Goal: Transaction & Acquisition: Obtain resource

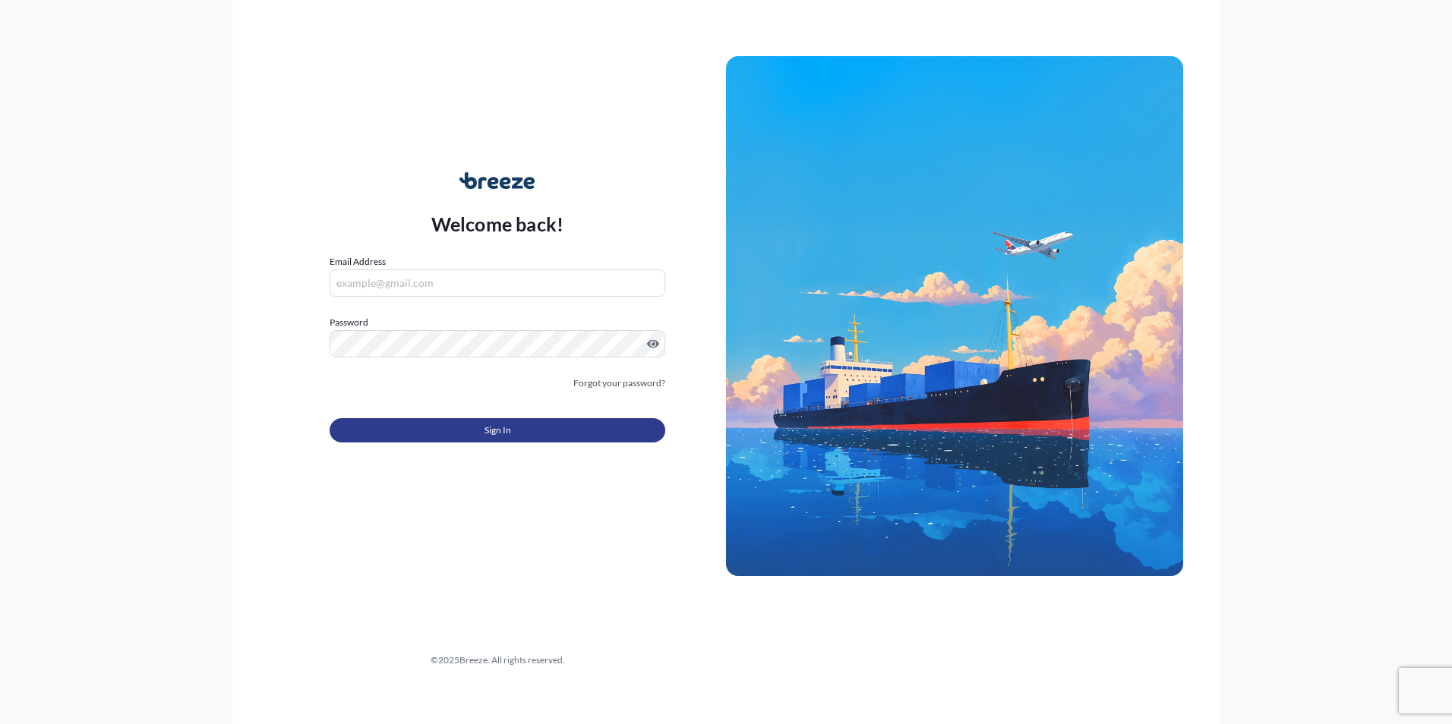
type input "[PERSON_NAME][EMAIL_ADDRESS][DOMAIN_NAME]"
click at [495, 437] on span "Sign In" at bounding box center [497, 430] width 27 height 15
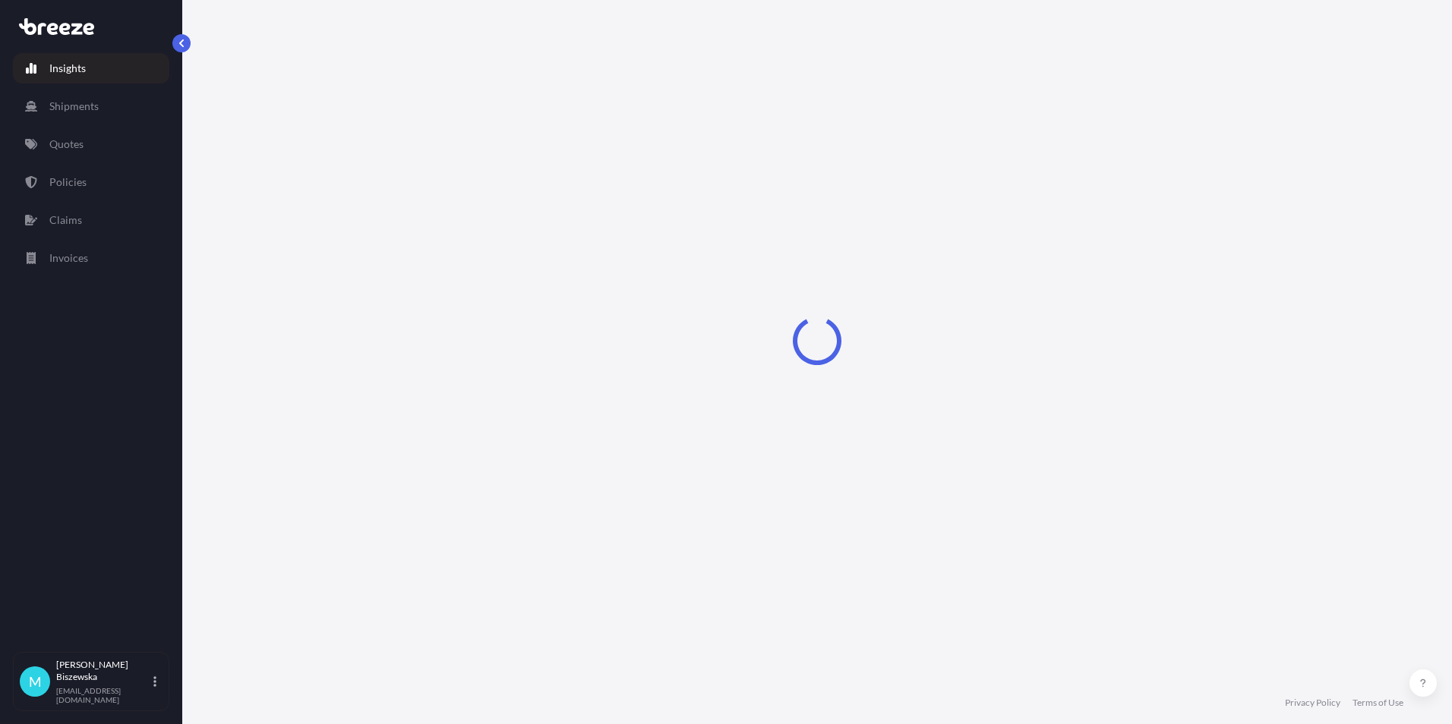
select select "2025"
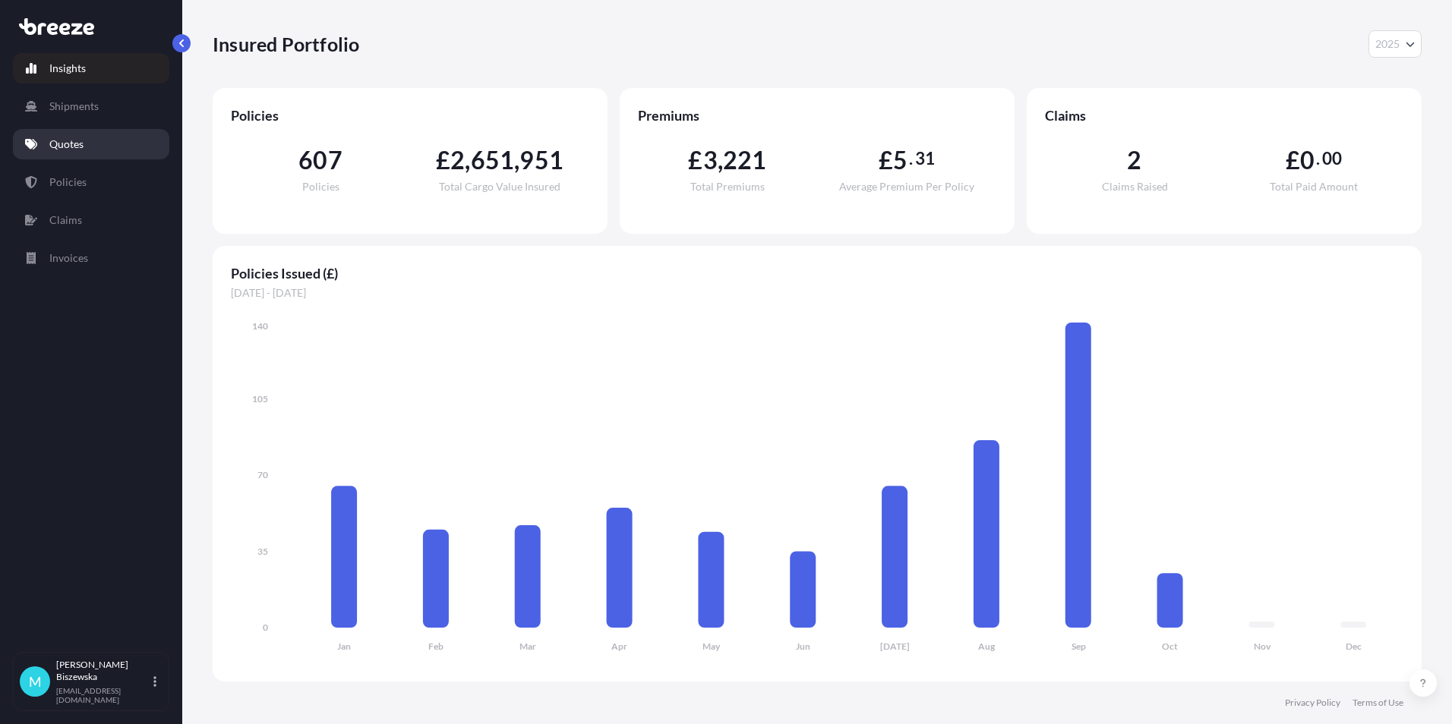
click at [91, 145] on link "Quotes" at bounding box center [91, 144] width 156 height 30
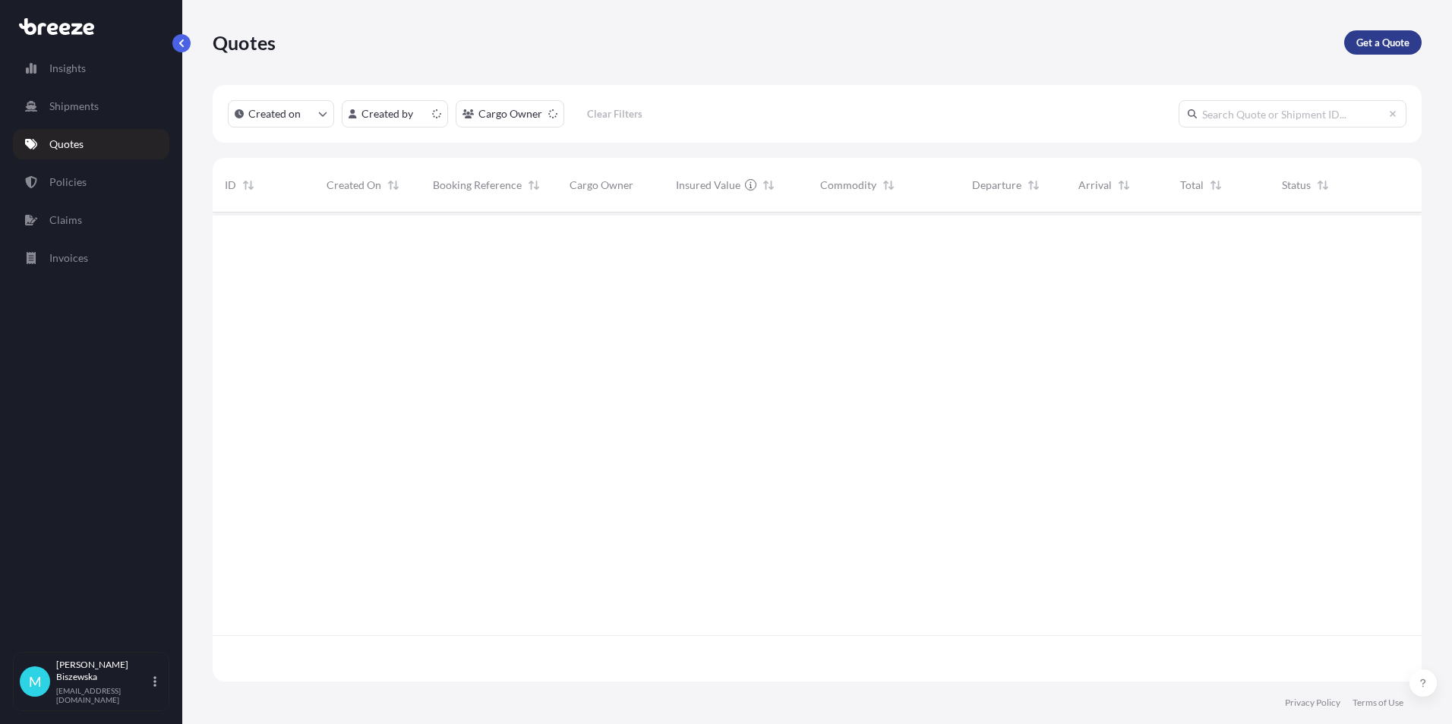
scroll to position [466, 1197]
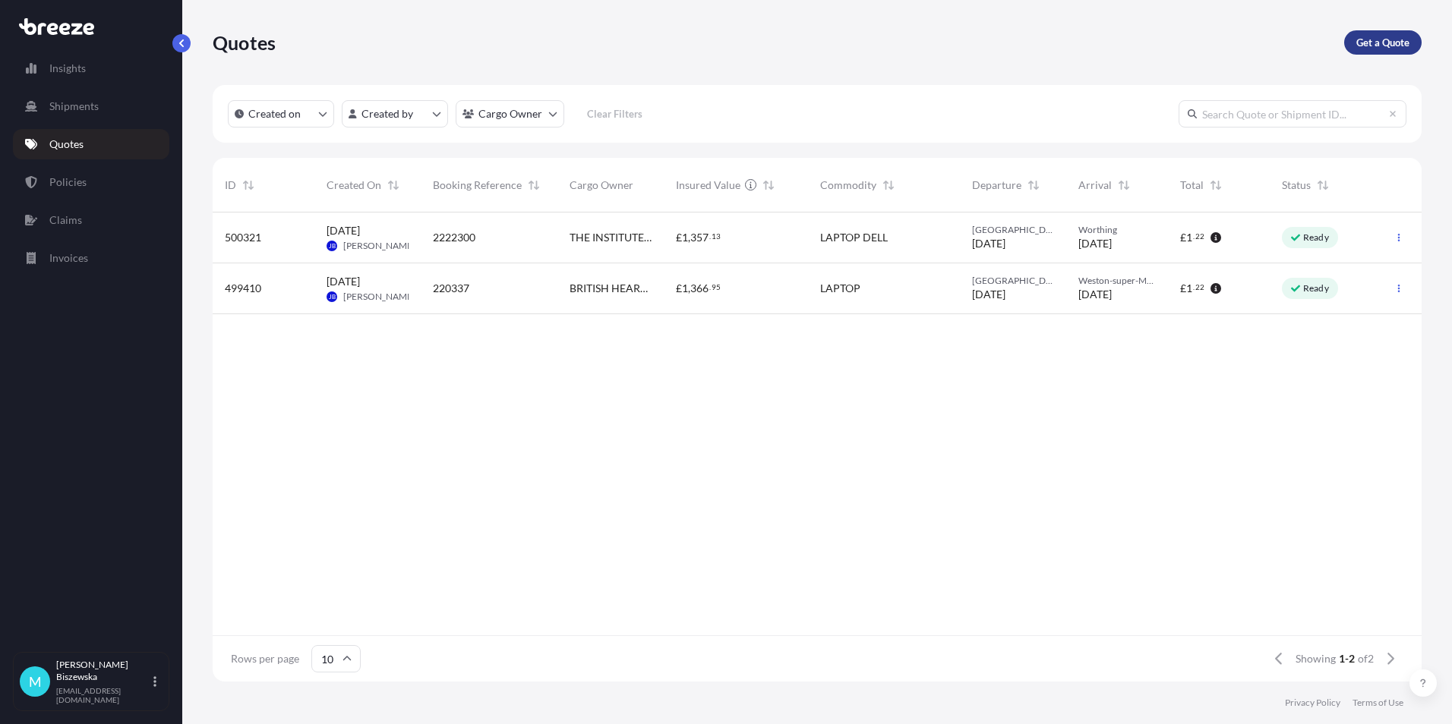
click at [1395, 39] on p "Get a Quote" at bounding box center [1382, 42] width 53 height 15
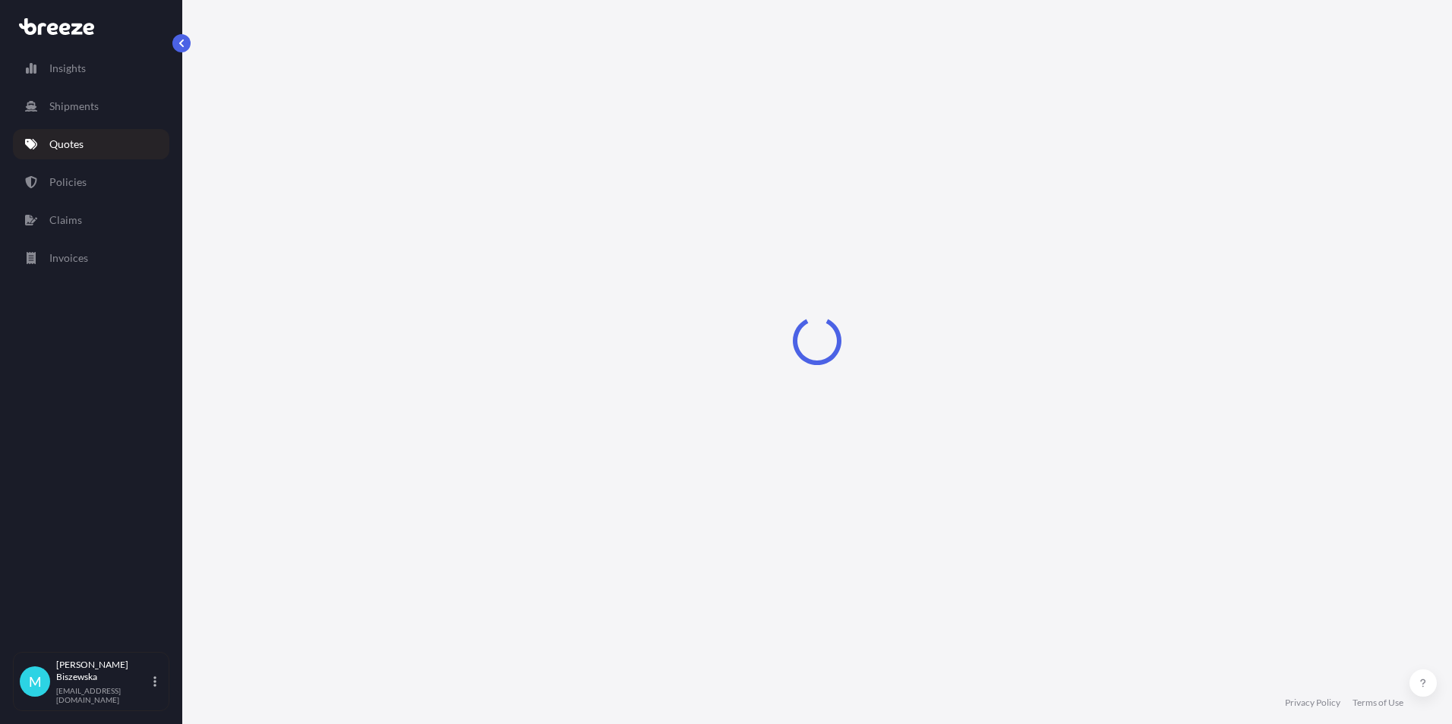
select select "Sea"
select select "1"
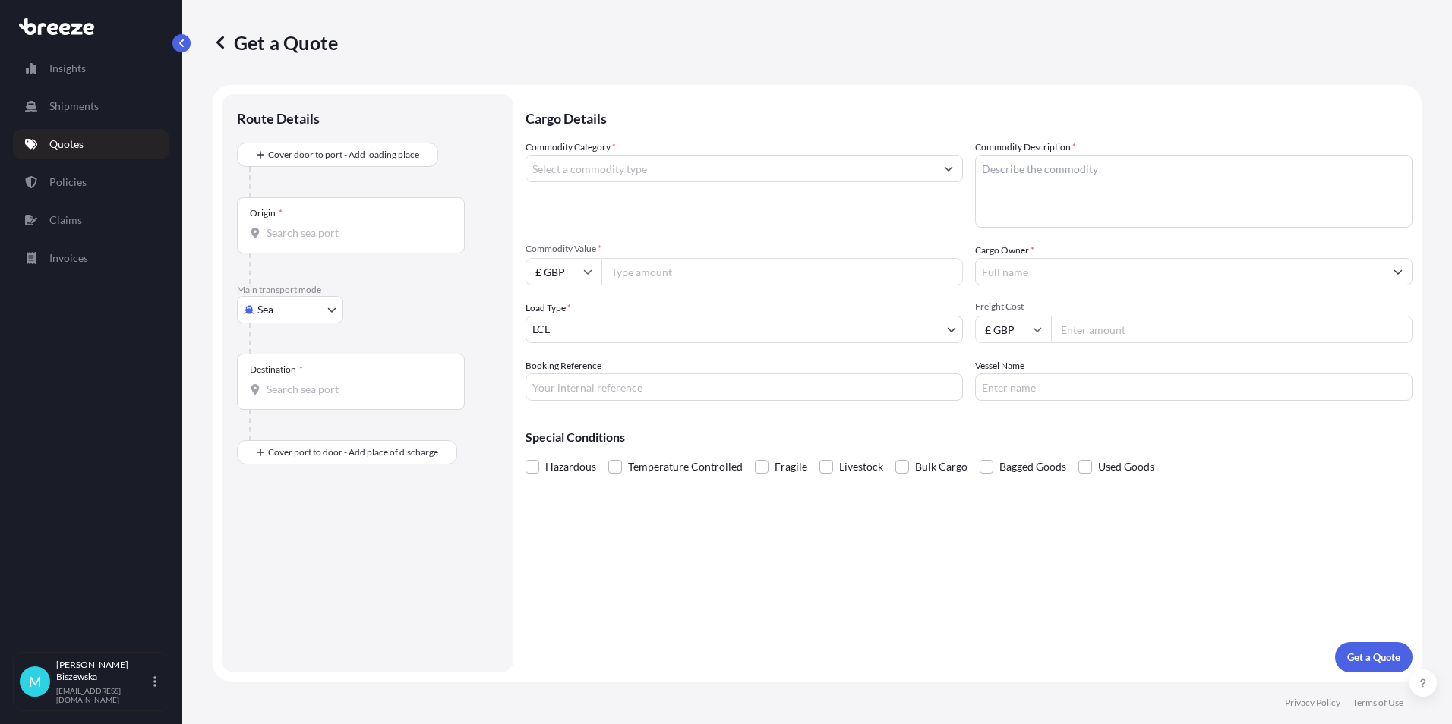
click at [310, 311] on body "Insights Shipments Quotes Policies Claims Invoices M [PERSON_NAME] [PERSON_NAME…" at bounding box center [726, 362] width 1452 height 724
click at [292, 399] on div "Road" at bounding box center [290, 403] width 94 height 27
select select "Road"
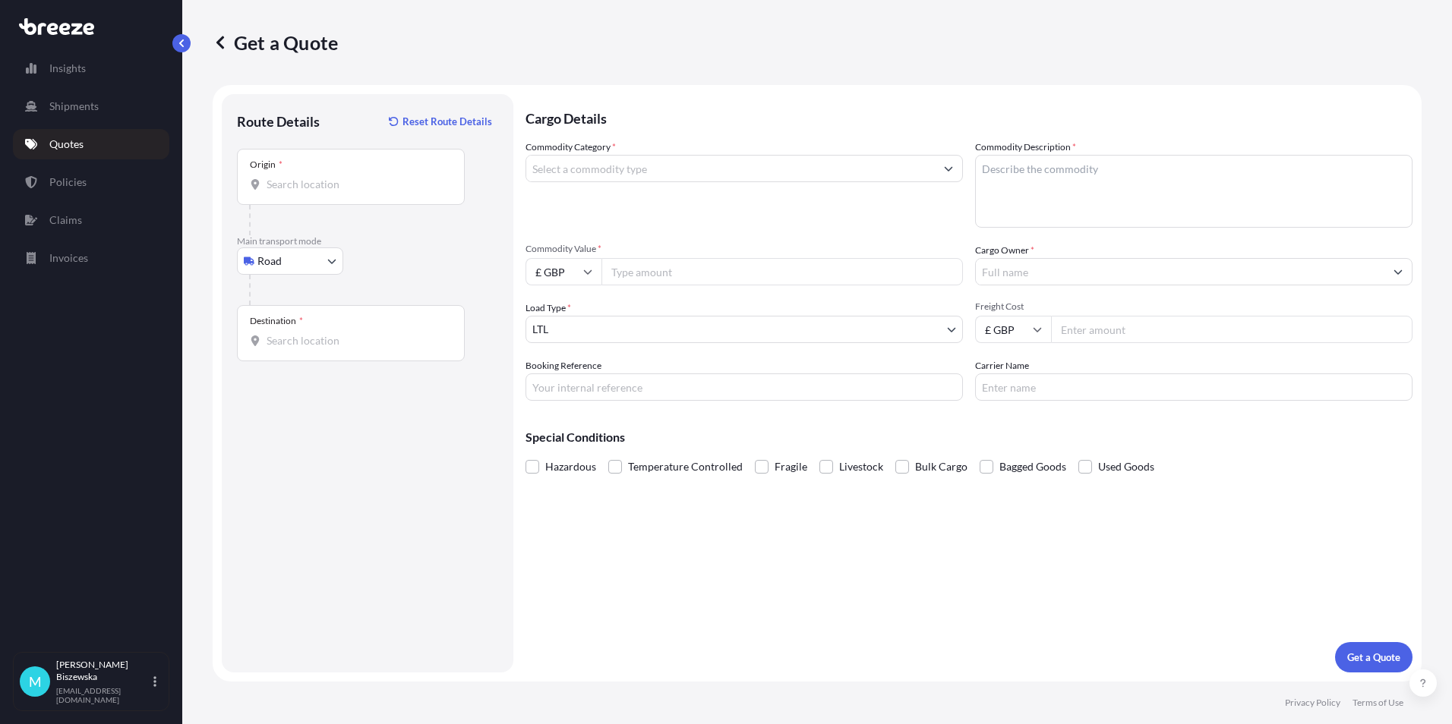
click at [386, 255] on div "Road Sea Air Road Rail" at bounding box center [367, 261] width 261 height 27
click at [301, 185] on input "Origin *" at bounding box center [355, 184] width 179 height 15
paste input "CH43 9HW"
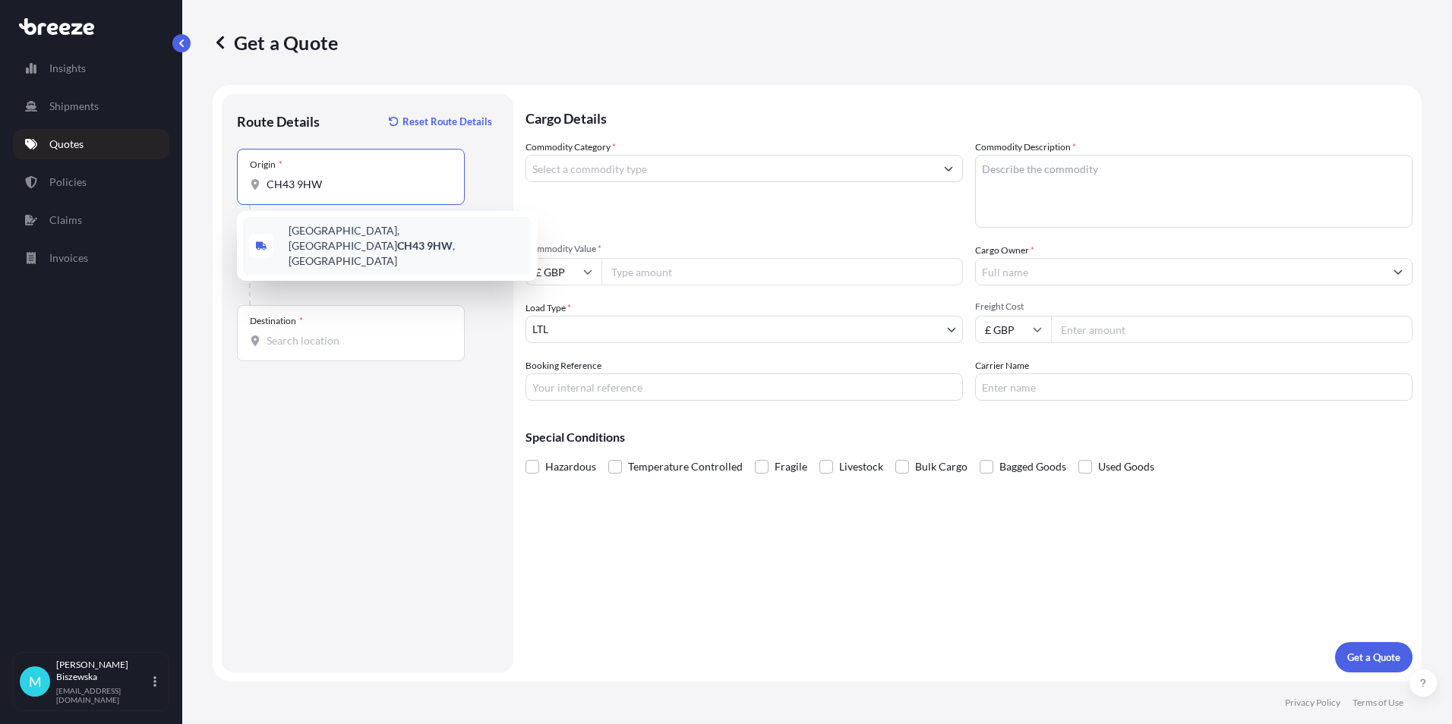
click at [396, 241] on span "[STREET_ADDRESS]" at bounding box center [407, 246] width 237 height 46
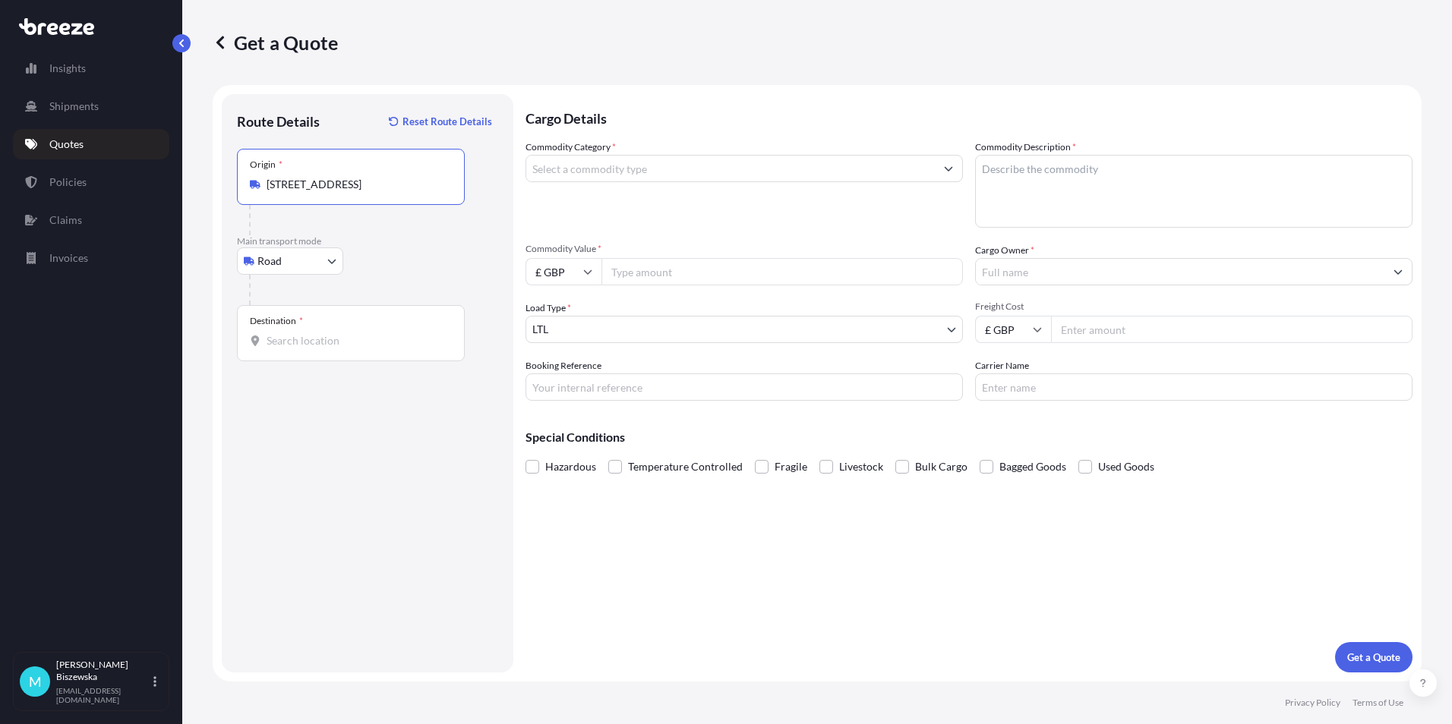
type input "[STREET_ADDRESS]"
click at [424, 282] on div at bounding box center [373, 290] width 249 height 30
click at [317, 342] on input "Destination *" at bounding box center [355, 340] width 179 height 15
paste input "NW1 7AW"
type input "London NW1 7AW, [GEOGRAPHIC_DATA]"
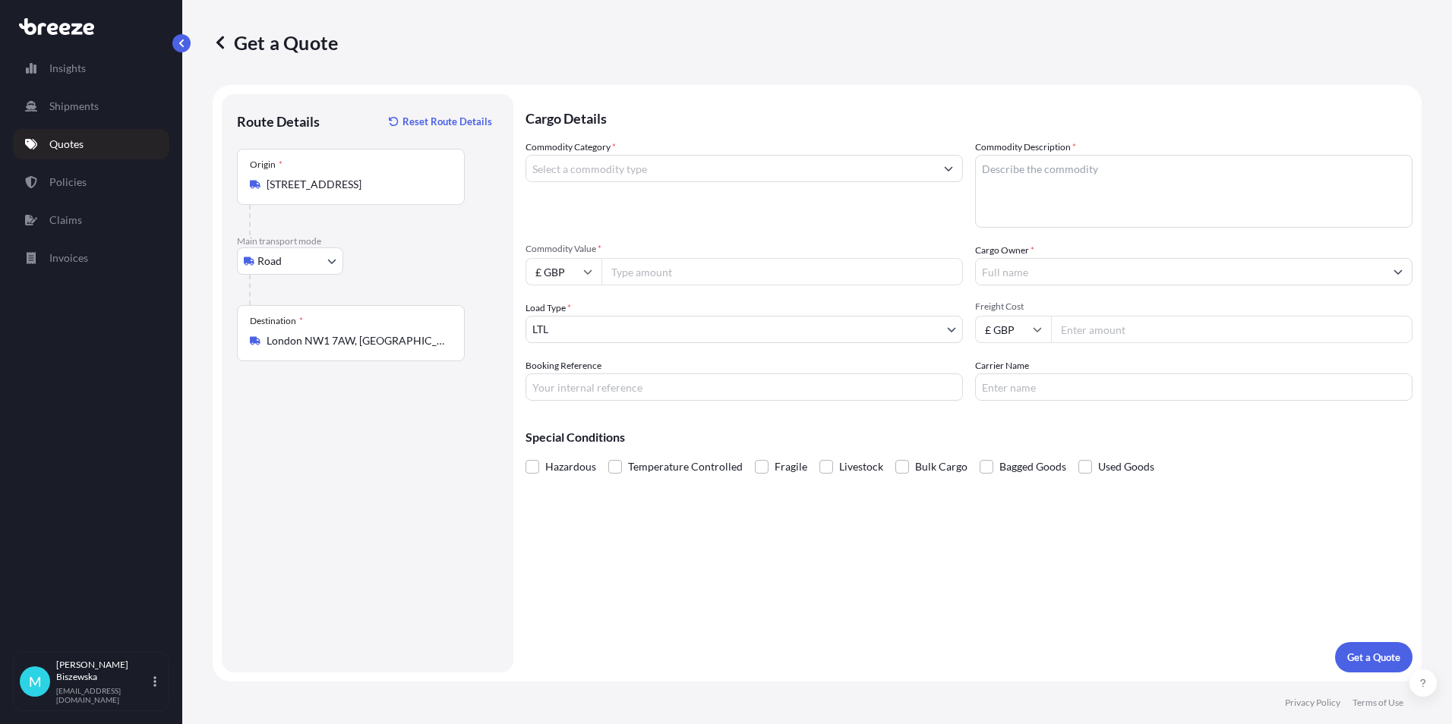
click at [538, 516] on div "Cargo Details Commodity Category * Commodity Description * Commodity Value * £ …" at bounding box center [968, 383] width 887 height 579
click at [662, 166] on input "Commodity Category *" at bounding box center [730, 168] width 408 height 27
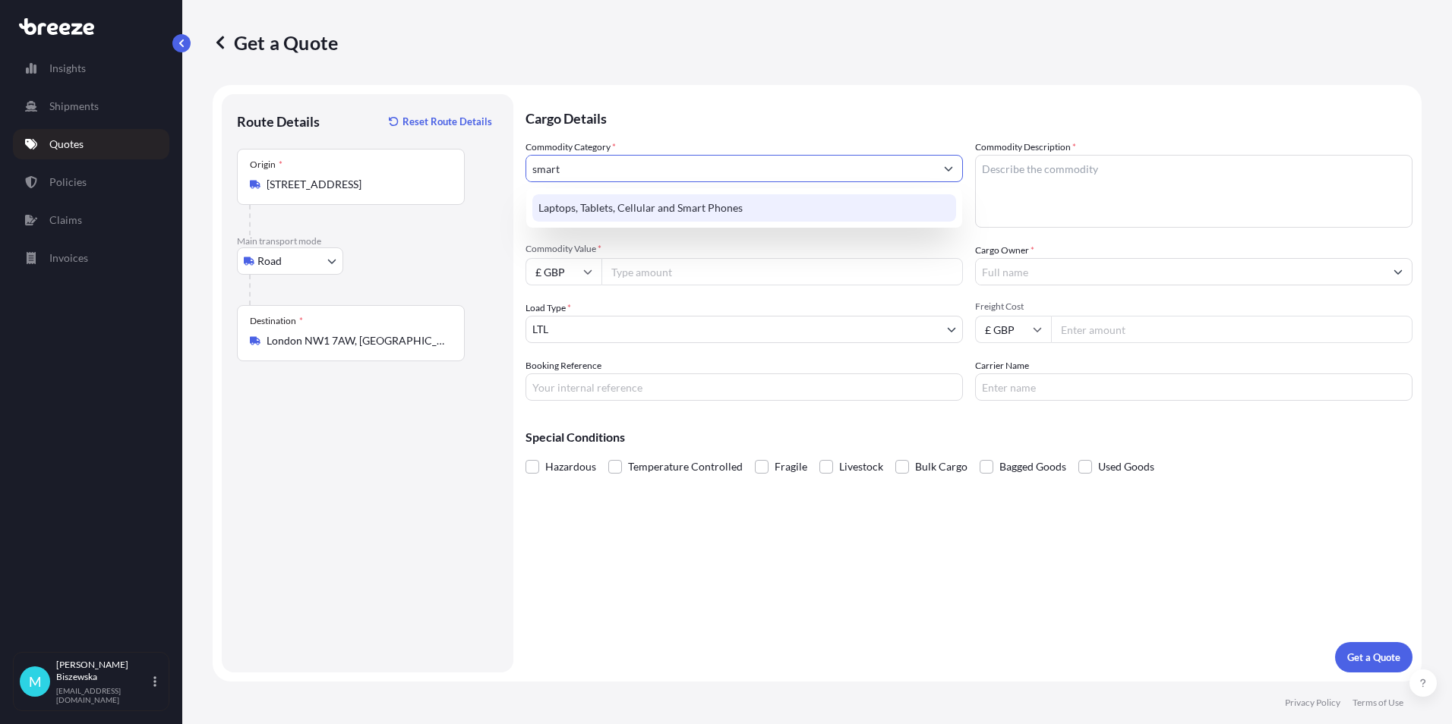
click at [667, 207] on div "Laptops, Tablets, Cellular and Smart Phones" at bounding box center [744, 207] width 424 height 27
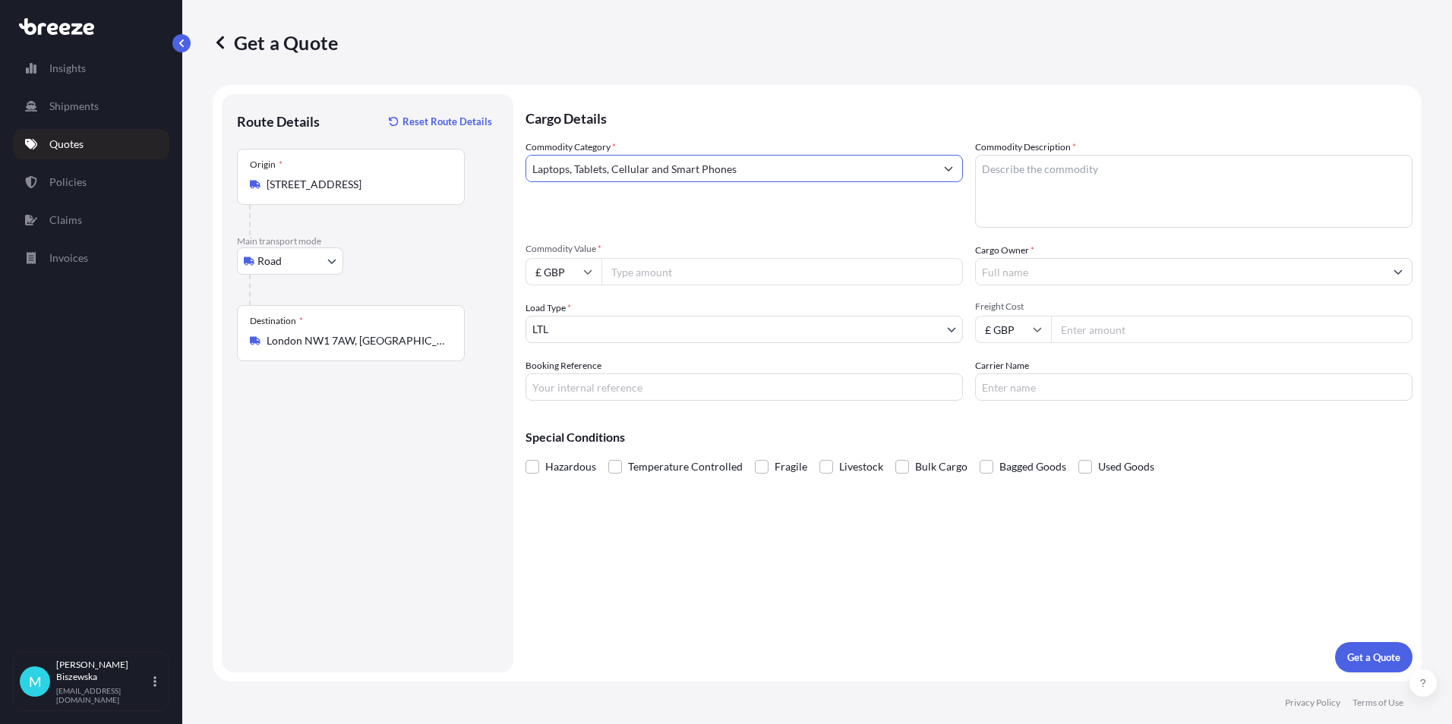
type input "Laptops, Tablets, Cellular and Smart Phones"
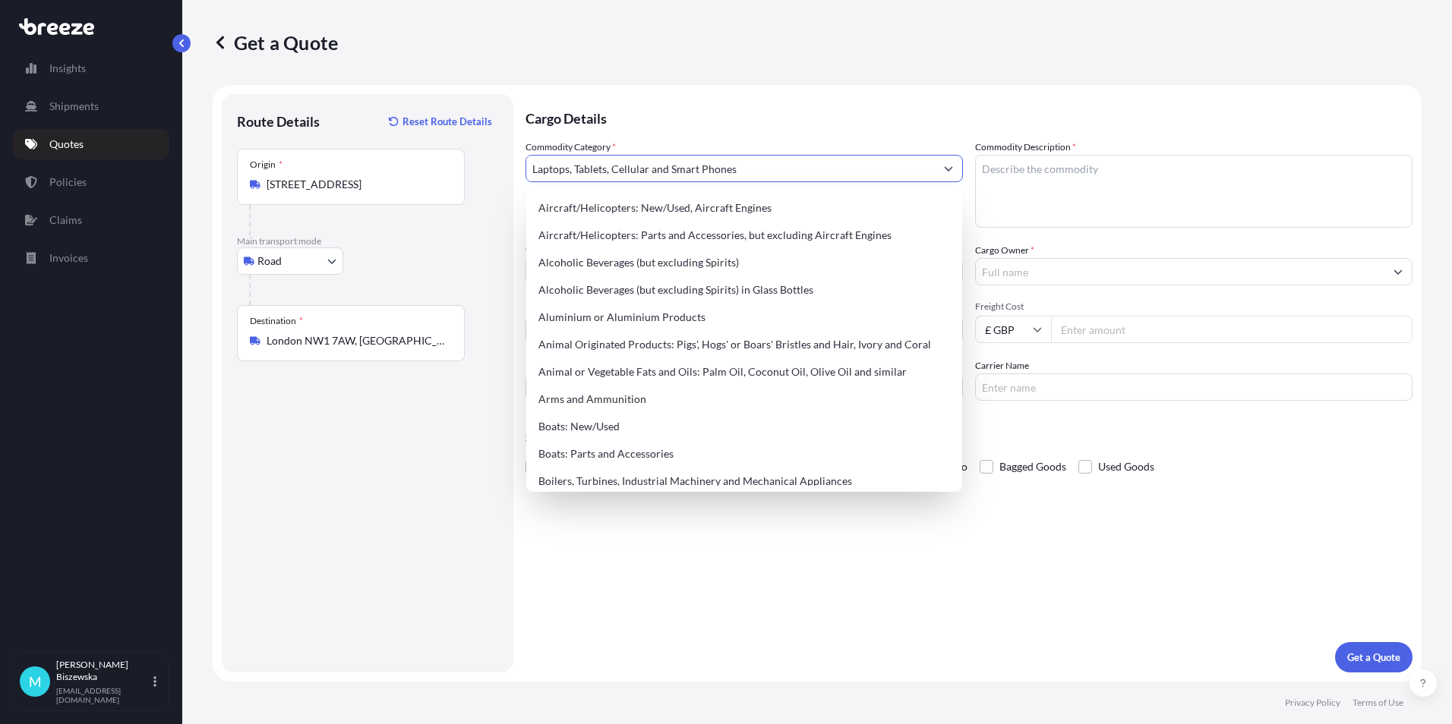
click at [672, 112] on p "Cargo Details" at bounding box center [968, 117] width 887 height 46
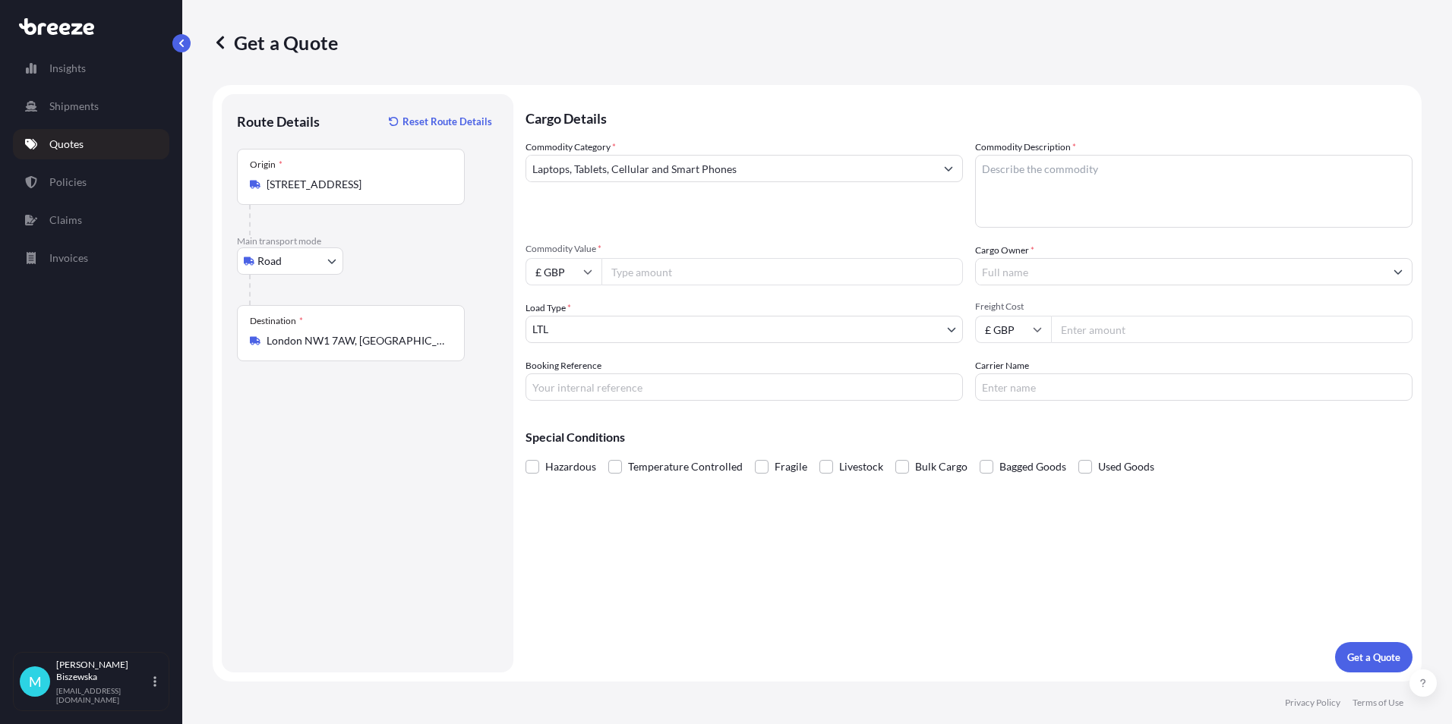
click at [667, 265] on input "Commodity Value *" at bounding box center [781, 271] width 361 height 27
type input "450"
click at [714, 217] on div "Commodity Category * Laptops, Tablets, Cellular and Smart Phones" at bounding box center [743, 184] width 437 height 88
click at [563, 386] on input "Booking Reference" at bounding box center [743, 387] width 437 height 27
paste input "2222468"
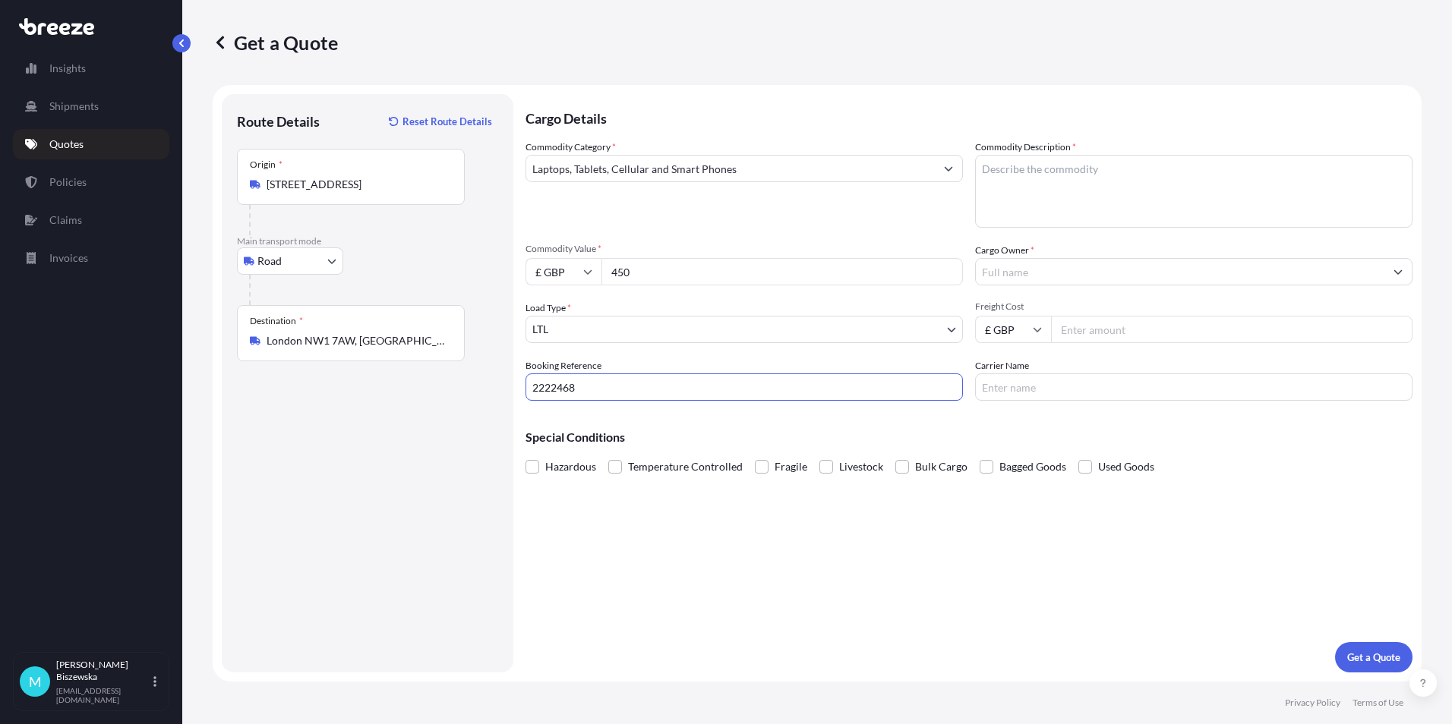
type input "2222468"
drag, startPoint x: 628, startPoint y: 538, endPoint x: 623, endPoint y: 257, distance: 281.0
click at [628, 531] on div "Cargo Details Commodity Category * Laptops, Tablets, Cellular and Smart Phones …" at bounding box center [968, 383] width 887 height 579
click at [1017, 176] on textarea "Commodity Description *" at bounding box center [1193, 191] width 437 height 73
paste textarea "1 x Mobile"
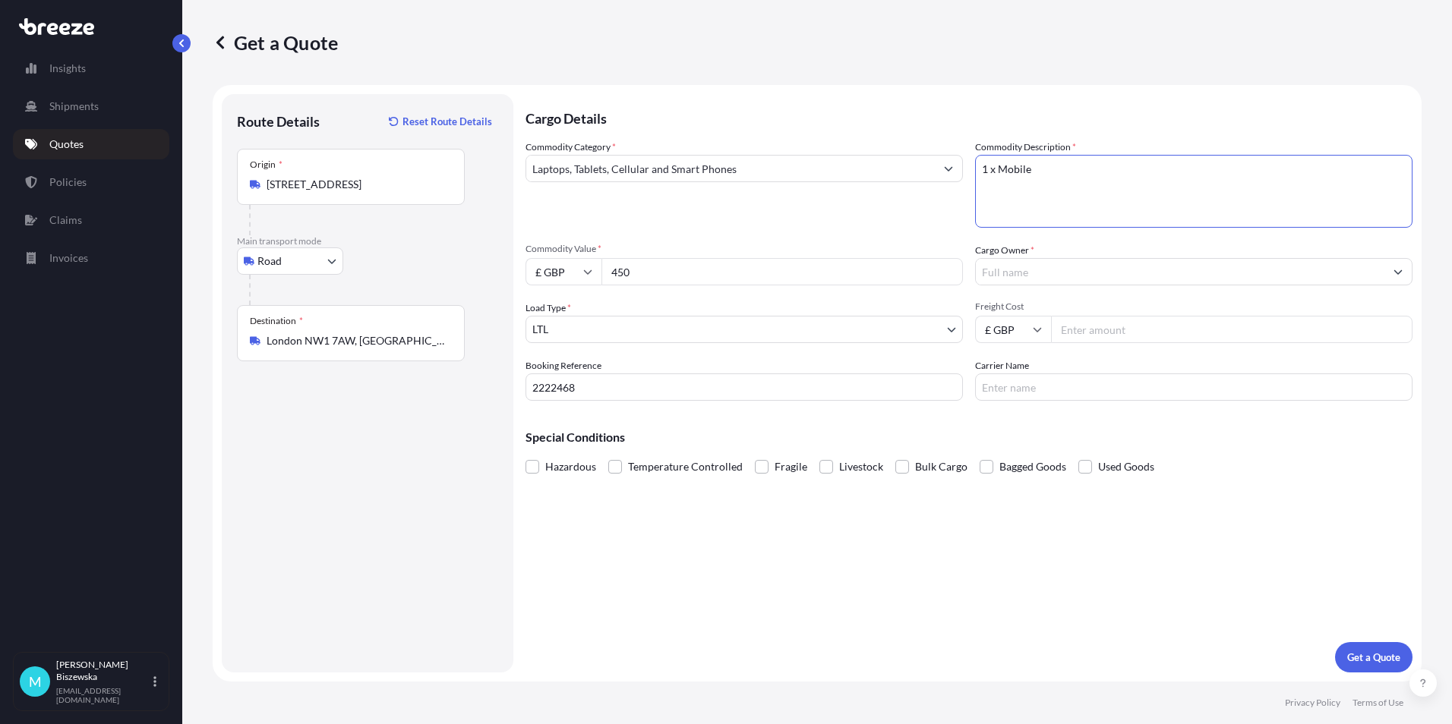
type textarea "1 x Mobile"
click at [935, 237] on div "Commodity Category * Laptops, Tablets, Cellular and Smart Phones Commodity Desc…" at bounding box center [968, 270] width 887 height 261
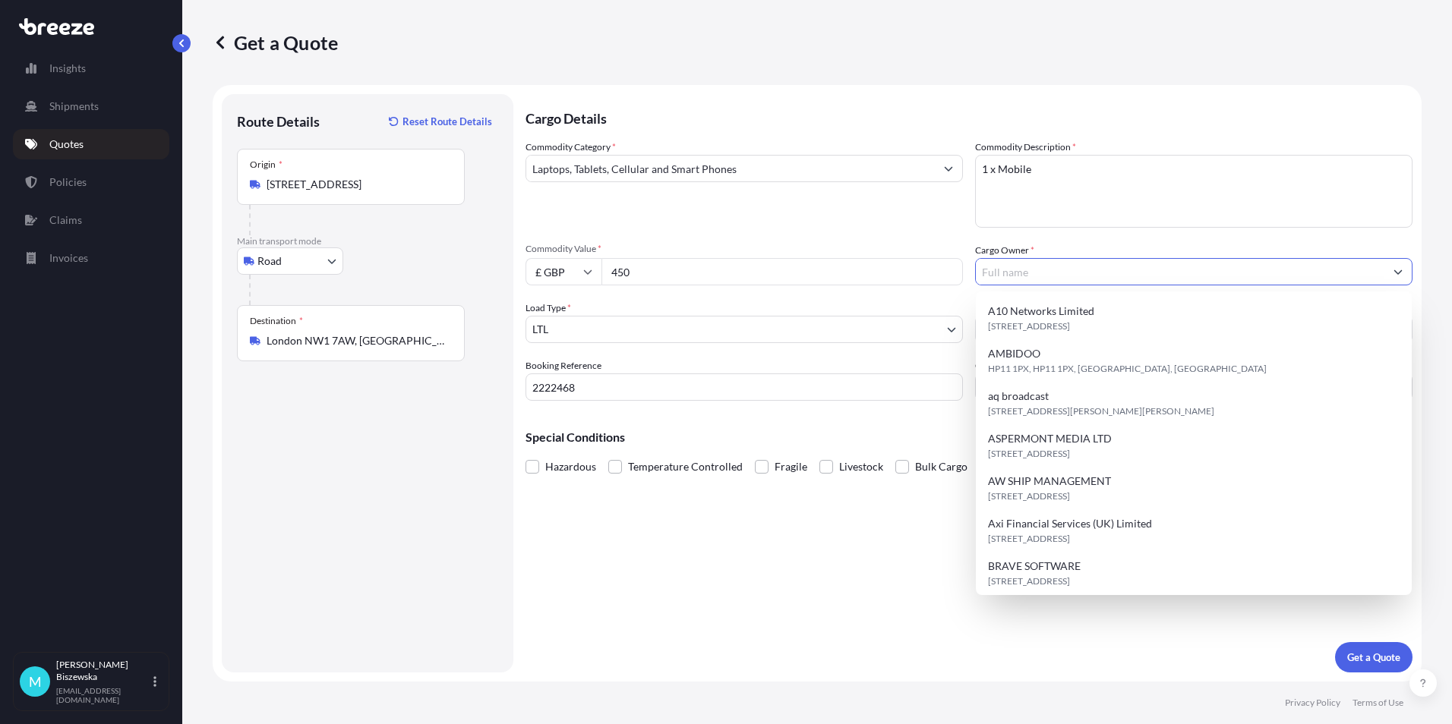
click at [1026, 270] on input "Cargo Owner *" at bounding box center [1180, 271] width 408 height 27
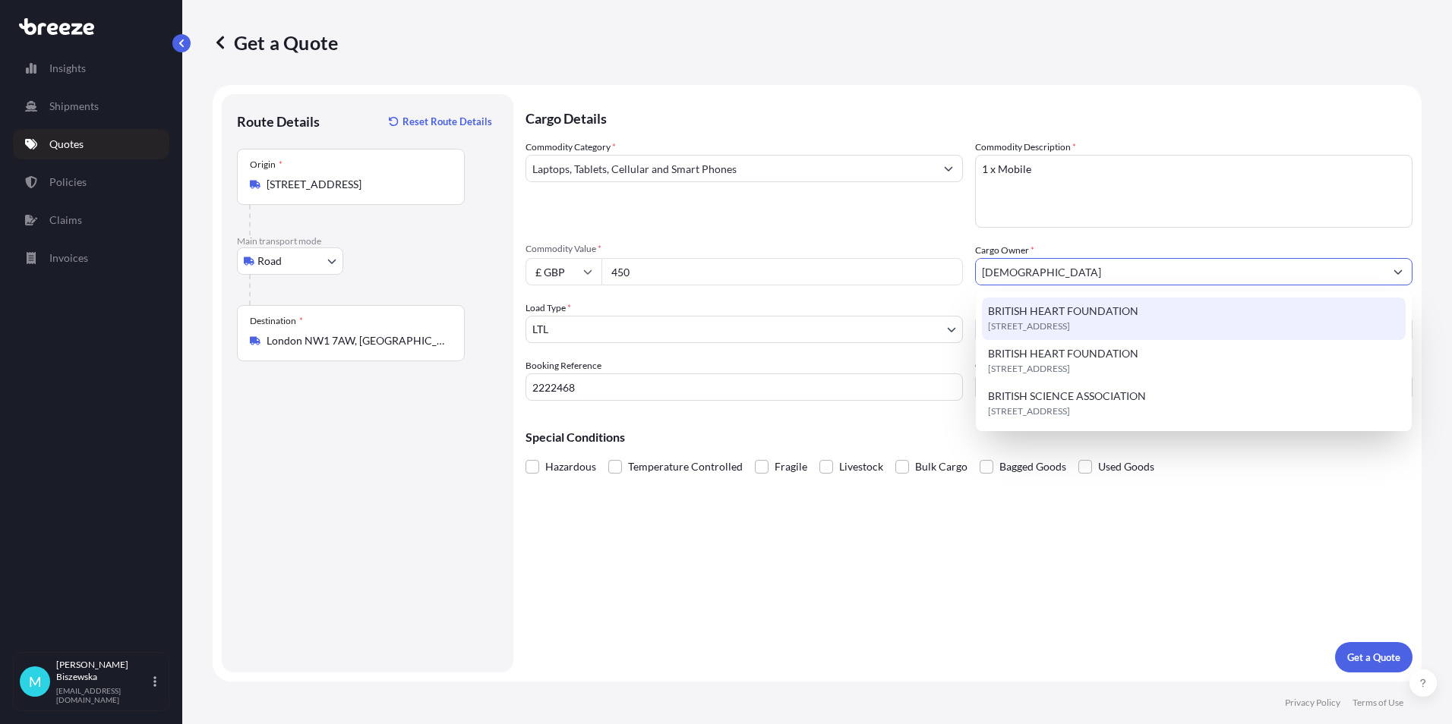
click at [1027, 321] on span "[STREET_ADDRESS]" at bounding box center [1029, 326] width 82 height 15
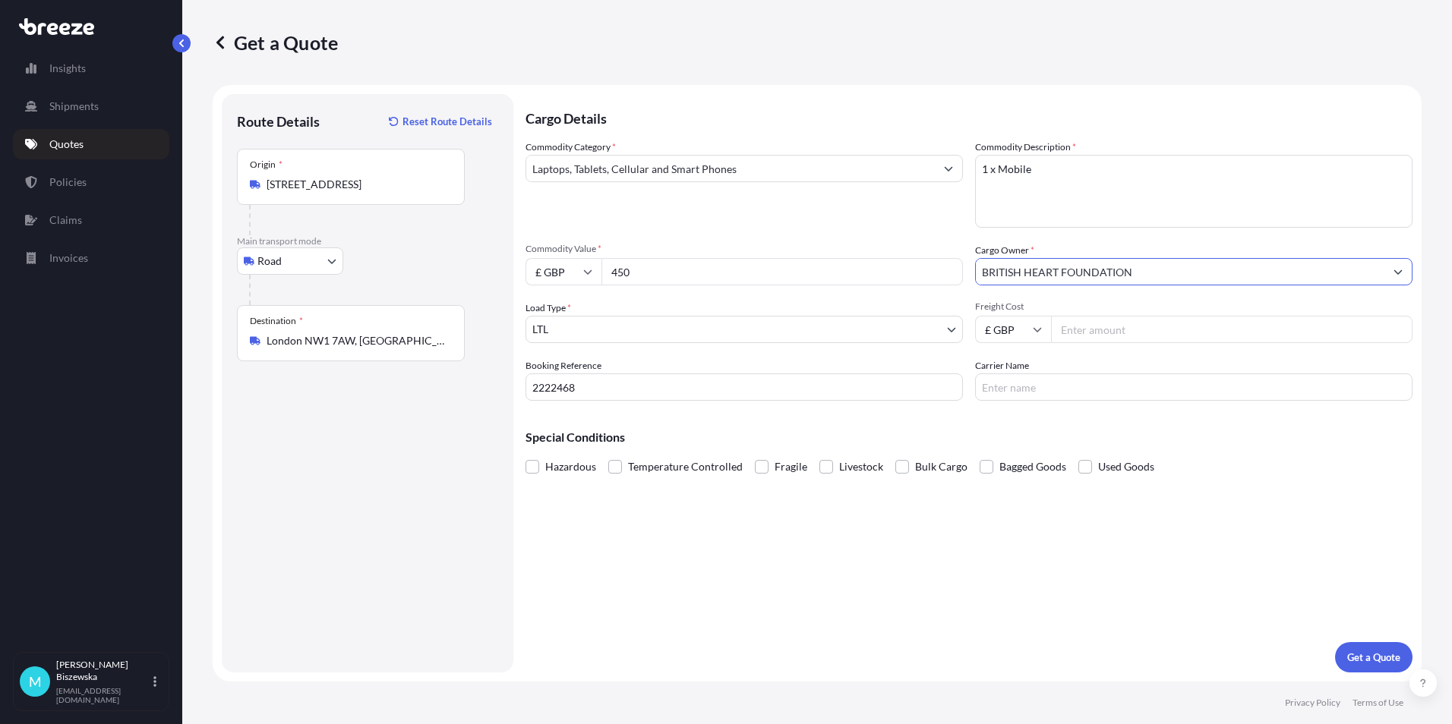
type input "BRITISH HEART FOUNDATION"
click at [939, 248] on span "Commodity Value *" at bounding box center [743, 249] width 437 height 12
click at [939, 258] on input "450" at bounding box center [781, 271] width 361 height 27
click at [1093, 329] on input "Freight Cost" at bounding box center [1231, 329] width 361 height 27
type input "28.63"
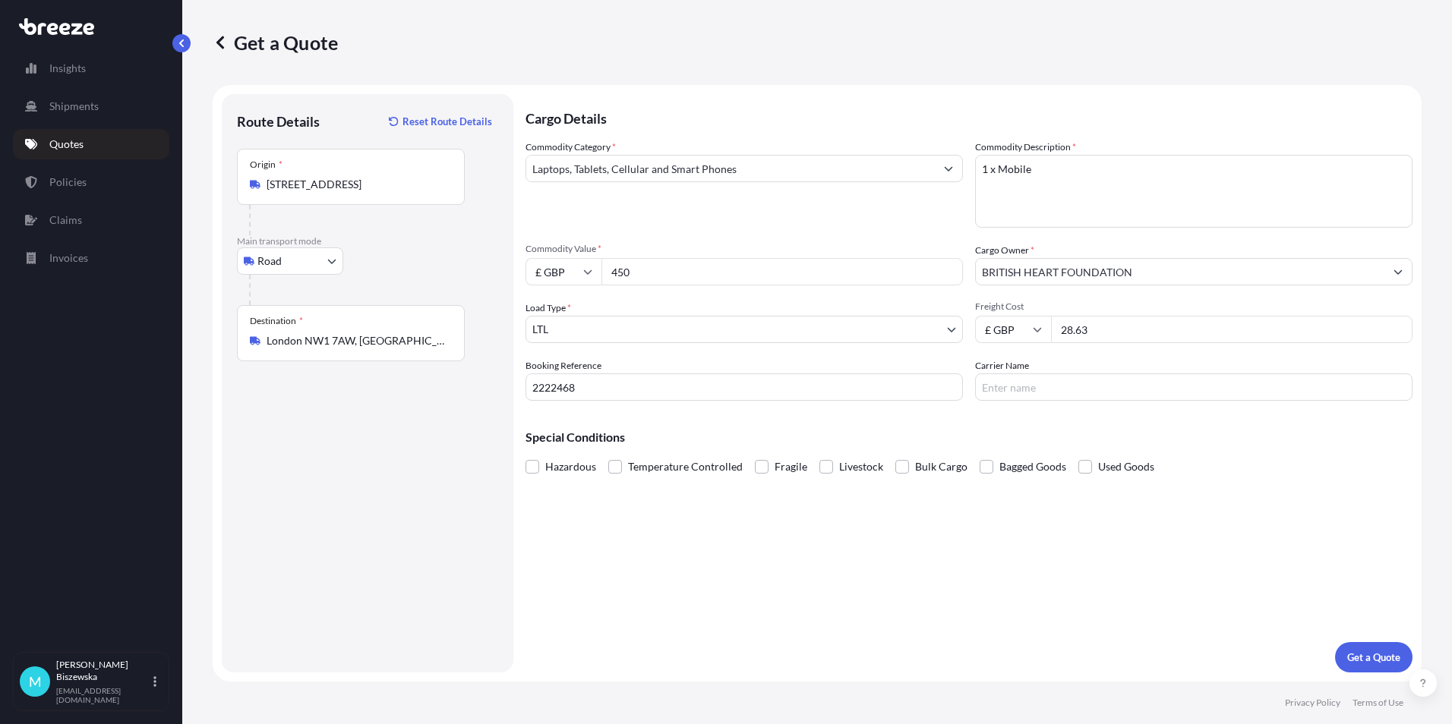
click at [1044, 439] on p "Special Conditions" at bounding box center [968, 437] width 887 height 12
click at [1377, 658] on p "Get a Quote" at bounding box center [1373, 657] width 53 height 15
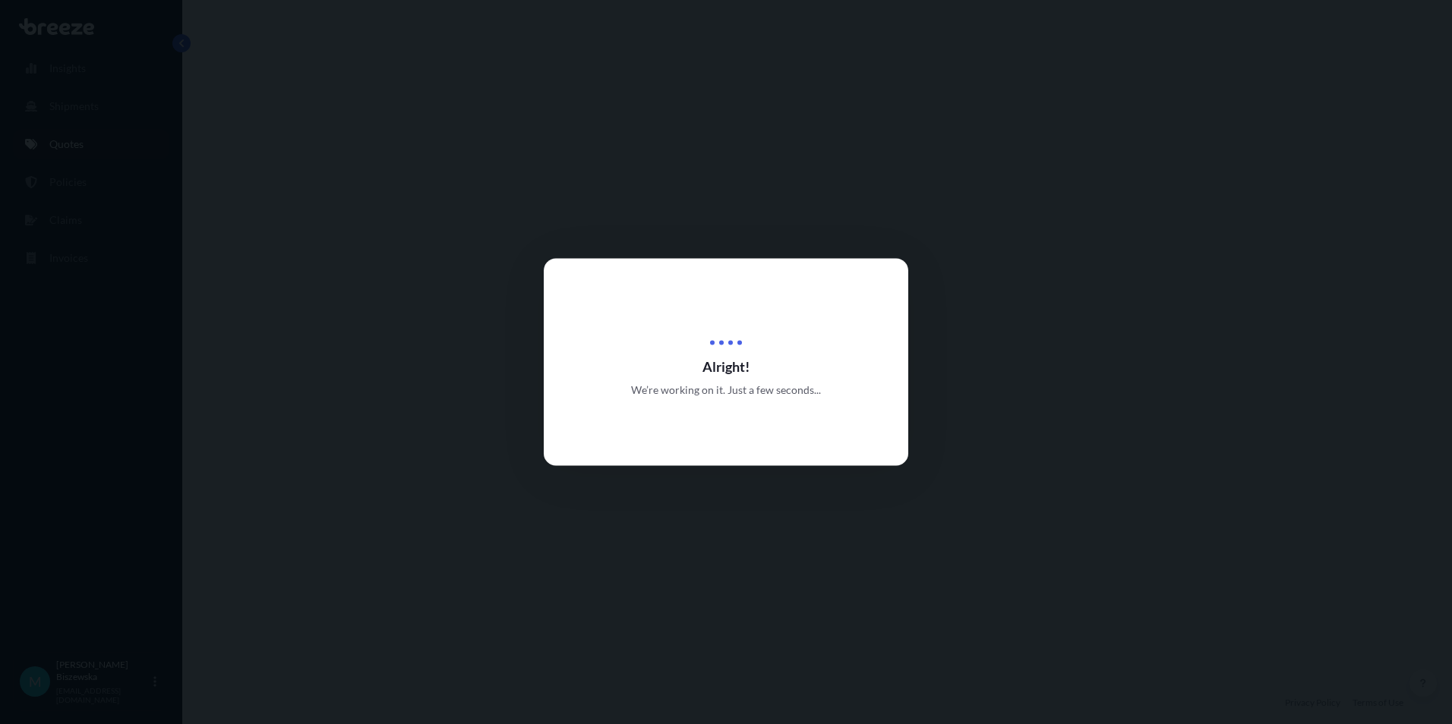
select select "Road"
select select "1"
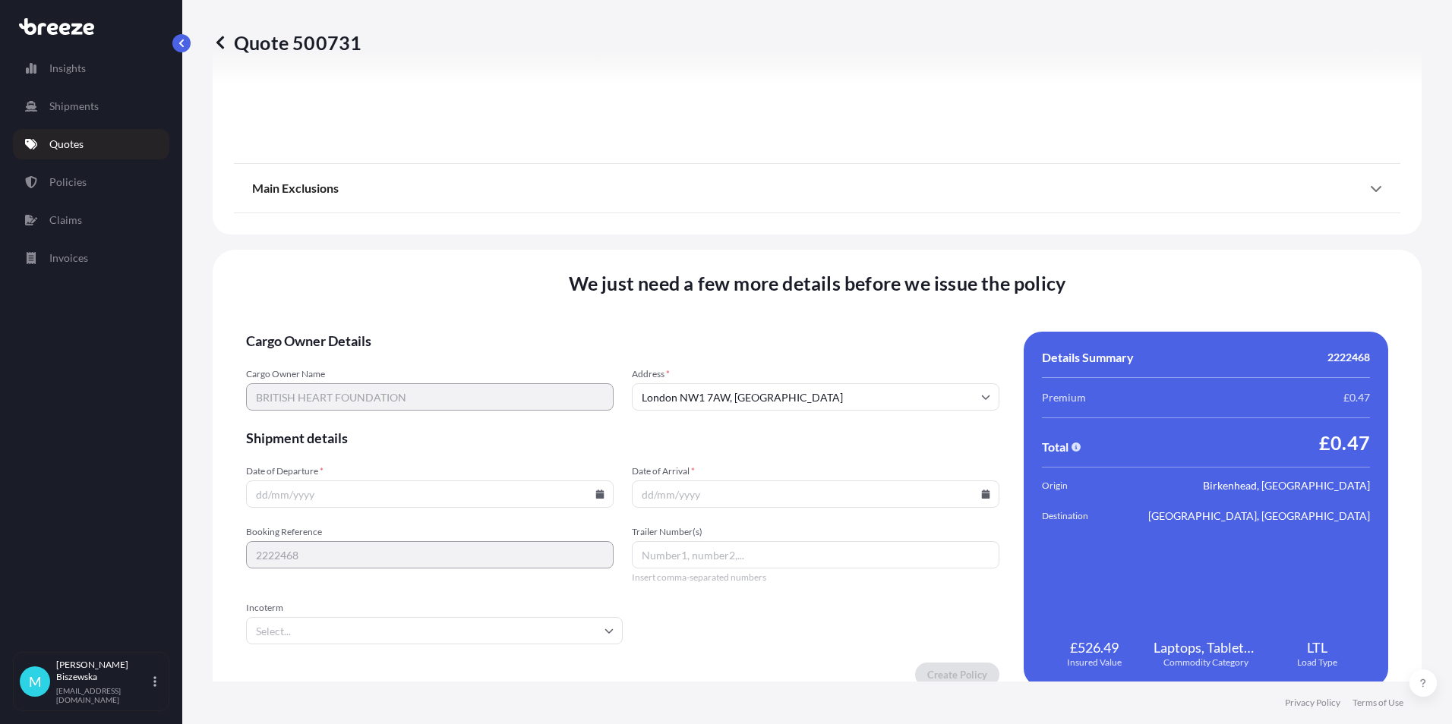
scroll to position [1686, 0]
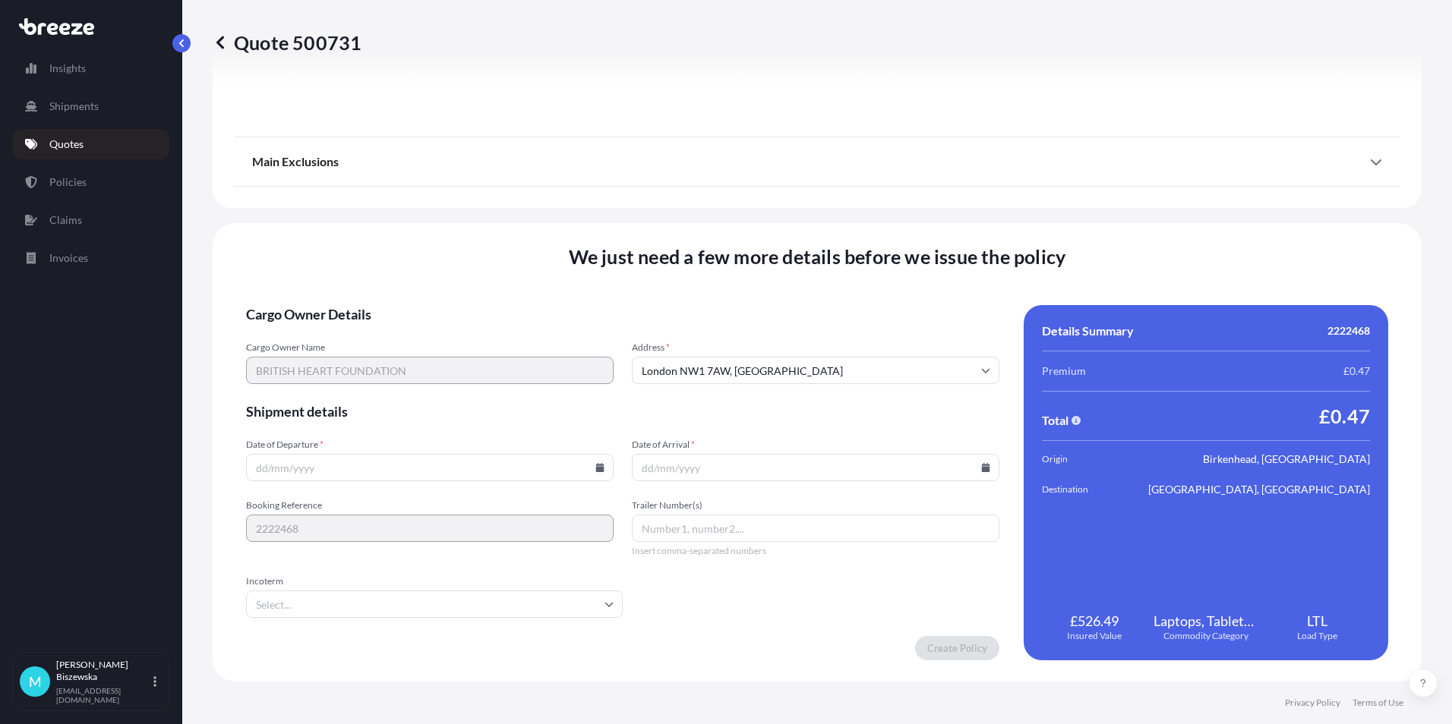
click at [596, 468] on icon at bounding box center [600, 467] width 8 height 9
click at [320, 299] on button "6" at bounding box center [322, 304] width 24 height 24
type input "[DATE]"
click at [981, 466] on icon at bounding box center [985, 467] width 9 height 9
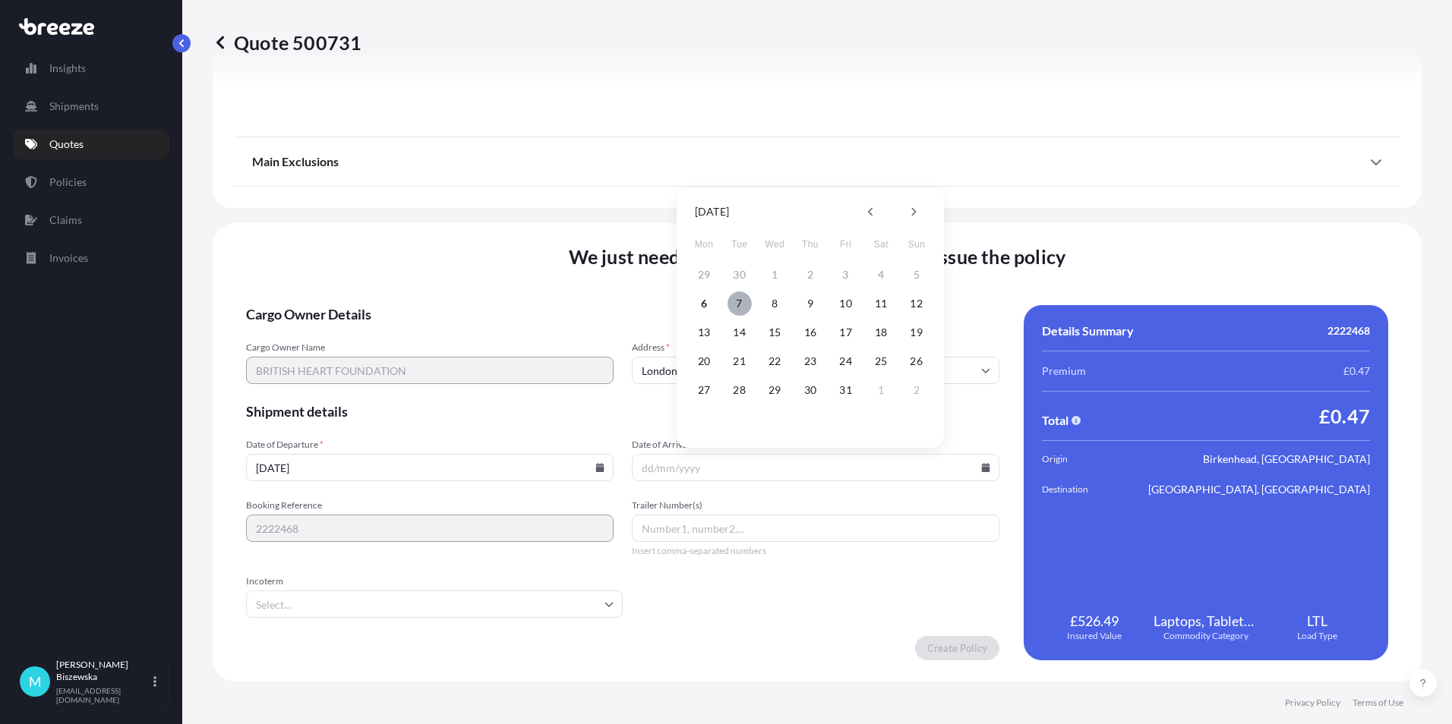
click at [739, 299] on button "7" at bounding box center [739, 304] width 24 height 24
type input "[DATE]"
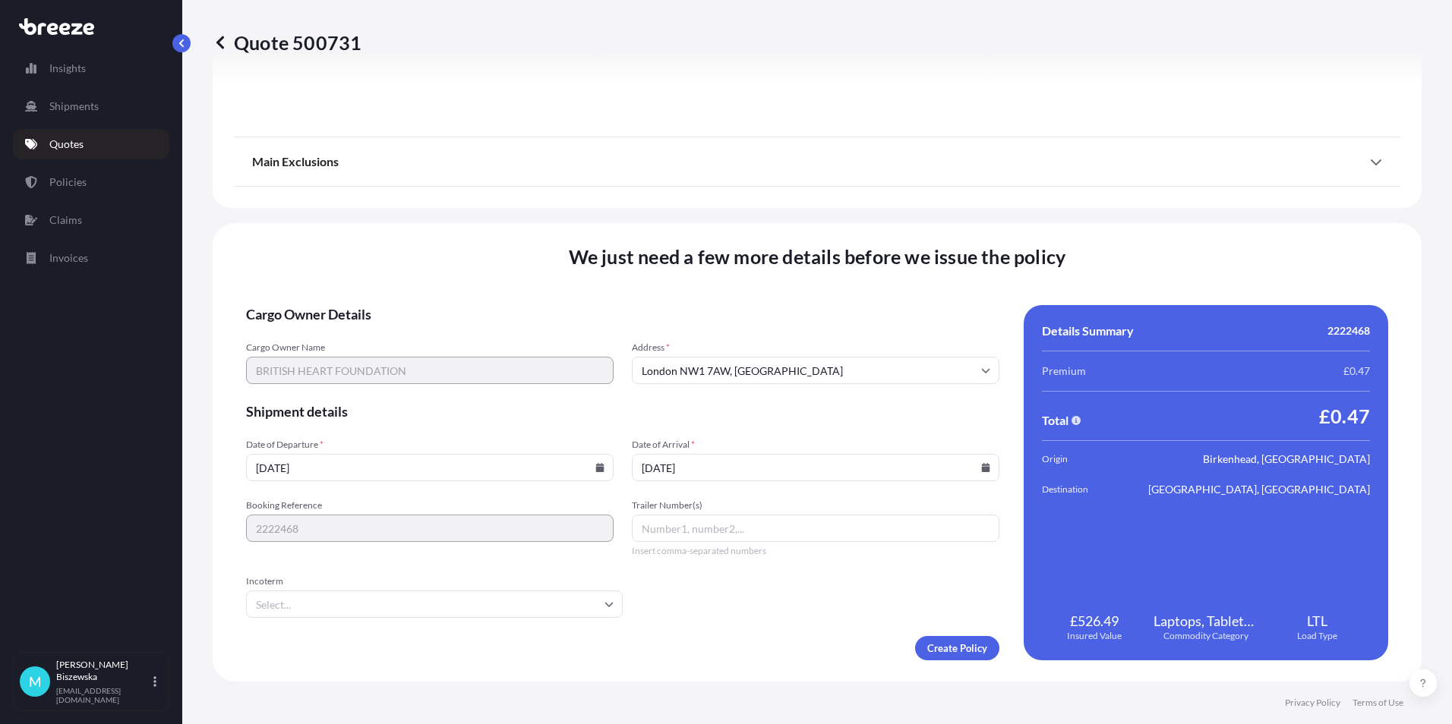
click at [759, 604] on form "Cargo Owner Details Cargo Owner Name BRITISH HEART FOUNDATION Address * [GEOGRA…" at bounding box center [622, 482] width 753 height 355
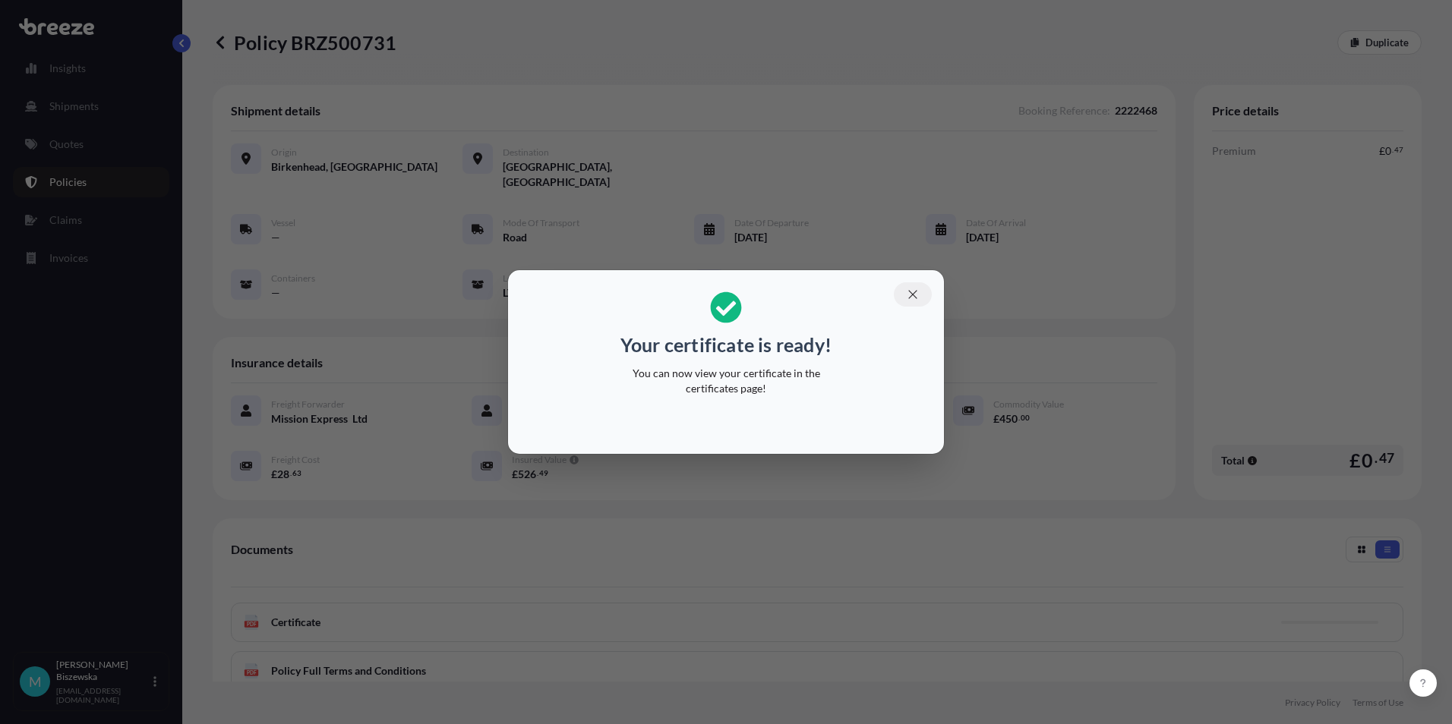
click at [912, 292] on icon "button" at bounding box center [913, 295] width 14 height 14
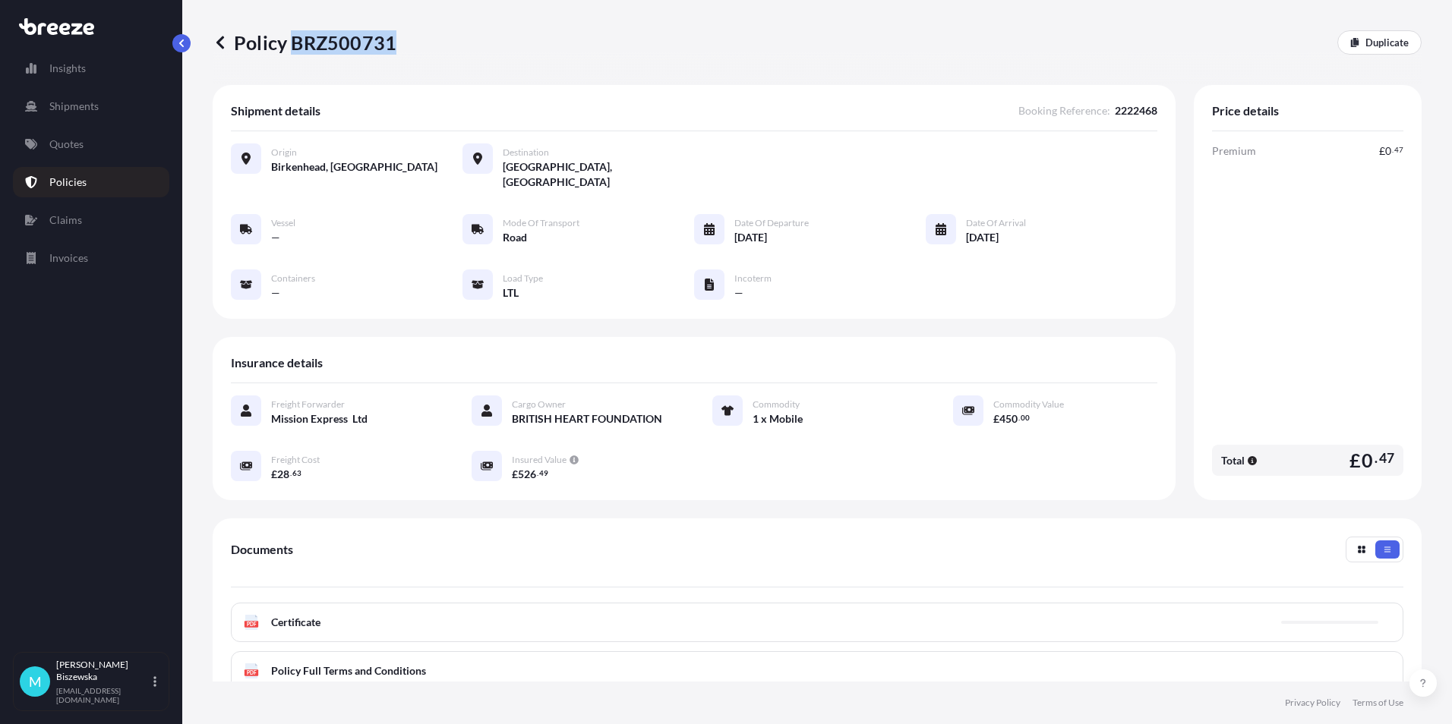
drag, startPoint x: 290, startPoint y: 42, endPoint x: 393, endPoint y: 43, distance: 103.3
click at [393, 43] on p "Policy BRZ500731" at bounding box center [305, 42] width 184 height 24
drag, startPoint x: 393, startPoint y: 43, endPoint x: 367, endPoint y: 39, distance: 26.8
copy p "BRZ500731"
click at [87, 147] on link "Quotes" at bounding box center [91, 144] width 156 height 30
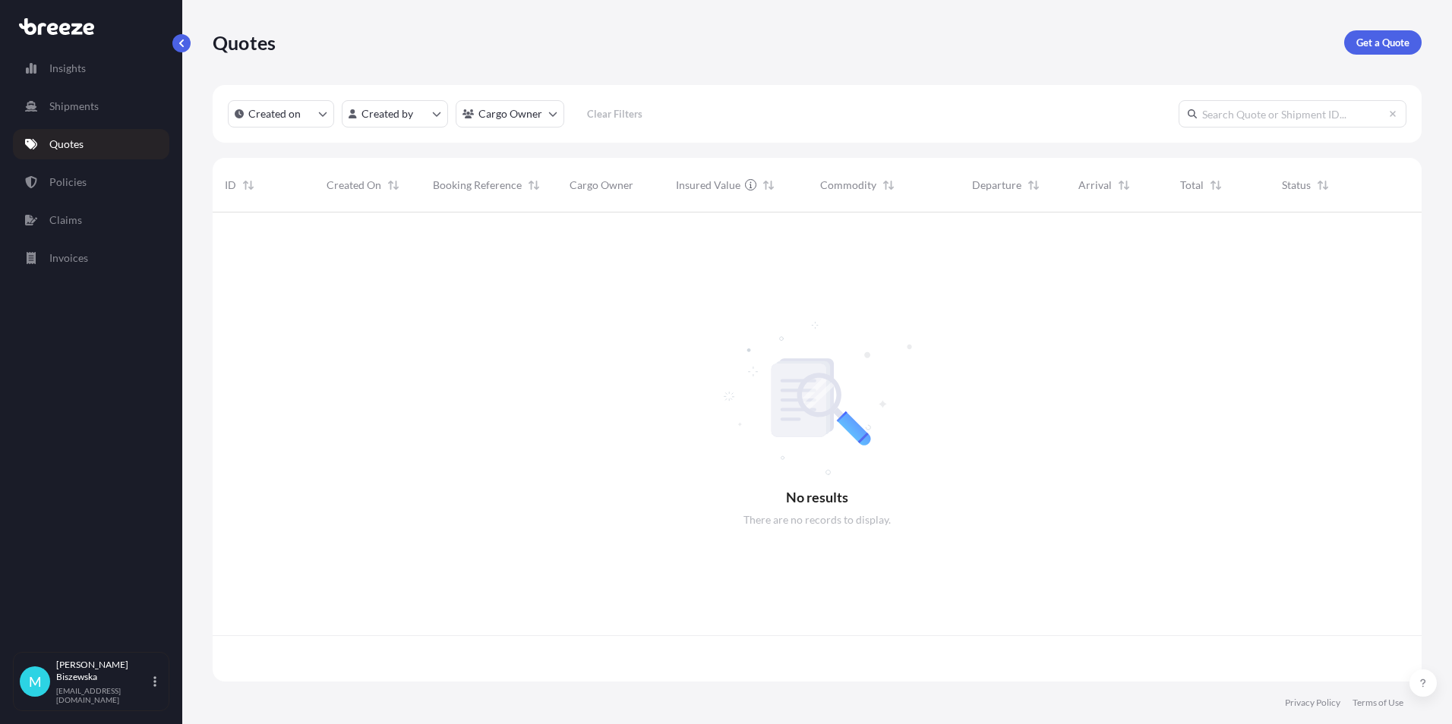
scroll to position [466, 1197]
click at [1352, 37] on link "Get a Quote" at bounding box center [1382, 42] width 77 height 24
select select "Sea"
select select "1"
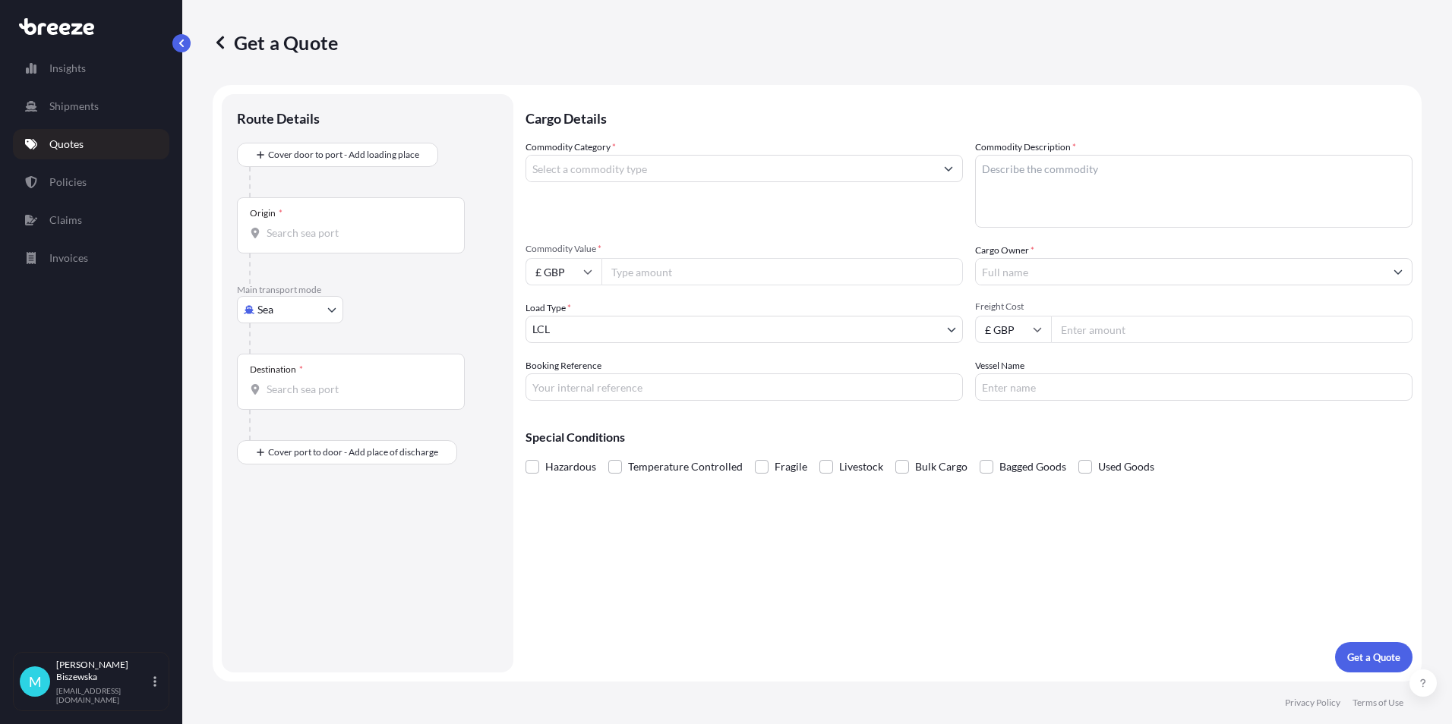
click at [294, 309] on body "Insights Shipments Quotes Policies Claims Invoices M [PERSON_NAME] [PERSON_NAME…" at bounding box center [726, 362] width 1452 height 724
click at [286, 398] on span "Road" at bounding box center [278, 403] width 24 height 15
select select "Road"
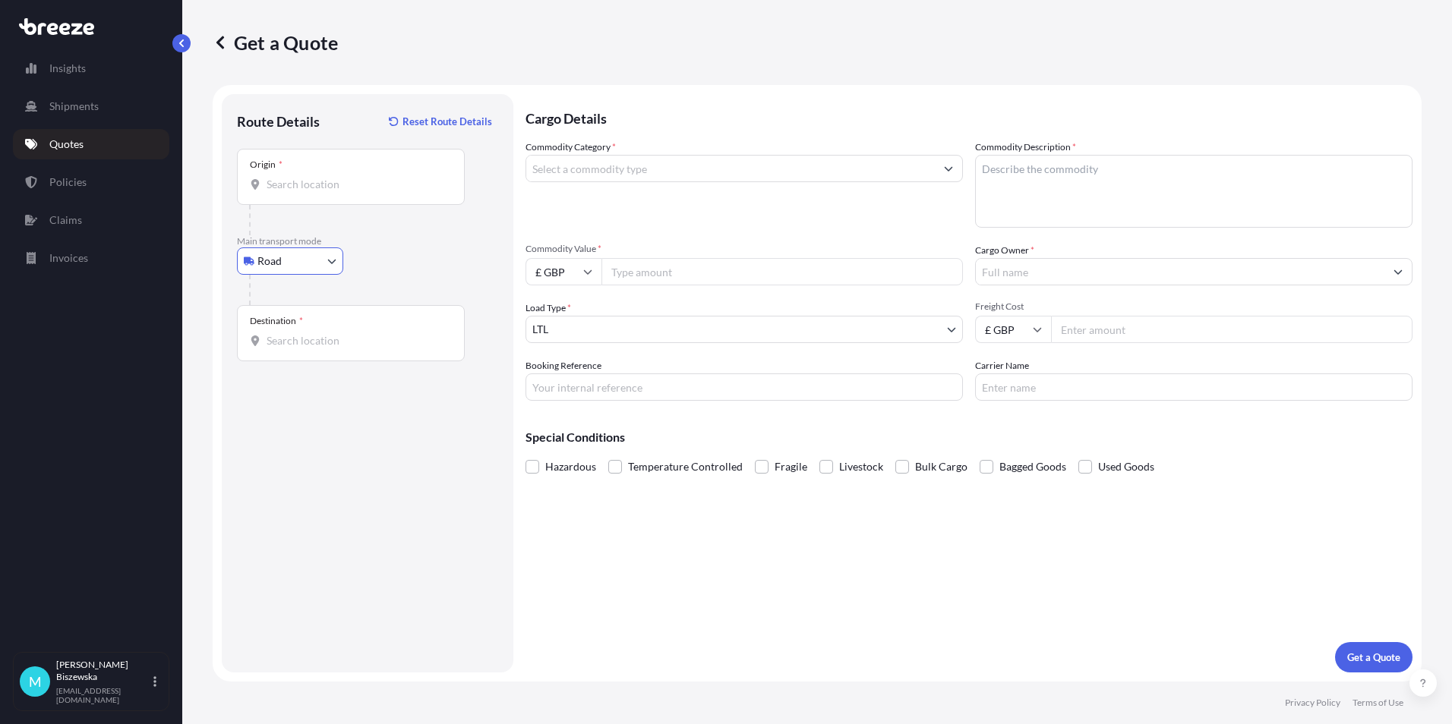
click at [283, 188] on input "Origin *" at bounding box center [355, 184] width 179 height 15
paste input "SK13 7DY"
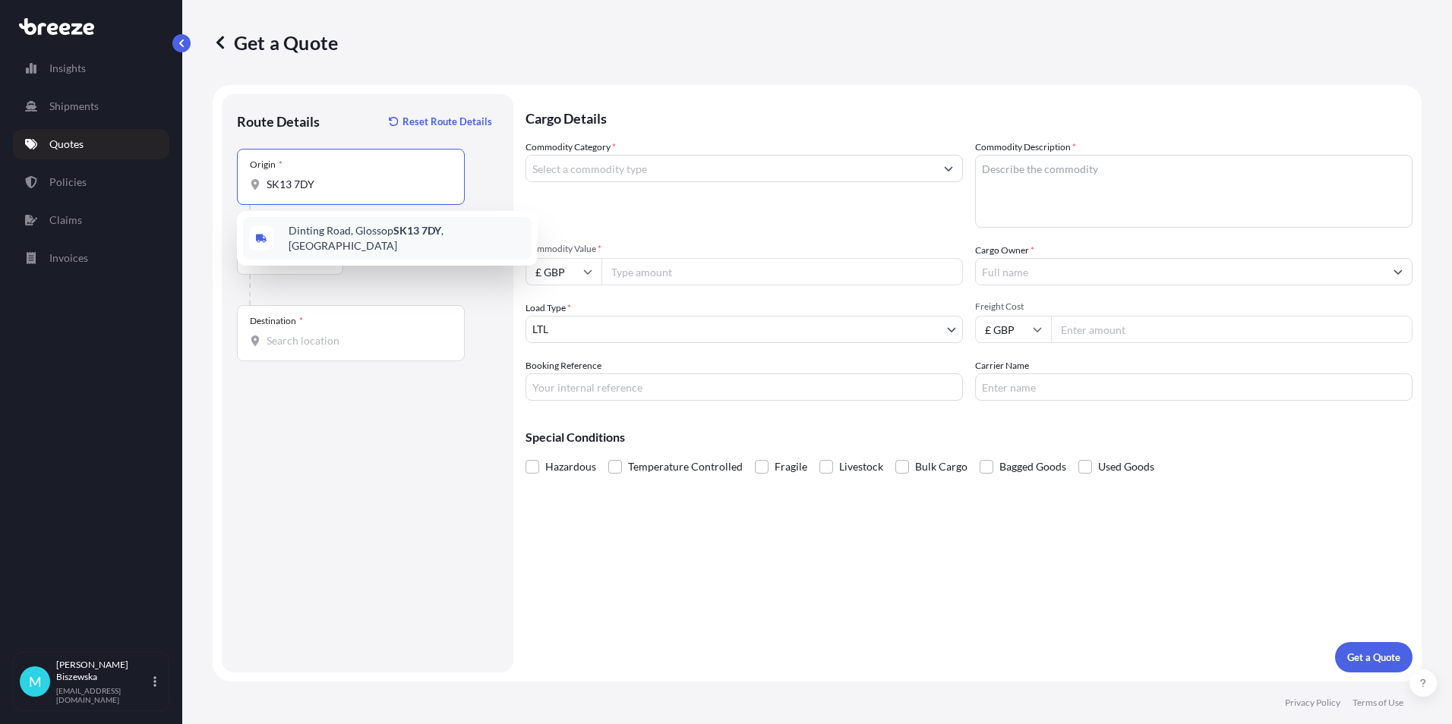
click at [383, 235] on span "[STREET_ADDRESS]" at bounding box center [407, 238] width 237 height 30
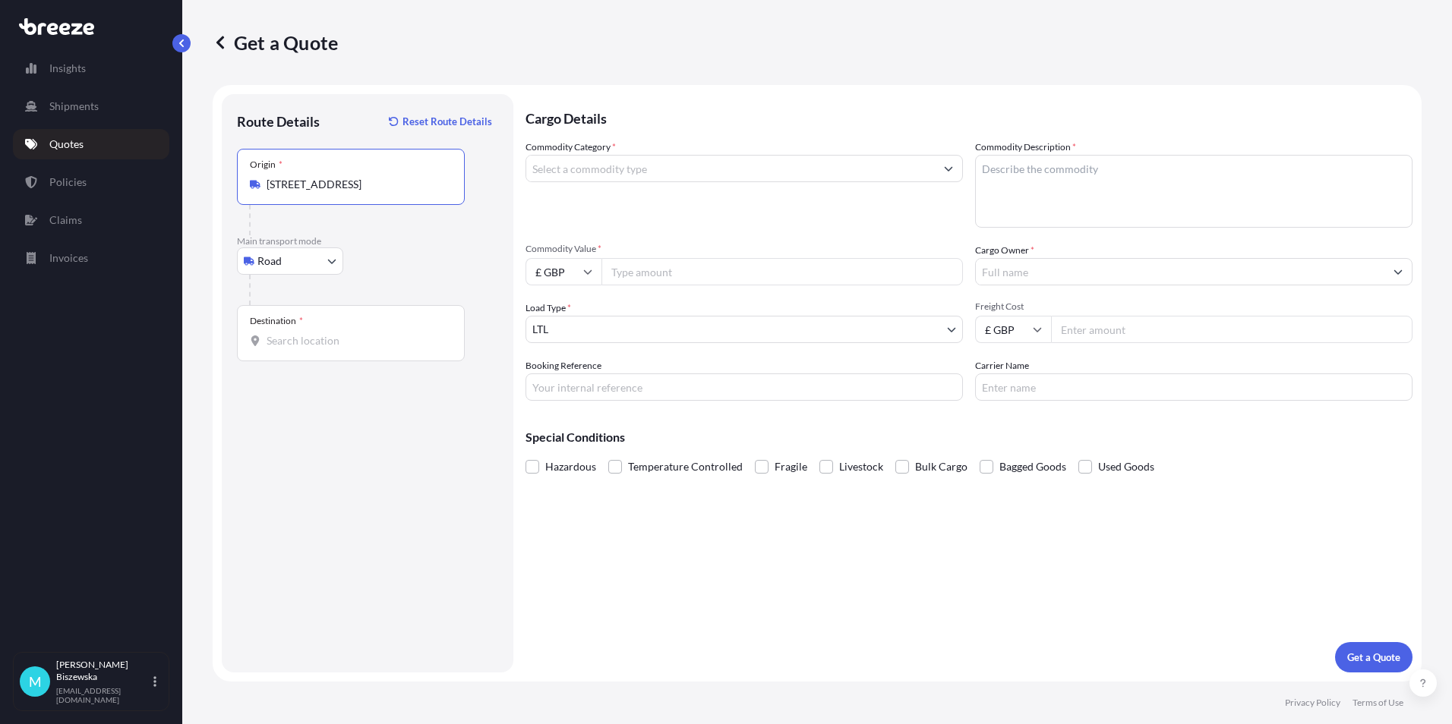
type input "[STREET_ADDRESS]"
drag, startPoint x: 406, startPoint y: 283, endPoint x: 449, endPoint y: 123, distance: 165.7
click at [407, 283] on div at bounding box center [373, 290] width 249 height 30
click at [293, 347] on input "Destination *" at bounding box center [355, 340] width 179 height 15
paste input "NW1 7AW"
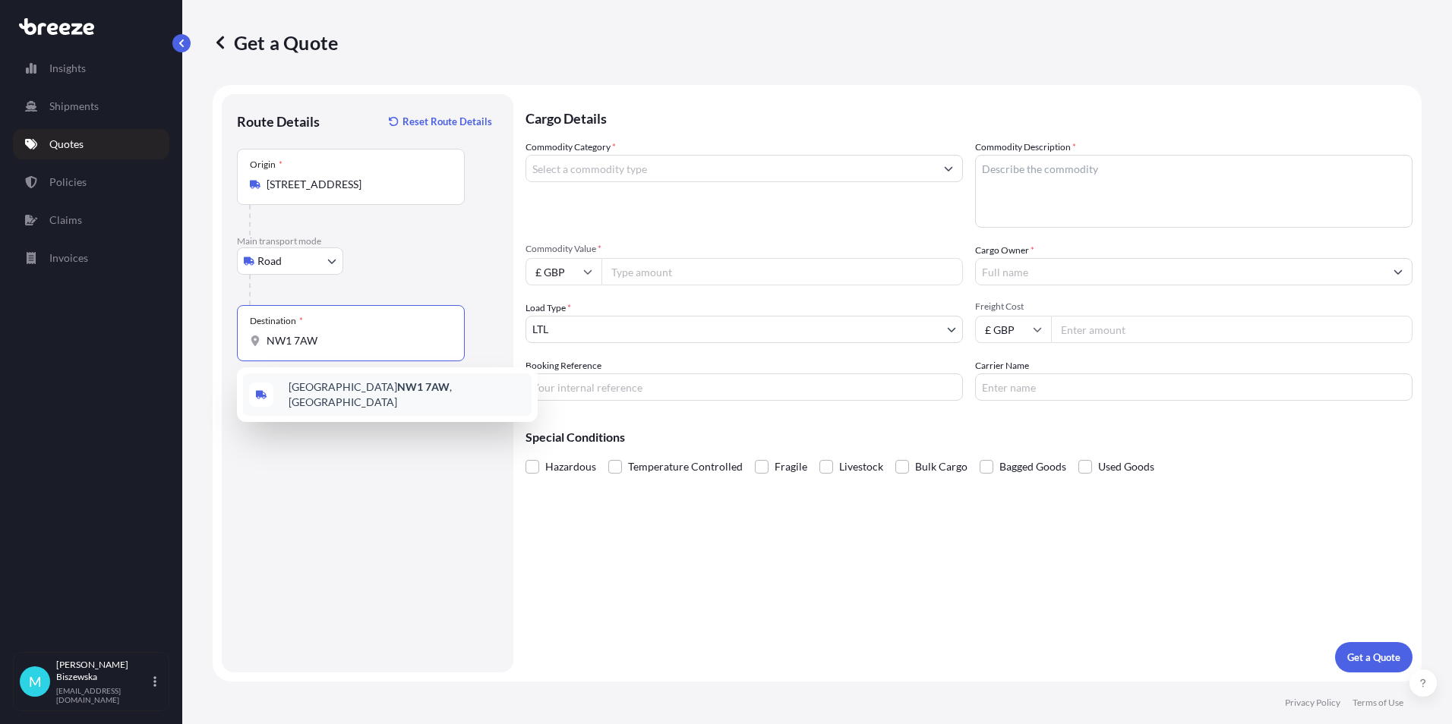
click at [358, 400] on div "London NW1 7AW , [GEOGRAPHIC_DATA]" at bounding box center [387, 395] width 289 height 43
type input "London NW1 7AW, [GEOGRAPHIC_DATA]"
click at [578, 539] on div "Cargo Details Commodity Category * Commodity Description * Commodity Value * £ …" at bounding box center [968, 383] width 887 height 579
click at [661, 163] on input "Commodity Category *" at bounding box center [730, 168] width 408 height 27
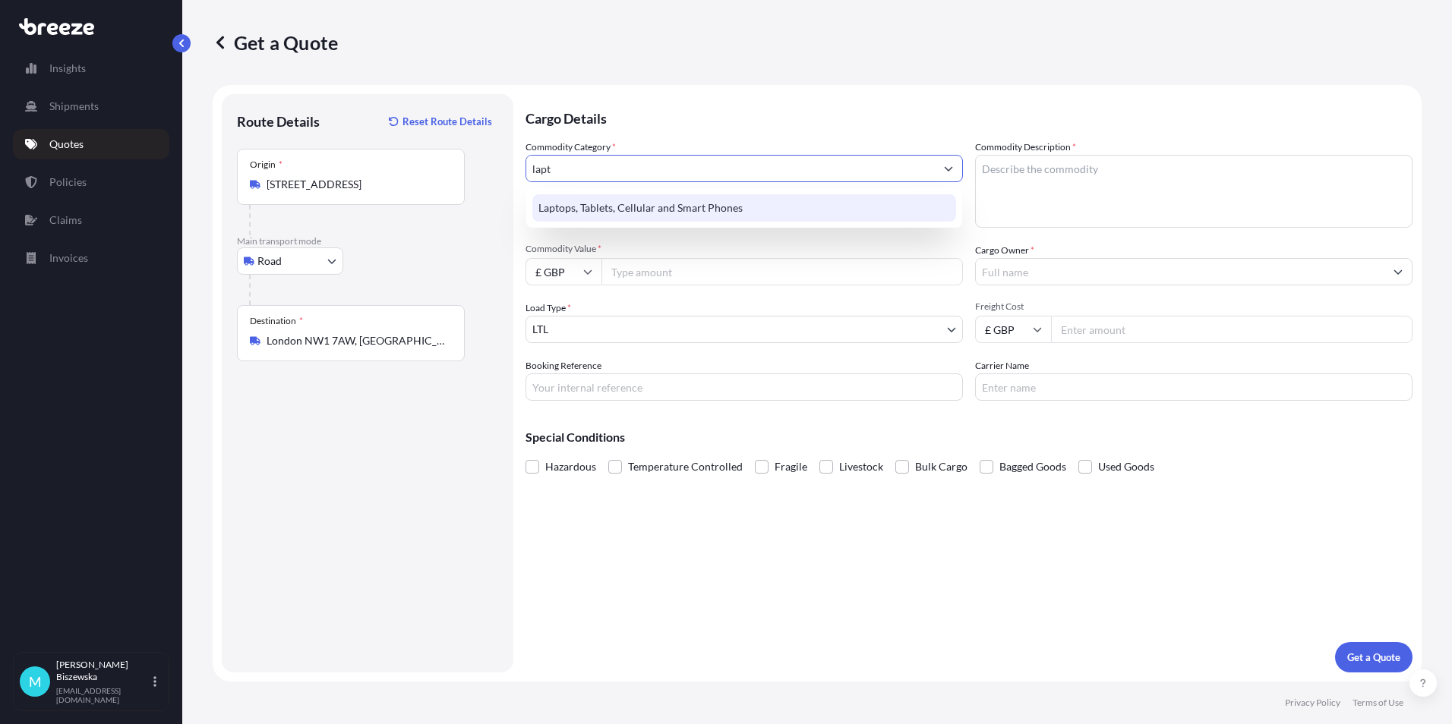
click at [667, 202] on div "Laptops, Tablets, Cellular and Smart Phones" at bounding box center [744, 207] width 424 height 27
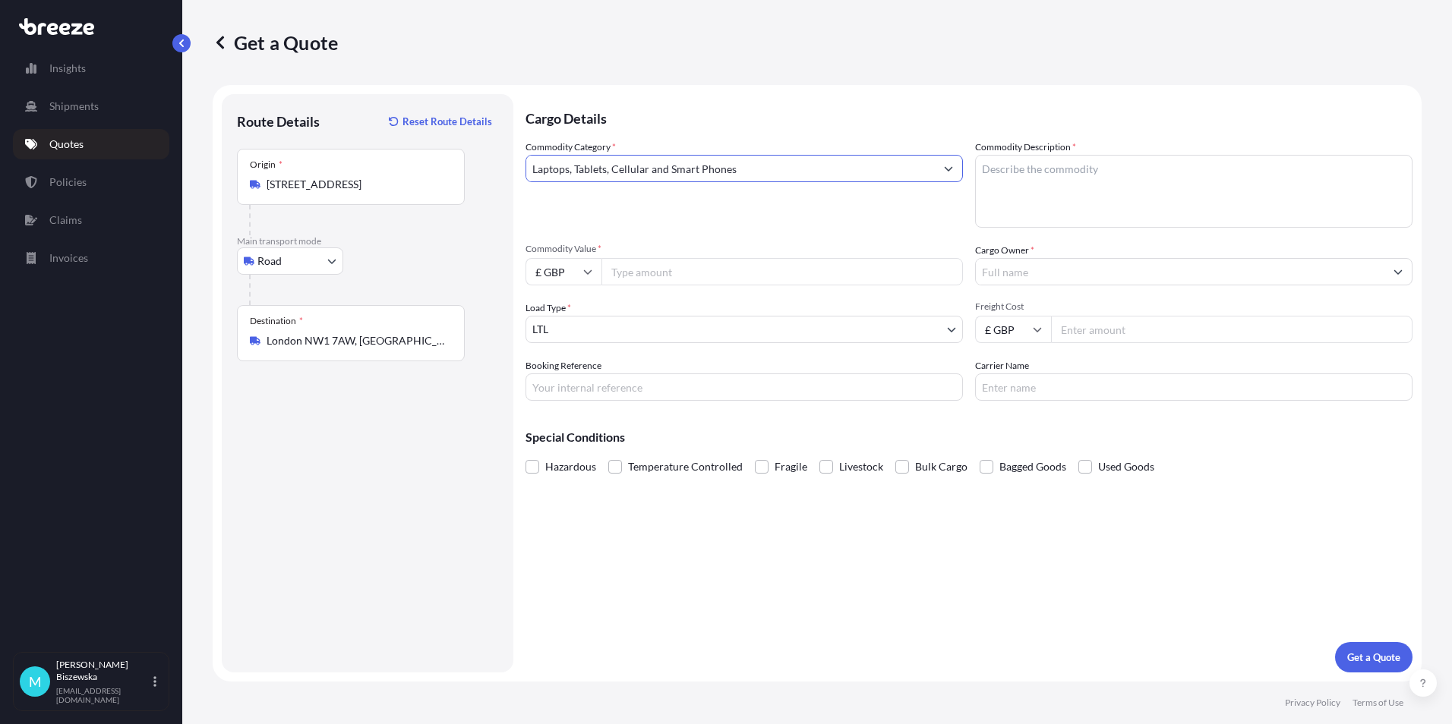
type input "Laptops, Tablets, Cellular and Smart Phones"
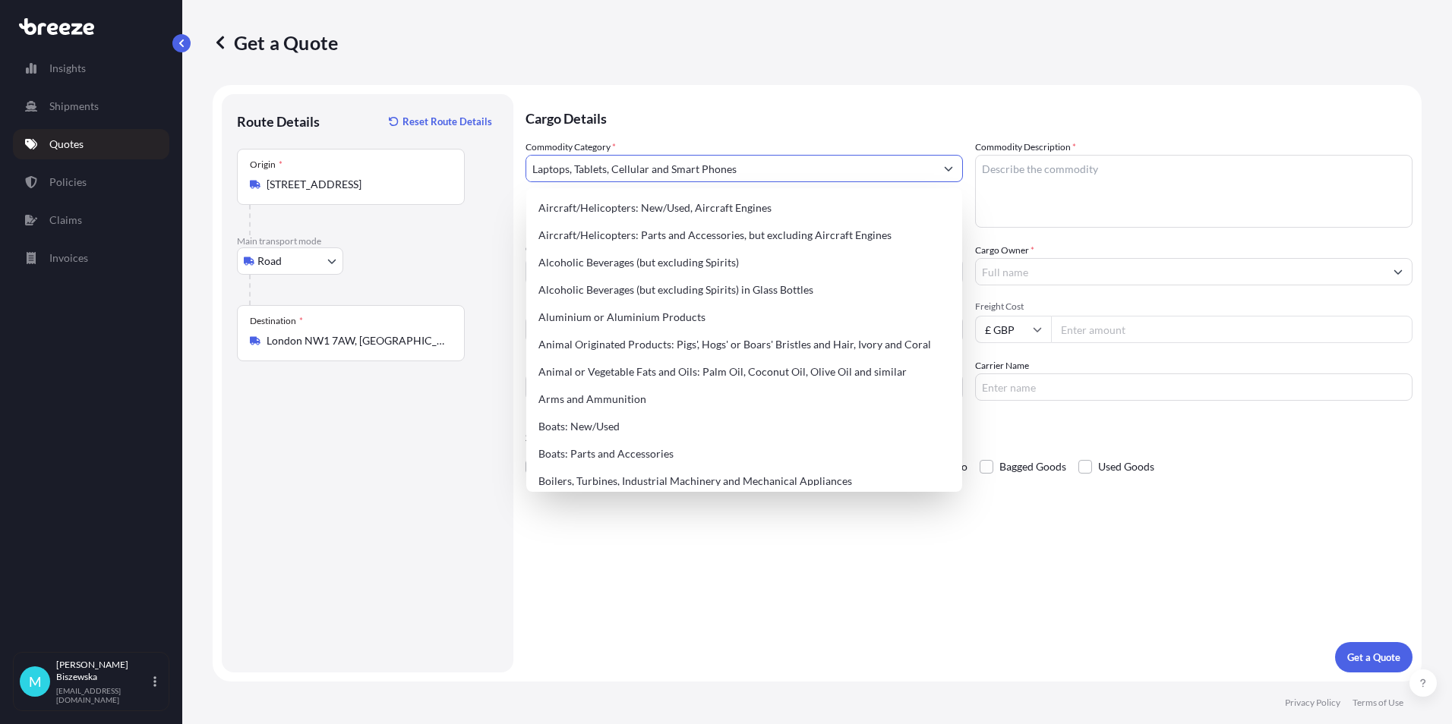
click at [693, 131] on p "Cargo Details" at bounding box center [968, 117] width 887 height 46
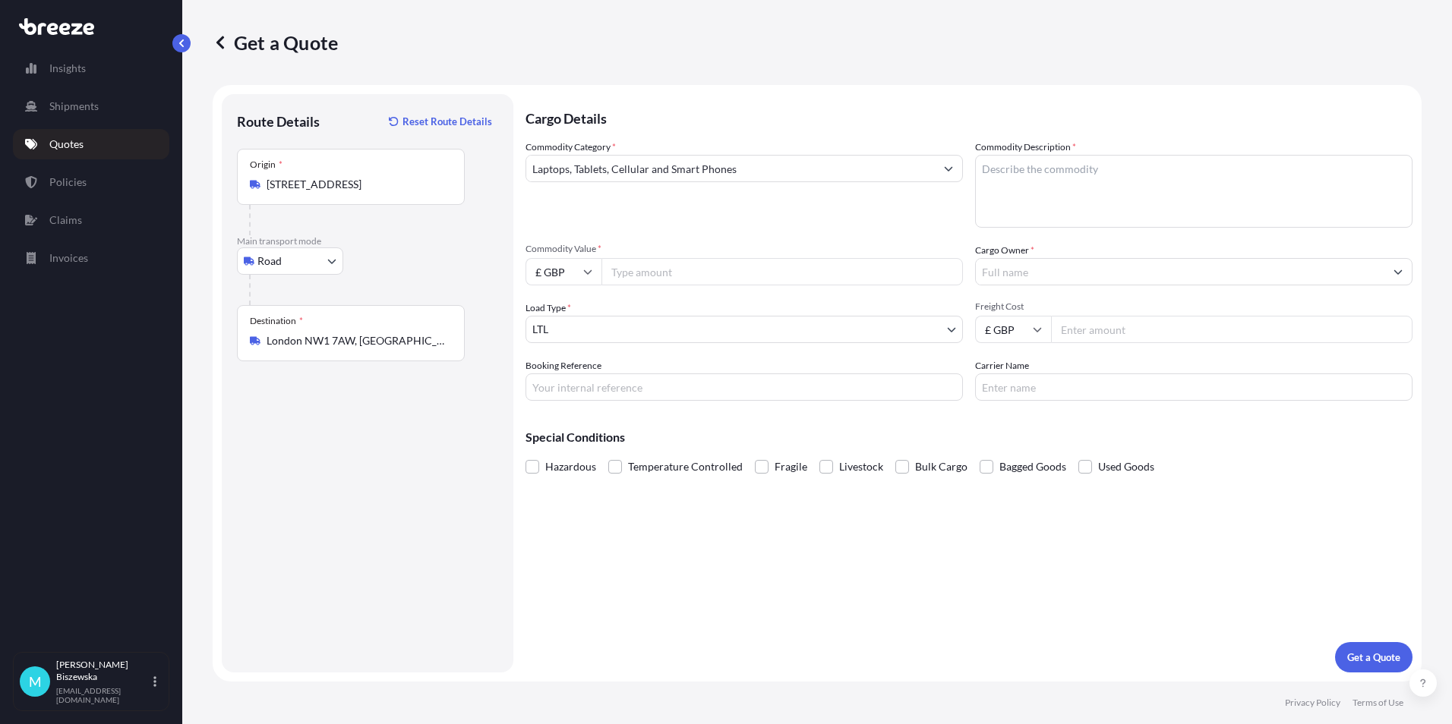
click at [655, 269] on input "Commodity Value *" at bounding box center [781, 271] width 361 height 27
type input "1300"
click at [673, 218] on div "Commodity Category * Laptops, Tablets, Cellular and Smart Phones" at bounding box center [743, 184] width 437 height 88
click at [569, 387] on input "Booking Reference" at bounding box center [743, 387] width 437 height 27
paste input "2222100"
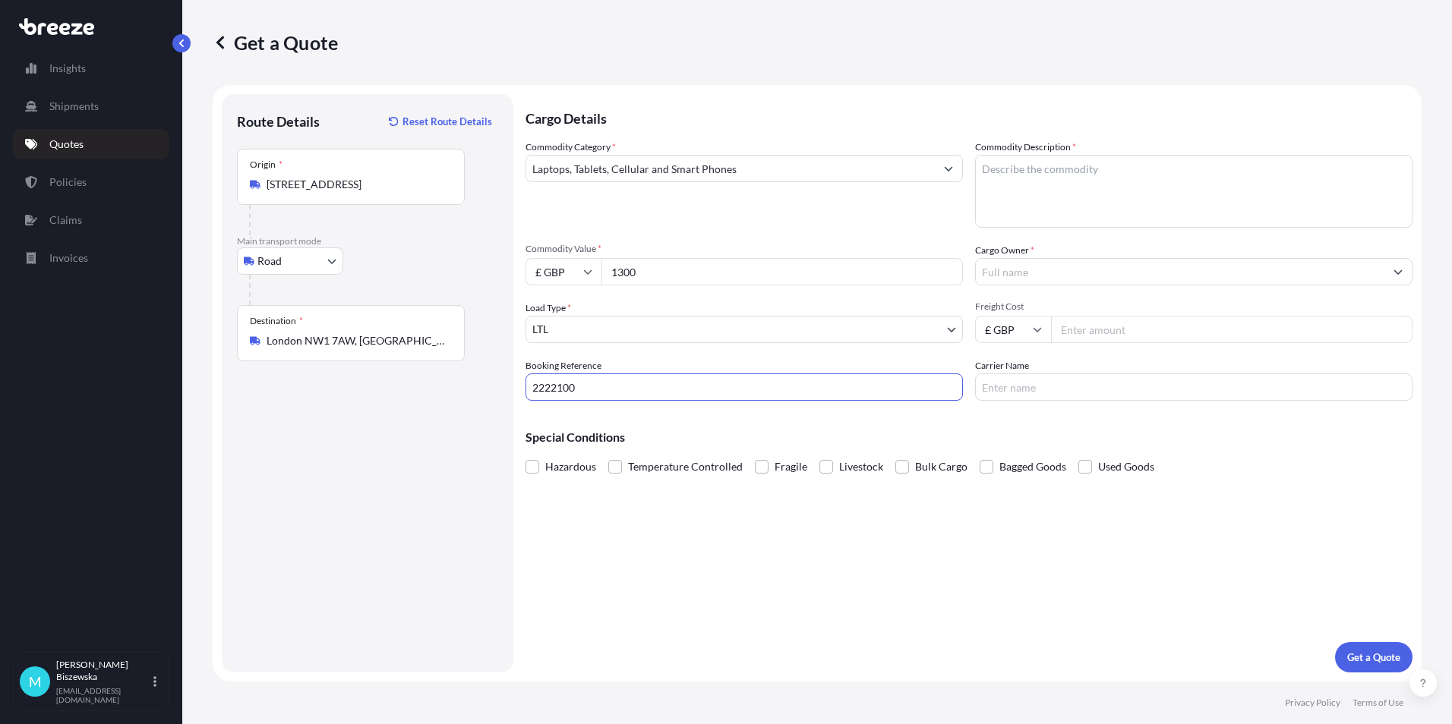
type input "2222100"
click at [617, 542] on div "Cargo Details Commodity Category * Laptops, Tablets, Cellular and Smart Phones …" at bounding box center [968, 383] width 887 height 579
click at [988, 166] on textarea "Commodity Description *" at bounding box center [1193, 191] width 437 height 73
paste textarea "1 x Laptop. 1 x phone"
type textarea "1 x Laptop. 1 x phone"
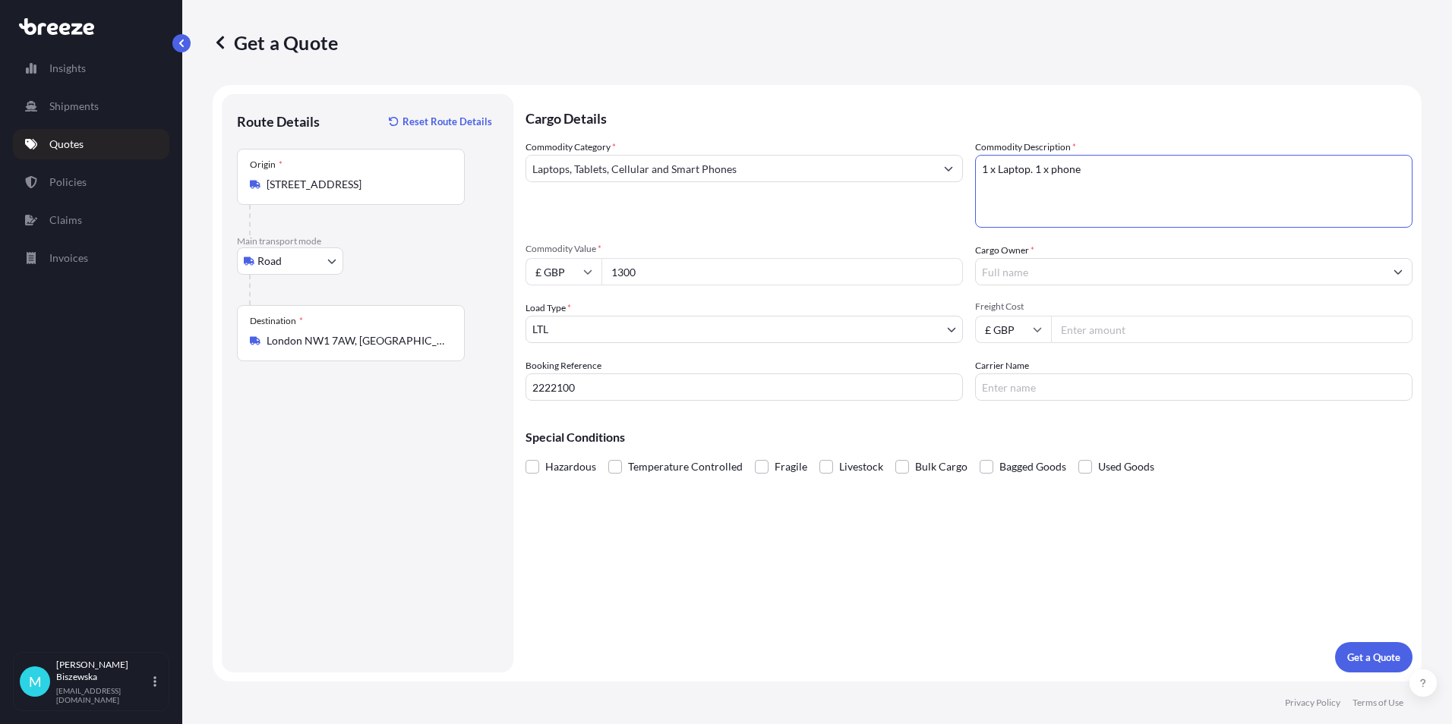
click at [938, 230] on div "Commodity Category * Laptops, Tablets, Cellular and Smart Phones Commodity Desc…" at bounding box center [968, 270] width 887 height 261
click at [996, 266] on input "Cargo Owner *" at bounding box center [1180, 271] width 408 height 27
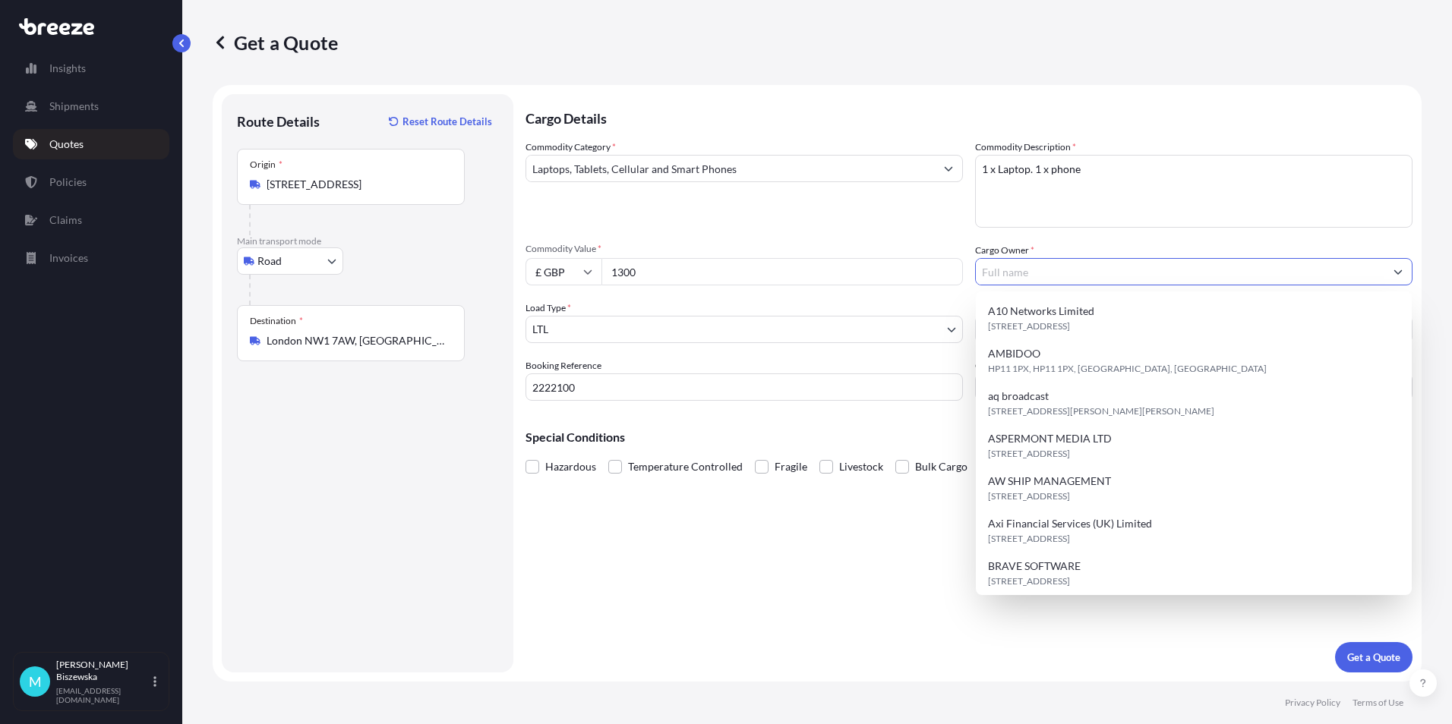
type input "n"
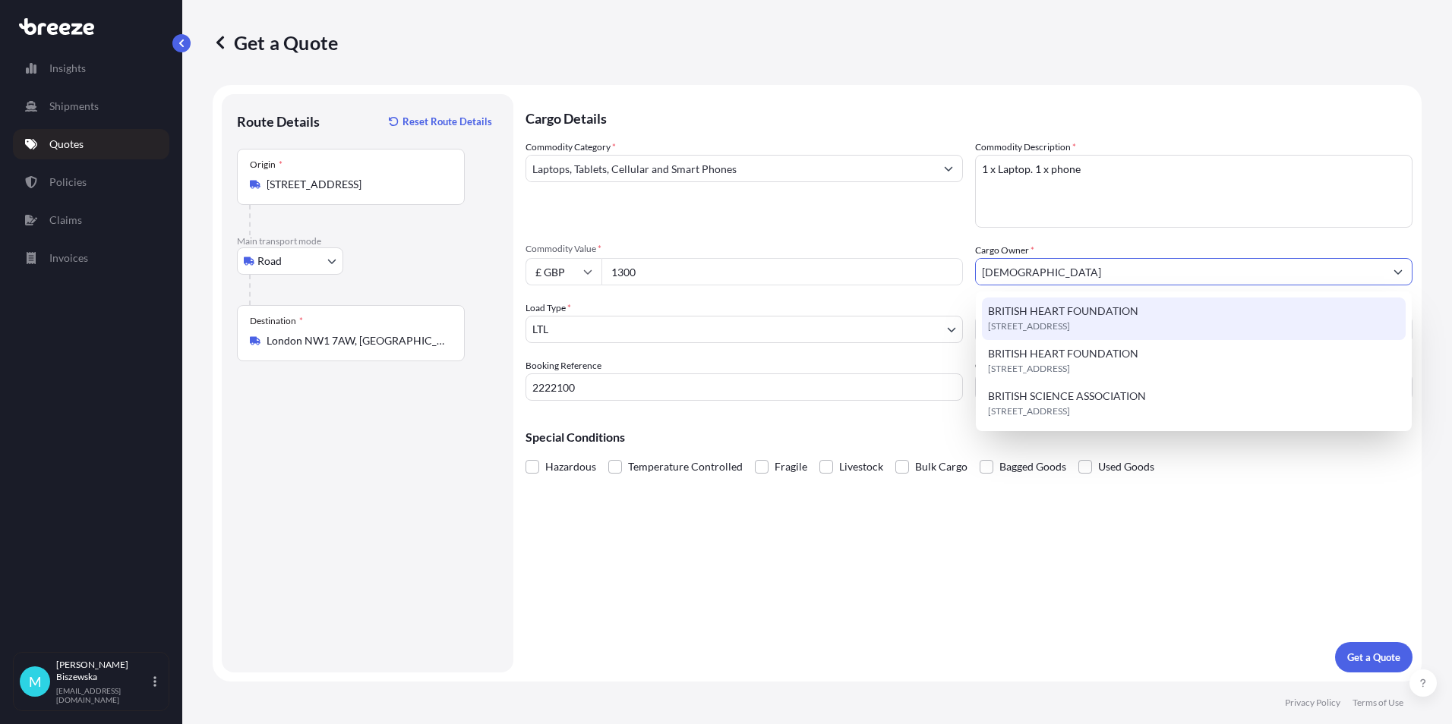
click at [1027, 316] on span "BRITISH HEART FOUNDATION" at bounding box center [1063, 311] width 150 height 15
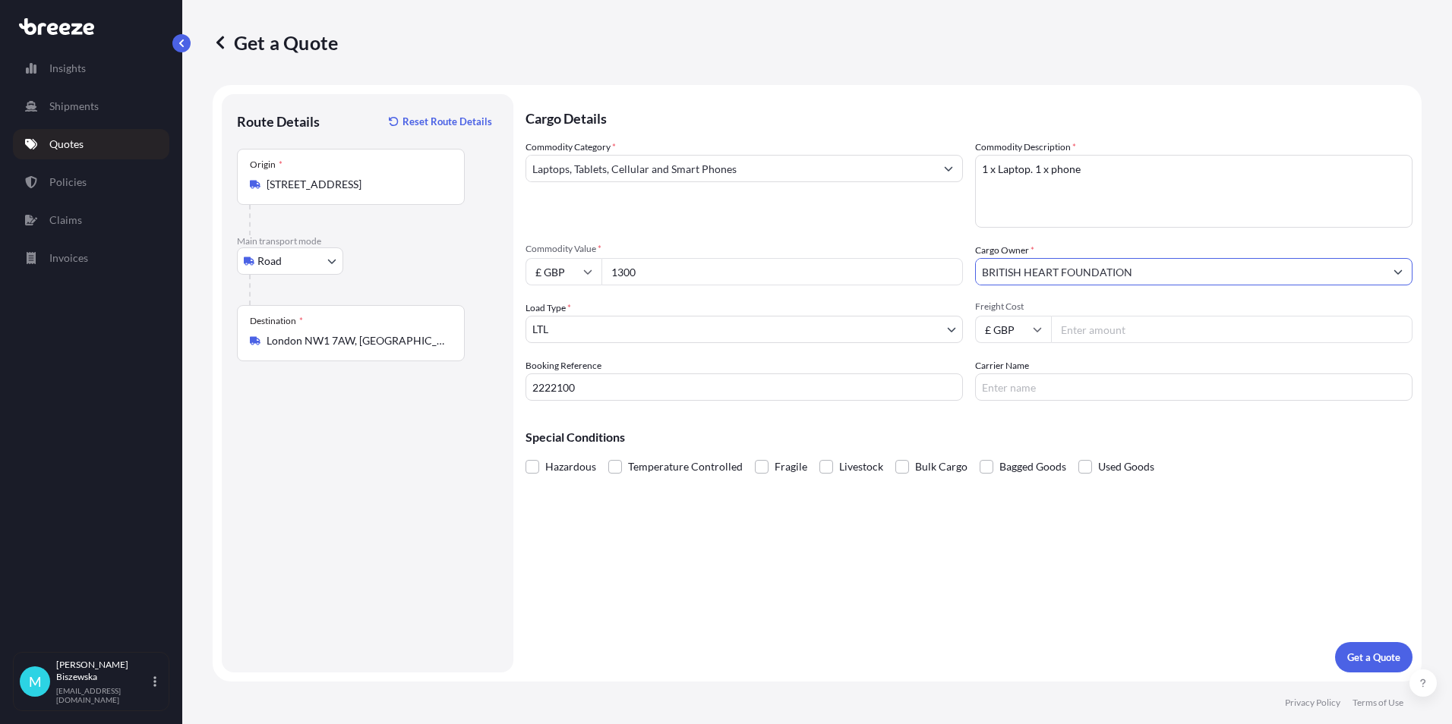
type input "BRITISH HEART FOUNDATION"
click at [929, 240] on div "Commodity Category * Laptops, Tablets, Cellular and Smart Phones Commodity Desc…" at bounding box center [968, 270] width 887 height 261
click at [1106, 326] on input "Freight Cost" at bounding box center [1231, 329] width 361 height 27
type input "30.80"
drag, startPoint x: 1083, startPoint y: 407, endPoint x: 1388, endPoint y: 603, distance: 362.7
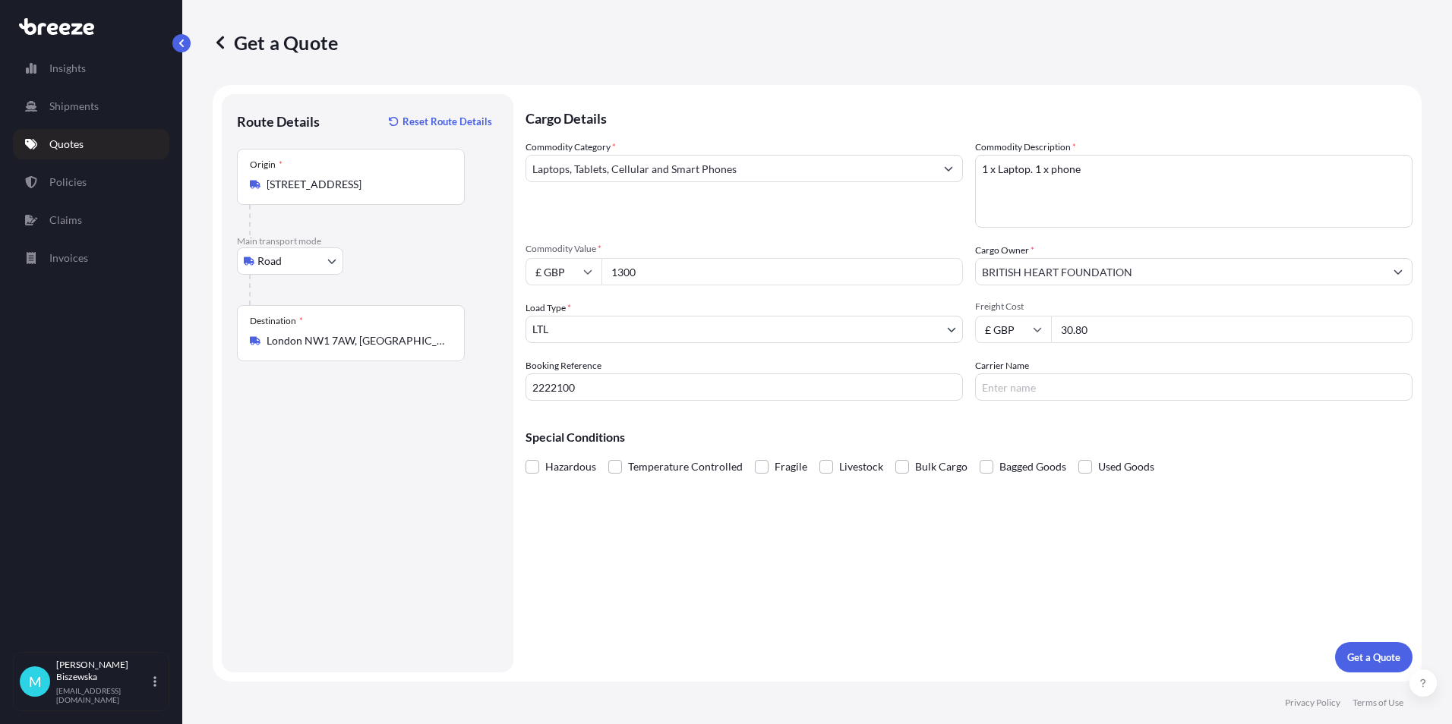
click at [1083, 408] on div "Cargo Details Commodity Category * Laptops, Tablets, Cellular and Smart Phones …" at bounding box center [968, 383] width 887 height 579
click at [1362, 651] on p "Get a Quote" at bounding box center [1373, 657] width 53 height 15
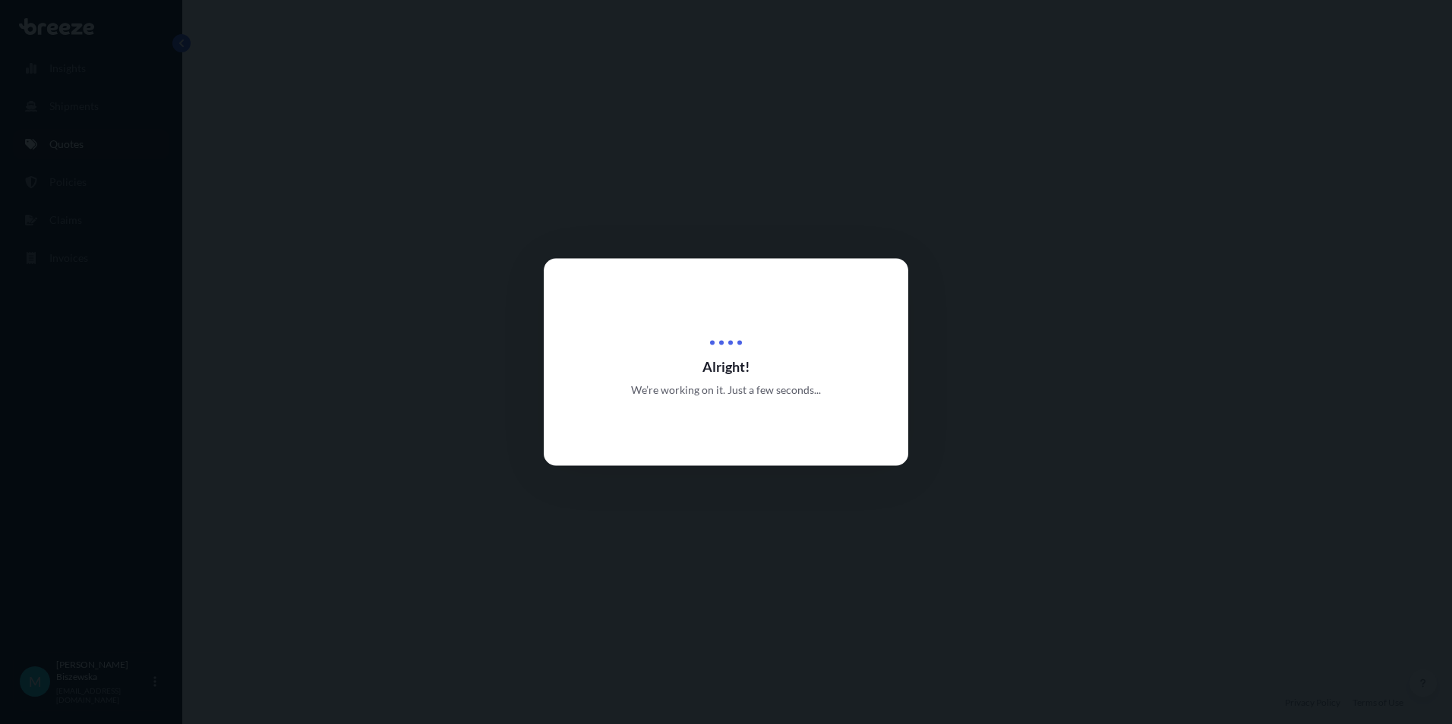
select select "Road"
select select "1"
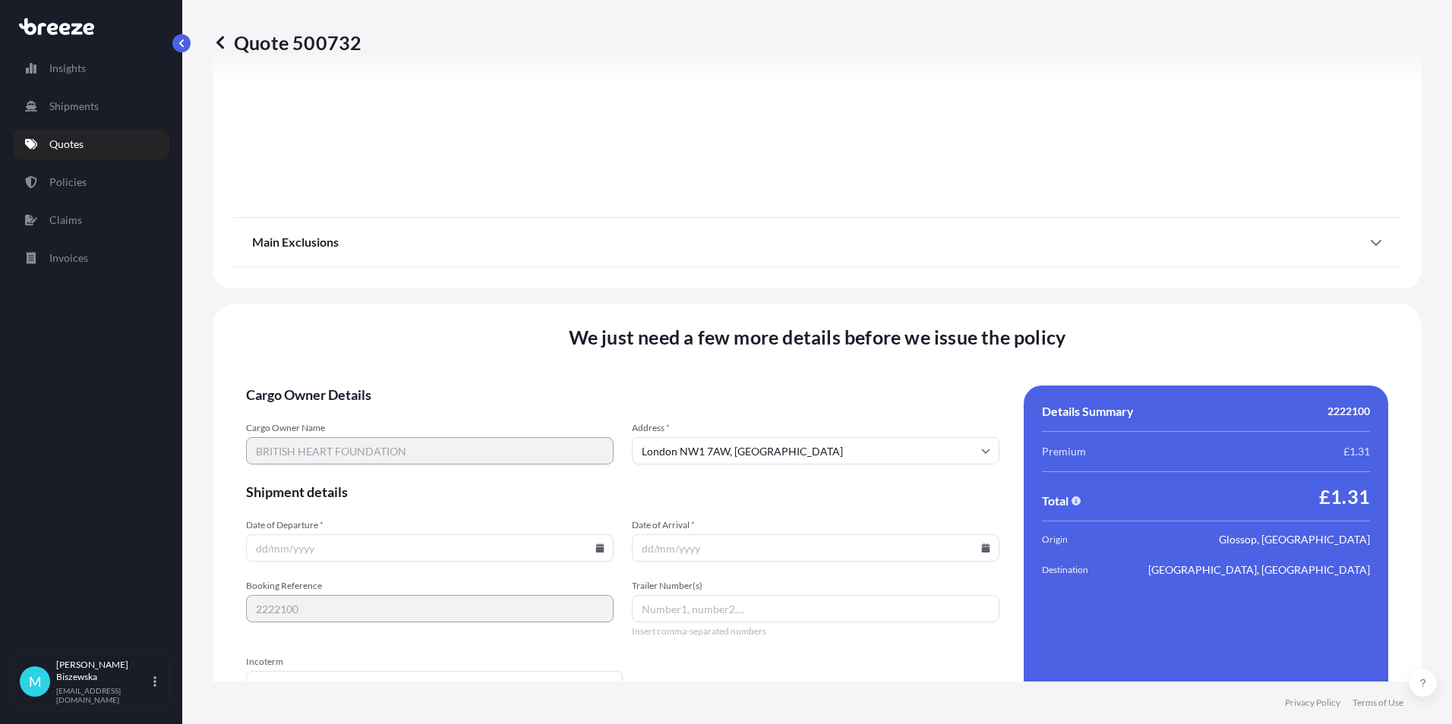
scroll to position [1686, 0]
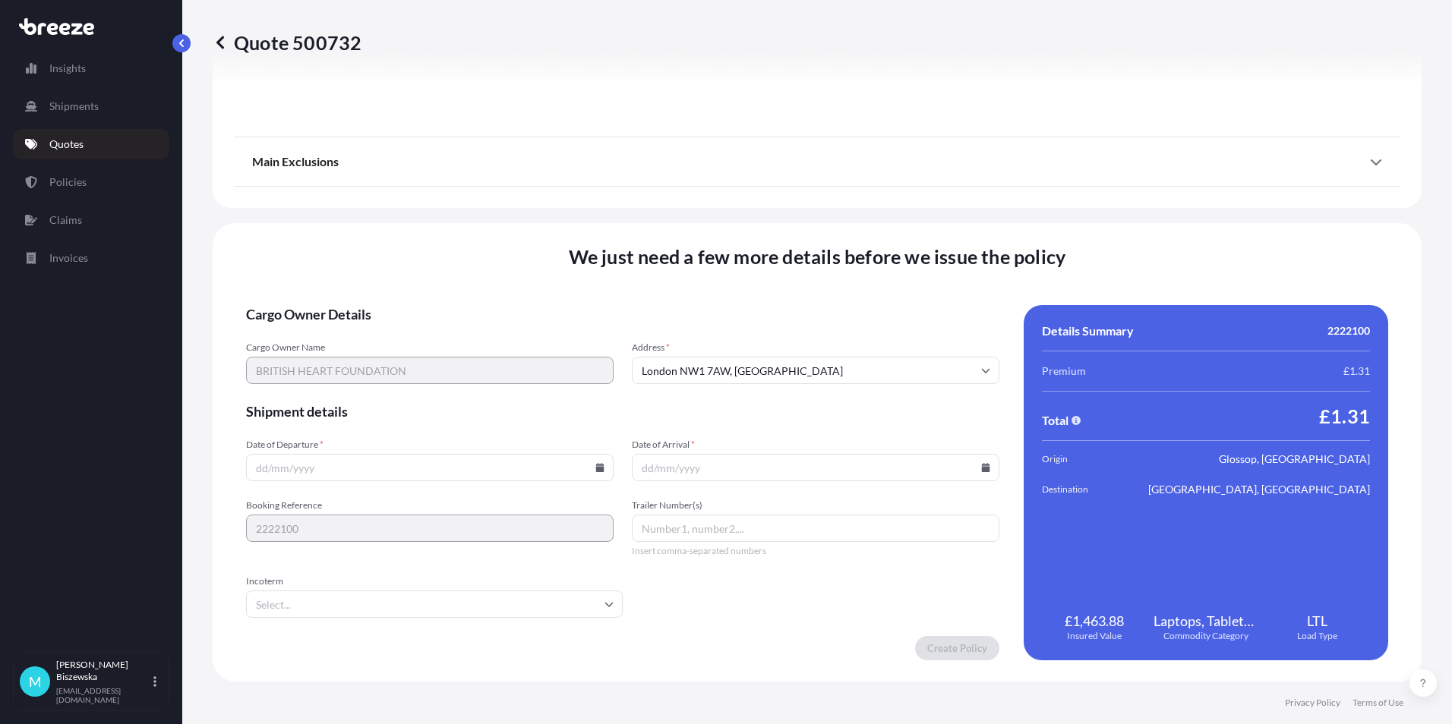
click at [596, 467] on icon at bounding box center [600, 467] width 8 height 9
click at [322, 299] on button "6" at bounding box center [322, 304] width 24 height 24
type input "[DATE]"
click at [981, 466] on icon at bounding box center [985, 467] width 9 height 9
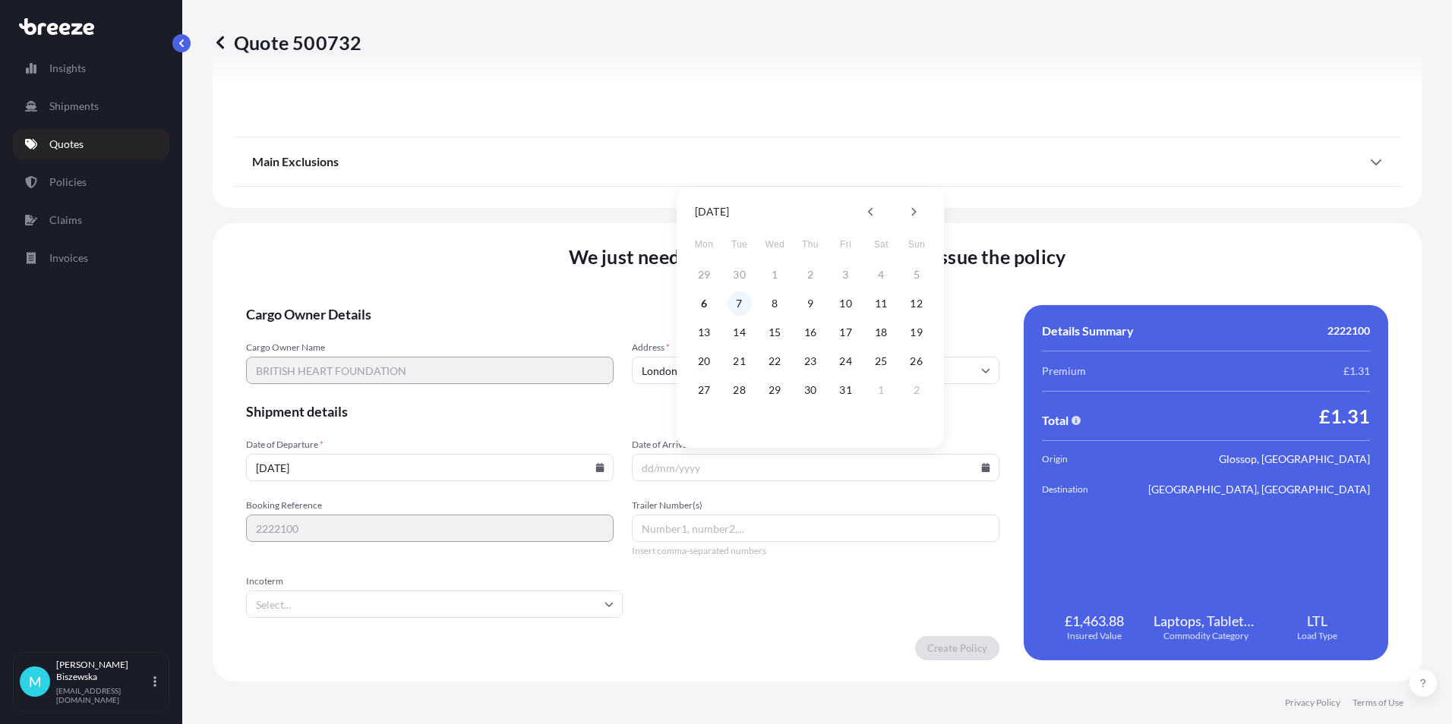
click at [737, 300] on button "7" at bounding box center [739, 304] width 24 height 24
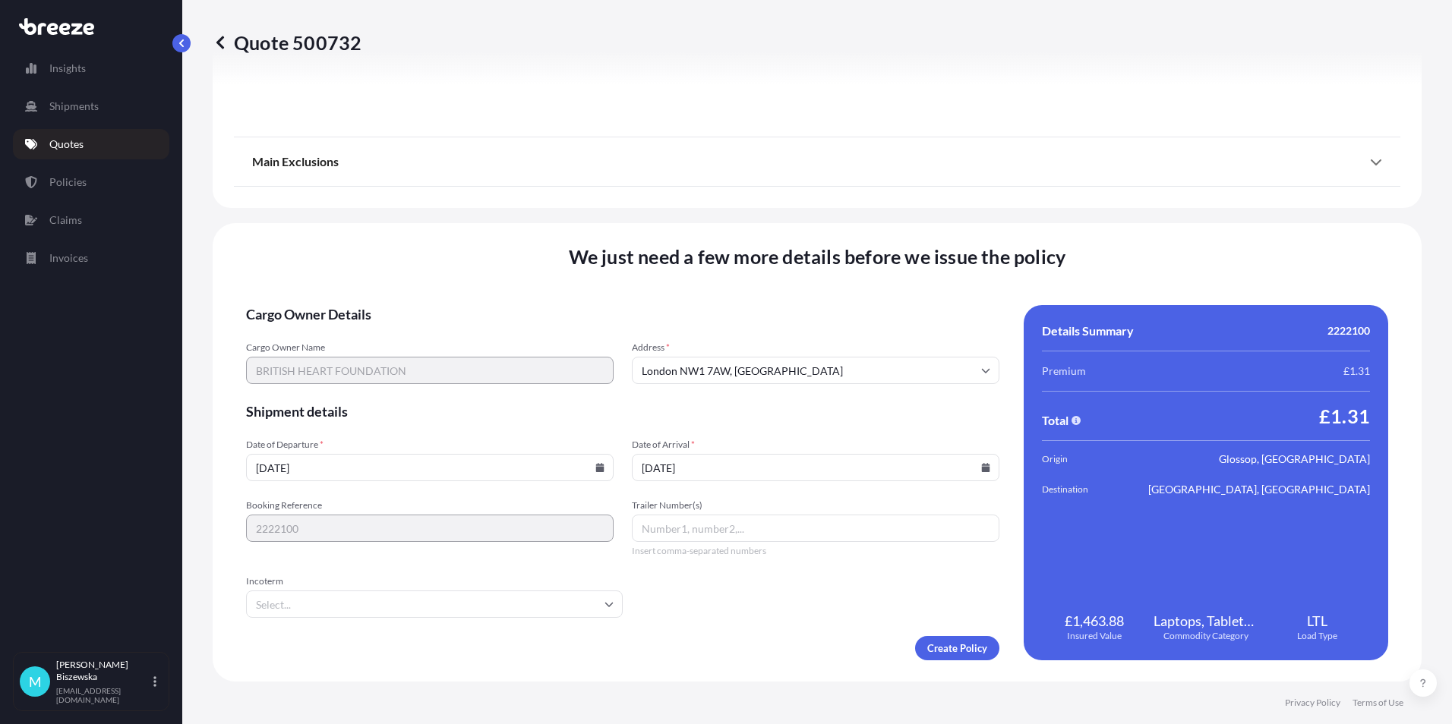
type input "[DATE]"
click at [755, 601] on form "Cargo Owner Details Cargo Owner Name BRITISH HEART FOUNDATION Address * [GEOGRA…" at bounding box center [622, 482] width 753 height 355
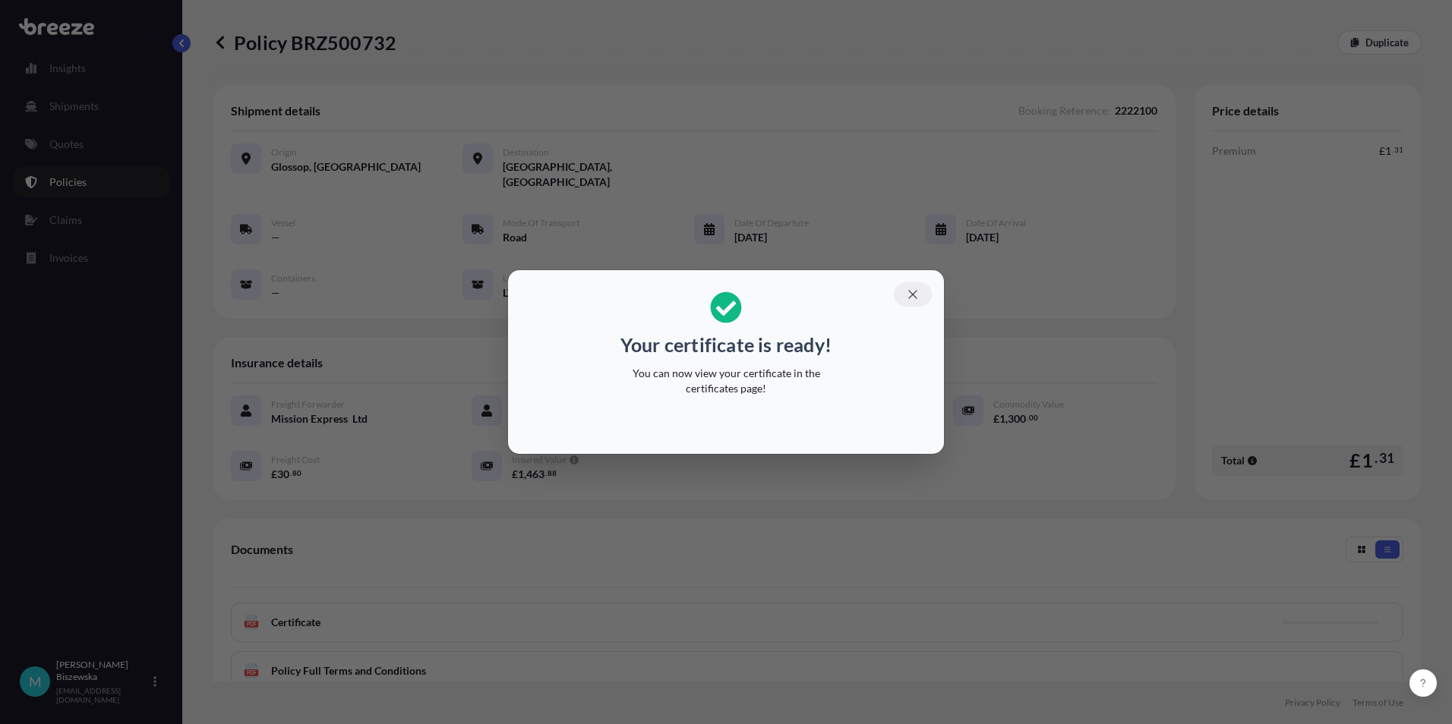
click at [915, 292] on icon "button" at bounding box center [912, 294] width 8 height 8
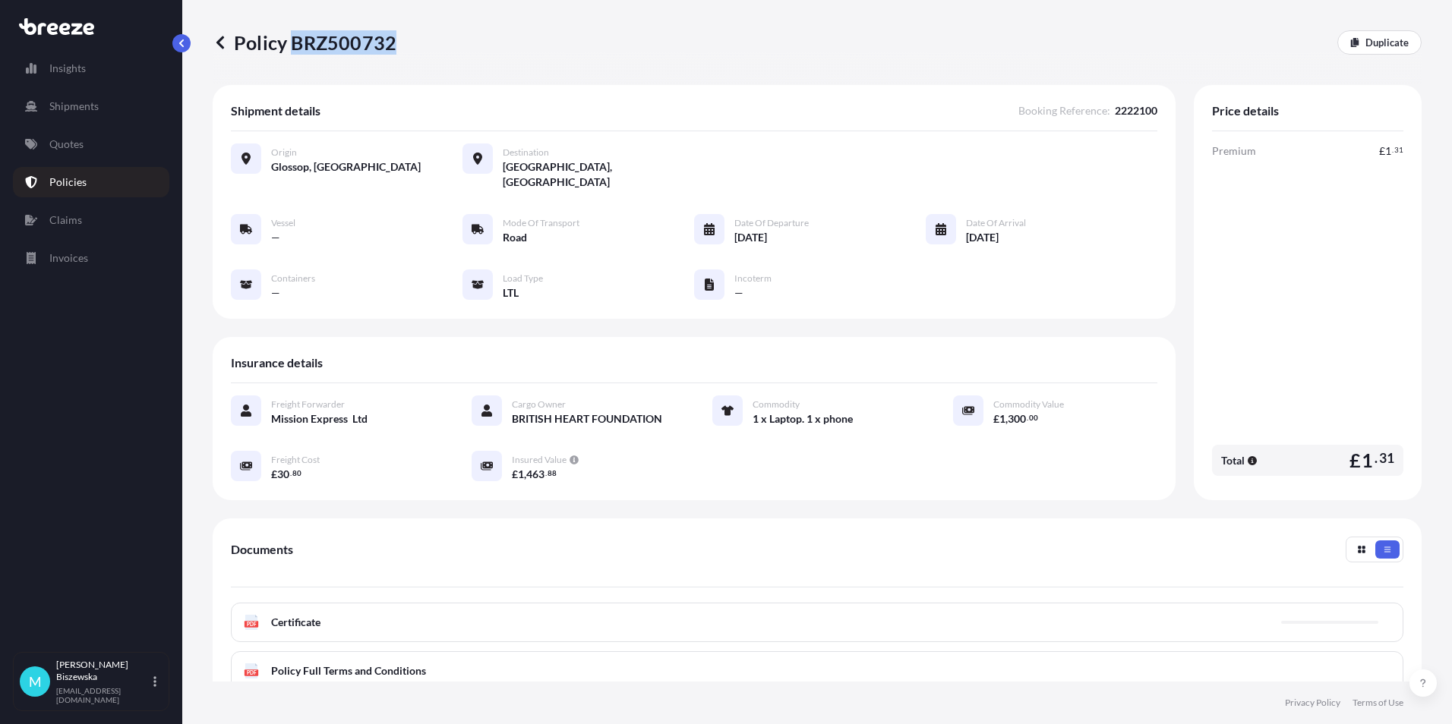
drag, startPoint x: 293, startPoint y: 44, endPoint x: 393, endPoint y: 43, distance: 100.2
click at [393, 43] on p "Policy BRZ500732" at bounding box center [305, 42] width 184 height 24
drag, startPoint x: 393, startPoint y: 43, endPoint x: 367, endPoint y: 39, distance: 26.8
copy p "BRZ500732"
click at [84, 145] on link "Quotes" at bounding box center [91, 144] width 156 height 30
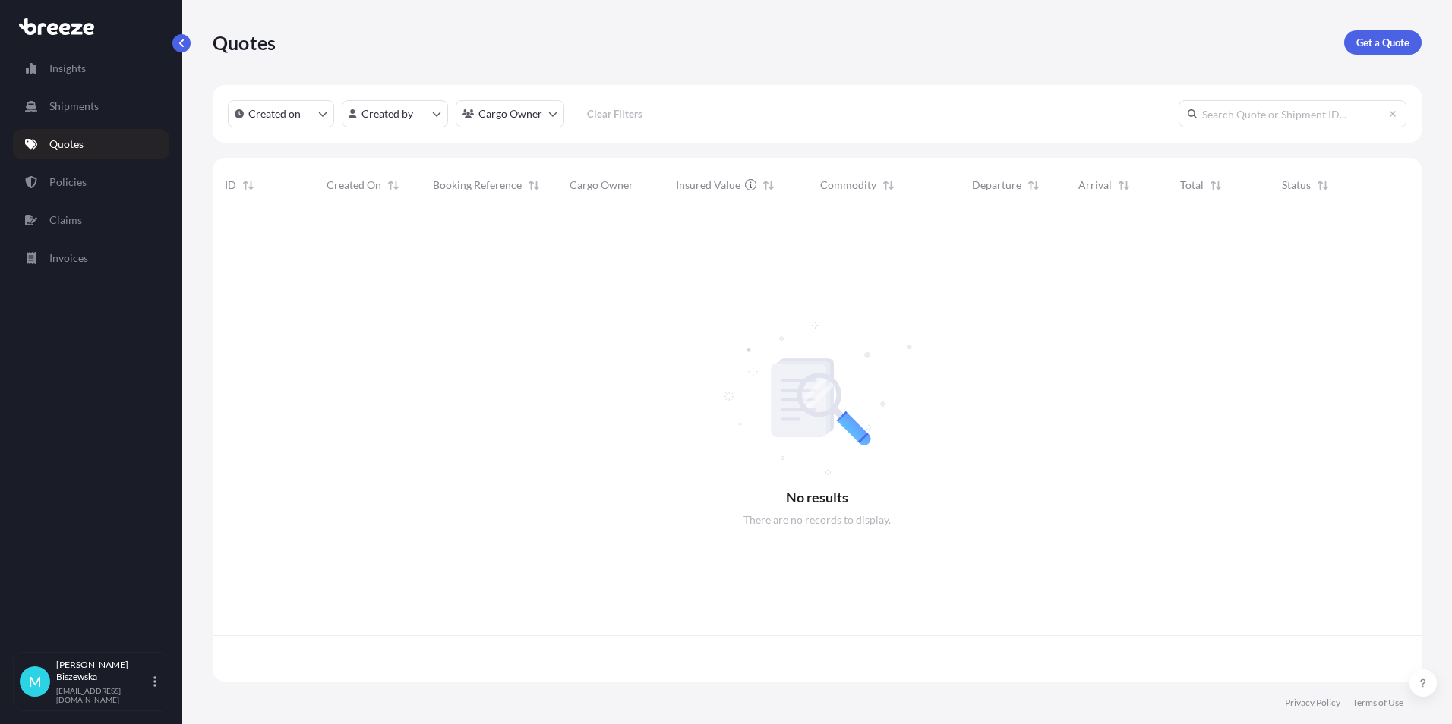
scroll to position [466, 1197]
click at [1373, 38] on p "Get a Quote" at bounding box center [1382, 42] width 53 height 15
select select "Sea"
select select "1"
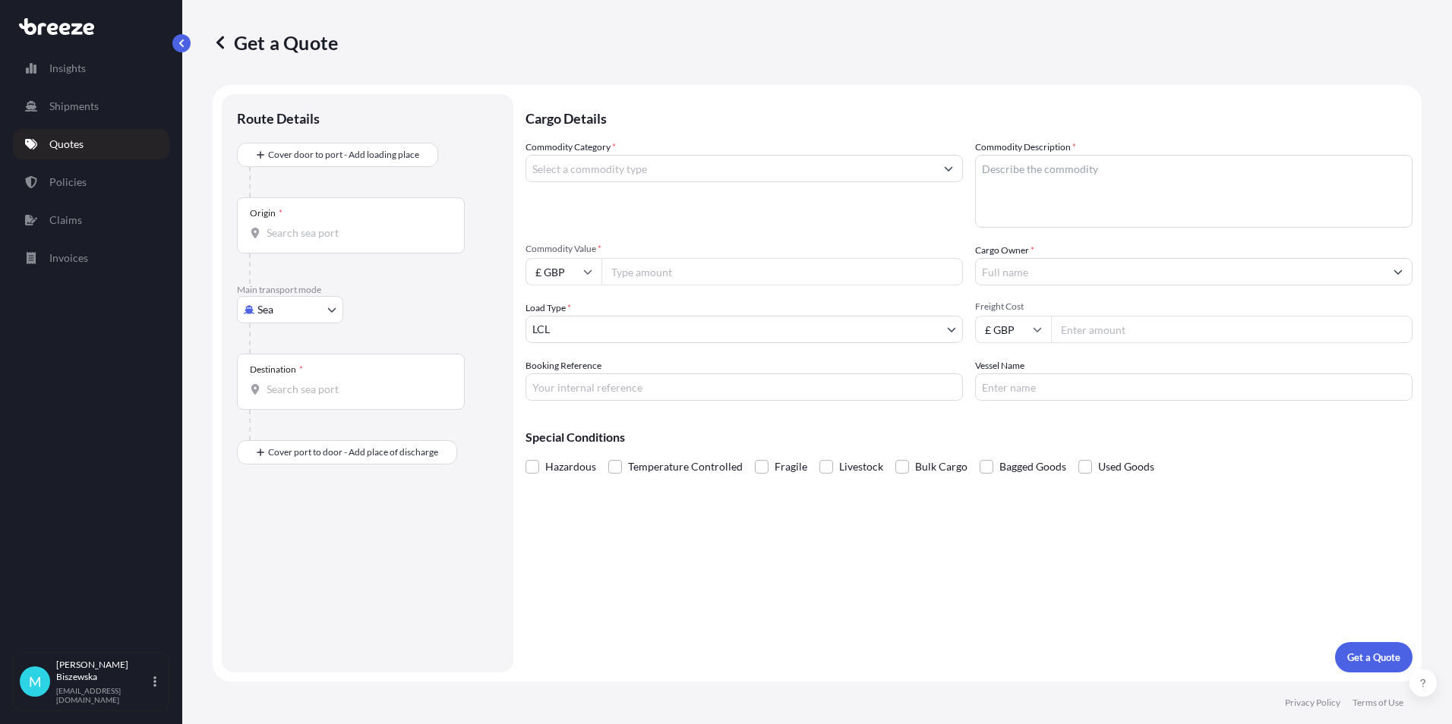
click at [314, 314] on body "Insights Shipments Quotes Policies Claims Invoices M [PERSON_NAME] [PERSON_NAME…" at bounding box center [726, 362] width 1452 height 724
click at [298, 402] on div "Road" at bounding box center [290, 403] width 94 height 27
select select "Road"
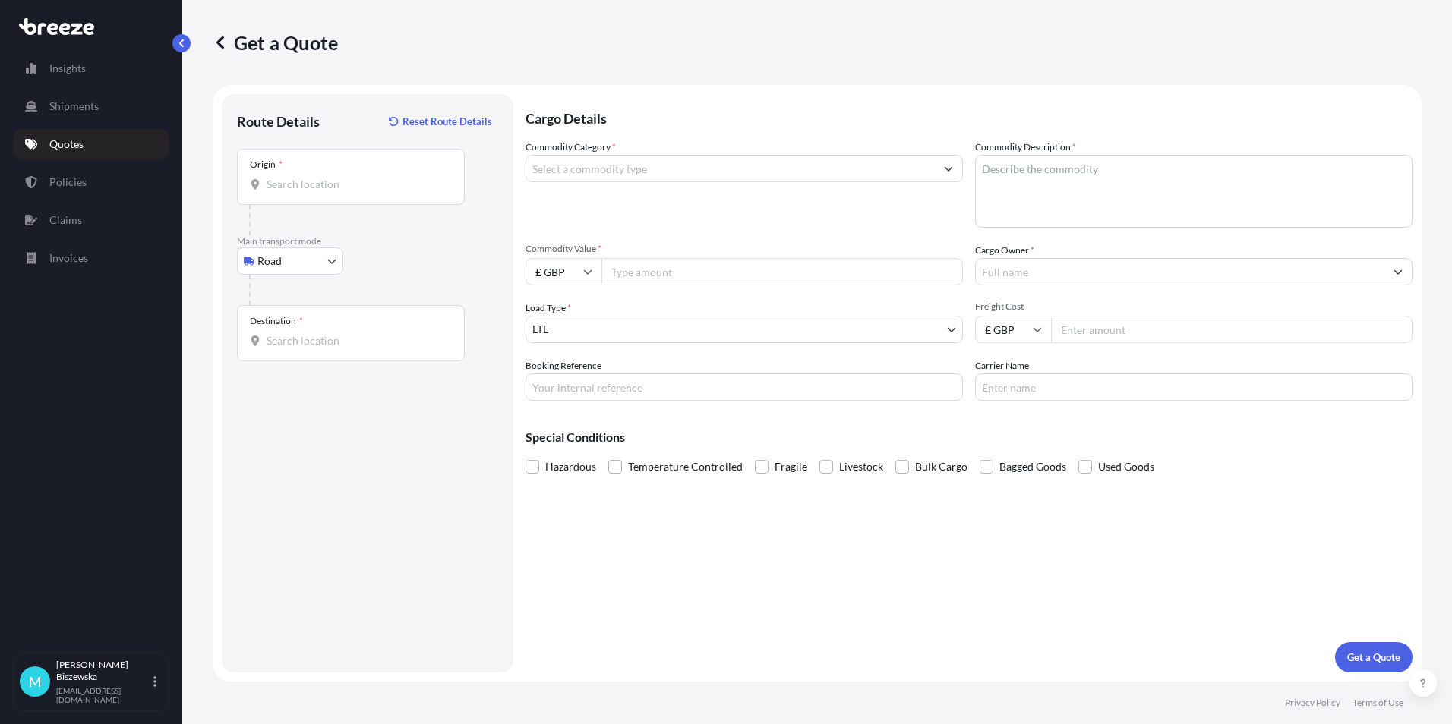
click at [411, 255] on div "Road Sea Air Road Rail" at bounding box center [367, 261] width 261 height 27
click at [304, 188] on input "Origin *" at bounding box center [355, 184] width 179 height 15
paste input "SW11 5TR"
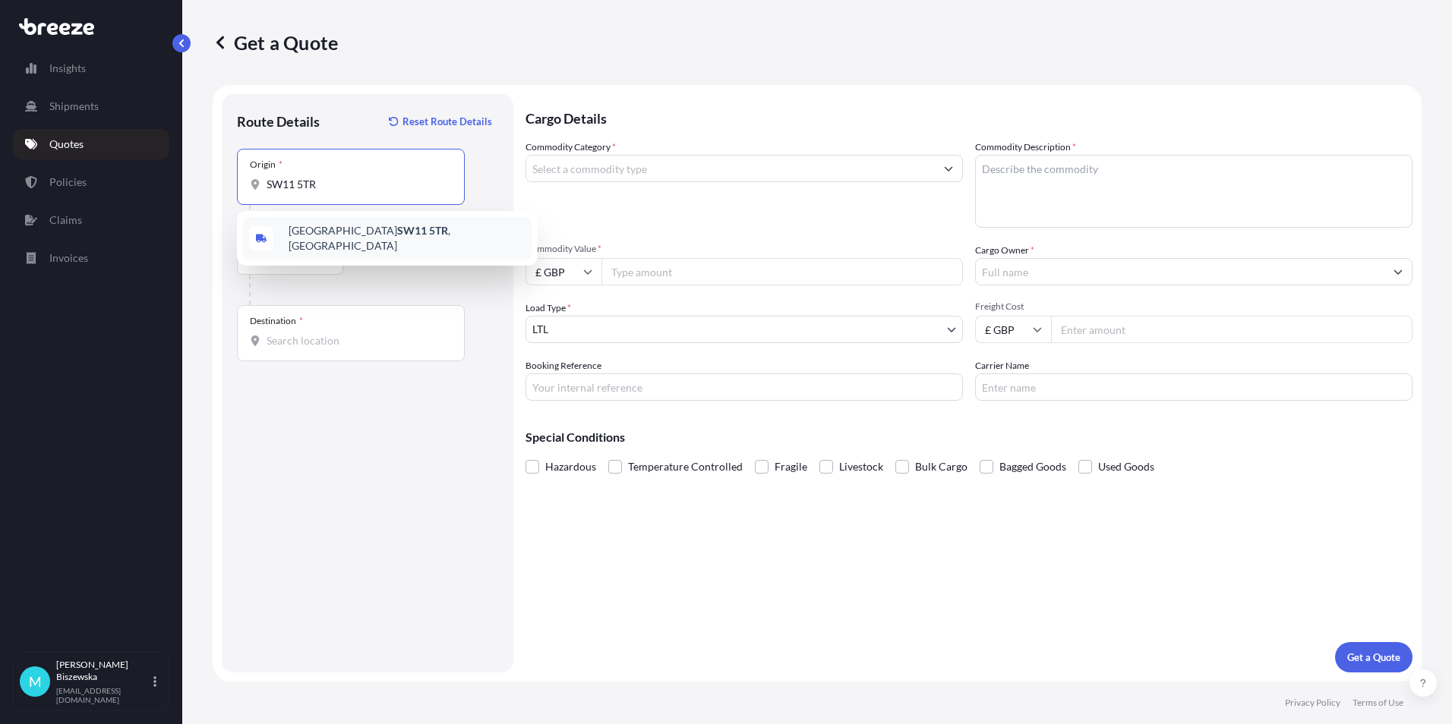
click at [383, 239] on span "[STREET_ADDRESS]" at bounding box center [407, 238] width 237 height 30
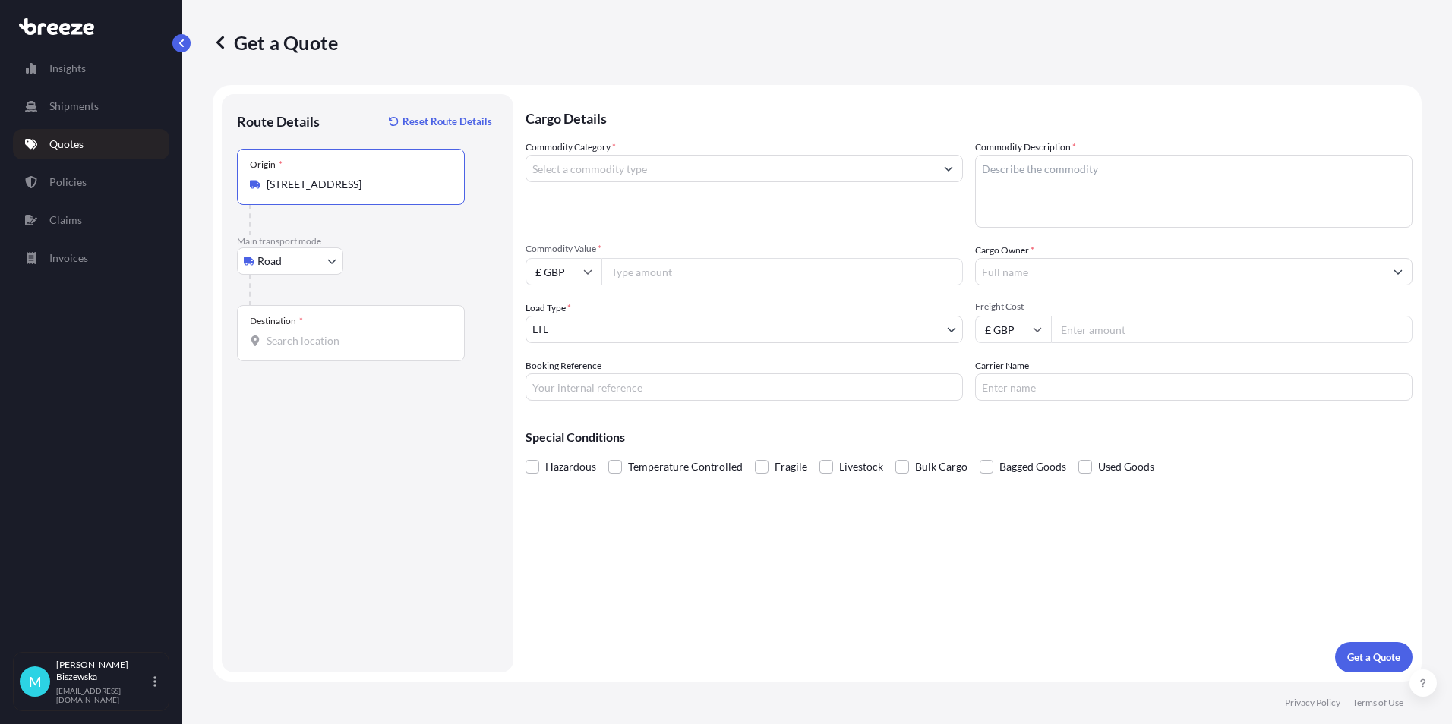
type input "[STREET_ADDRESS]"
click at [405, 279] on div at bounding box center [373, 290] width 249 height 30
click at [276, 342] on input "Destination *" at bounding box center [355, 340] width 179 height 15
paste input "WC1V 7QH"
click at [348, 403] on div "London WC1V 7QH , [GEOGRAPHIC_DATA]" at bounding box center [387, 395] width 289 height 43
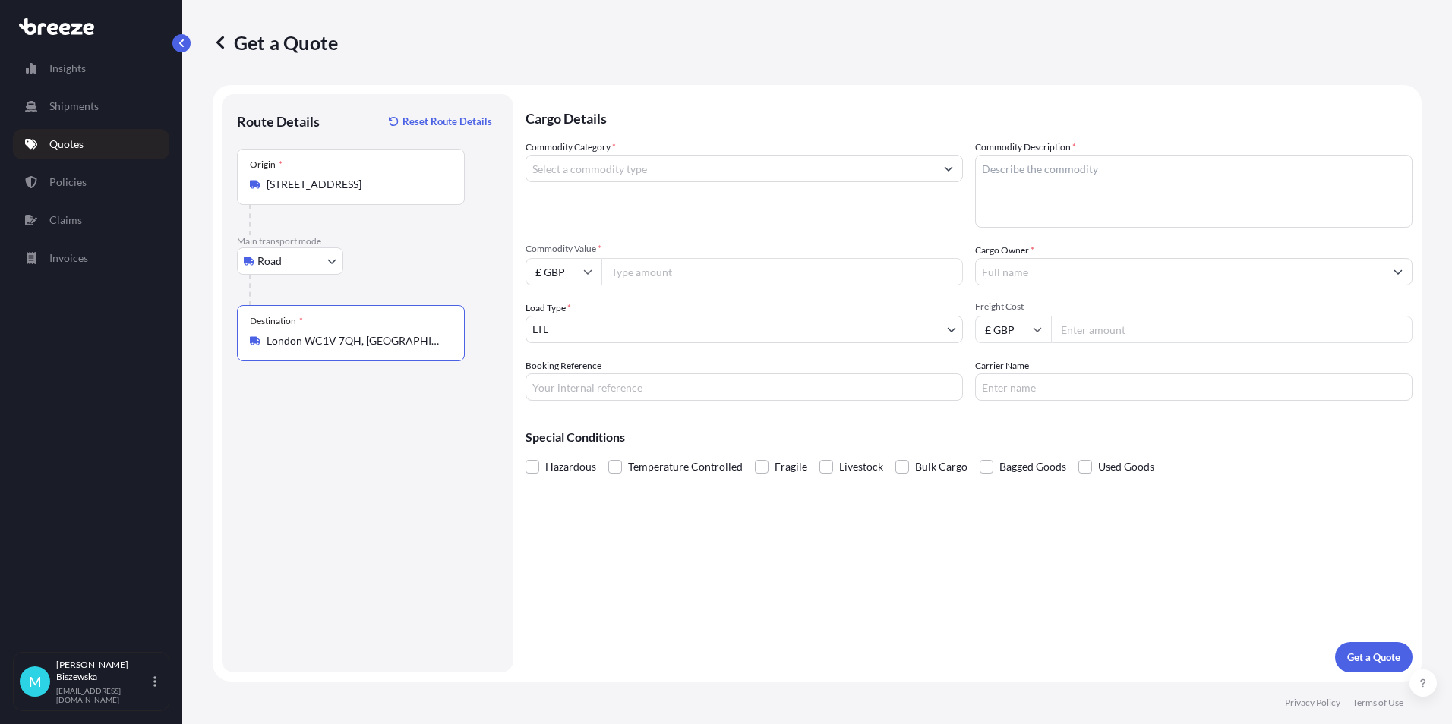
type input "London WC1V 7QH, [GEOGRAPHIC_DATA]"
drag, startPoint x: 591, startPoint y: 545, endPoint x: 559, endPoint y: 172, distance: 374.2
click at [592, 545] on div "Cargo Details Commodity Category * Commodity Description * Commodity Value * £ …" at bounding box center [968, 383] width 887 height 579
click at [727, 176] on input "Commodity Category *" at bounding box center [730, 168] width 408 height 27
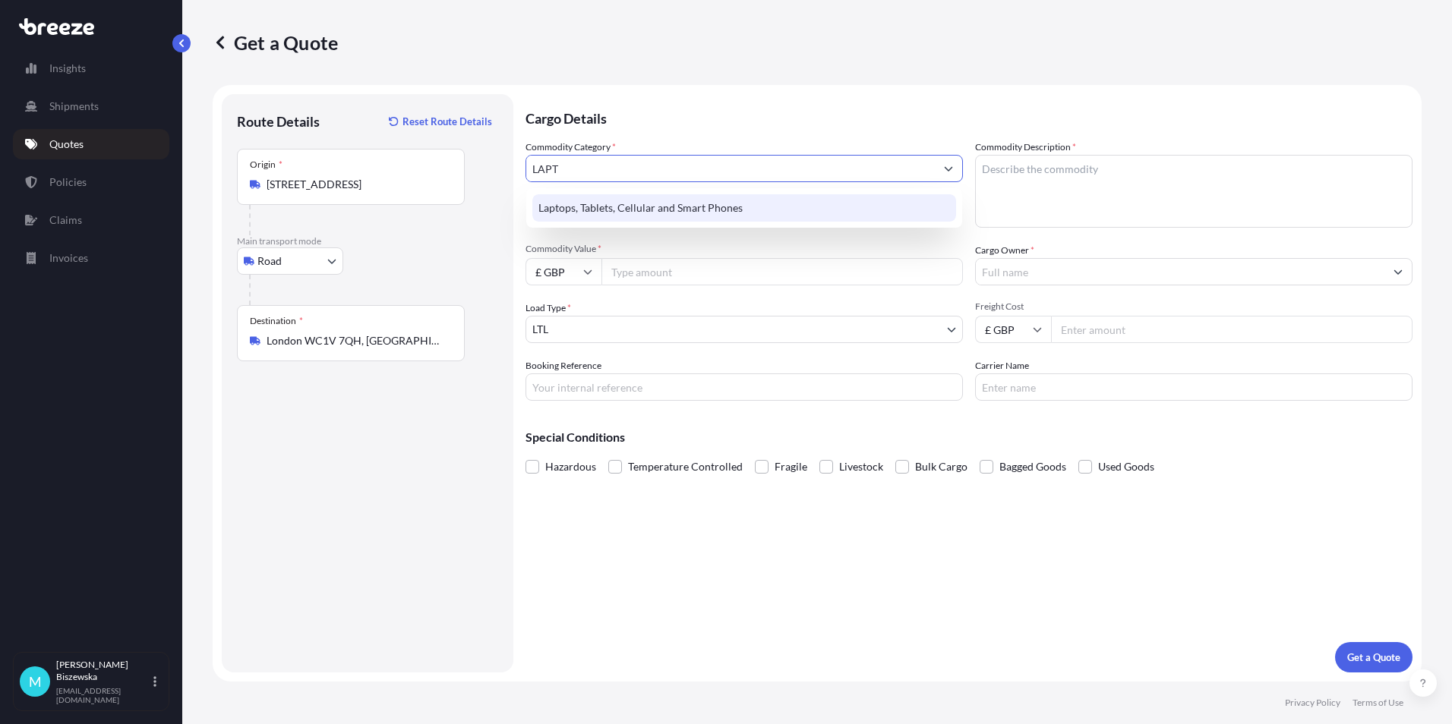
click at [720, 202] on div "Laptops, Tablets, Cellular and Smart Phones" at bounding box center [744, 207] width 424 height 27
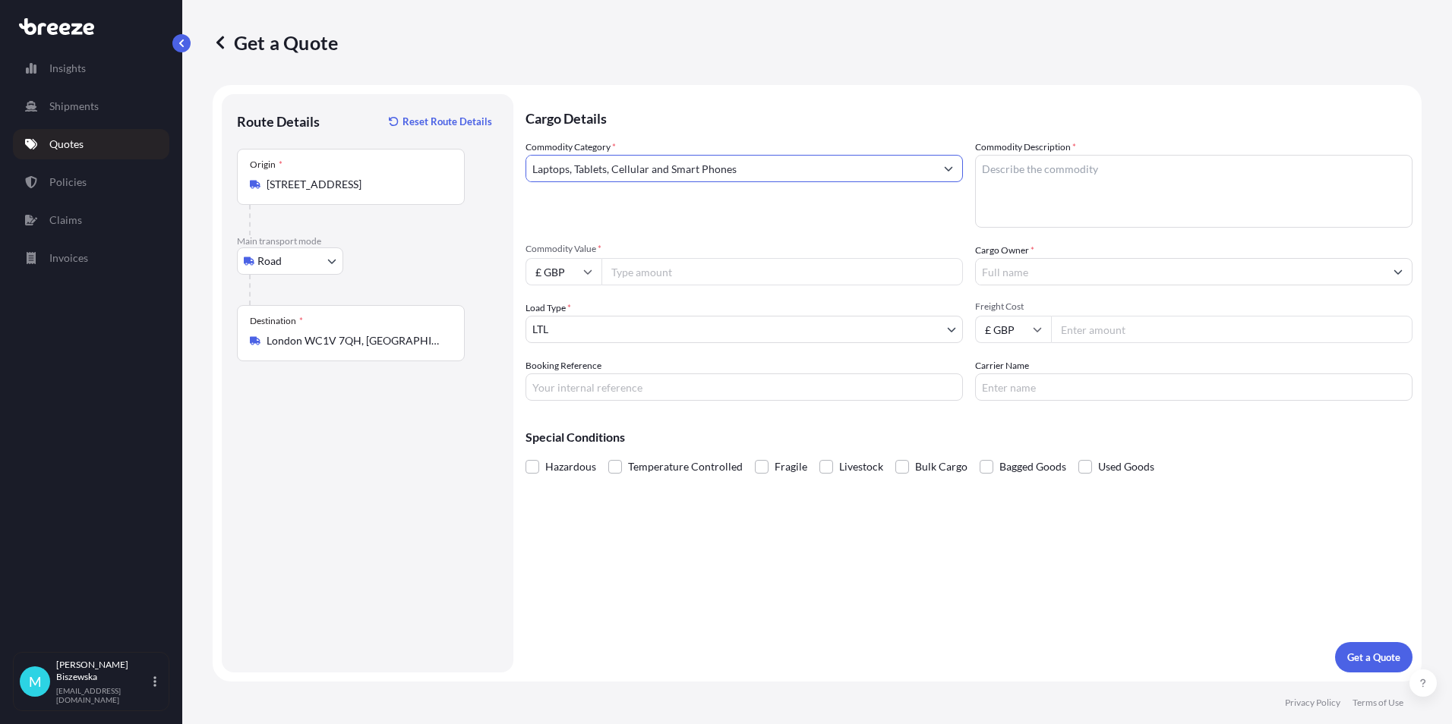
type input "Laptops, Tablets, Cellular and Smart Phones"
click at [691, 275] on input "Commodity Value *" at bounding box center [781, 271] width 361 height 27
type input "1200"
click at [670, 216] on div "Commodity Category * Laptops, Tablets, Cellular and Smart Phones" at bounding box center [743, 184] width 437 height 88
click at [568, 387] on input "Booking Reference" at bounding box center [743, 387] width 437 height 27
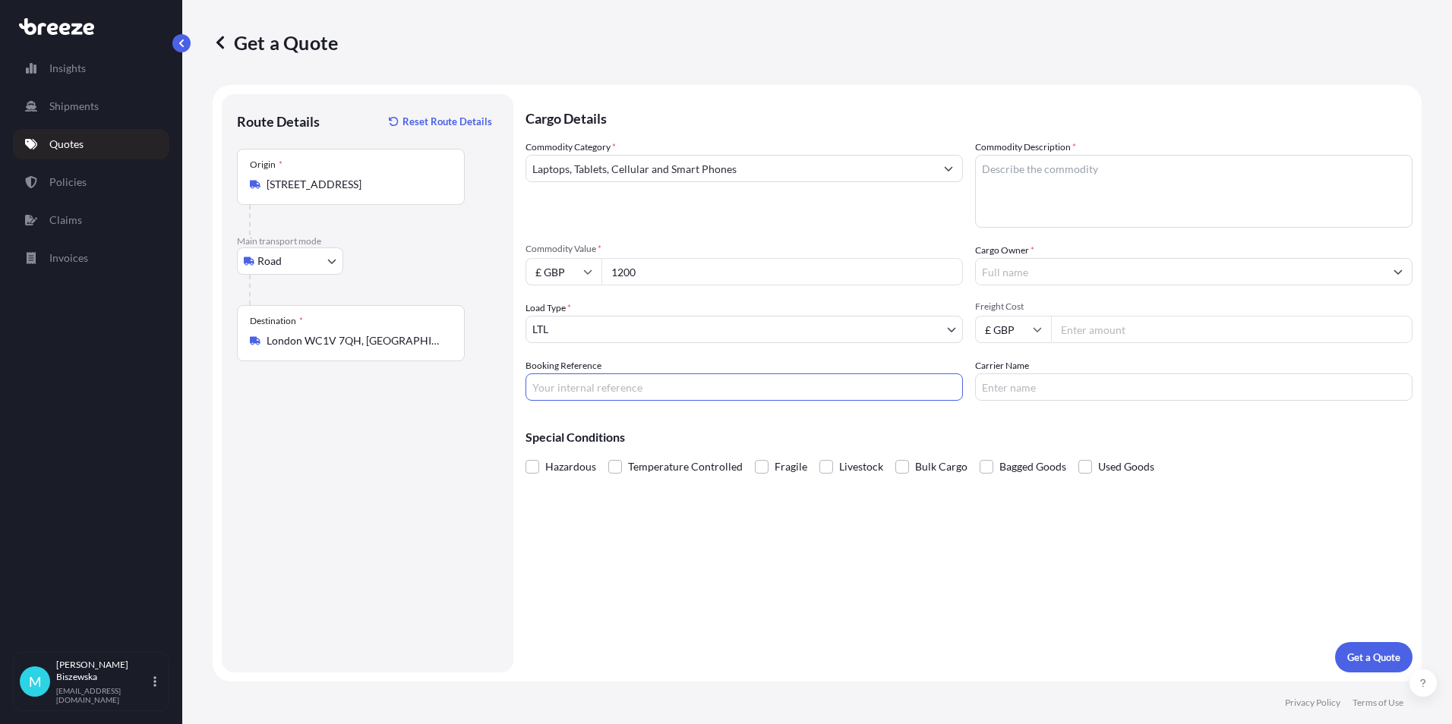
paste input "2222634"
type input "2222634"
click at [638, 542] on div "Cargo Details Commodity Category * Laptops, Tablets, Cellular and Smart Phones …" at bounding box center [968, 383] width 887 height 579
click at [1000, 179] on textarea "Commodity Description *" at bounding box center [1193, 191] width 437 height 73
paste textarea "dell laptop"
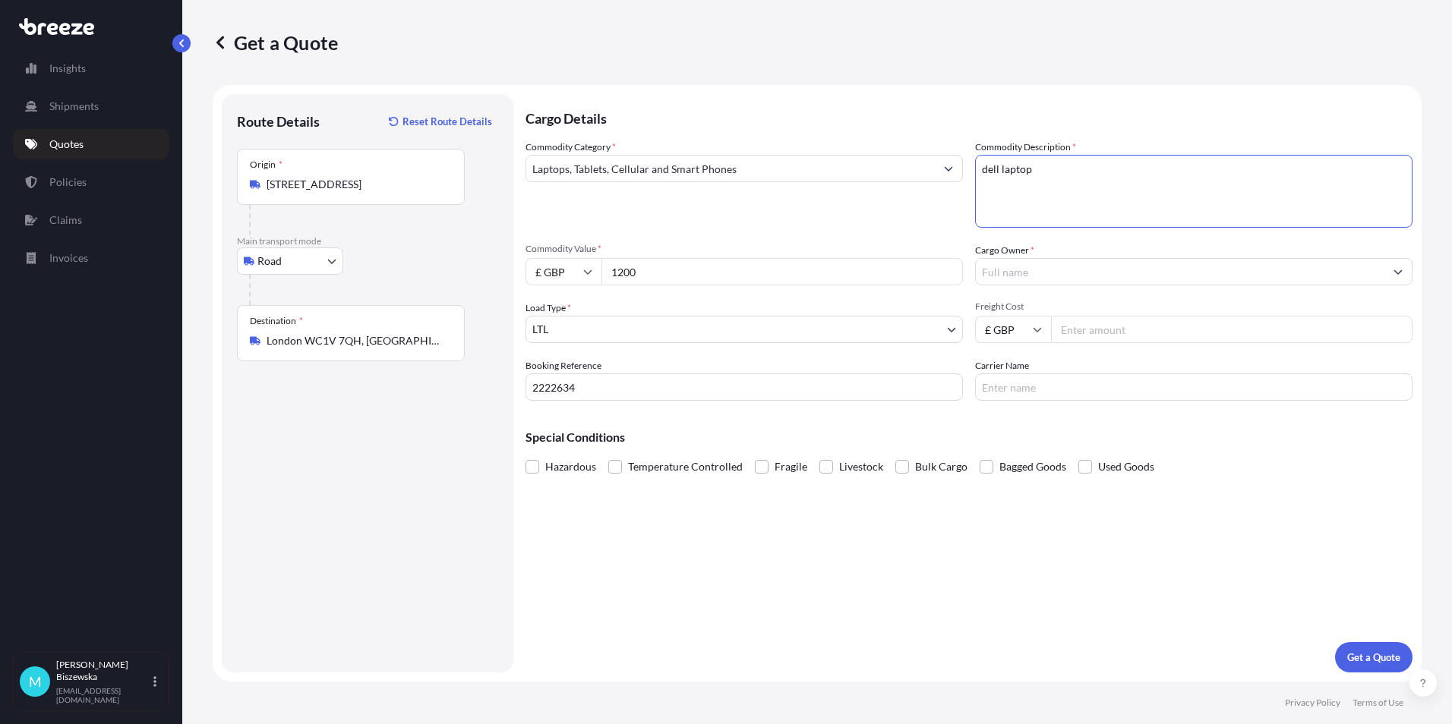
type textarea "dell laptop"
click at [916, 219] on div "Commodity Category * Laptops, Tablets, Cellular and Smart Phones" at bounding box center [743, 184] width 437 height 88
click at [1026, 279] on input "Cargo Owner *" at bounding box center [1180, 271] width 408 height 27
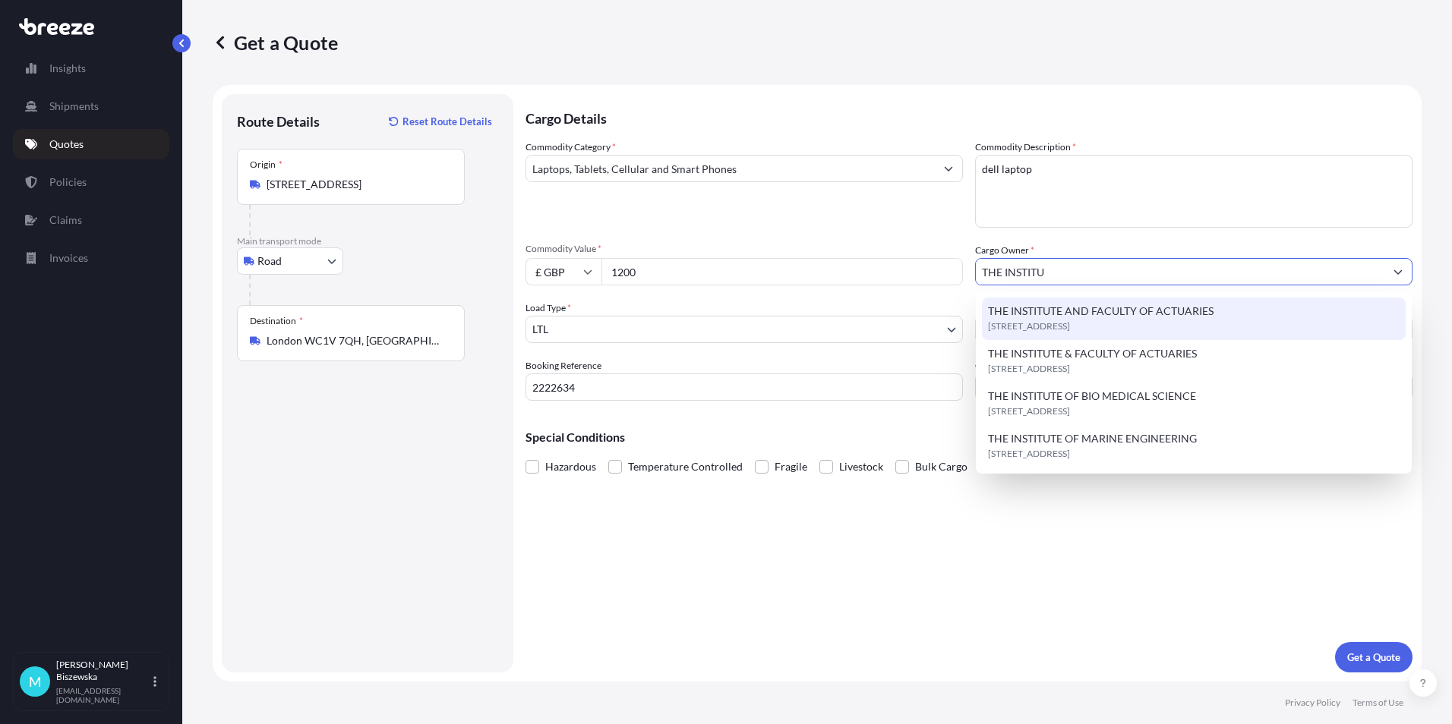
click at [1037, 304] on span "THE INSTITUTE AND FACULTY OF ACTUARIES" at bounding box center [1100, 311] width 225 height 15
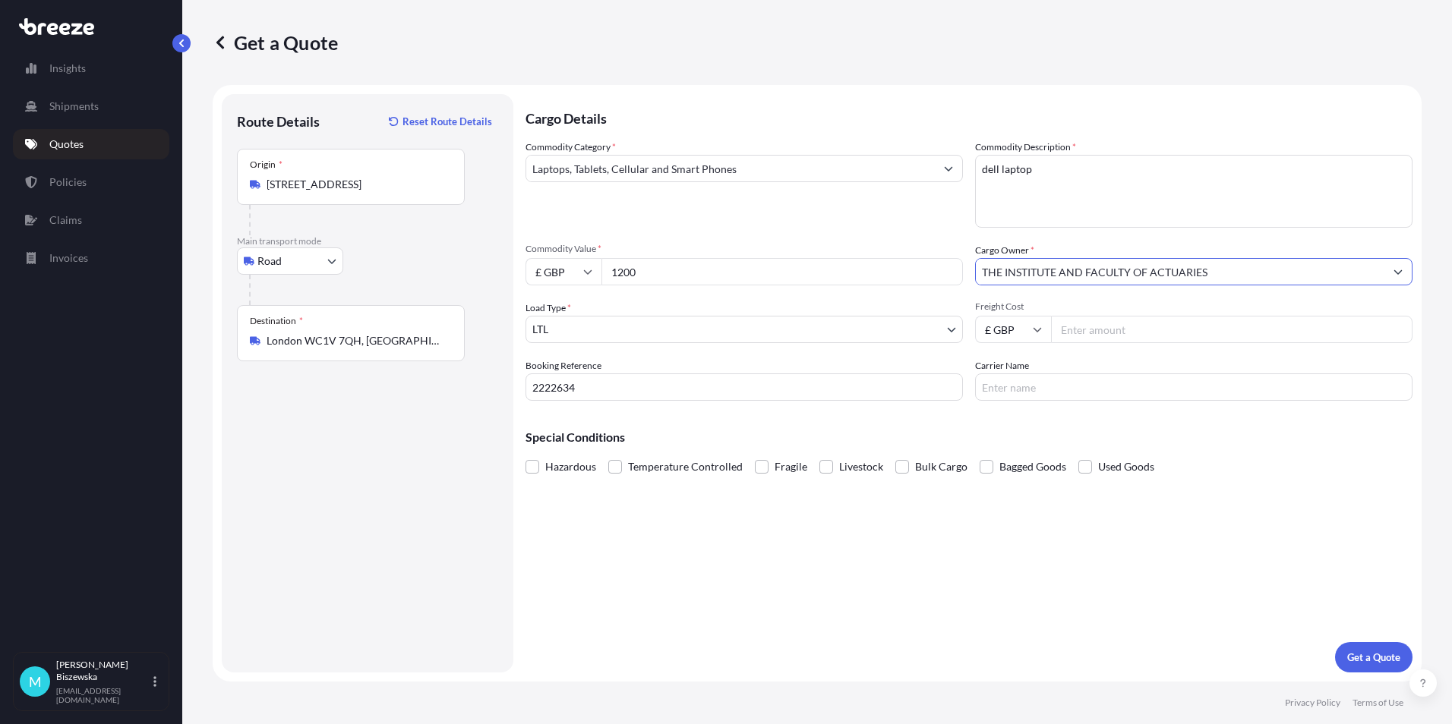
type input "THE INSTITUTE AND FACULTY OF ACTUARIES"
click at [880, 222] on div "Commodity Category * Laptops, Tablets, Cellular and Smart Phones" at bounding box center [743, 184] width 437 height 88
click at [1093, 333] on input "Freight Cost" at bounding box center [1231, 329] width 361 height 27
type input "33.75"
click at [1071, 419] on div "Special Conditions Hazardous Temperature Controlled Fragile Livestock Bulk Carg…" at bounding box center [968, 445] width 887 height 65
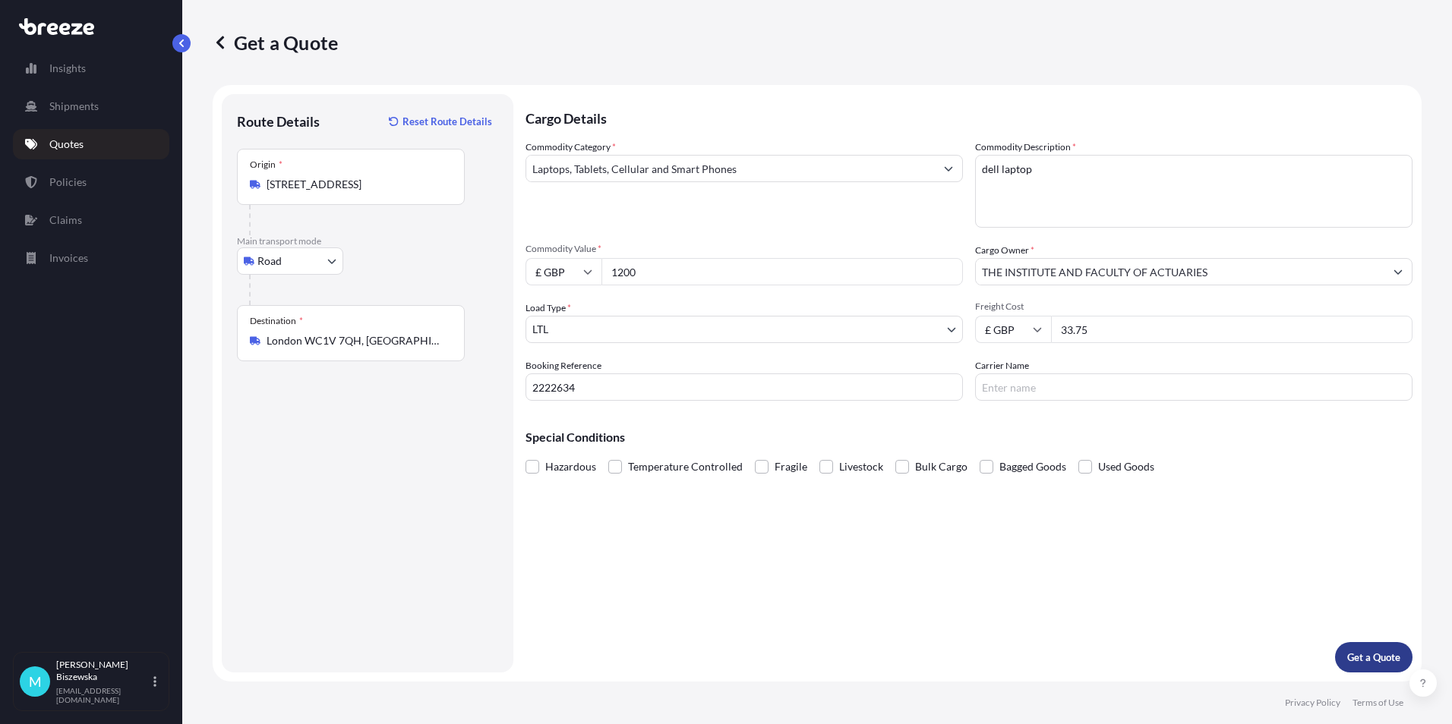
click at [1377, 661] on p "Get a Quote" at bounding box center [1373, 657] width 53 height 15
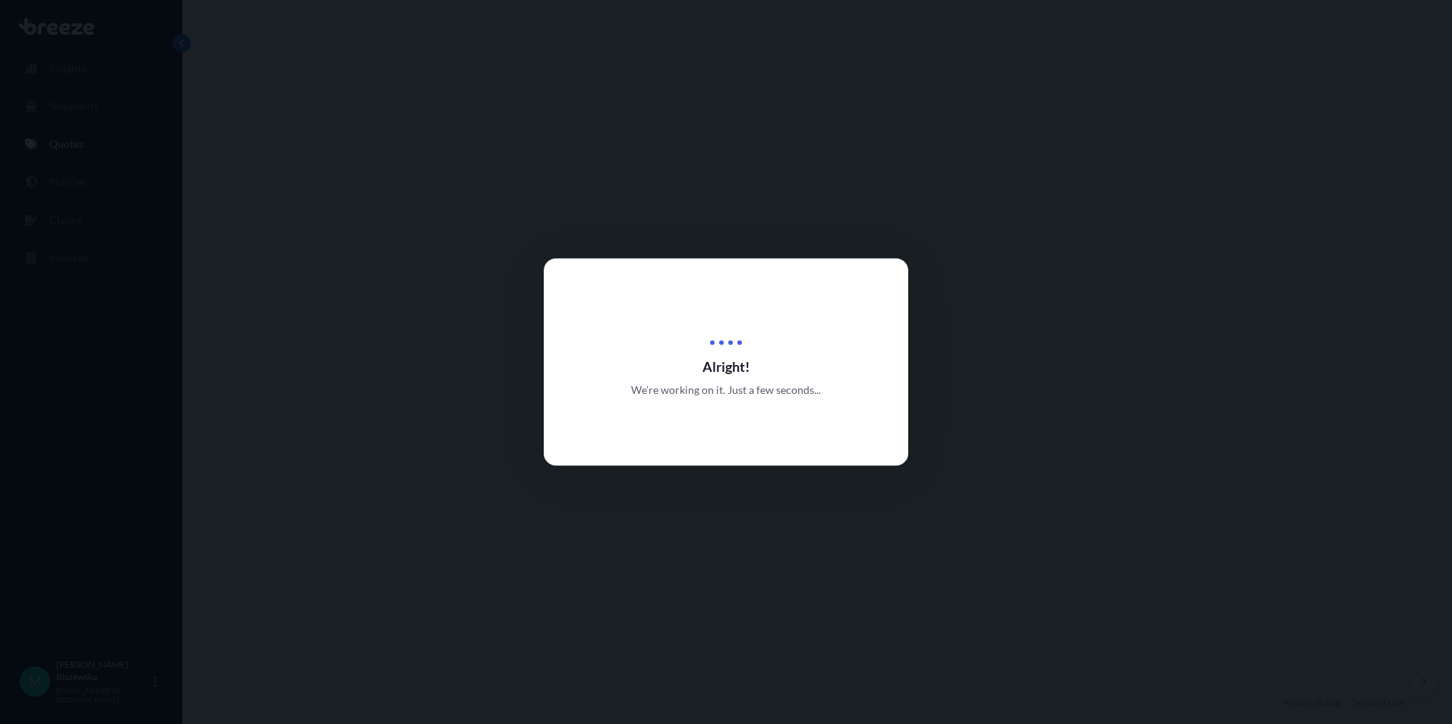
select select "Road"
select select "1"
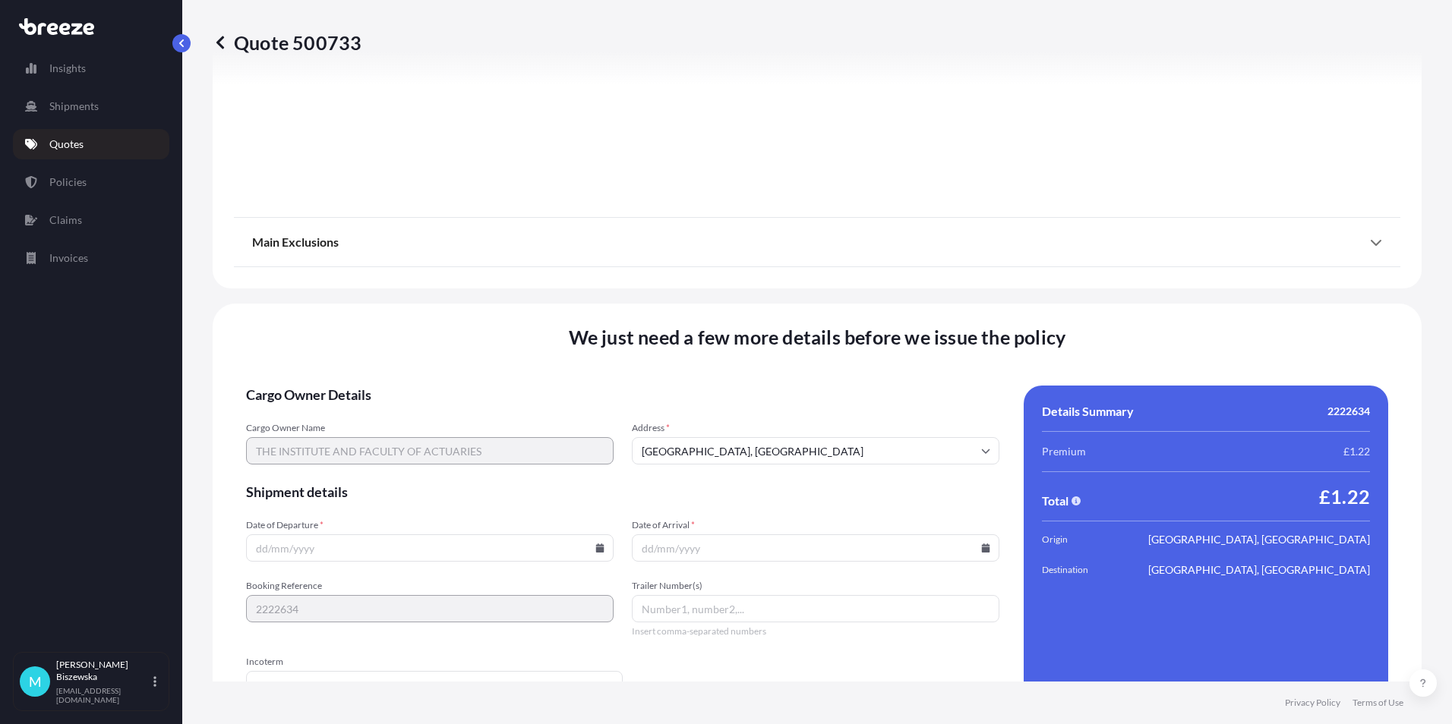
scroll to position [1686, 0]
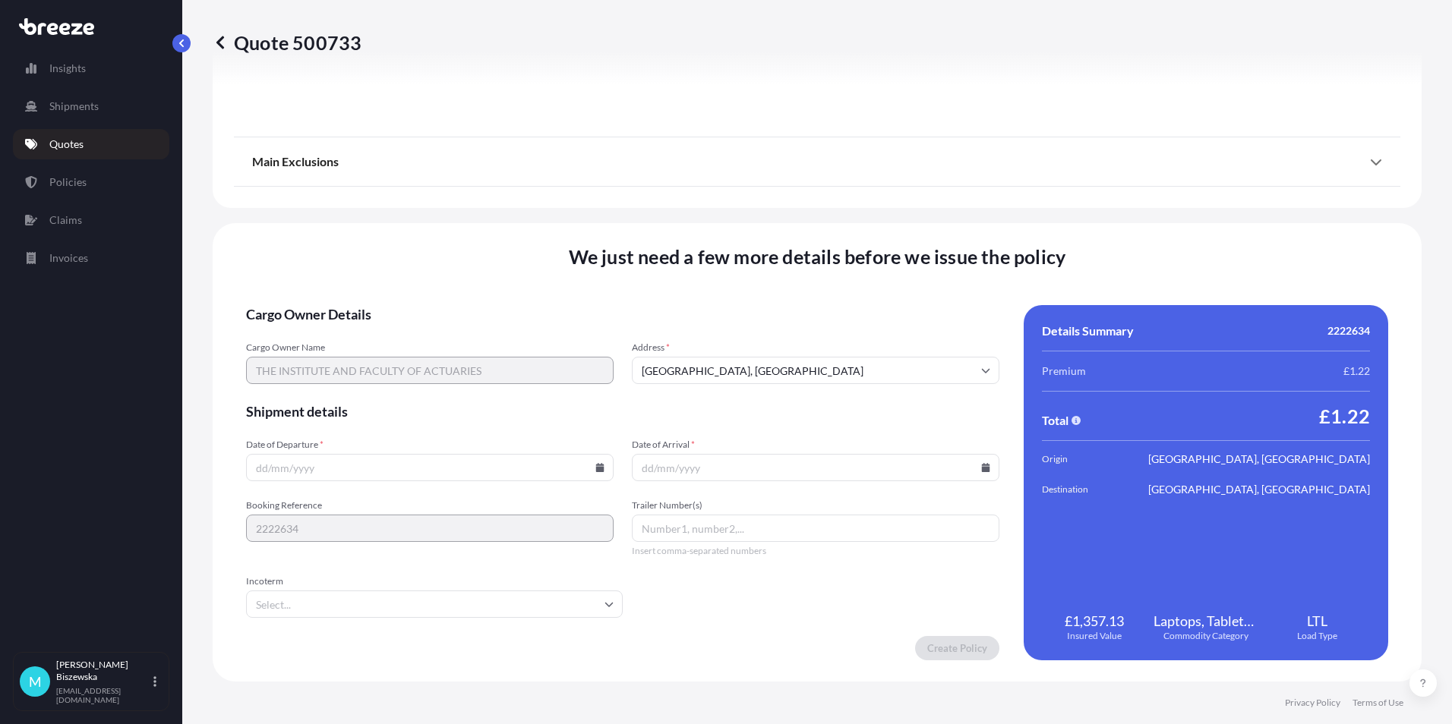
click at [597, 471] on icon at bounding box center [600, 467] width 8 height 9
click at [322, 300] on button "6" at bounding box center [322, 304] width 24 height 24
type input "[DATE]"
click at [981, 463] on icon at bounding box center [985, 467] width 9 height 9
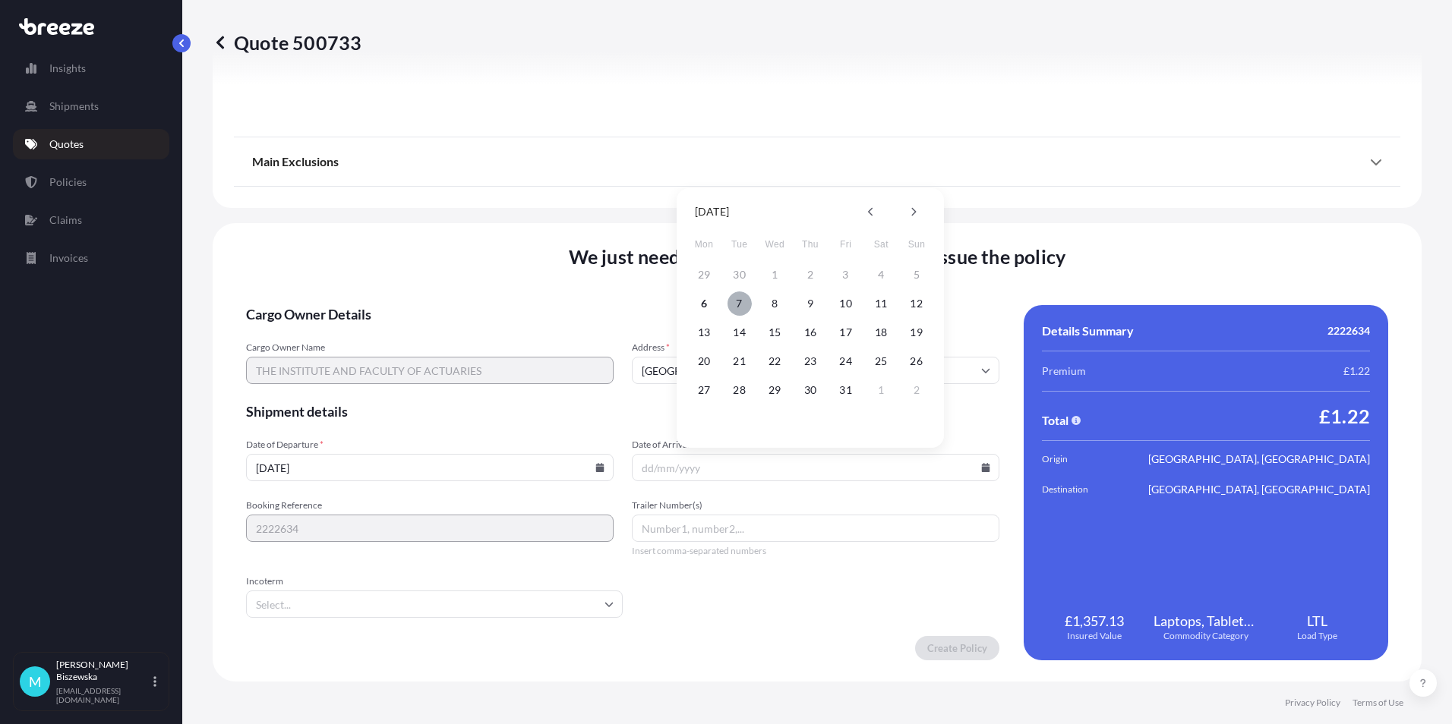
click at [740, 304] on button "7" at bounding box center [739, 304] width 24 height 24
type input "[DATE]"
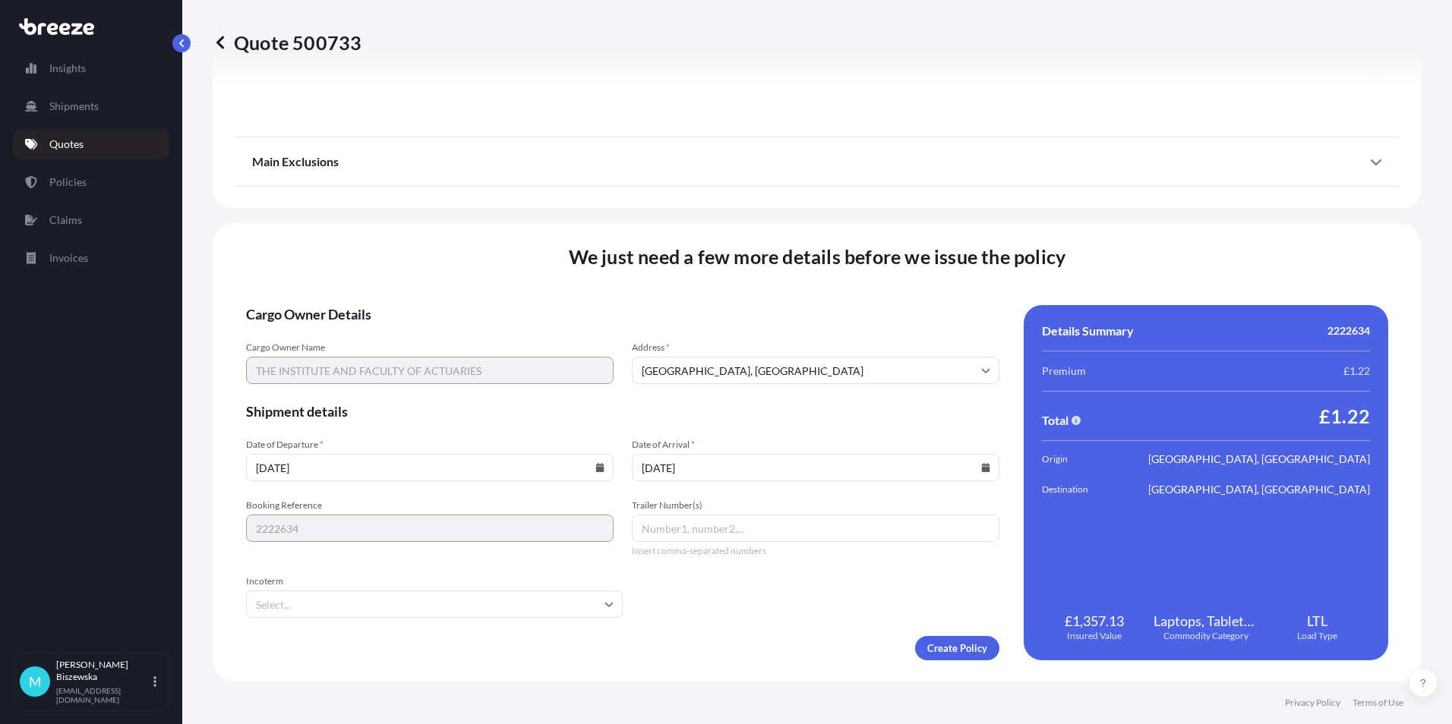
click at [726, 597] on form "Cargo Owner Details Cargo Owner Name THE INSTITUTE AND FACULTY OF ACTUARIES Add…" at bounding box center [622, 482] width 753 height 355
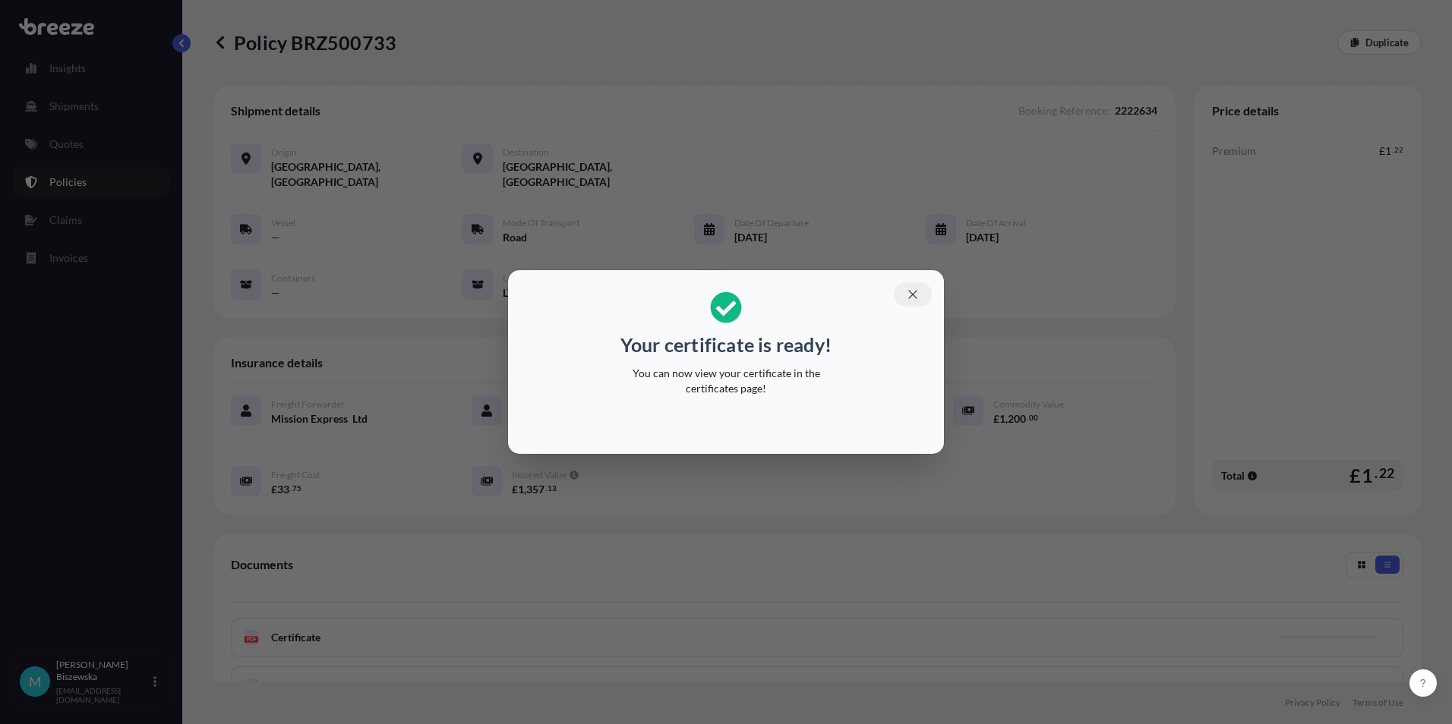
click at [911, 292] on icon "button" at bounding box center [913, 295] width 14 height 14
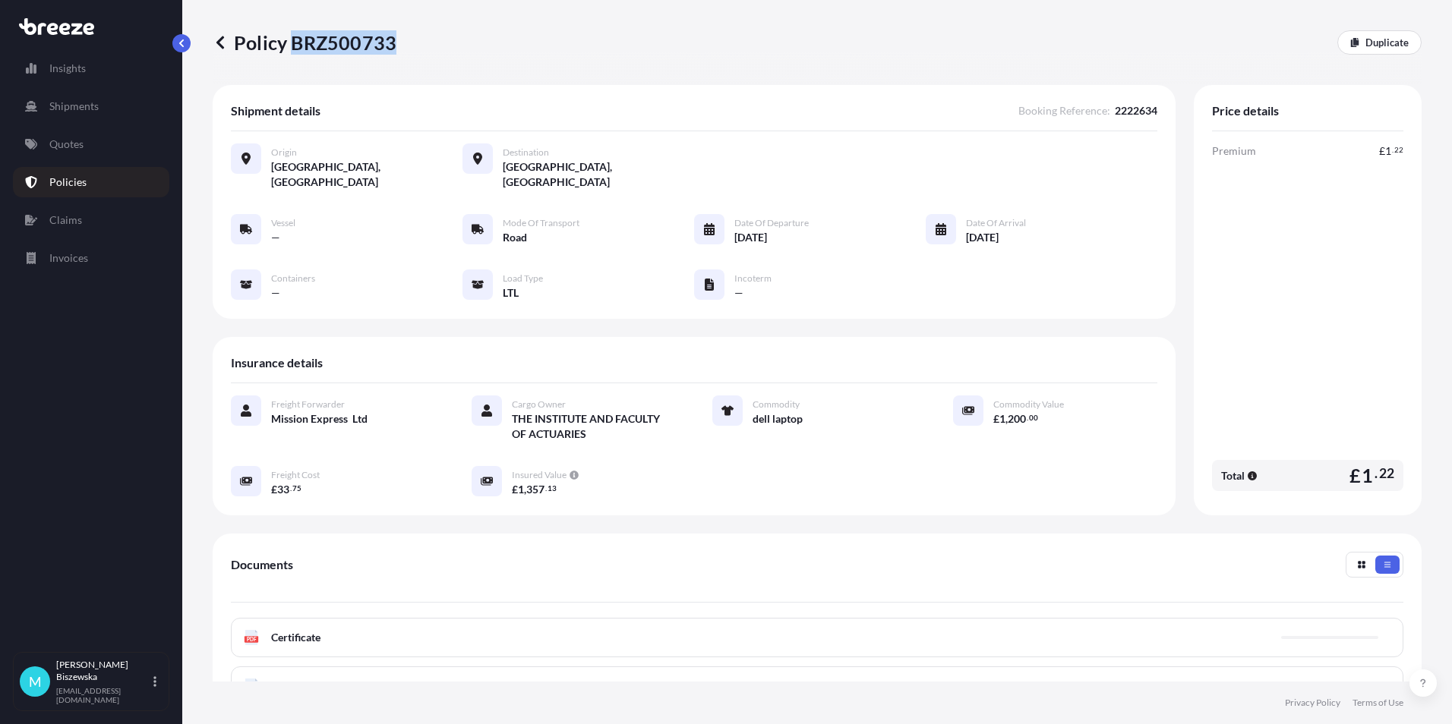
drag, startPoint x: 293, startPoint y: 39, endPoint x: 390, endPoint y: 48, distance: 97.6
click at [390, 48] on p "Policy BRZ500733" at bounding box center [305, 42] width 184 height 24
drag, startPoint x: 390, startPoint y: 48, endPoint x: 374, endPoint y: 42, distance: 17.1
copy p "BRZ500733"
click at [93, 146] on link "Quotes" at bounding box center [91, 144] width 156 height 30
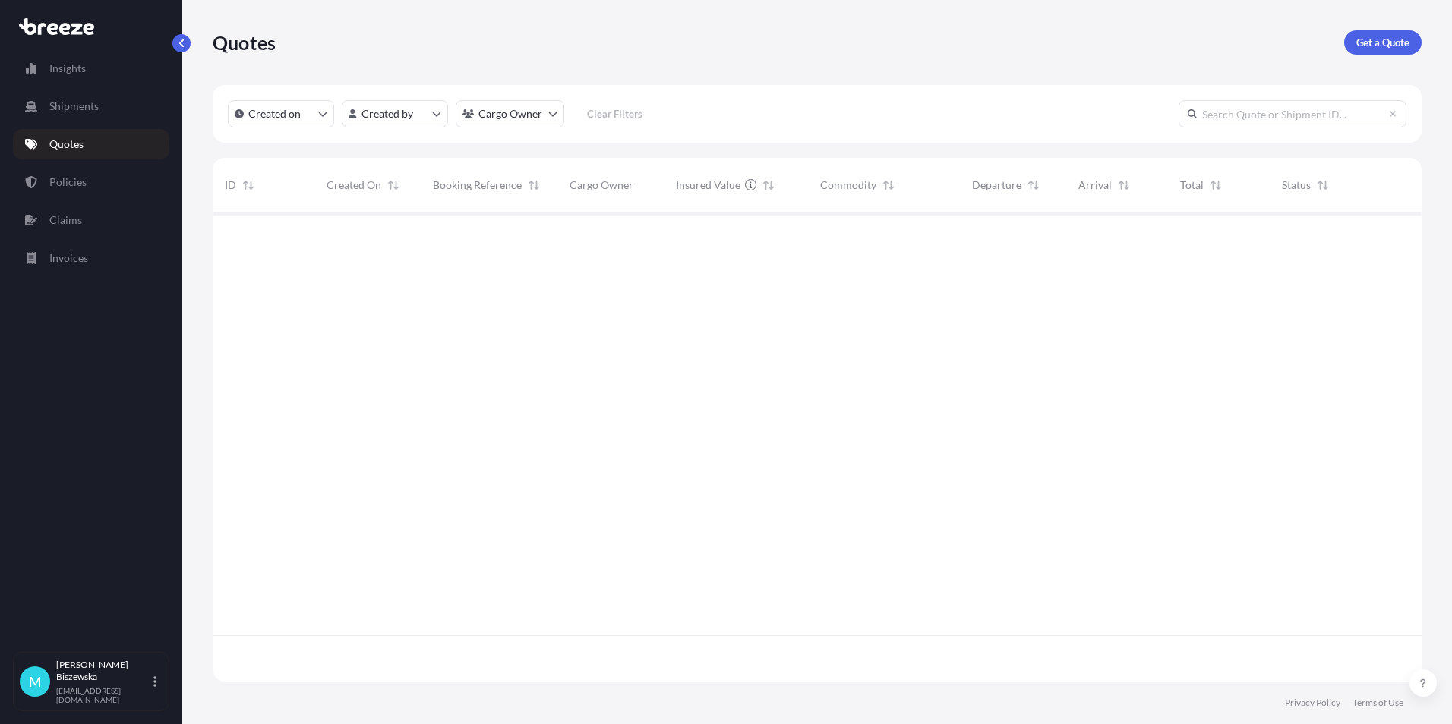
scroll to position [466, 1197]
click at [1370, 34] on link "Get a Quote" at bounding box center [1382, 42] width 77 height 24
select select "Sea"
select select "1"
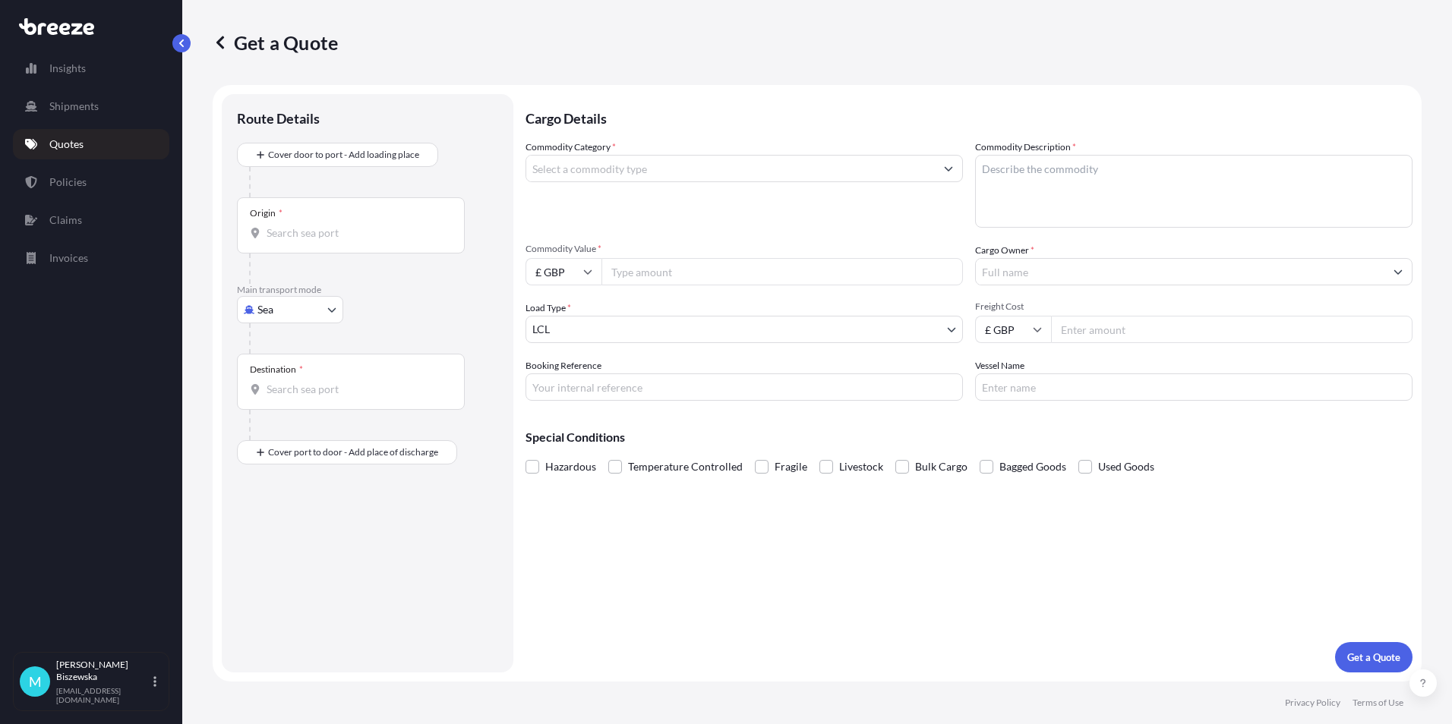
click at [306, 313] on body "Insights Shipments Quotes Policies Claims Invoices M [PERSON_NAME] [PERSON_NAME…" at bounding box center [726, 362] width 1452 height 724
click at [290, 399] on div "Road" at bounding box center [290, 403] width 94 height 27
select select "Road"
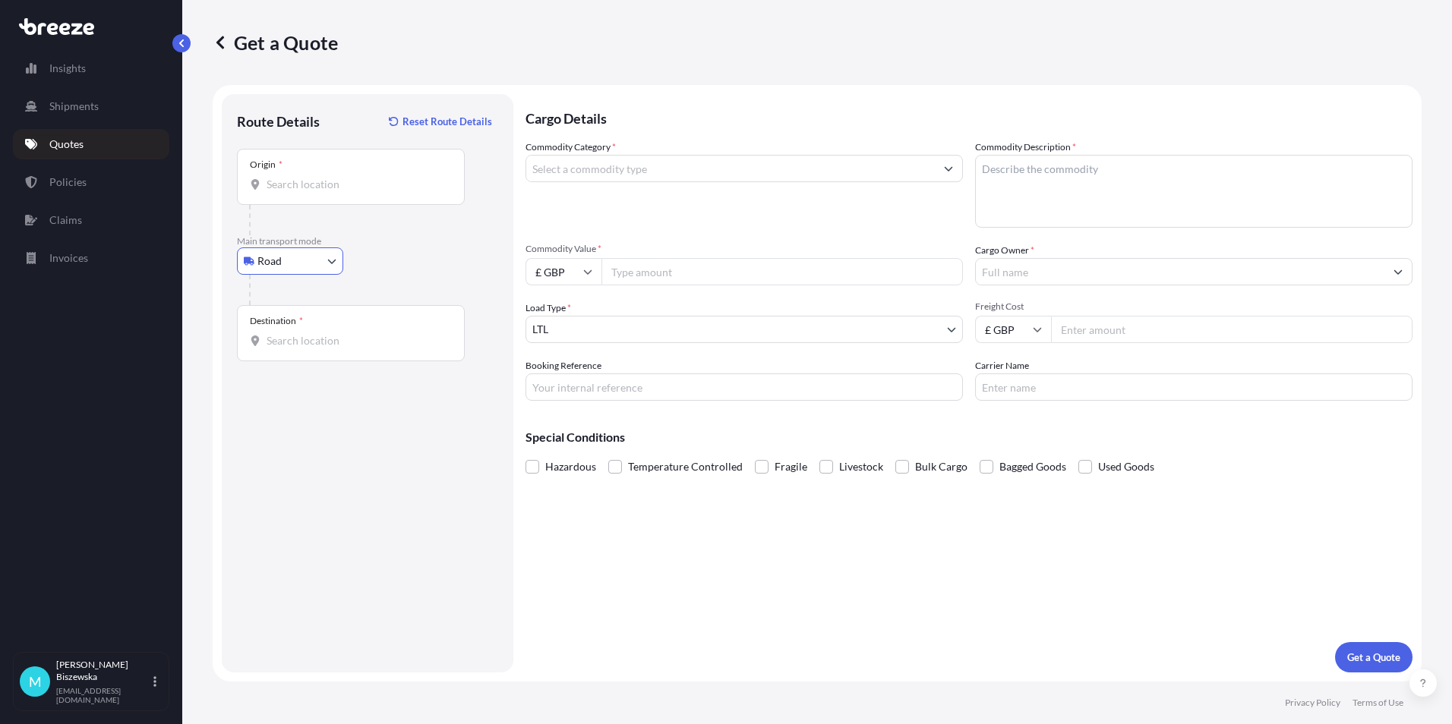
click at [301, 188] on input "Origin *" at bounding box center [355, 184] width 179 height 15
paste input "PO5 2AT"
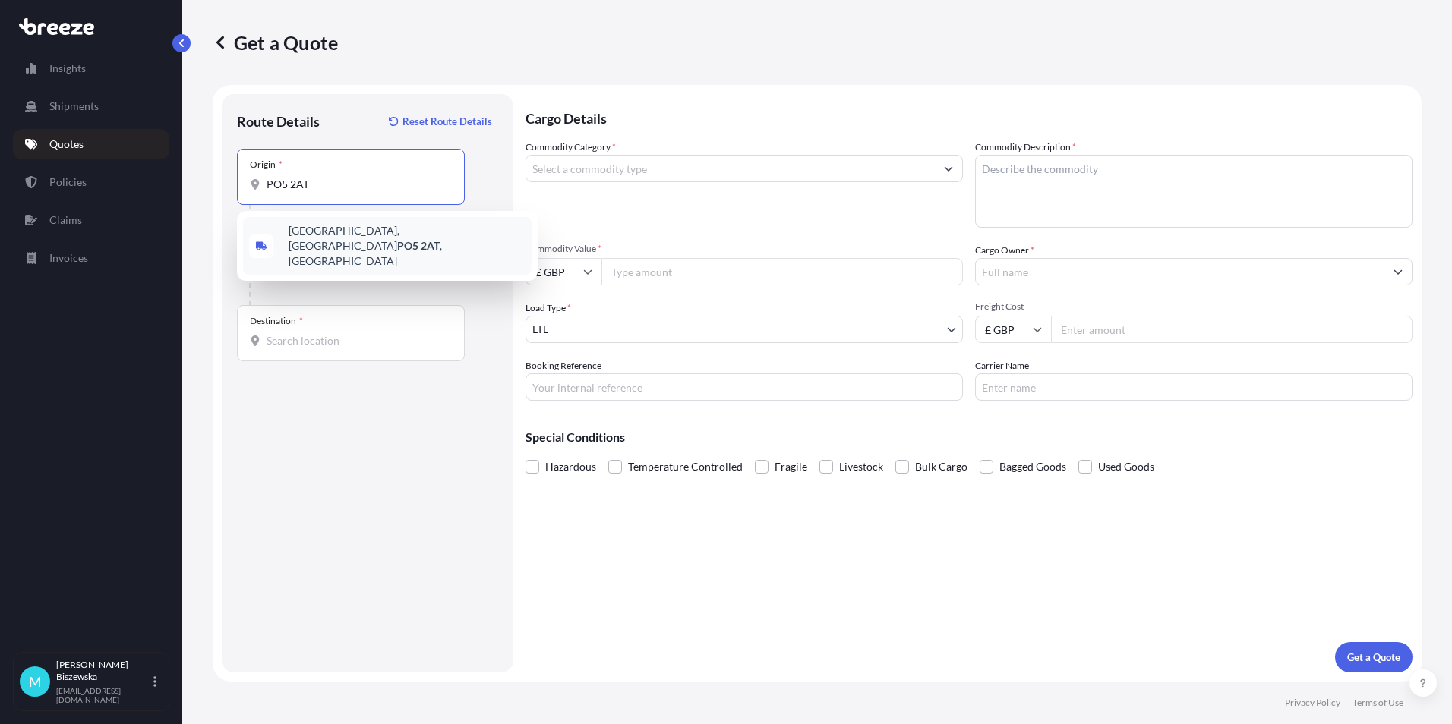
click at [374, 238] on span "[STREET_ADDRESS]" at bounding box center [407, 246] width 237 height 46
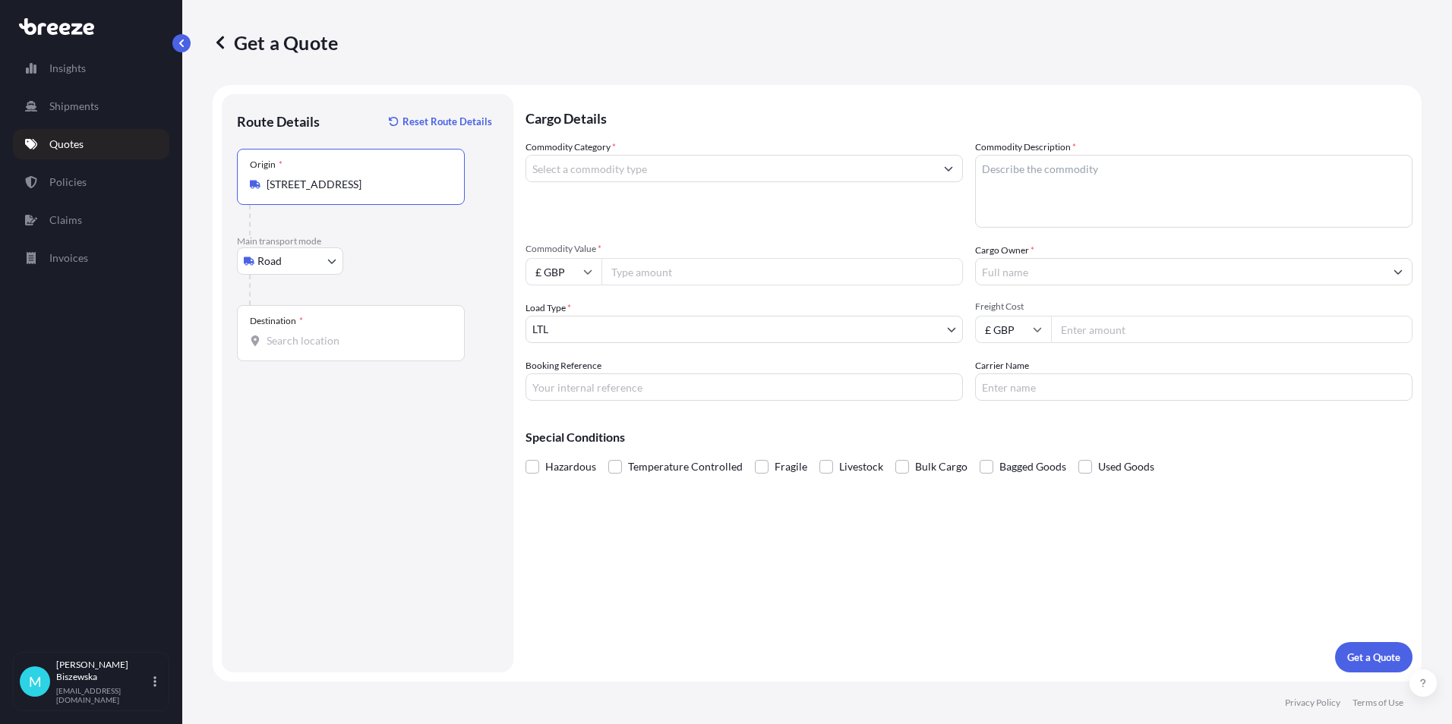
type input "[STREET_ADDRESS]"
click at [415, 254] on div "Road Sea Air Road Rail" at bounding box center [367, 261] width 261 height 27
click at [292, 342] on input "Destination *" at bounding box center [355, 340] width 179 height 15
paste input "WC1V 7QH"
click at [362, 399] on span "London WC1V 7QH , [GEOGRAPHIC_DATA]" at bounding box center [407, 395] width 237 height 30
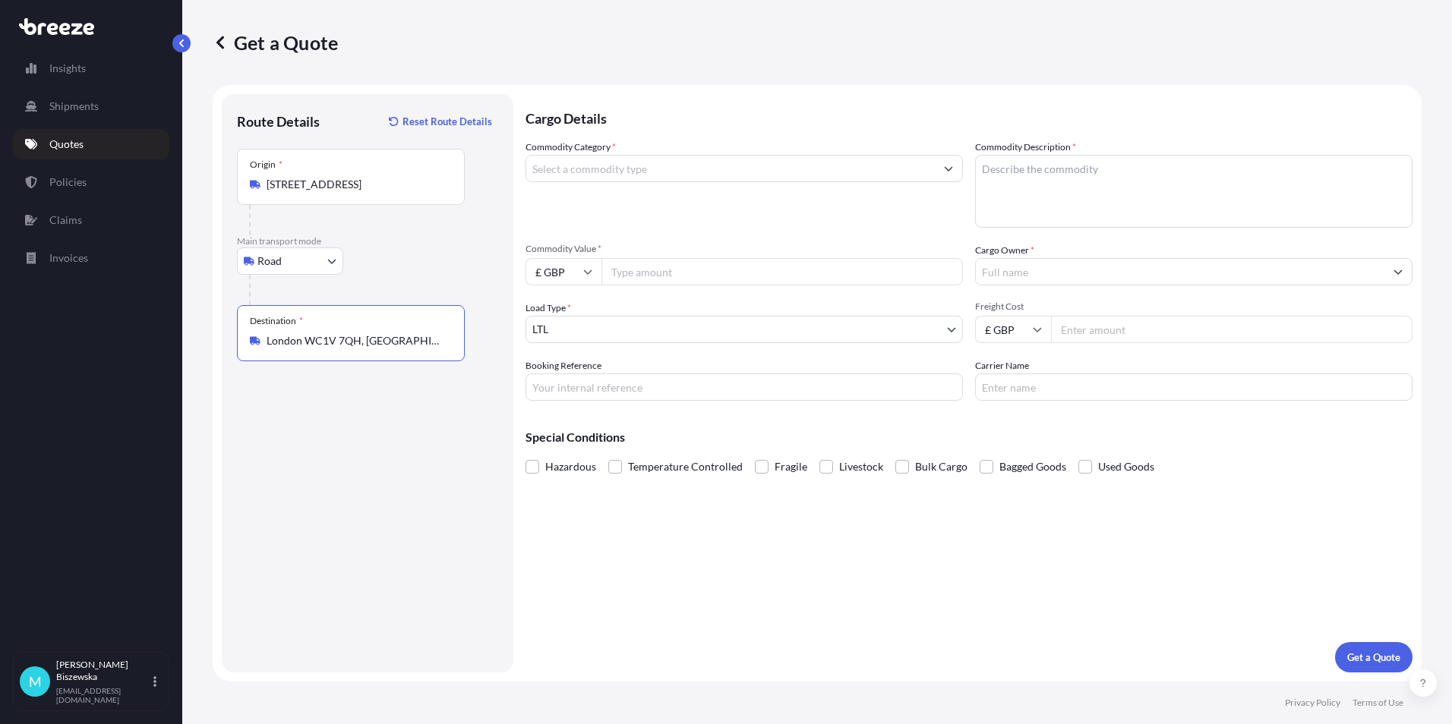
type input "London WC1V 7QH, [GEOGRAPHIC_DATA]"
click at [588, 547] on div "Cargo Details Commodity Category * Commodity Description * Commodity Value * £ …" at bounding box center [968, 383] width 887 height 579
click at [659, 178] on input "Commodity Category *" at bounding box center [730, 168] width 408 height 27
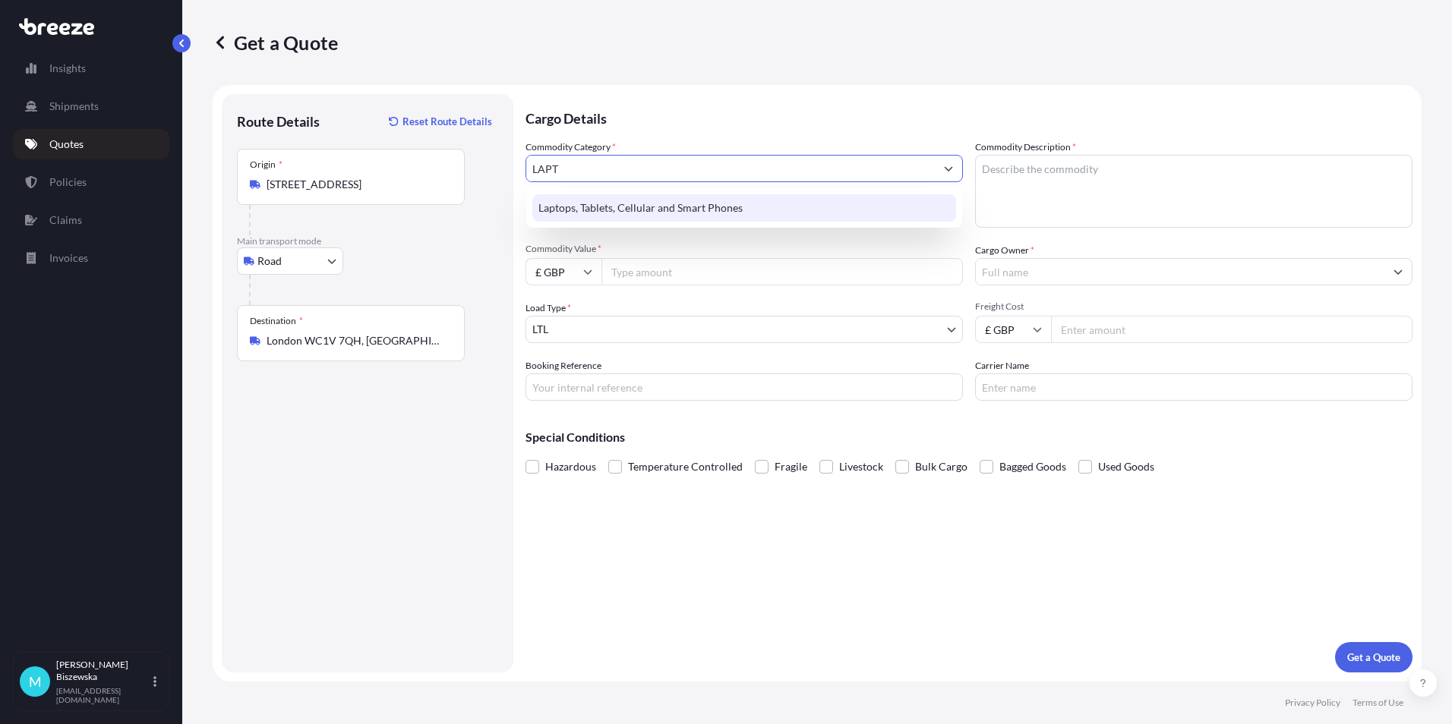
click at [659, 201] on div "Laptops, Tablets, Cellular and Smart Phones" at bounding box center [744, 207] width 424 height 27
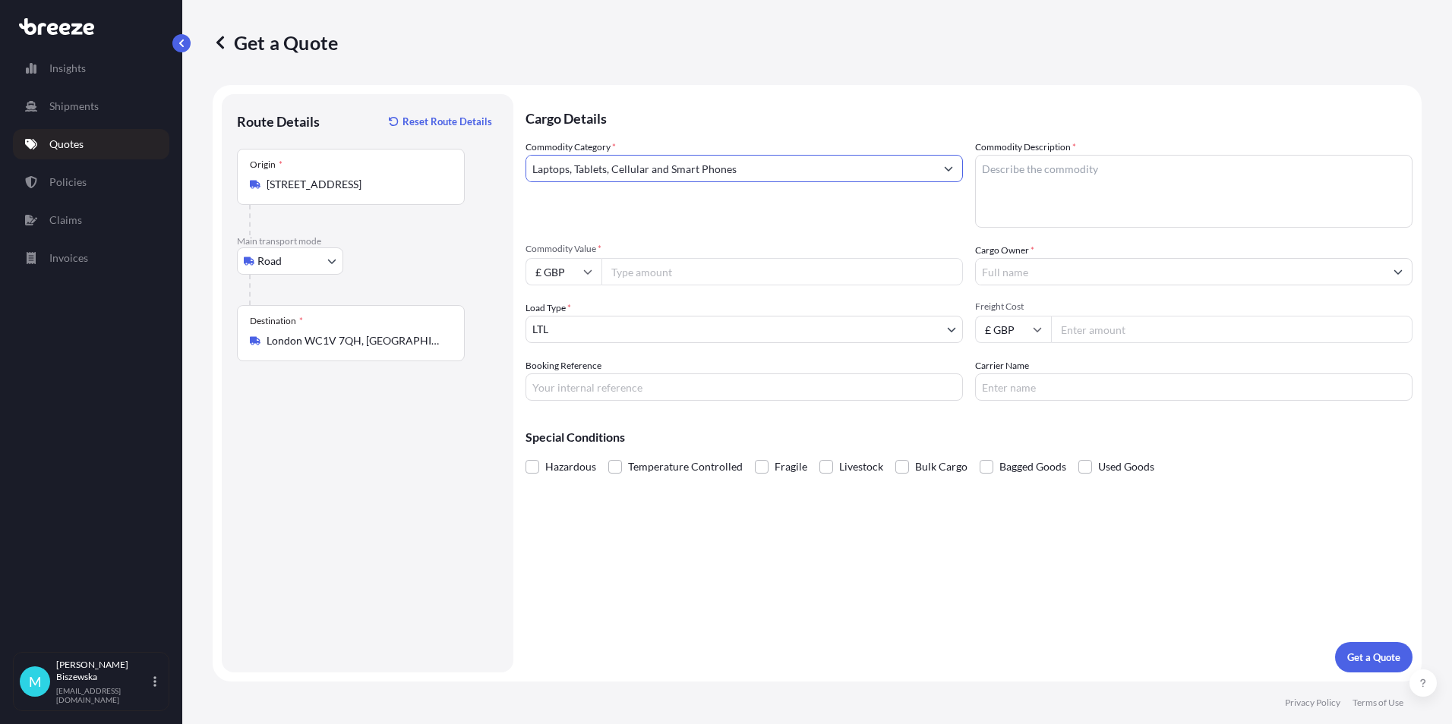
type input "Laptops, Tablets, Cellular and Smart Phones"
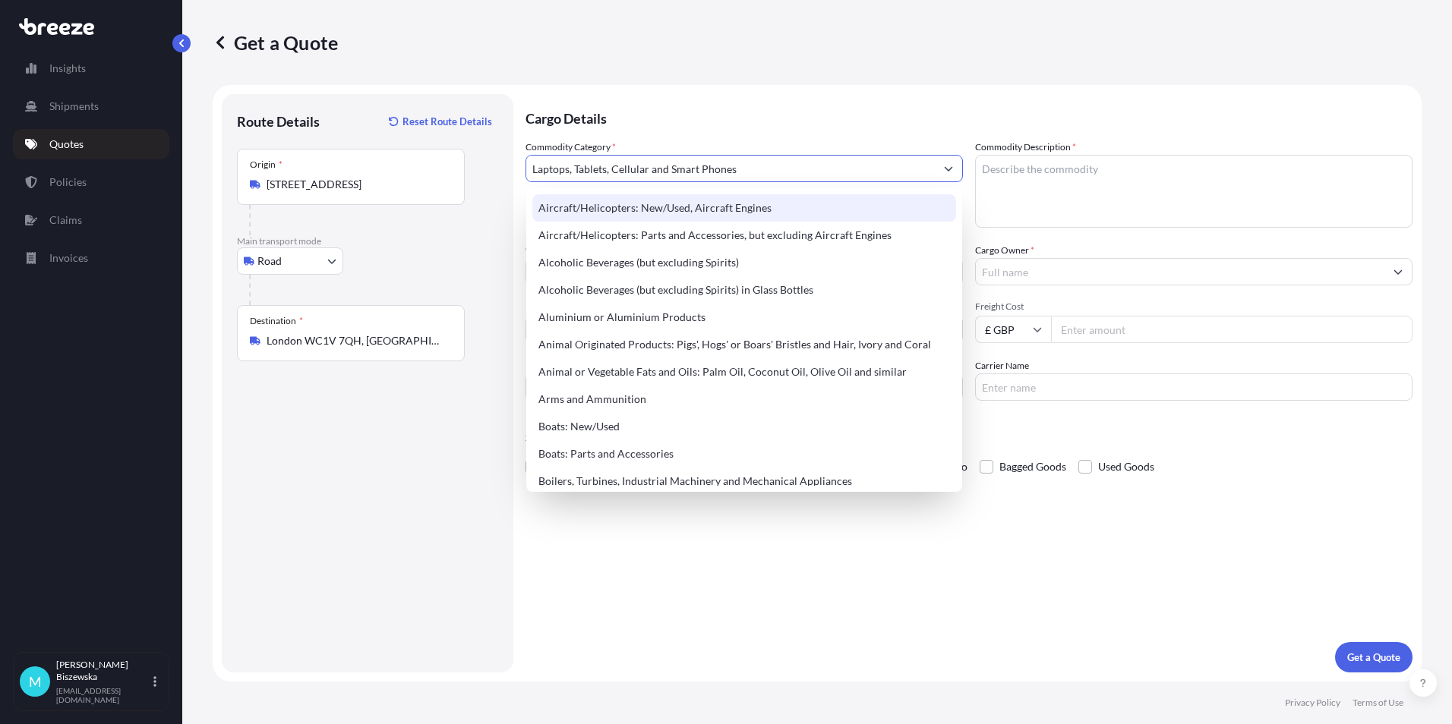
click at [643, 121] on p "Cargo Details" at bounding box center [968, 117] width 887 height 46
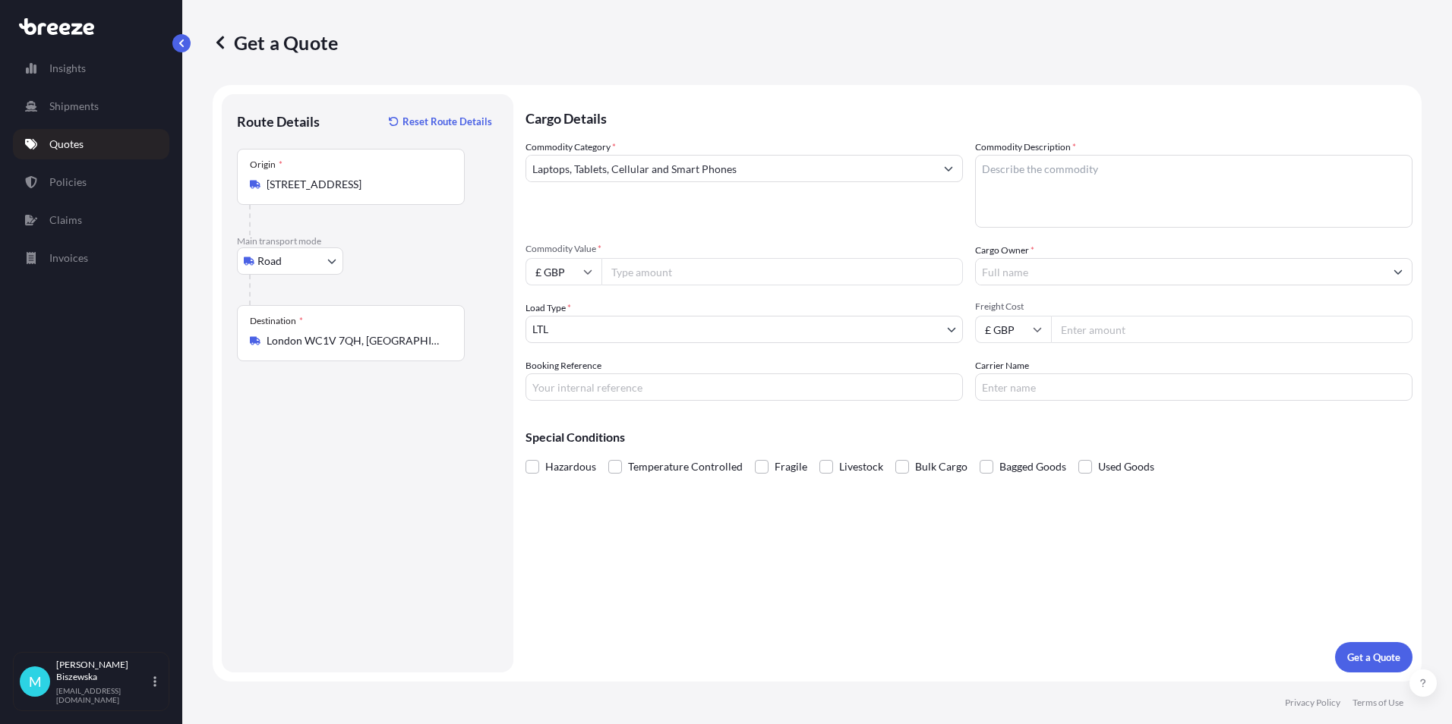
click at [629, 274] on input "Commodity Value *" at bounding box center [781, 271] width 361 height 27
type input "1200"
click at [651, 233] on div "Commodity Category * Laptops, Tablets, Cellular and Smart Phones Commodity Desc…" at bounding box center [968, 270] width 887 height 261
click at [1023, 273] on input "Cargo Owner *" at bounding box center [1180, 271] width 408 height 27
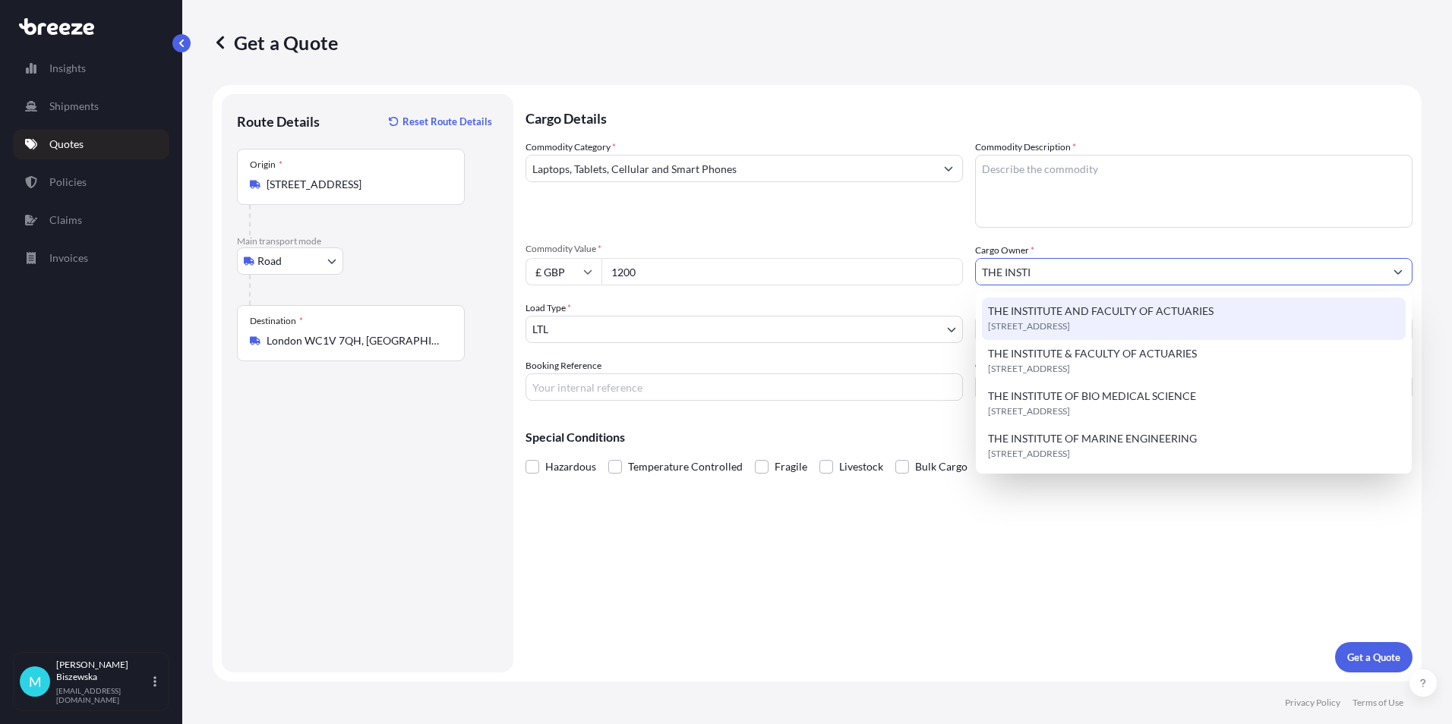
click at [1070, 326] on span "[STREET_ADDRESS]" at bounding box center [1029, 326] width 82 height 15
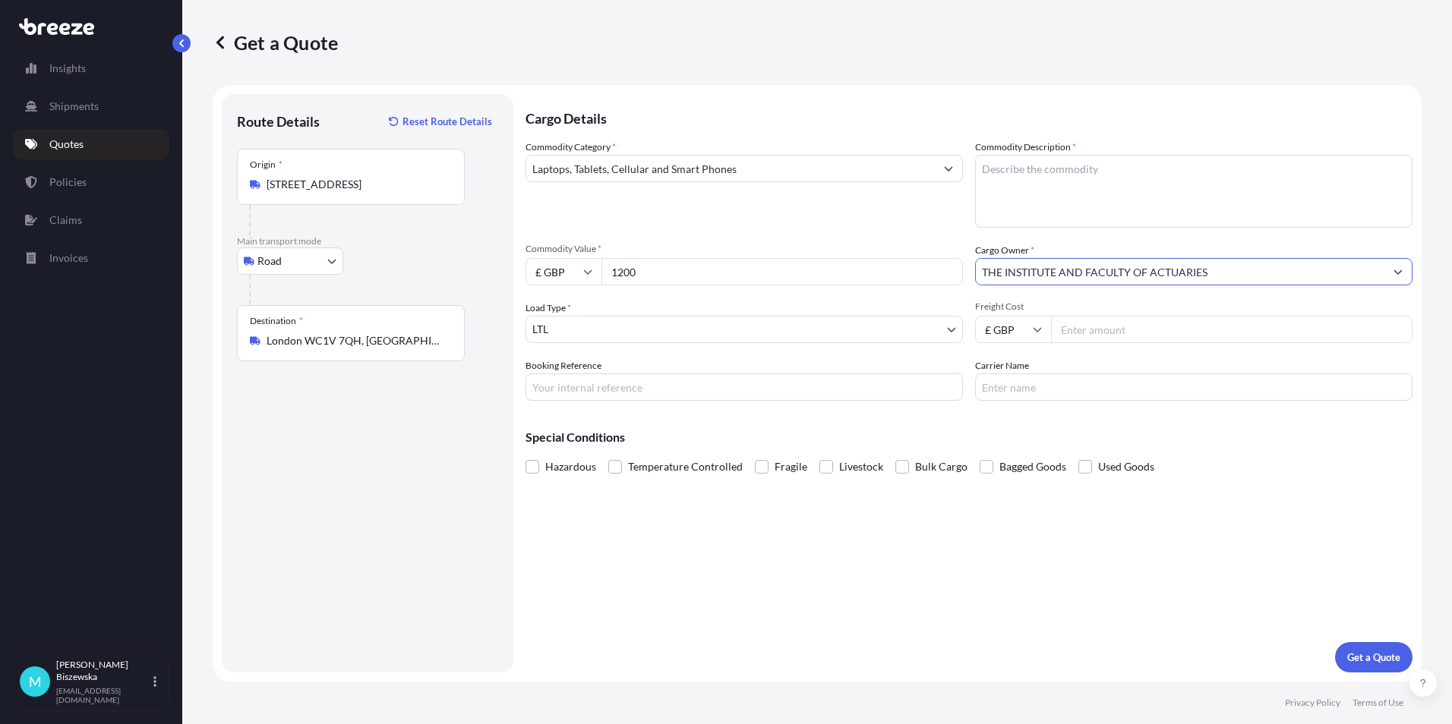
type input "THE INSTITUTE AND FACULTY OF ACTUARIES"
click at [899, 232] on div "Commodity Category * Laptops, Tablets, Cellular and Smart Phones Commodity Desc…" at bounding box center [968, 270] width 887 height 261
click at [558, 389] on input "Booking Reference" at bounding box center [743, 387] width 437 height 27
paste input "2222598"
type input "2222598"
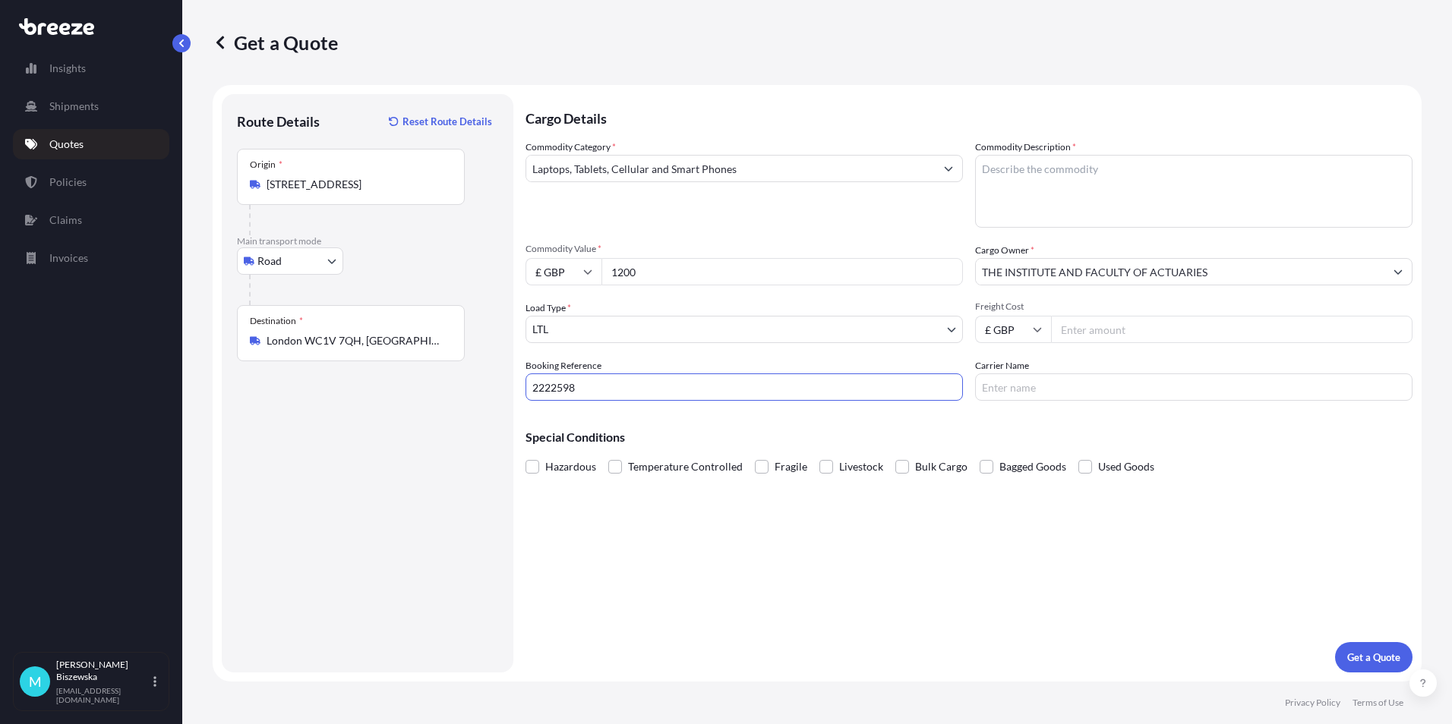
click at [612, 526] on div "Cargo Details Commodity Category * Laptops, Tablets, Cellular and Smart Phones …" at bounding box center [968, 383] width 887 height 579
click at [1020, 191] on textarea "Commodity Description *" at bounding box center [1193, 191] width 437 height 73
paste textarea "dell laptop"
type textarea "dell laptop"
click at [902, 233] on div "Commodity Category * Laptops, Tablets, Cellular and Smart Phones Commodity Desc…" at bounding box center [968, 270] width 887 height 261
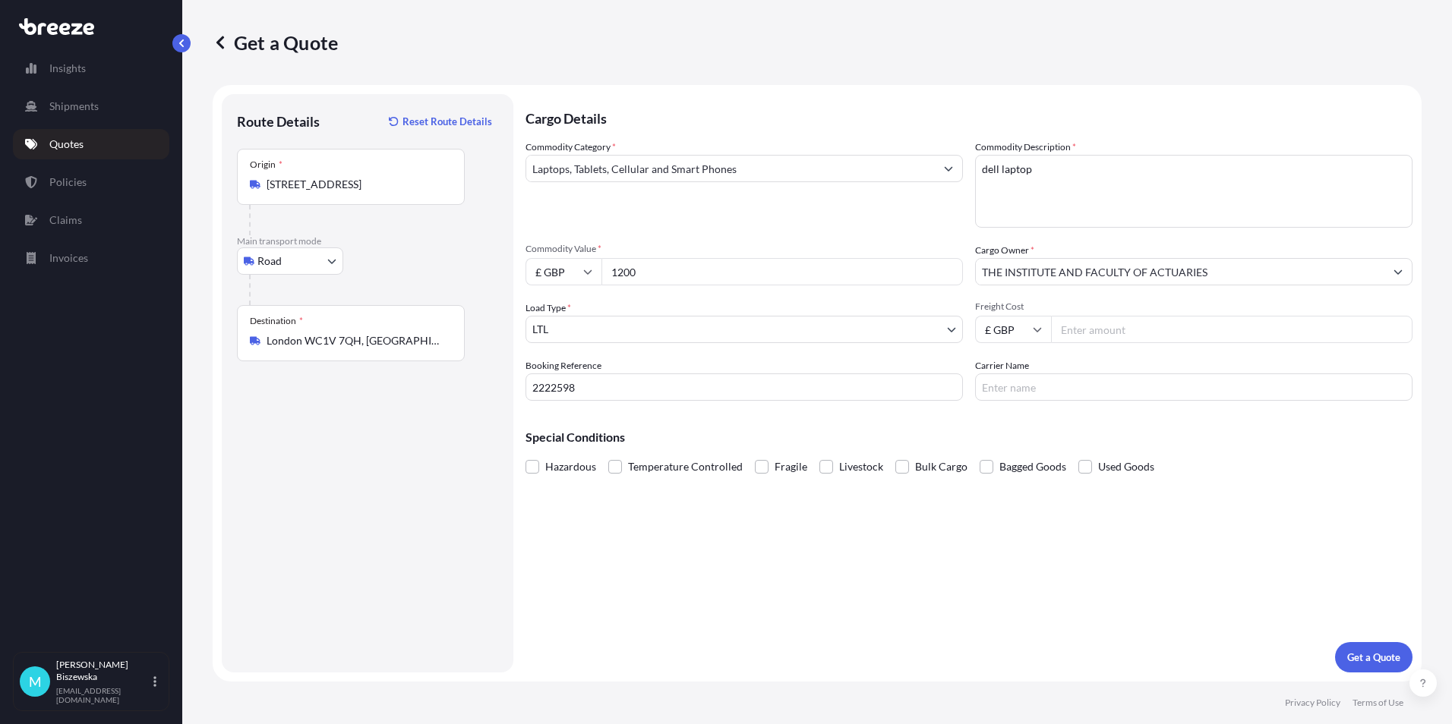
click at [1076, 327] on input "Freight Cost" at bounding box center [1231, 329] width 361 height 27
type input "49.13"
click at [1039, 418] on div "Special Conditions Hazardous Temperature Controlled Fragile Livestock Bulk Carg…" at bounding box center [968, 445] width 887 height 65
click at [1362, 649] on button "Get a Quote" at bounding box center [1373, 657] width 77 height 30
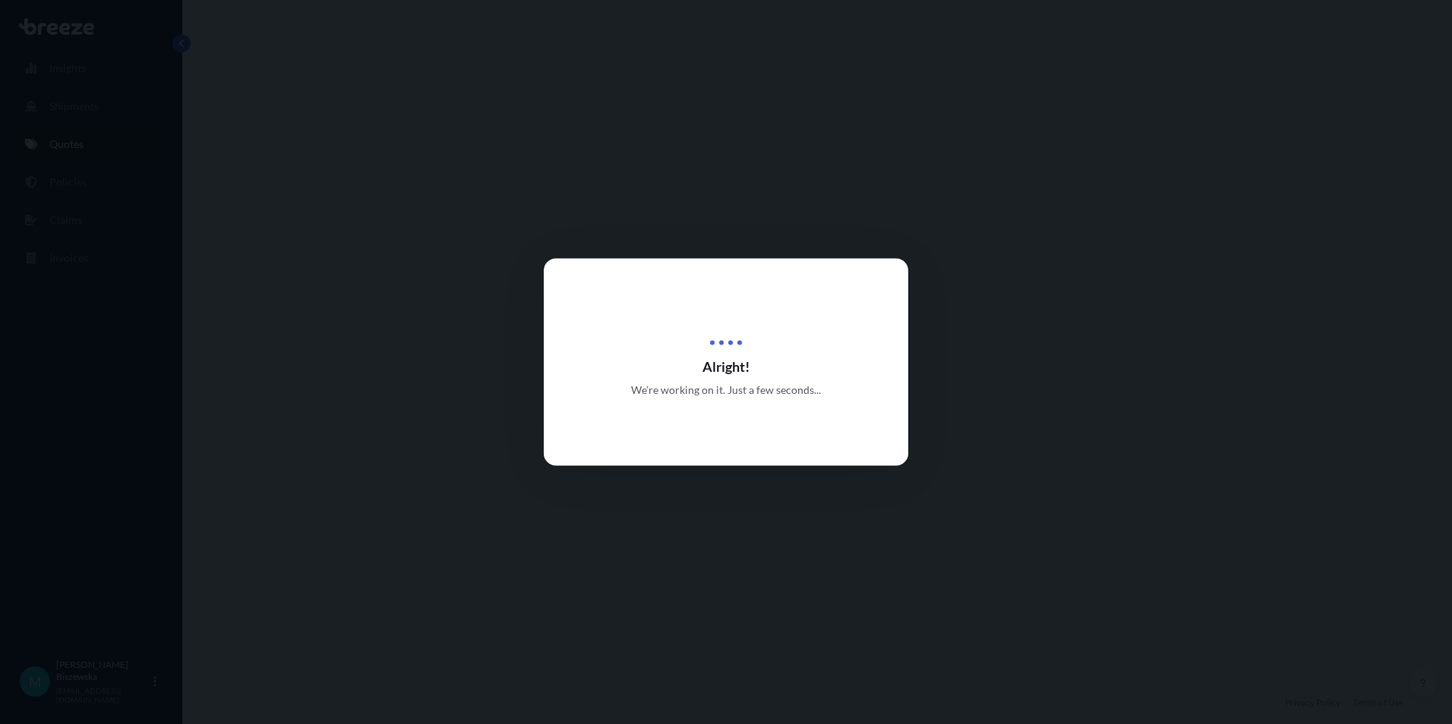
select select "Road"
select select "1"
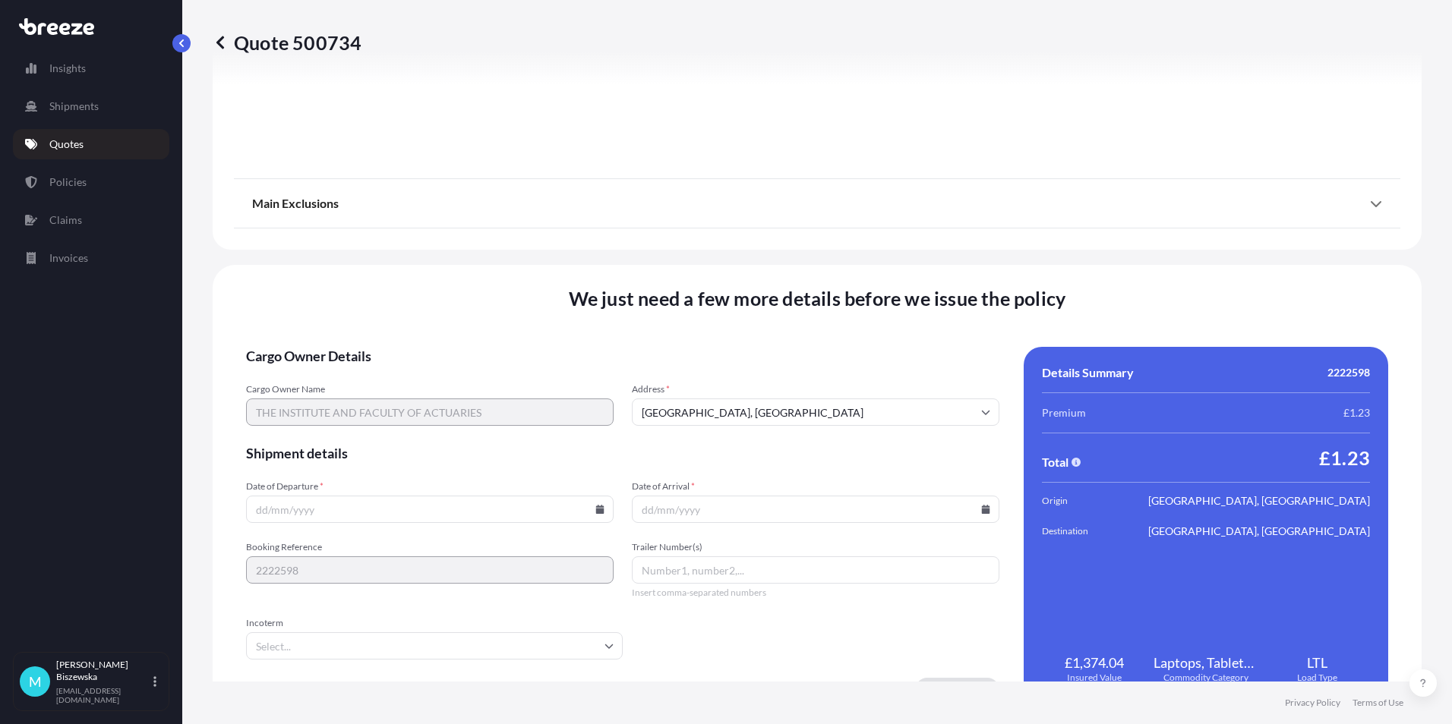
scroll to position [1686, 0]
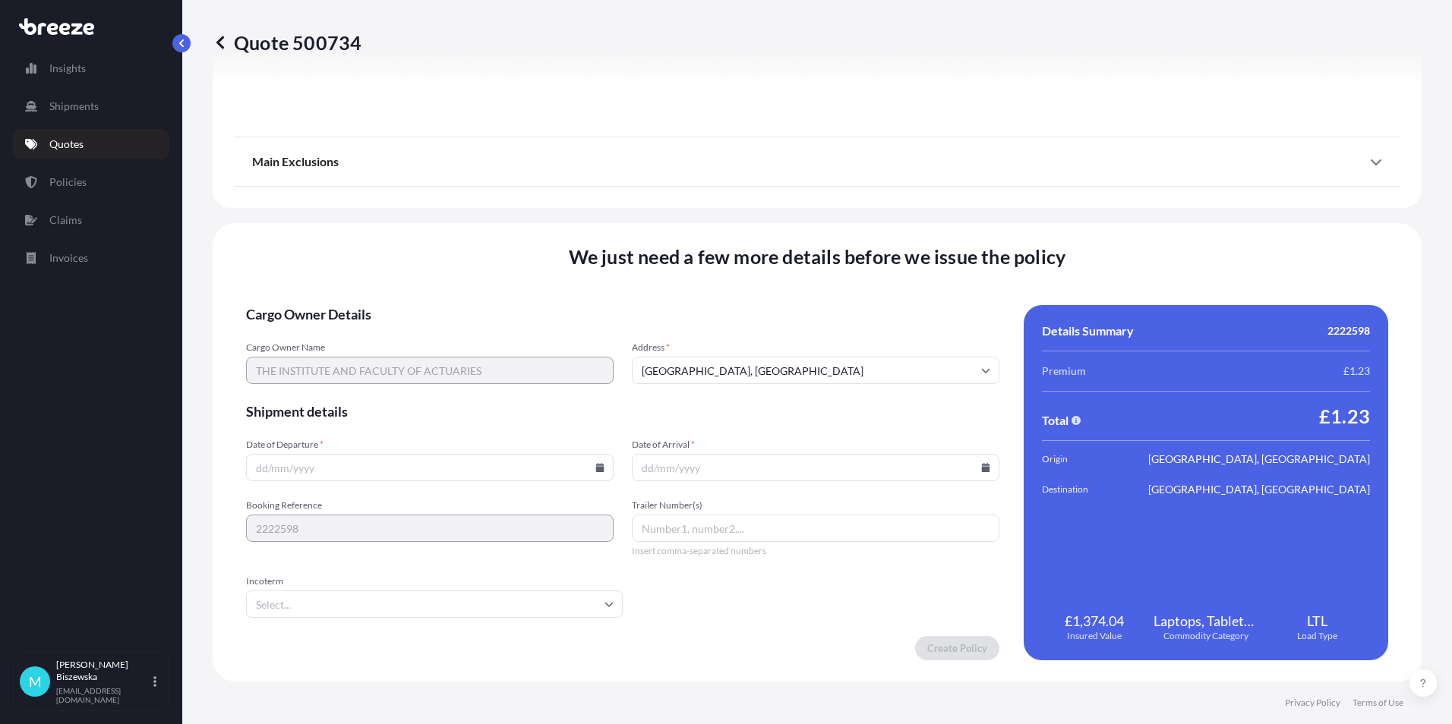
click at [596, 465] on icon at bounding box center [600, 467] width 8 height 9
click at [317, 295] on button "6" at bounding box center [322, 304] width 24 height 24
type input "[DATE]"
click at [982, 467] on icon at bounding box center [986, 467] width 8 height 9
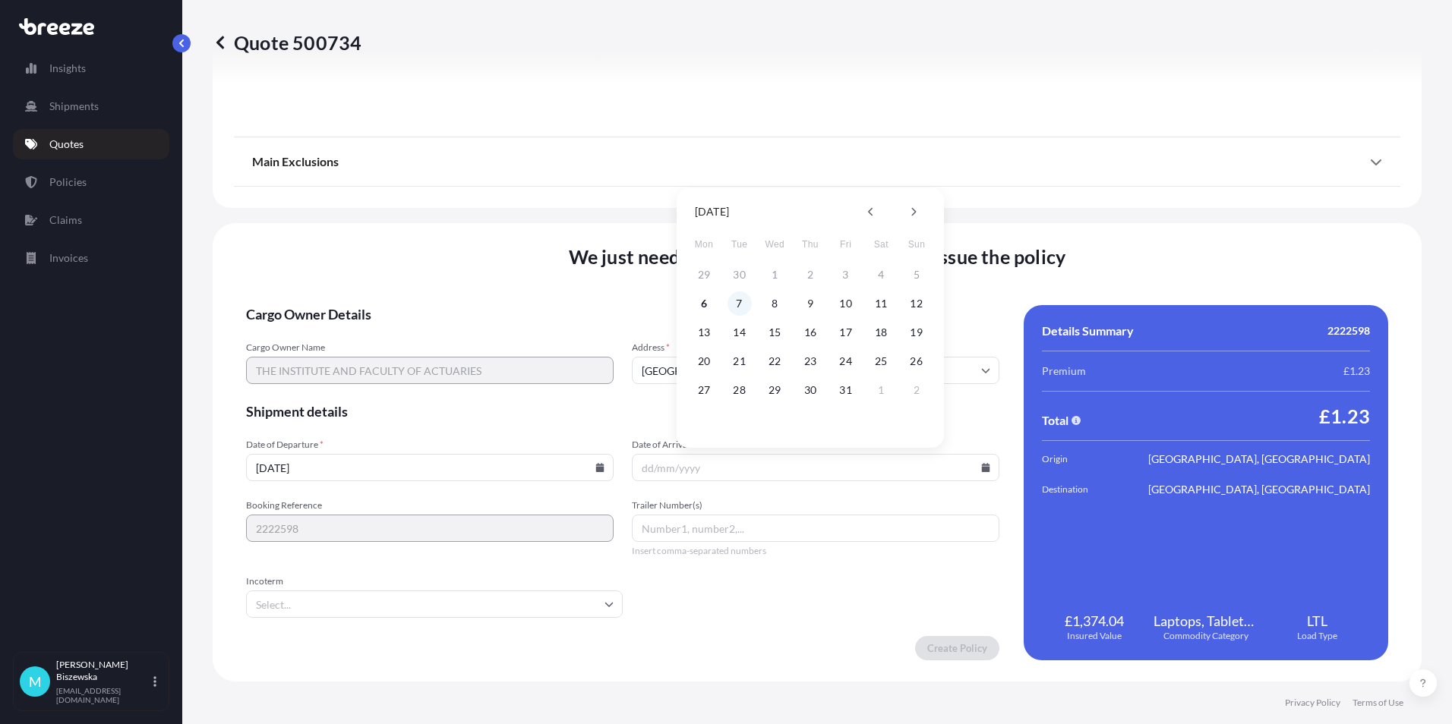
click at [741, 301] on button "7" at bounding box center [739, 304] width 24 height 24
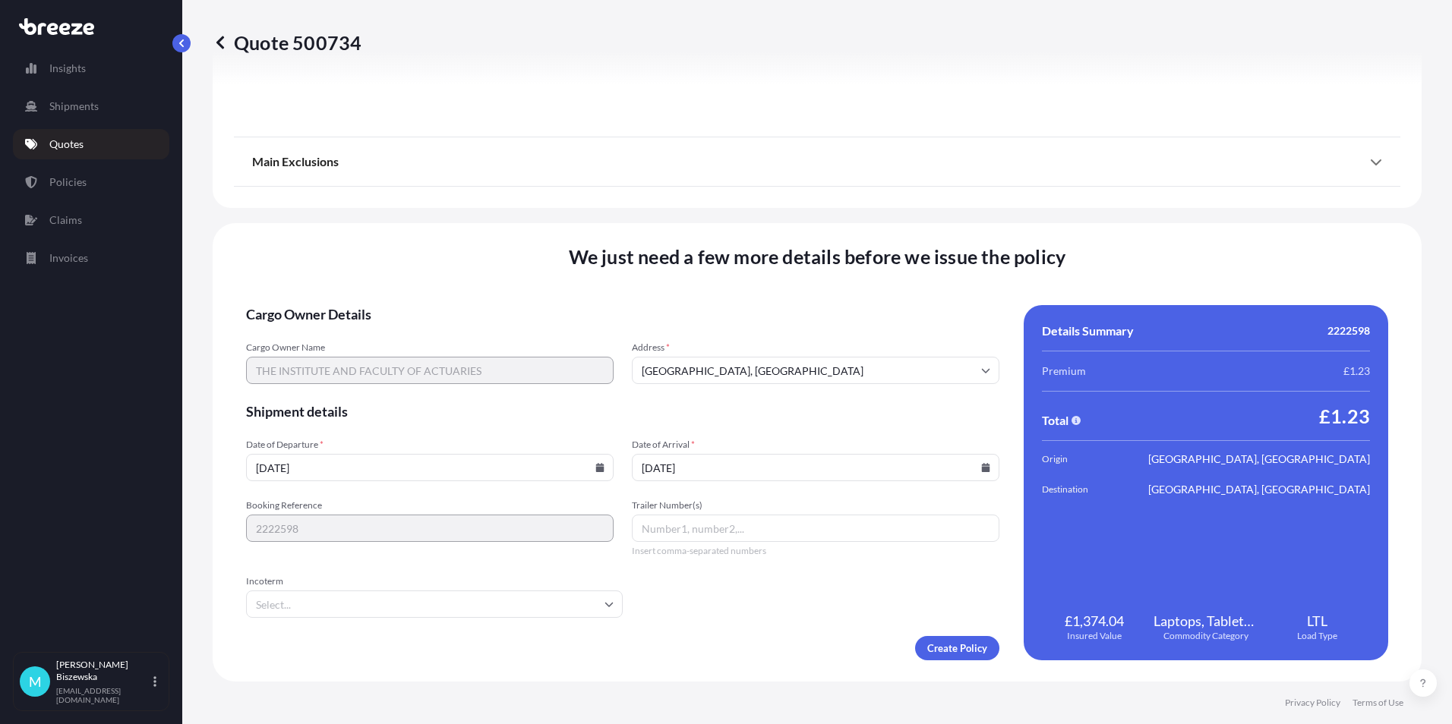
type input "[DATE]"
drag, startPoint x: 789, startPoint y: 607, endPoint x: 926, endPoint y: 646, distance: 142.8
click at [790, 610] on form "Cargo Owner Details Cargo Owner Name THE INSTITUTE AND FACULTY OF ACTUARIES Add…" at bounding box center [622, 482] width 753 height 355
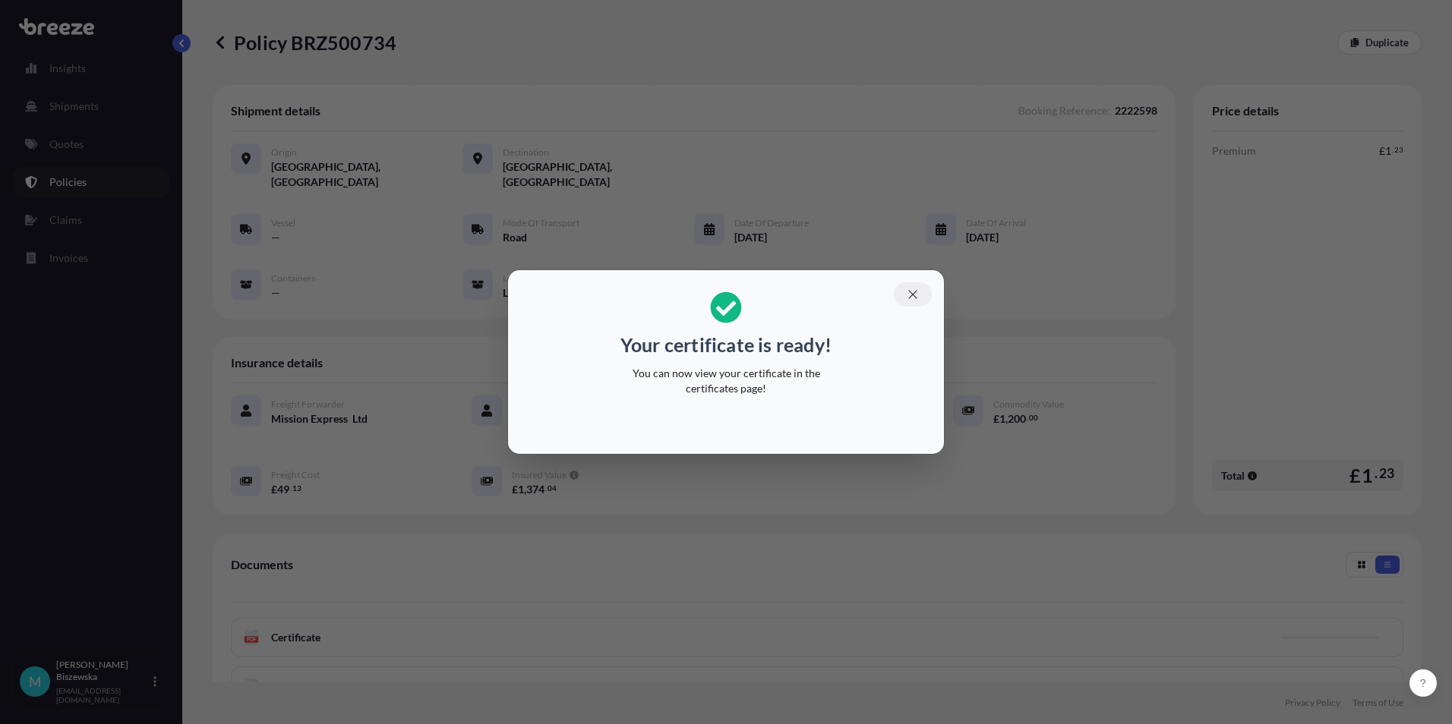
click at [913, 291] on icon "button" at bounding box center [913, 295] width 14 height 14
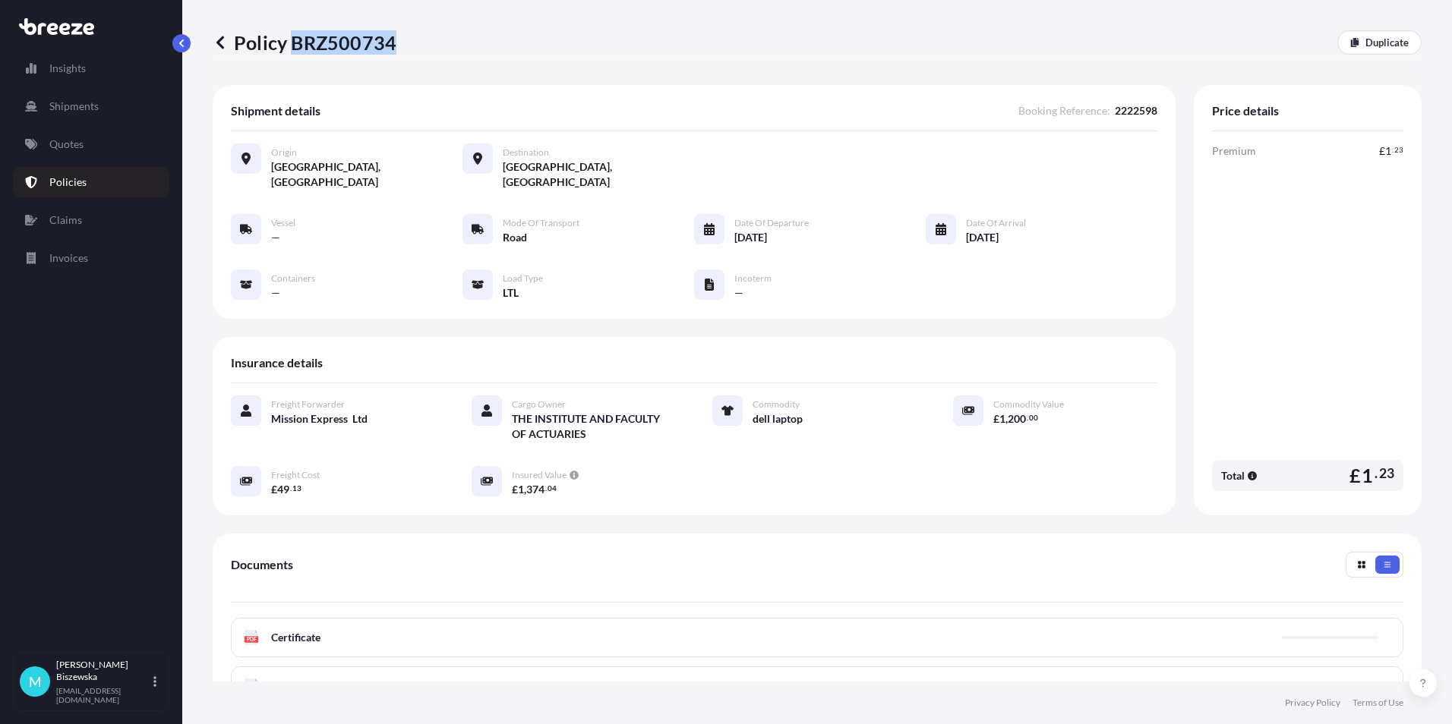
drag, startPoint x: 296, startPoint y: 41, endPoint x: 392, endPoint y: 37, distance: 95.7
click at [392, 37] on p "Policy BRZ500734" at bounding box center [305, 42] width 184 height 24
drag, startPoint x: 392, startPoint y: 37, endPoint x: 369, endPoint y: 39, distance: 22.8
copy p "BRZ500734"
click at [89, 142] on link "Quotes" at bounding box center [91, 144] width 156 height 30
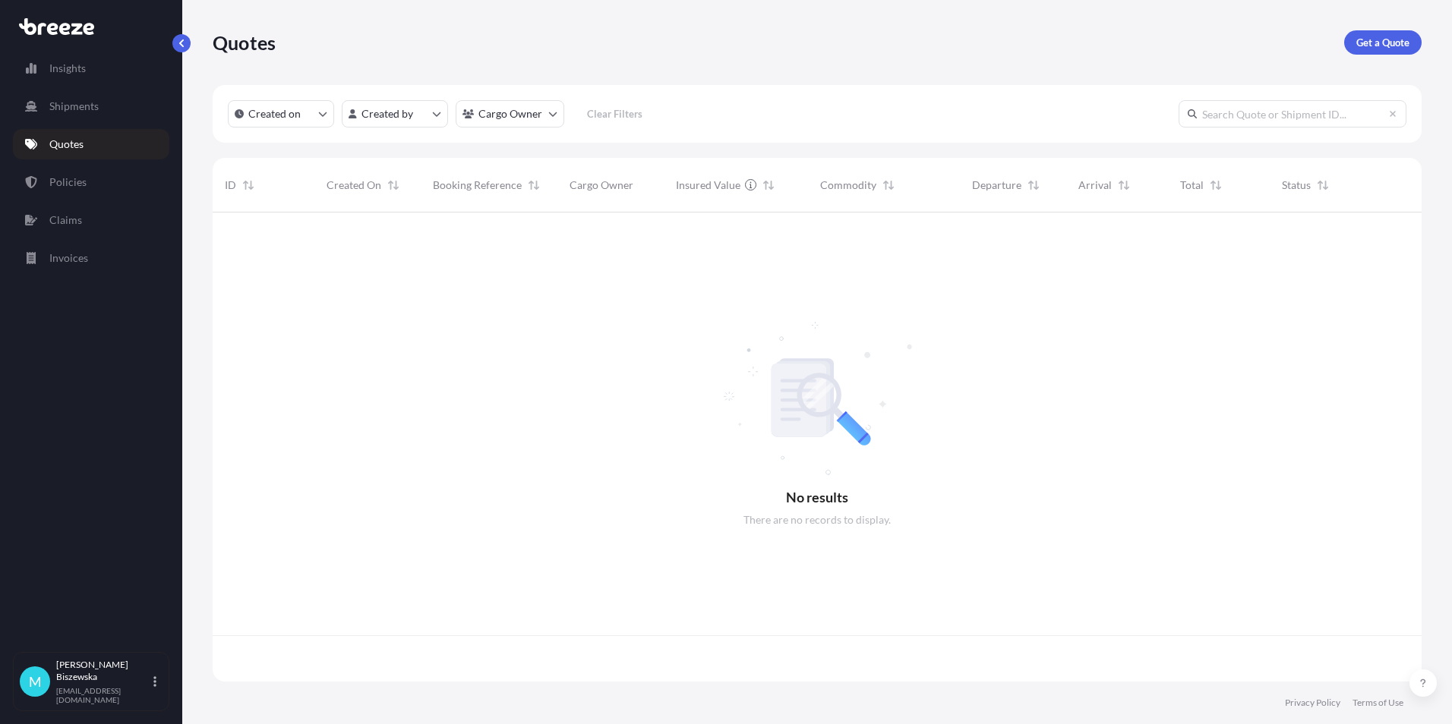
scroll to position [466, 1197]
click at [1372, 38] on p "Get a Quote" at bounding box center [1382, 42] width 53 height 15
select select "Sea"
select select "1"
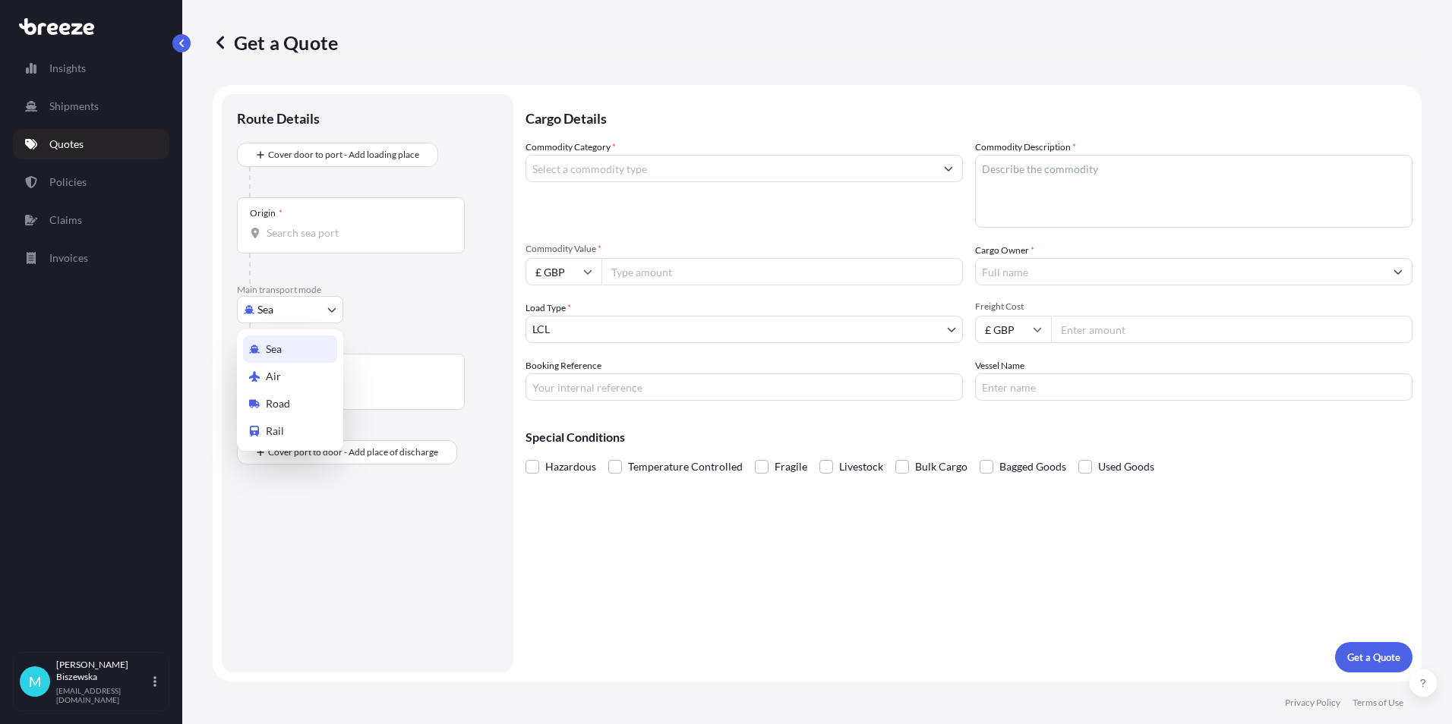
click at [319, 307] on body "Insights Shipments Quotes Policies Claims Invoices M [PERSON_NAME] [PERSON_NAME…" at bounding box center [726, 362] width 1452 height 724
click at [282, 391] on div "Road" at bounding box center [290, 403] width 94 height 27
select select "Road"
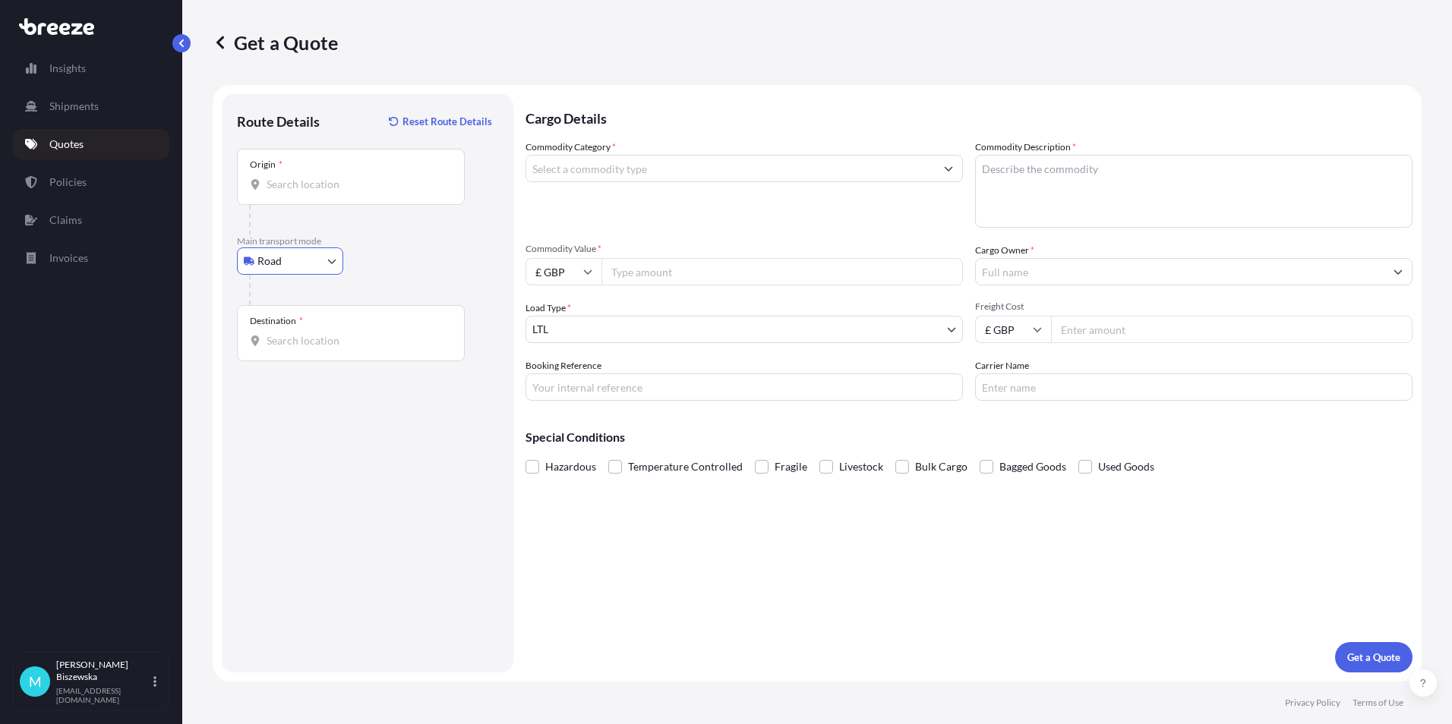
click at [289, 194] on div "Origin *" at bounding box center [351, 177] width 228 height 56
click at [289, 192] on input "Origin *" at bounding box center [355, 184] width 179 height 15
paste input "SW1Y 5JH"
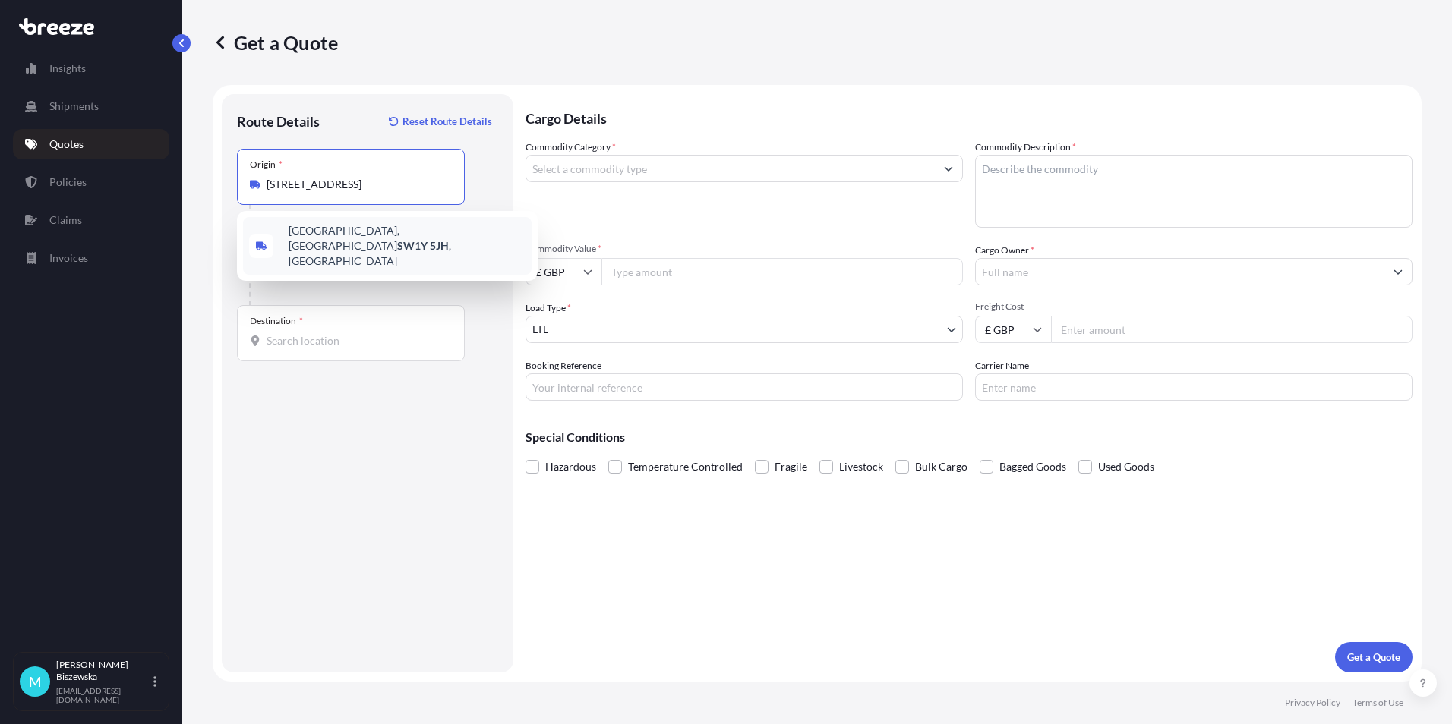
type input "[STREET_ADDRESS]"
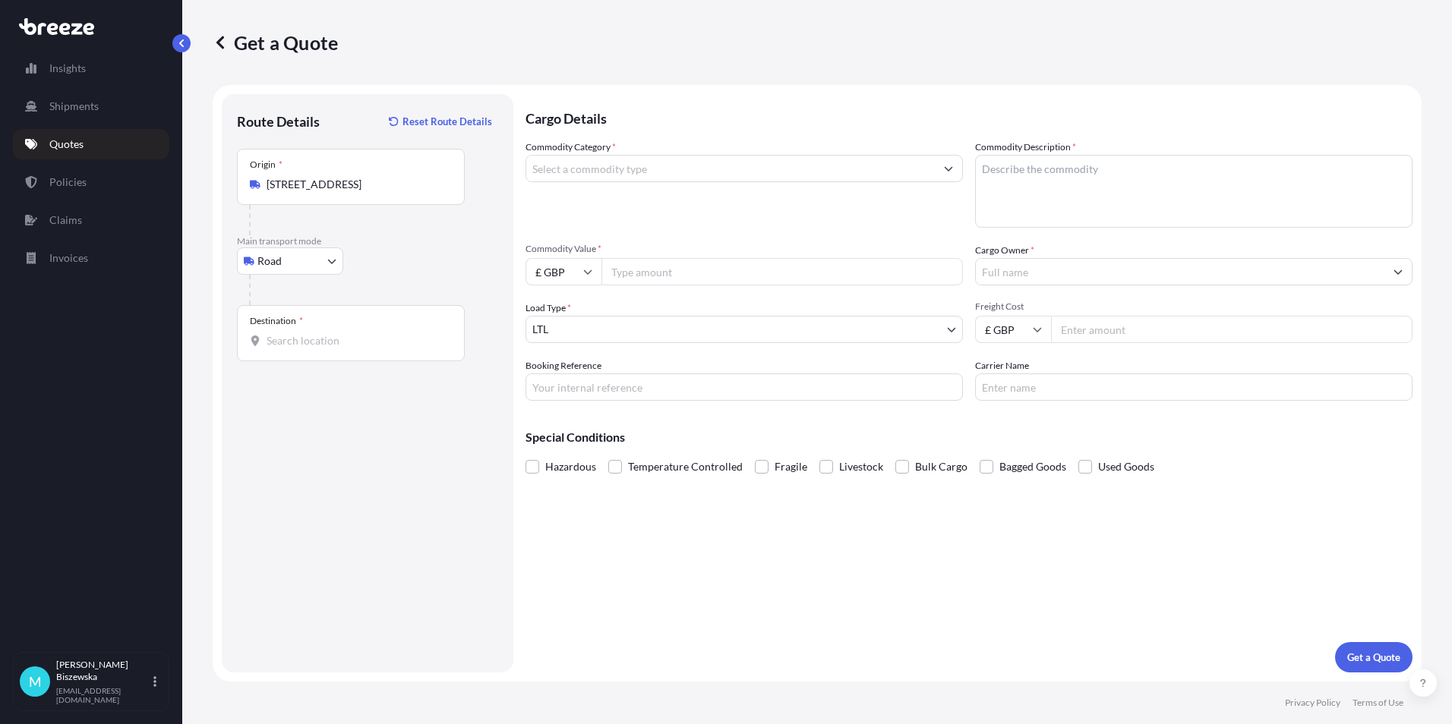
click at [409, 266] on div "Road Sea Air Road Rail" at bounding box center [367, 261] width 261 height 27
click at [289, 345] on input "Destination *" at bounding box center [355, 340] width 179 height 15
paste input "SN5 6NX"
type input "Swindon SN5 6NX, [GEOGRAPHIC_DATA]"
click at [640, 523] on div "Cargo Details Commodity Category * Commodity Description * Commodity Value * £ …" at bounding box center [968, 383] width 887 height 579
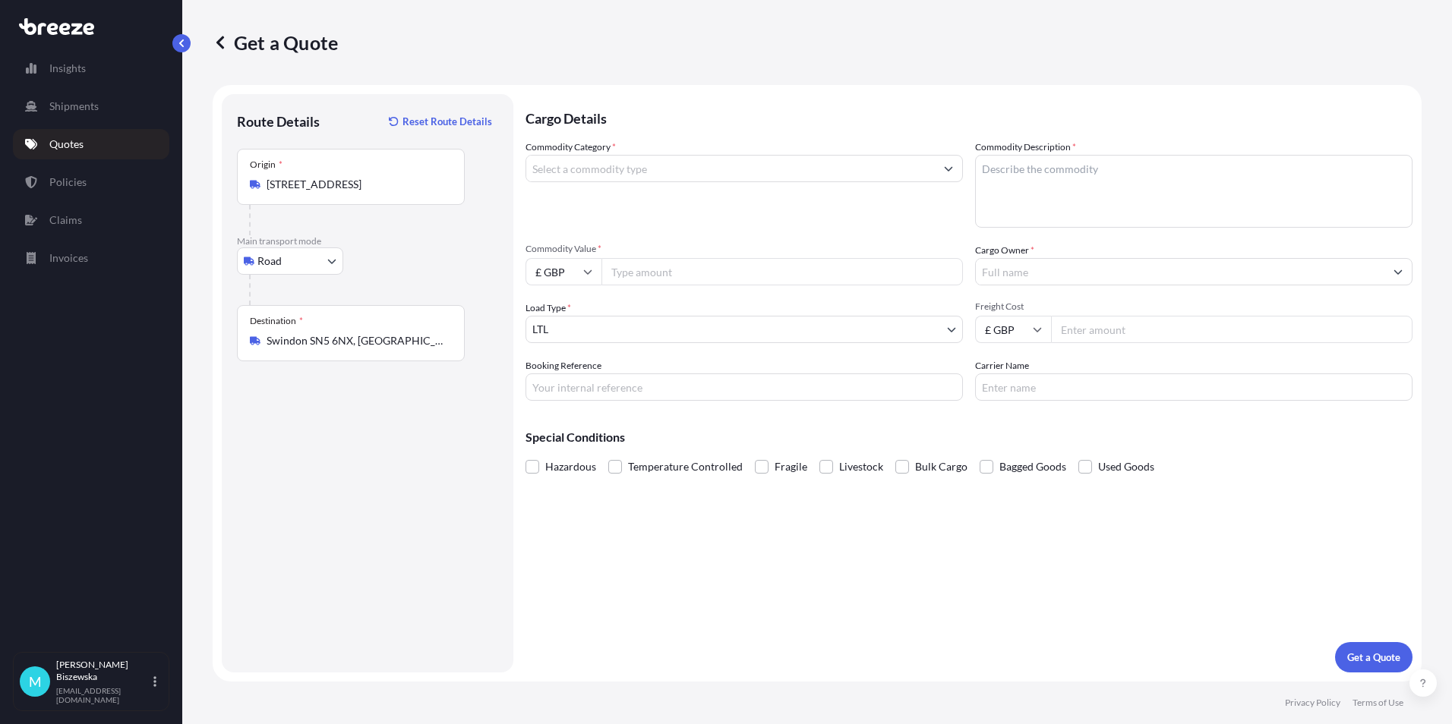
click at [630, 171] on input "Commodity Category *" at bounding box center [730, 168] width 408 height 27
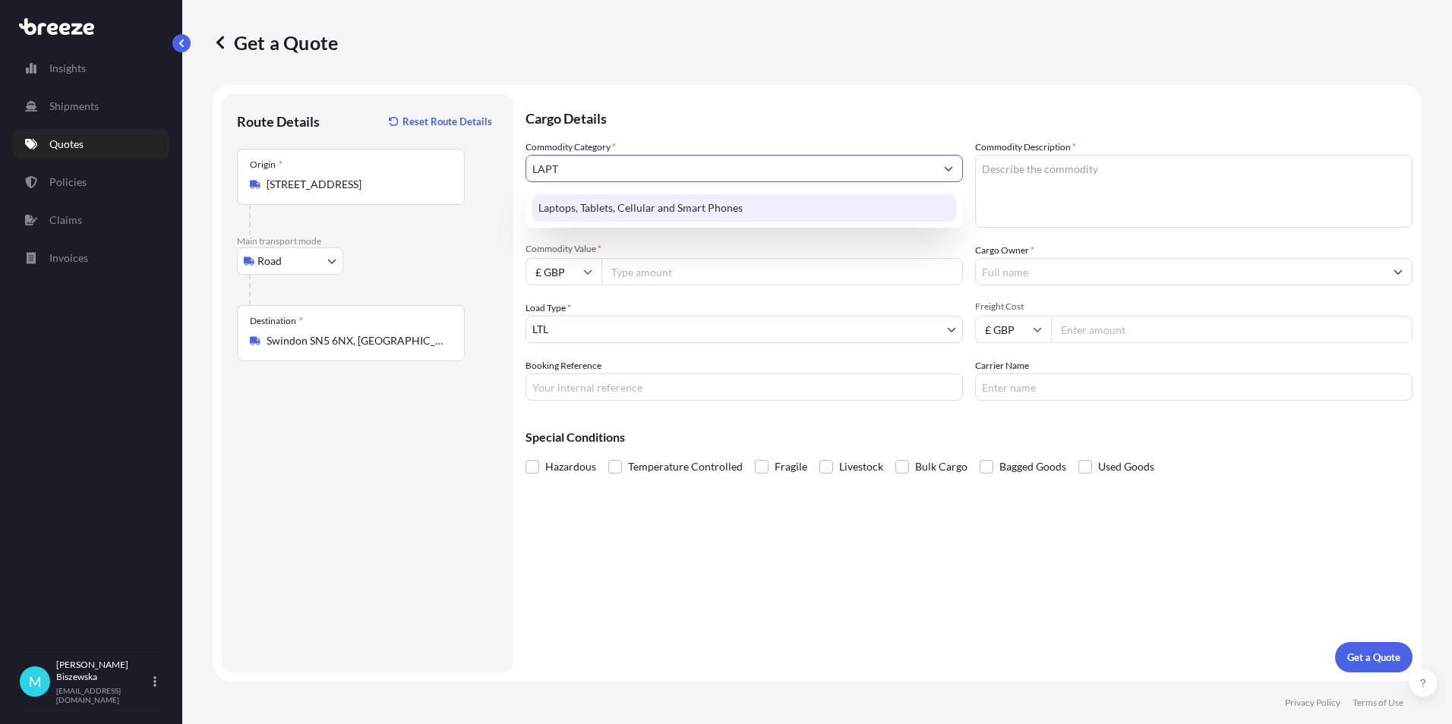
click at [625, 199] on div "Laptops, Tablets, Cellular and Smart Phones" at bounding box center [744, 207] width 424 height 27
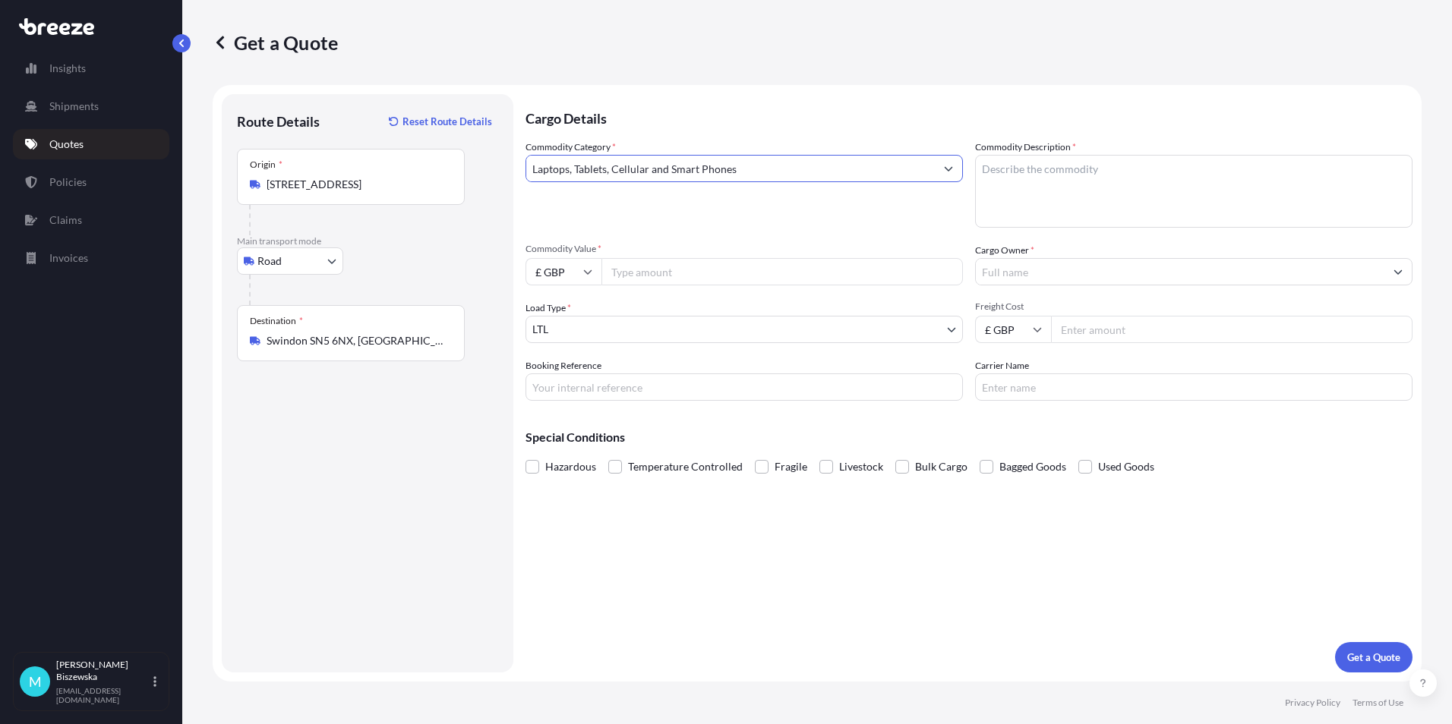
type input "Laptops, Tablets, Cellular and Smart Phones"
click at [635, 269] on input "Commodity Value *" at bounding box center [781, 271] width 361 height 27
type input "2000"
click at [646, 234] on div "Commodity Category * Laptops, Tablets, Cellular and Smart Phones Commodity Desc…" at bounding box center [968, 270] width 887 height 261
click at [563, 377] on input "Booking Reference" at bounding box center [743, 387] width 437 height 27
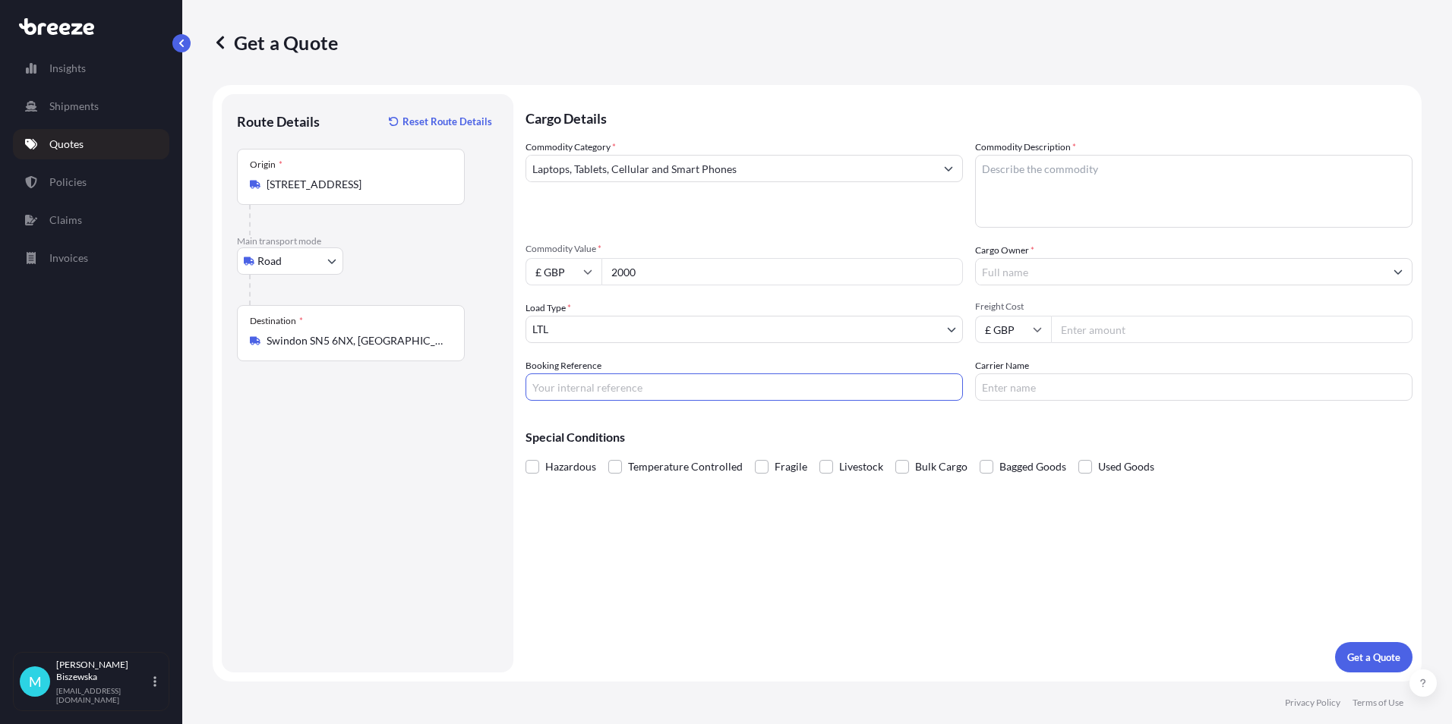
paste input "2223457"
type input "2223457"
drag, startPoint x: 648, startPoint y: 569, endPoint x: 619, endPoint y: 458, distance: 114.7
click at [648, 566] on div "Cargo Details Commodity Category * Laptops, Tablets, Cellular and Smart Phones …" at bounding box center [968, 383] width 887 height 579
click at [1020, 173] on textarea "Commodity Description *" at bounding box center [1193, 191] width 437 height 73
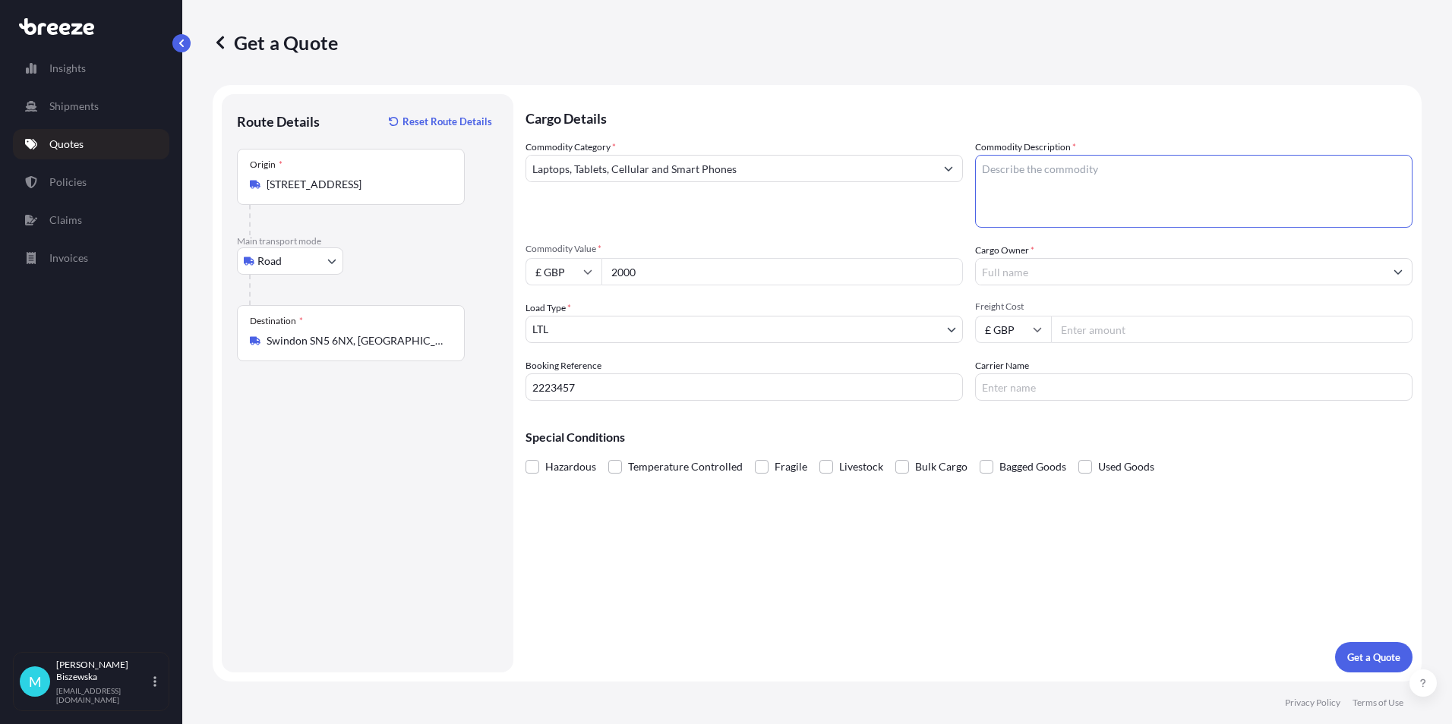
paste textarea "Laptops"
type textarea "Laptops"
click at [942, 231] on div "Commodity Category * Laptops, Tablets, Cellular and Smart Phones Commodity Desc…" at bounding box center [968, 270] width 887 height 261
click at [1011, 273] on input "Cargo Owner *" at bounding box center [1180, 271] width 408 height 27
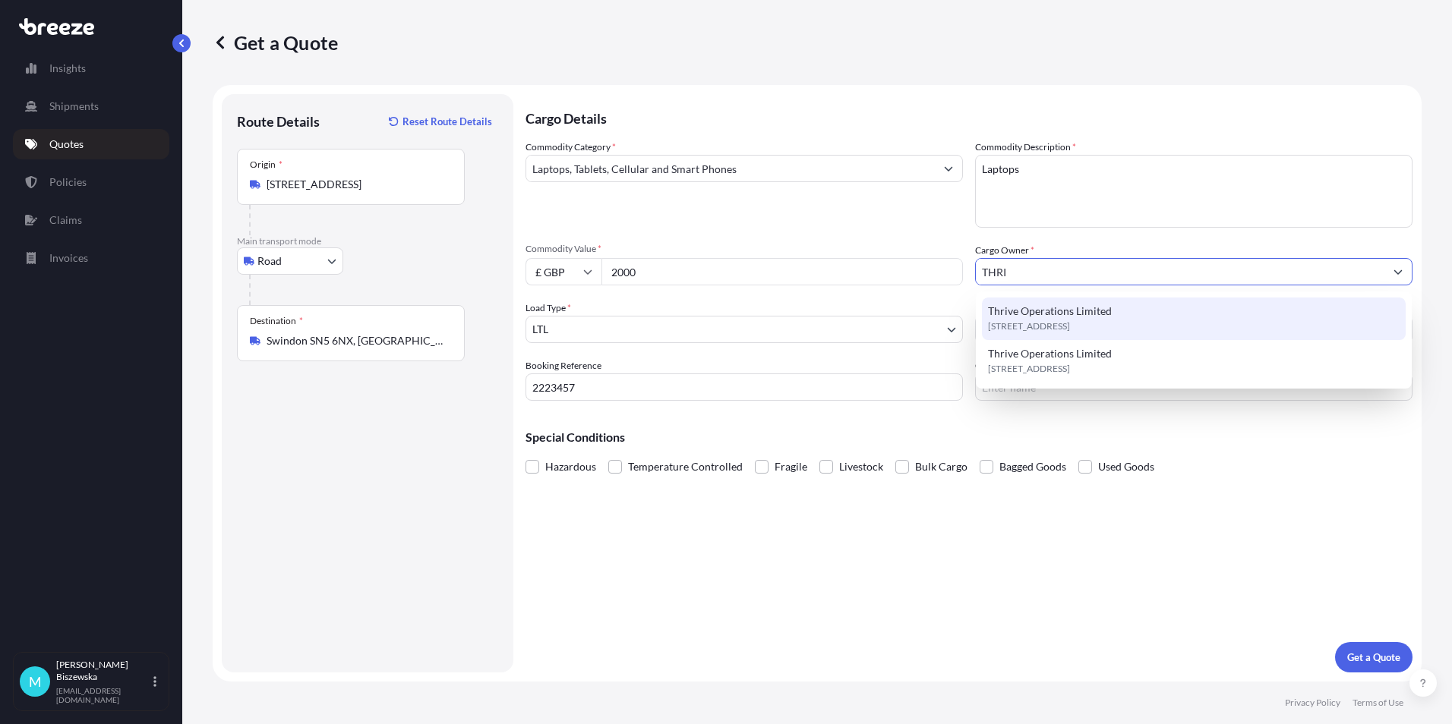
click at [1058, 312] on span "Thrive Operations Limited" at bounding box center [1050, 311] width 124 height 15
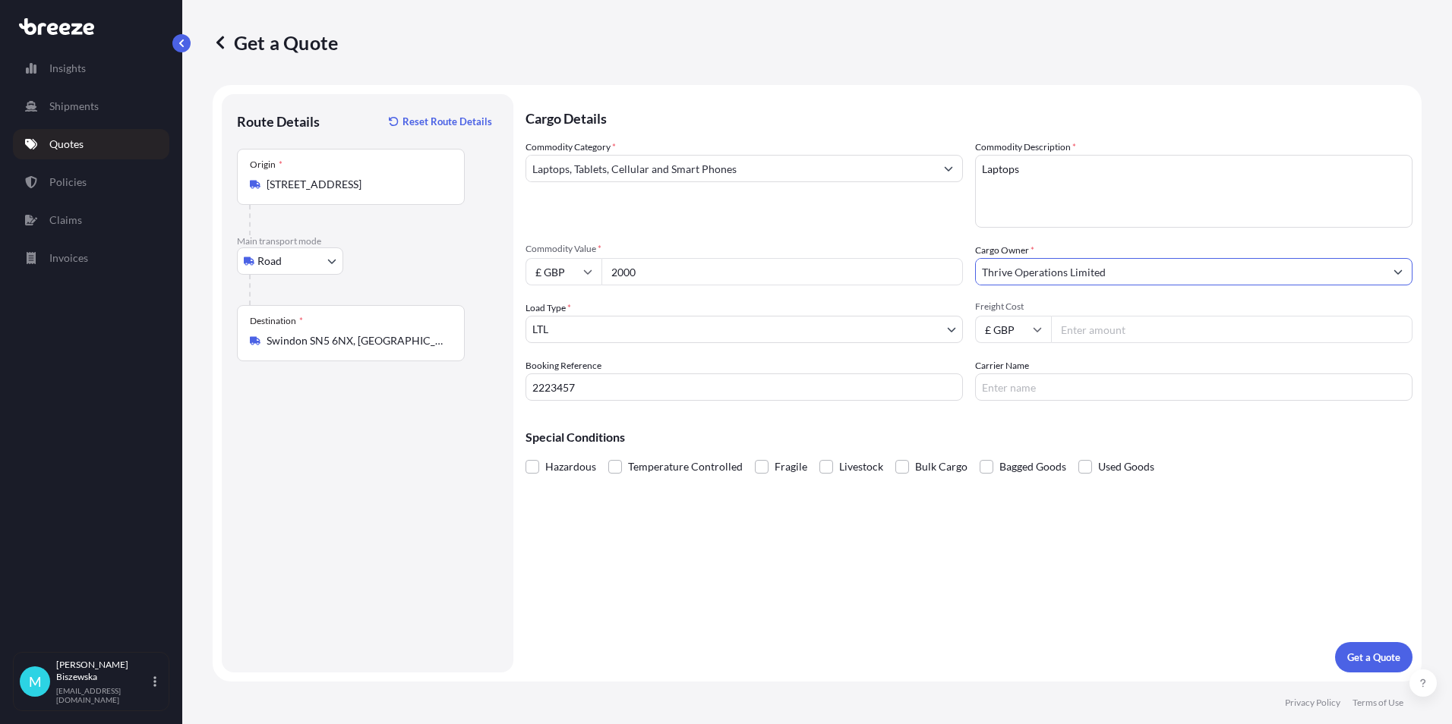
type input "Thrive Operations Limited"
click at [1086, 335] on input "Freight Cost" at bounding box center [1231, 329] width 361 height 27
type input "13.23"
click at [1028, 420] on div "Special Conditions Hazardous Temperature Controlled Fragile Livestock Bulk Carg…" at bounding box center [968, 445] width 887 height 65
click at [1368, 653] on p "Get a Quote" at bounding box center [1373, 657] width 53 height 15
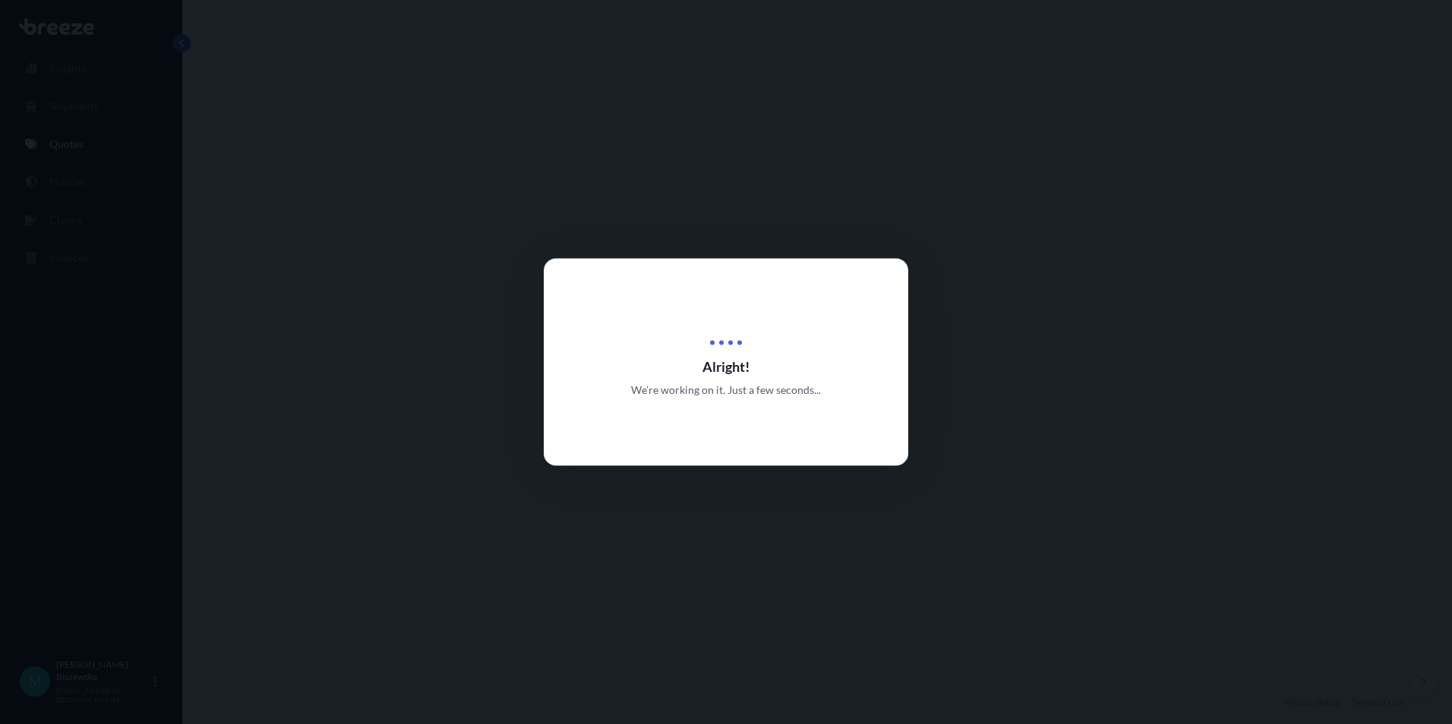
select select "Road"
select select "1"
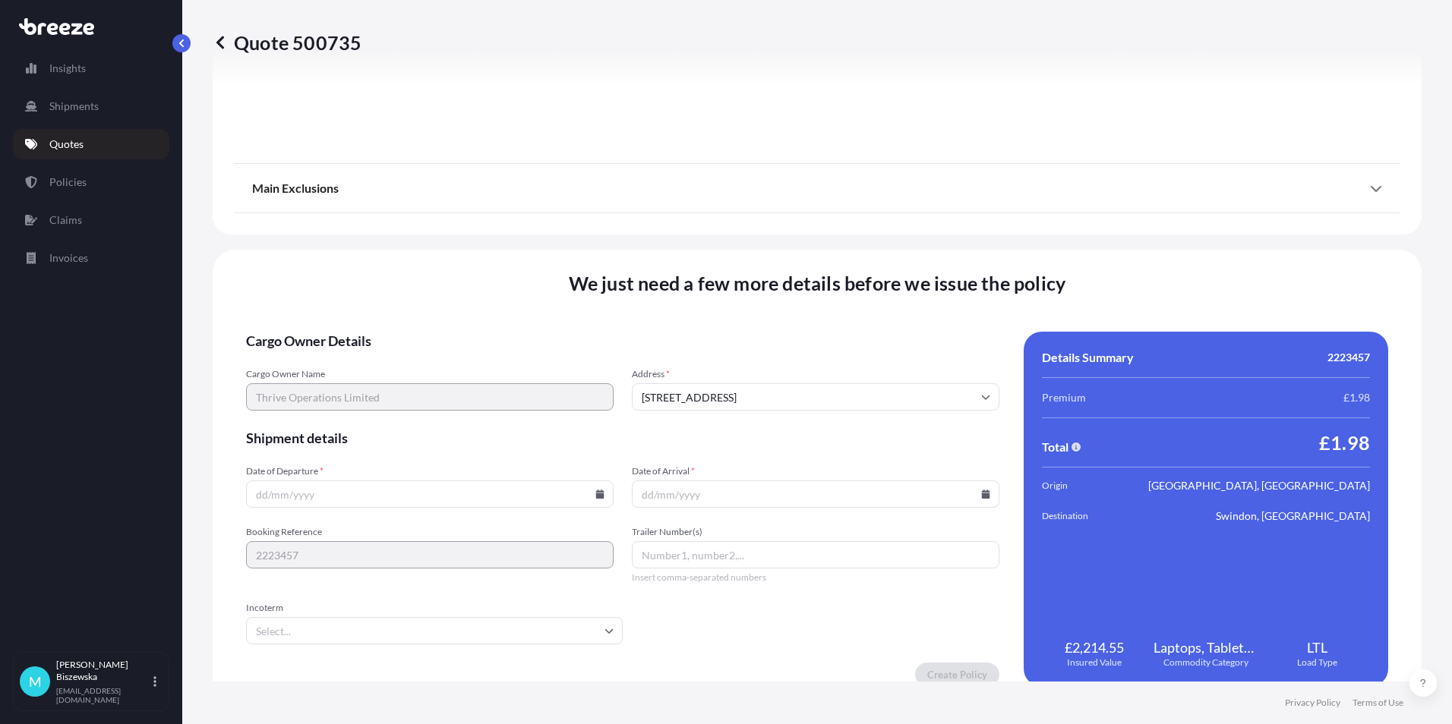
scroll to position [1686, 0]
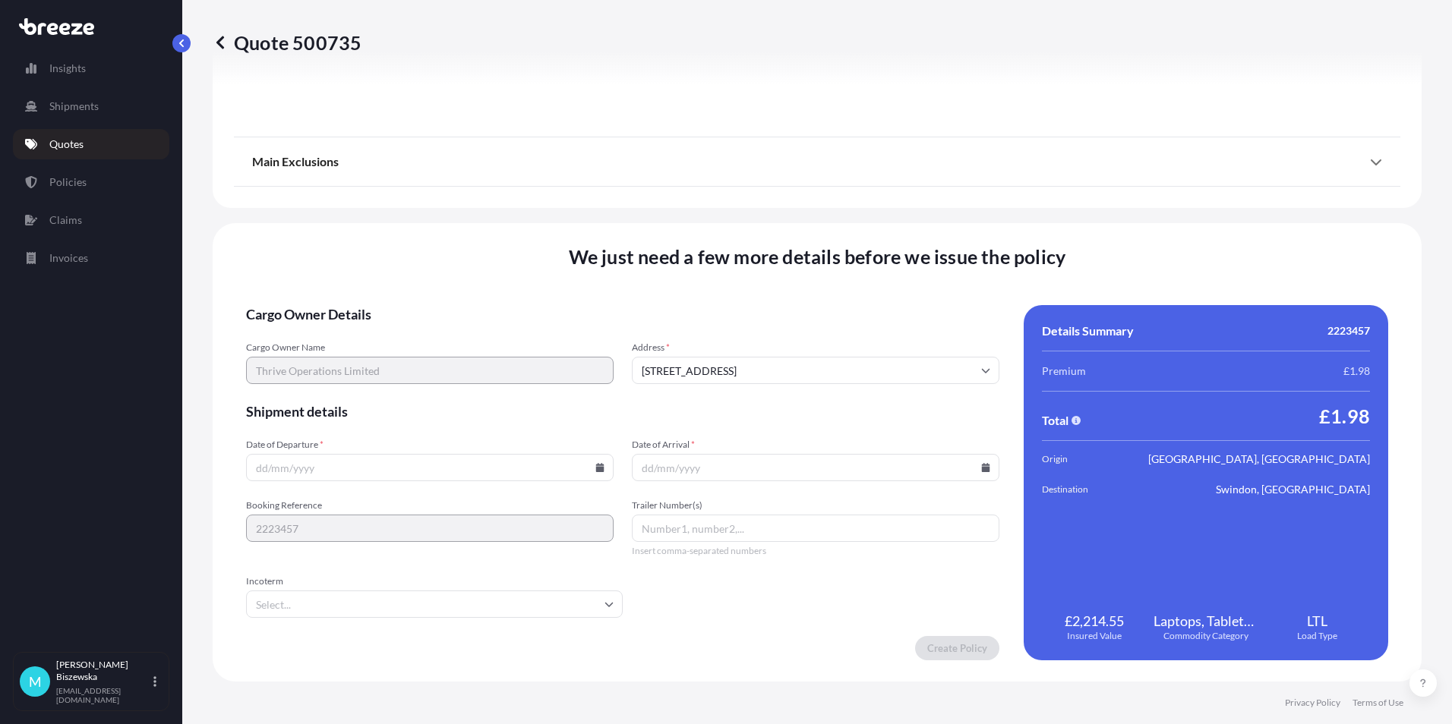
click at [596, 465] on icon at bounding box center [600, 467] width 8 height 9
click at [319, 302] on button "6" at bounding box center [322, 304] width 24 height 24
type input "[DATE]"
click at [982, 468] on icon at bounding box center [986, 467] width 8 height 9
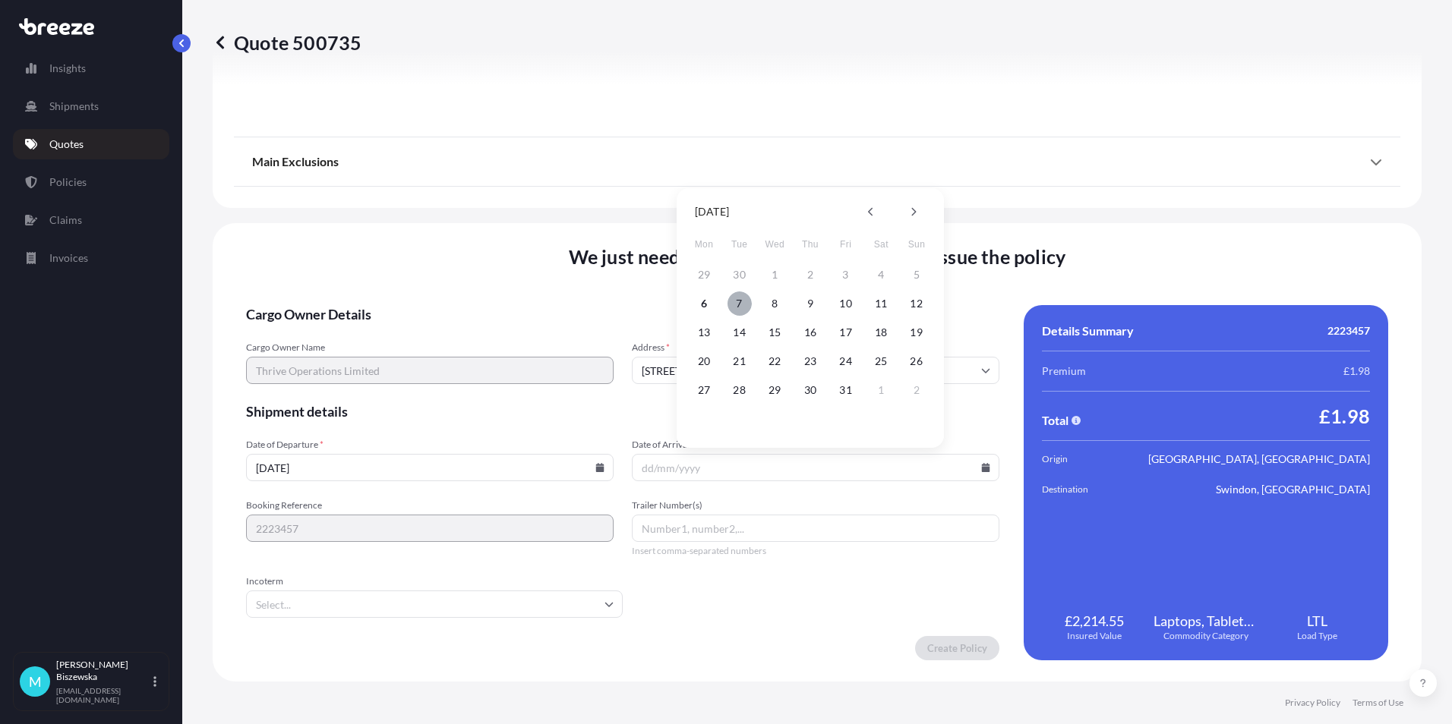
click at [733, 299] on button "7" at bounding box center [739, 304] width 24 height 24
type input "[DATE]"
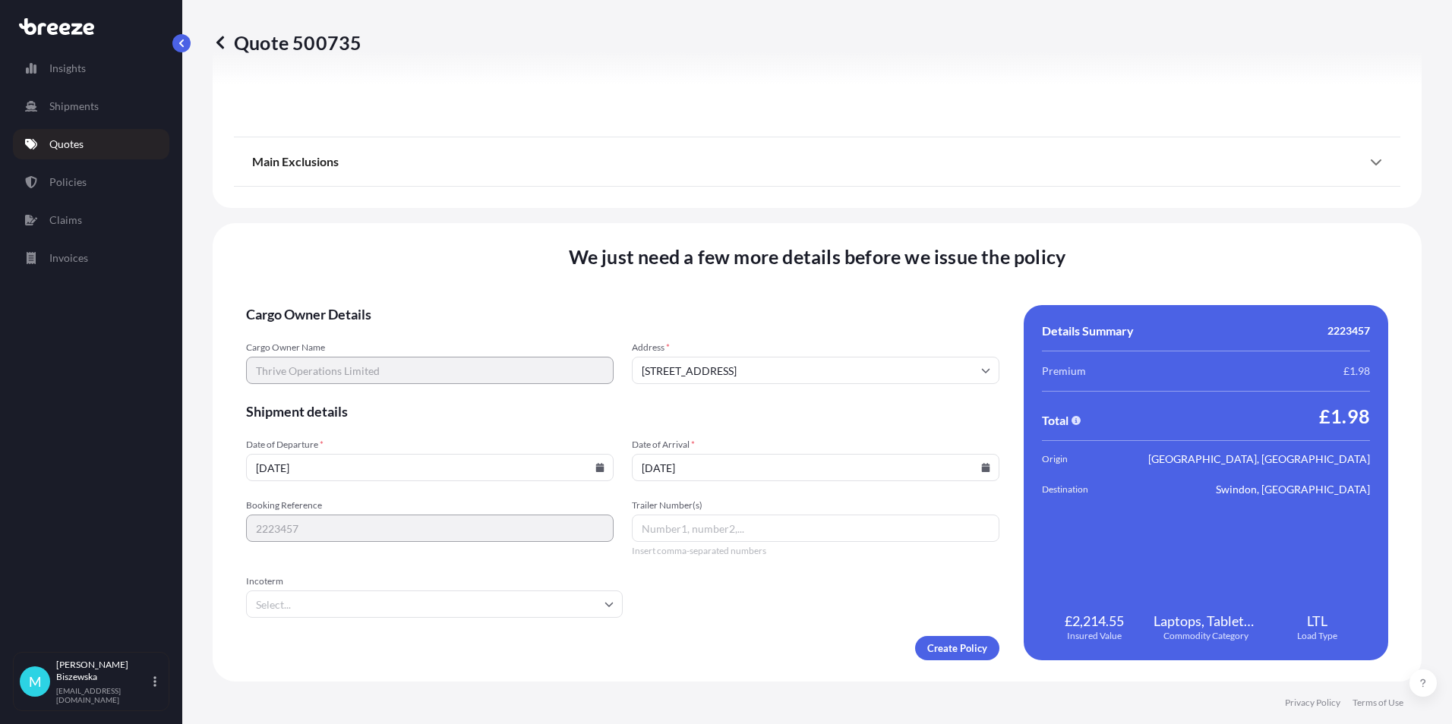
drag, startPoint x: 738, startPoint y: 619, endPoint x: 856, endPoint y: 653, distance: 123.3
click at [739, 620] on form "Cargo Owner Details Cargo Owner Name Thrive Operations Limited Address * [GEOGR…" at bounding box center [622, 482] width 753 height 355
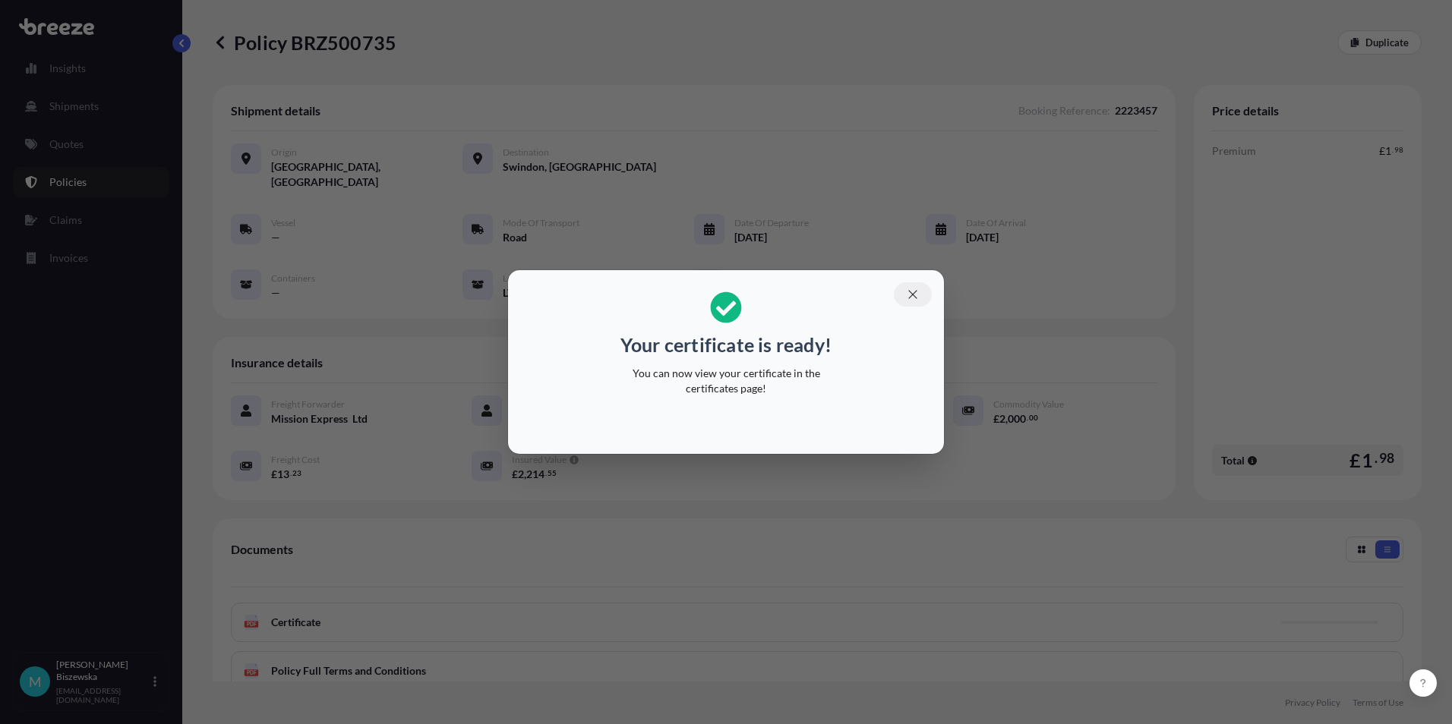
click at [913, 291] on icon "button" at bounding box center [913, 295] width 14 height 14
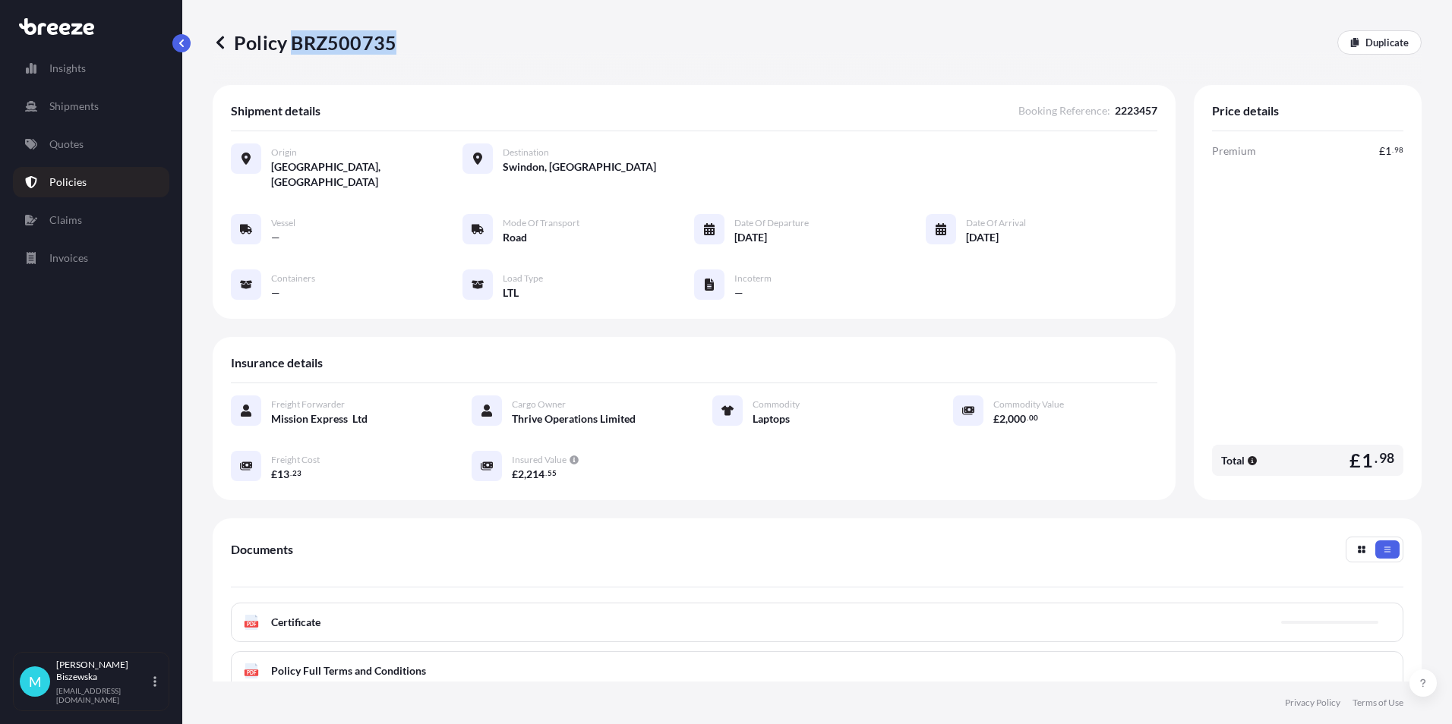
drag, startPoint x: 294, startPoint y: 40, endPoint x: 389, endPoint y: 44, distance: 95.7
click at [389, 44] on p "Policy BRZ500735" at bounding box center [305, 42] width 184 height 24
drag, startPoint x: 389, startPoint y: 44, endPoint x: 371, endPoint y: 42, distance: 18.4
copy p "BRZ500735"
click at [74, 145] on p "Quotes" at bounding box center [66, 144] width 34 height 15
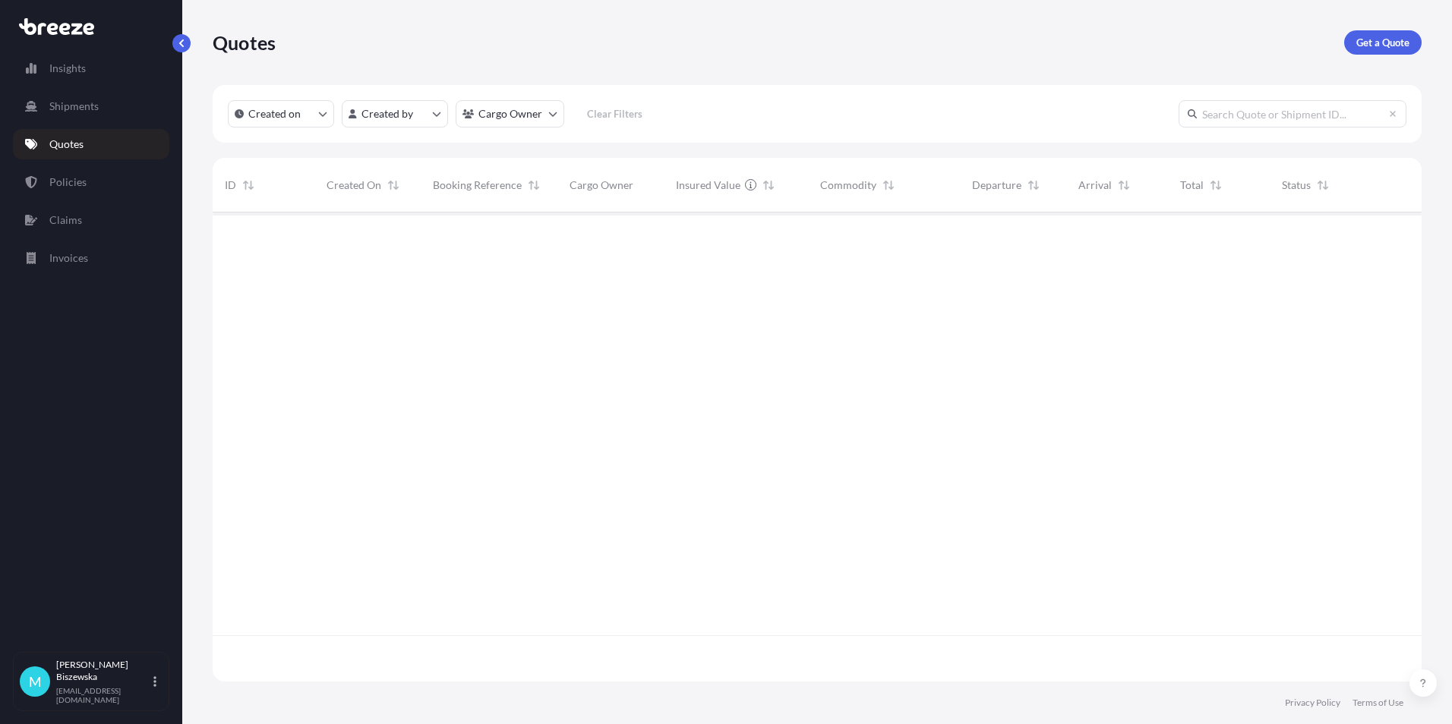
scroll to position [466, 1197]
click at [1360, 41] on p "Get a Quote" at bounding box center [1382, 42] width 53 height 15
select select "Sea"
select select "1"
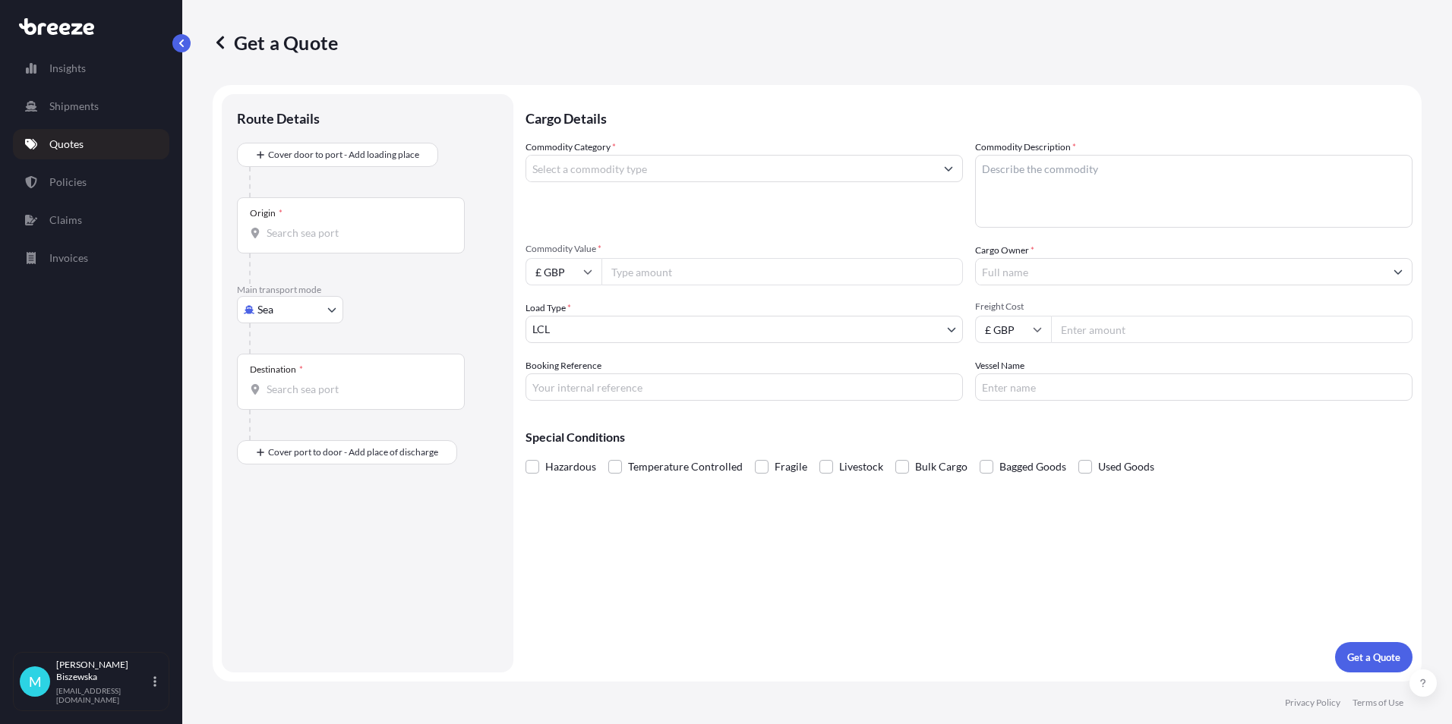
click at [309, 310] on body "Insights Shipments Quotes Policies Claims Invoices M [PERSON_NAME] [PERSON_NAME…" at bounding box center [726, 362] width 1452 height 724
click at [290, 406] on div "Road" at bounding box center [290, 403] width 94 height 27
select select "Road"
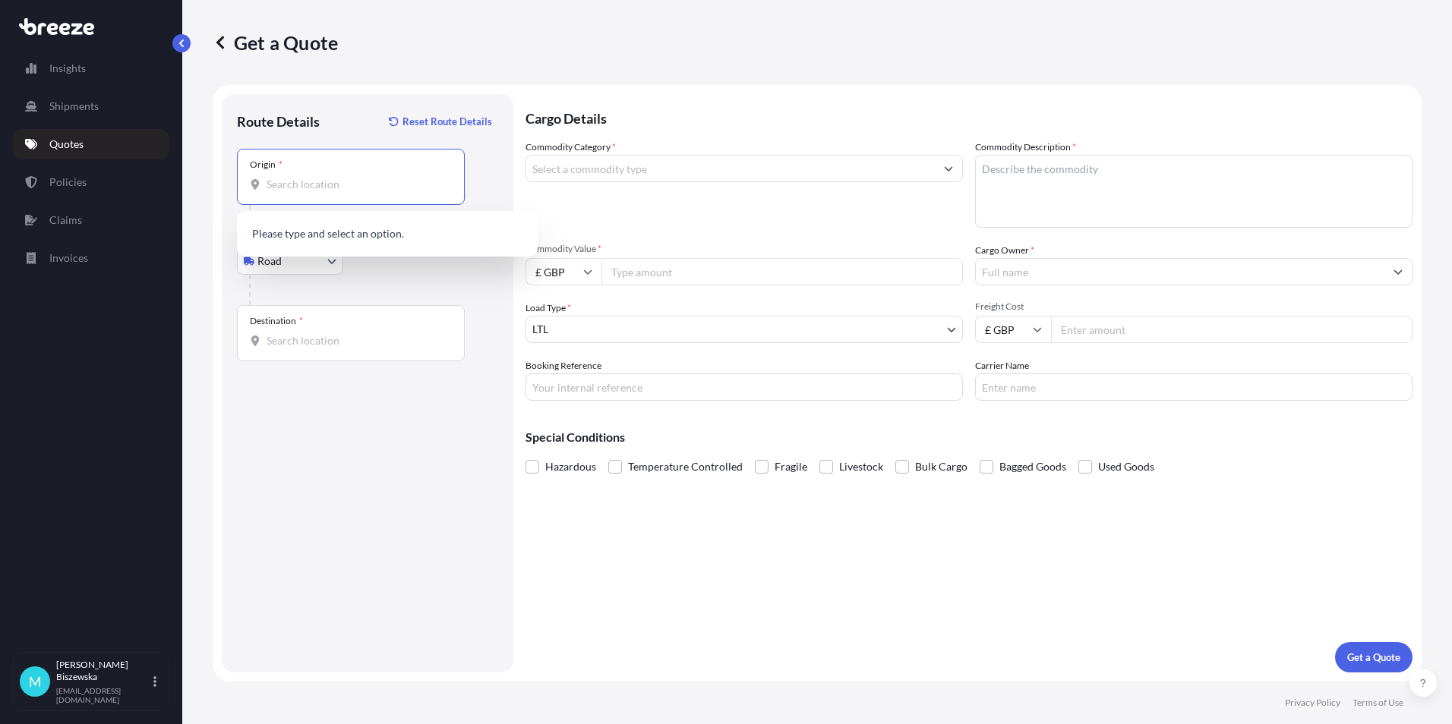
click at [286, 179] on input "Origin *" at bounding box center [355, 184] width 179 height 15
paste input "UB6 0HW"
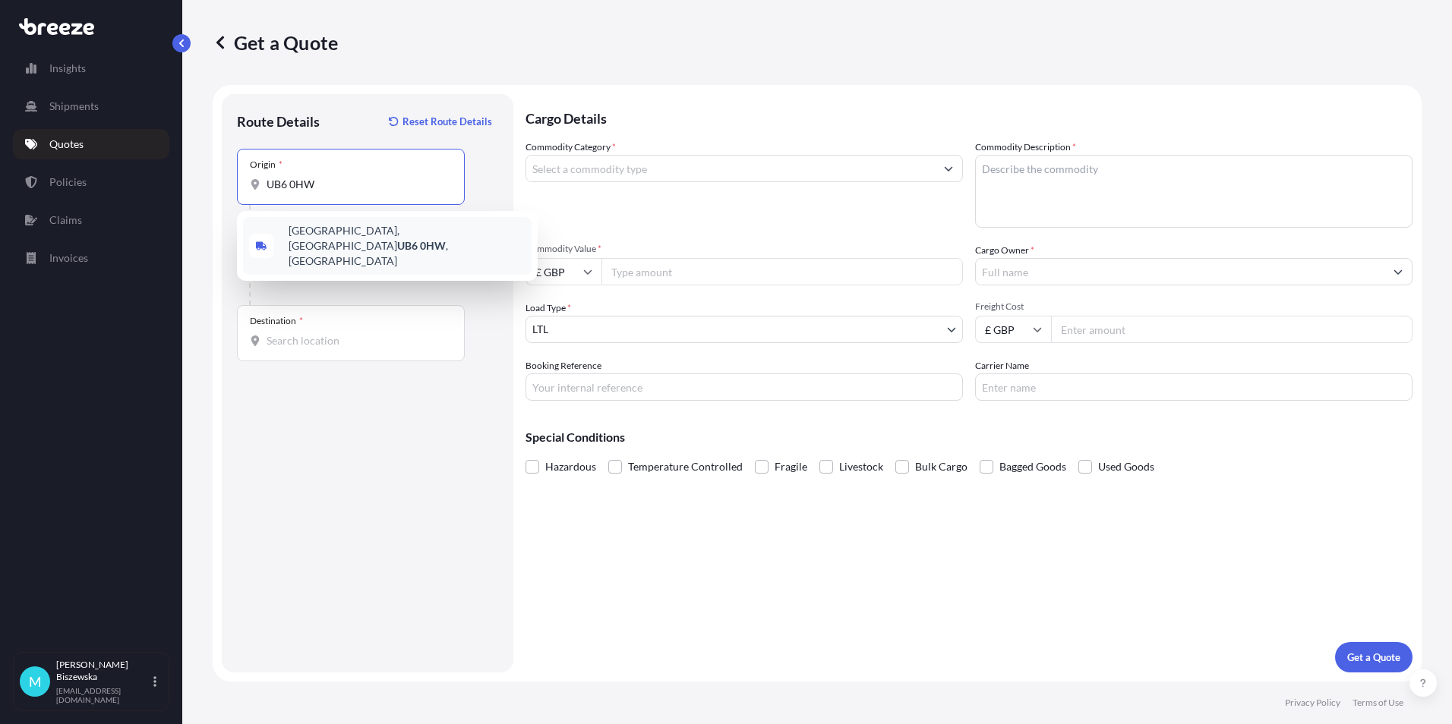
click at [371, 243] on div "[STREET_ADDRESS]" at bounding box center [387, 246] width 289 height 58
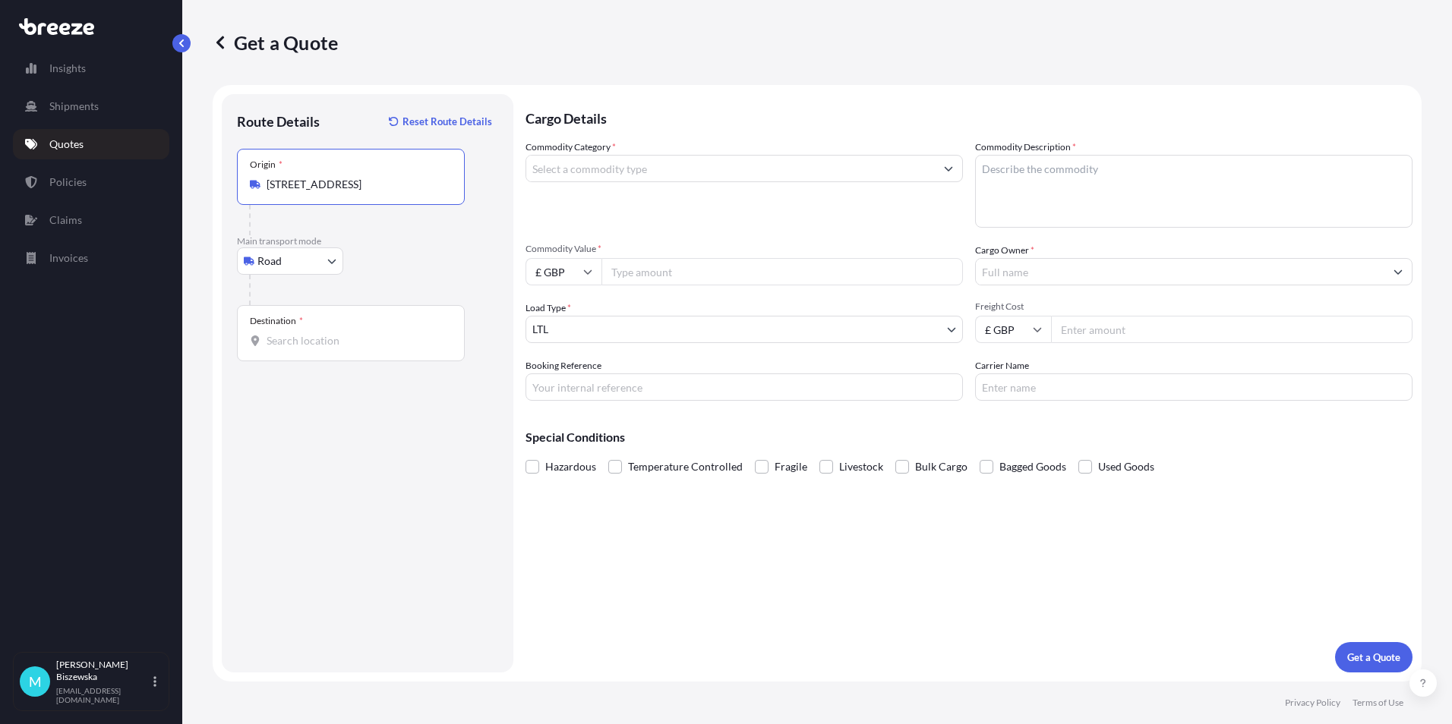
type input "[STREET_ADDRESS]"
click at [414, 254] on div "Road Sea Air Road Rail" at bounding box center [367, 261] width 261 height 27
click at [280, 345] on input "Destination *" at bounding box center [355, 340] width 179 height 15
paste input "WC1V 7QH"
type input "London WC1V 7QH, [GEOGRAPHIC_DATA]"
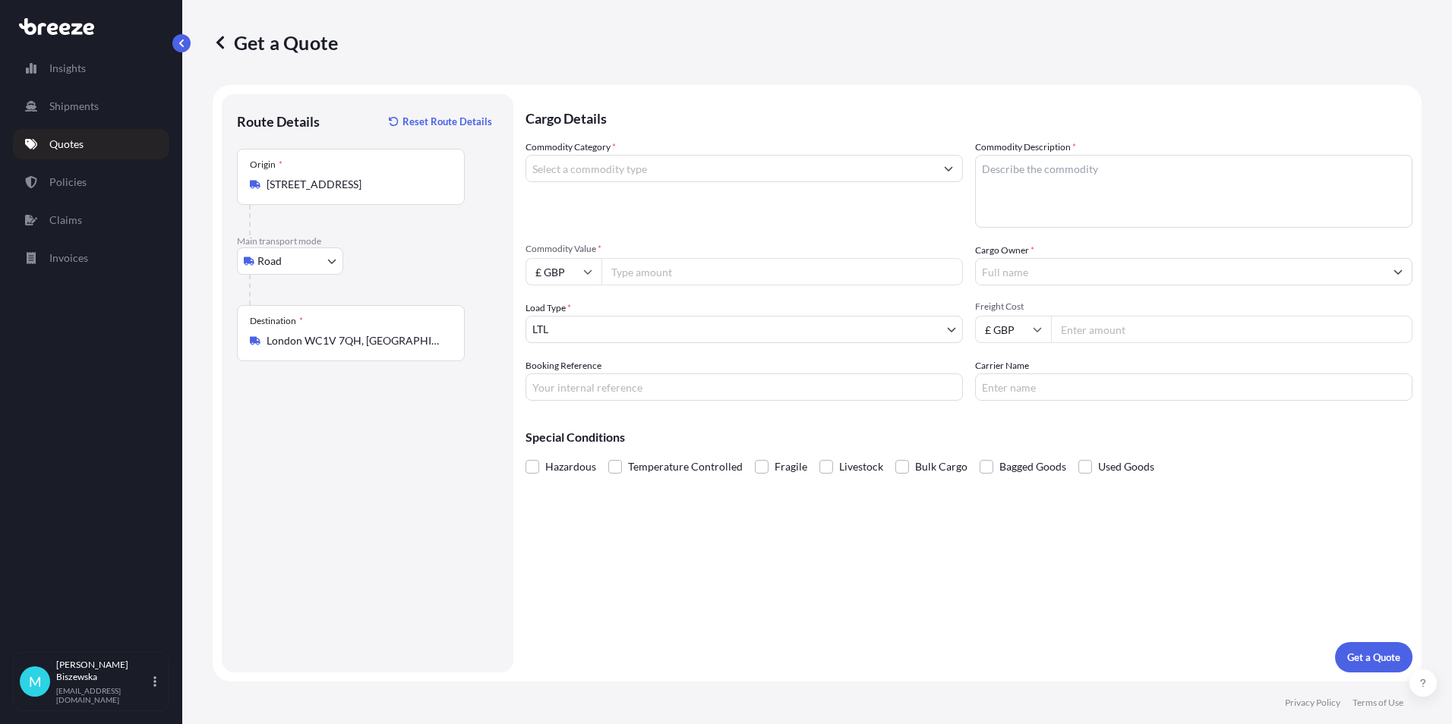
drag, startPoint x: 599, startPoint y: 536, endPoint x: 596, endPoint y: 346, distance: 189.8
click at [600, 535] on div "Cargo Details Commodity Category * Commodity Description * Commodity Value * £ …" at bounding box center [968, 383] width 887 height 579
click at [641, 166] on input "Commodity Category *" at bounding box center [730, 168] width 408 height 27
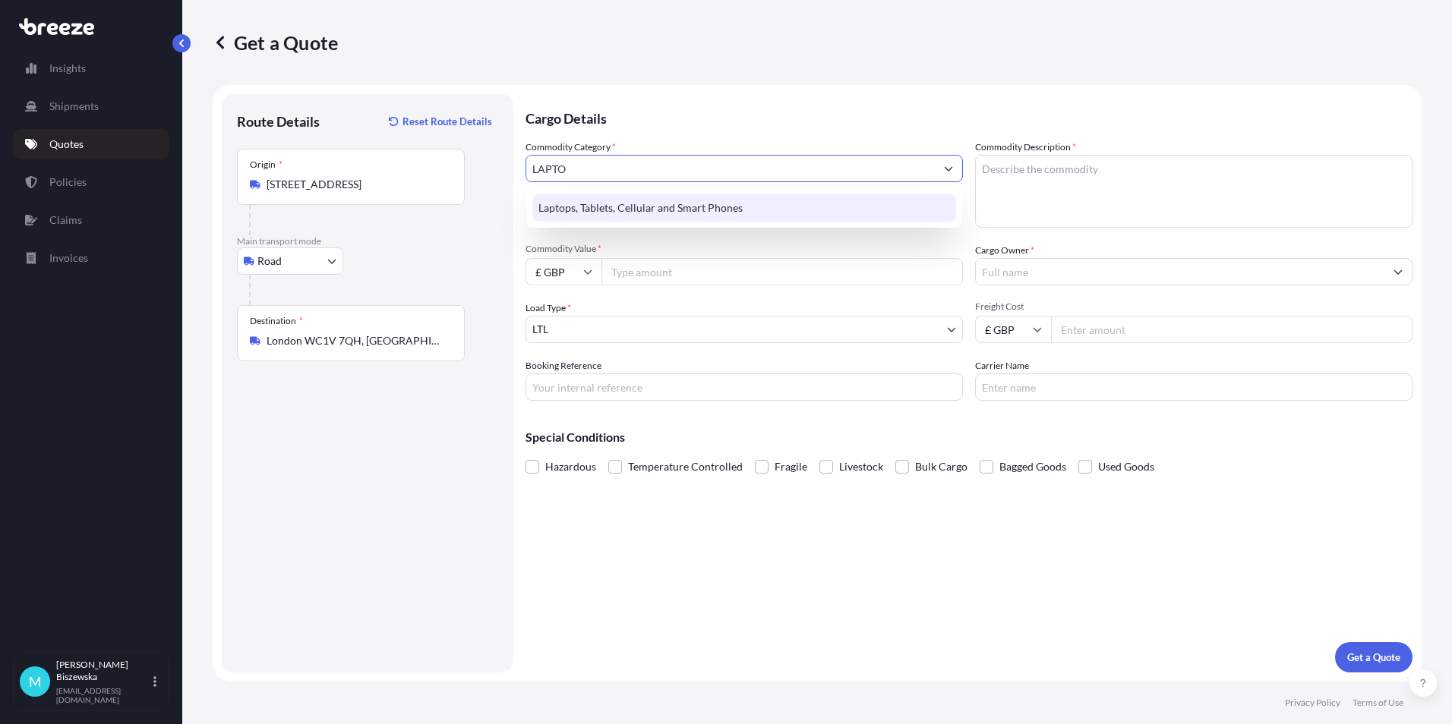
click at [635, 204] on div "Laptops, Tablets, Cellular and Smart Phones" at bounding box center [744, 207] width 424 height 27
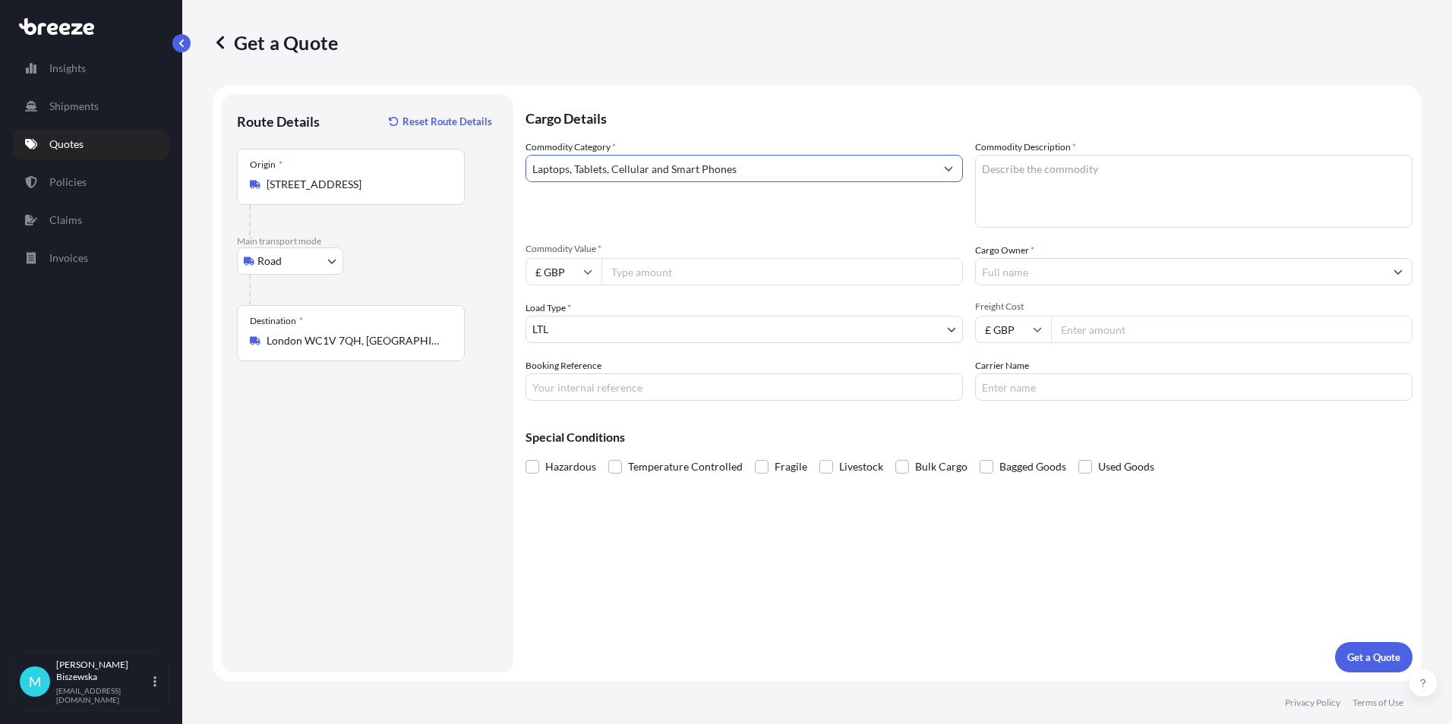
type input "Laptops, Tablets, Cellular and Smart Phones"
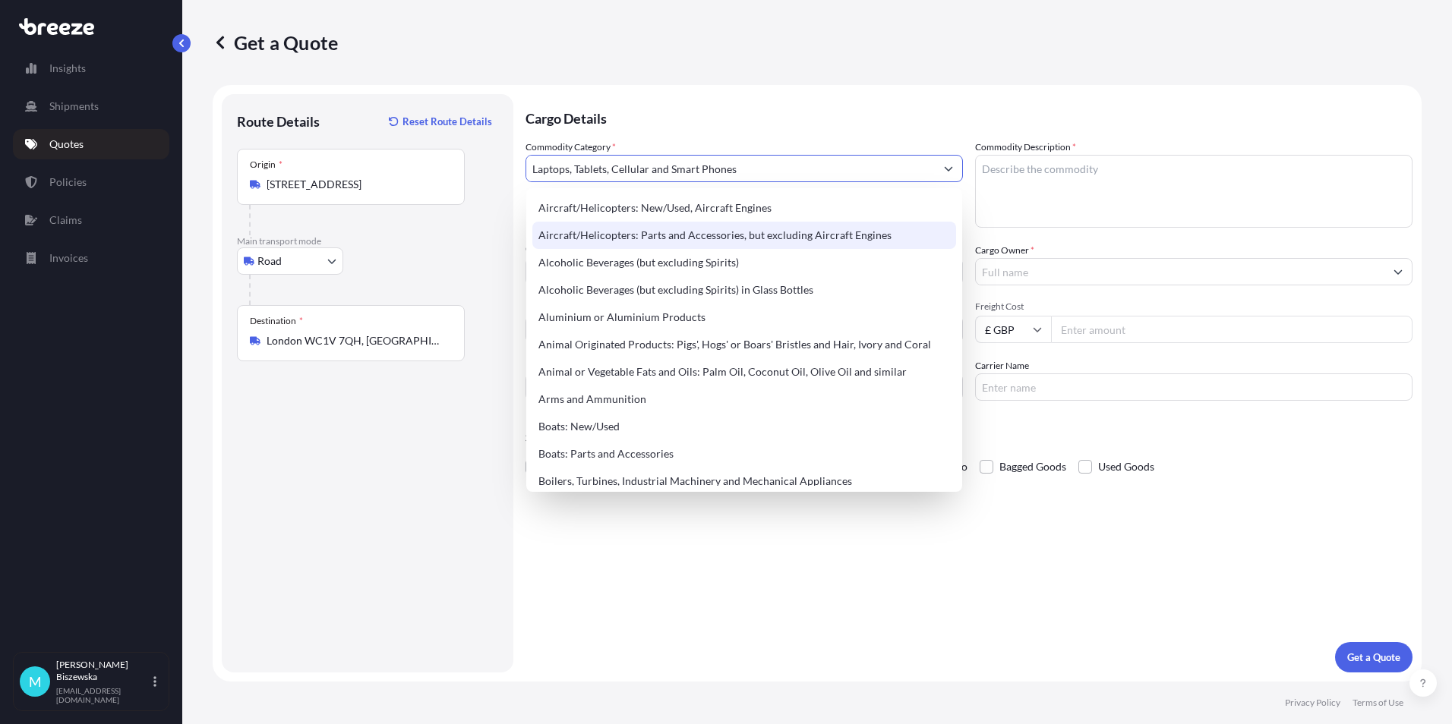
click at [654, 115] on p "Cargo Details" at bounding box center [968, 117] width 887 height 46
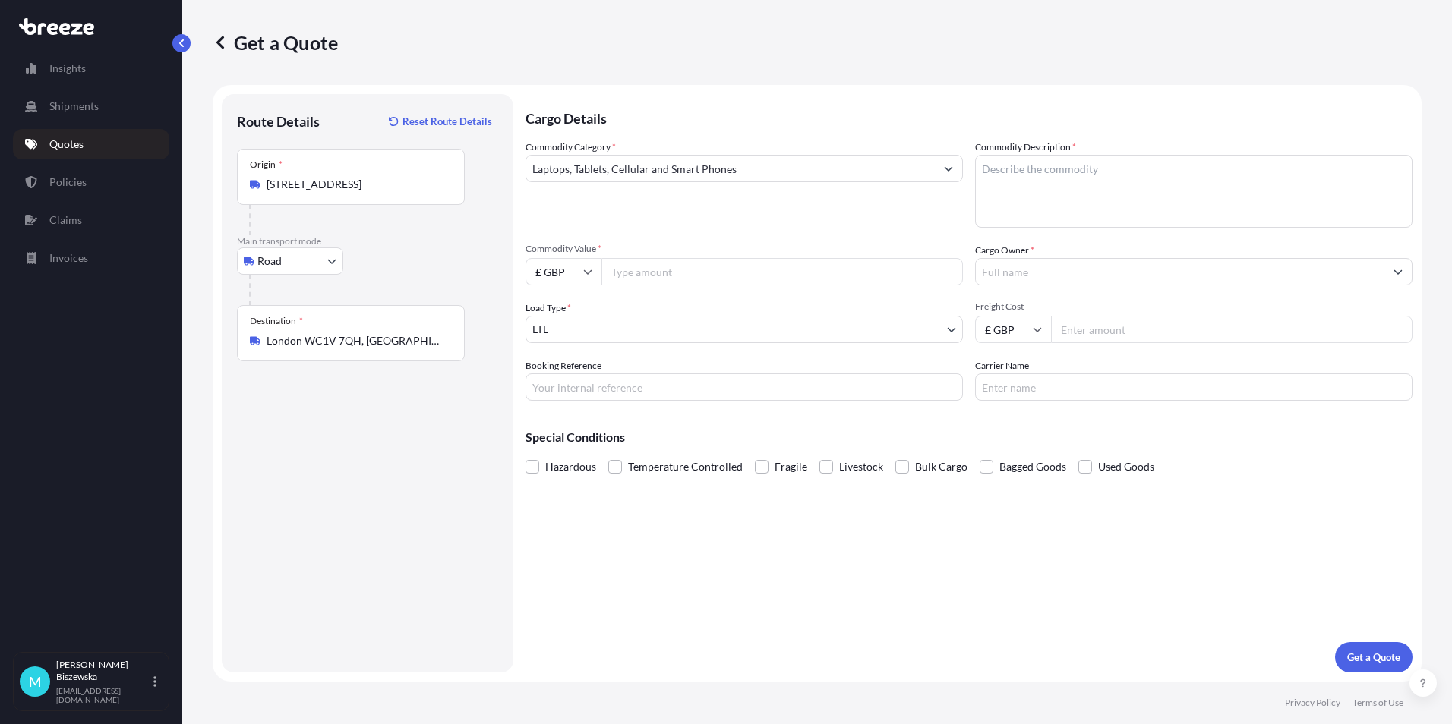
click at [646, 272] on input "Commodity Value *" at bounding box center [781, 271] width 361 height 27
type input "1200"
click at [680, 214] on div "Commodity Category * Laptops, Tablets, Cellular and Smart Phones" at bounding box center [743, 184] width 437 height 88
click at [550, 387] on input "Booking Reference" at bounding box center [743, 387] width 437 height 27
paste input "2222775"
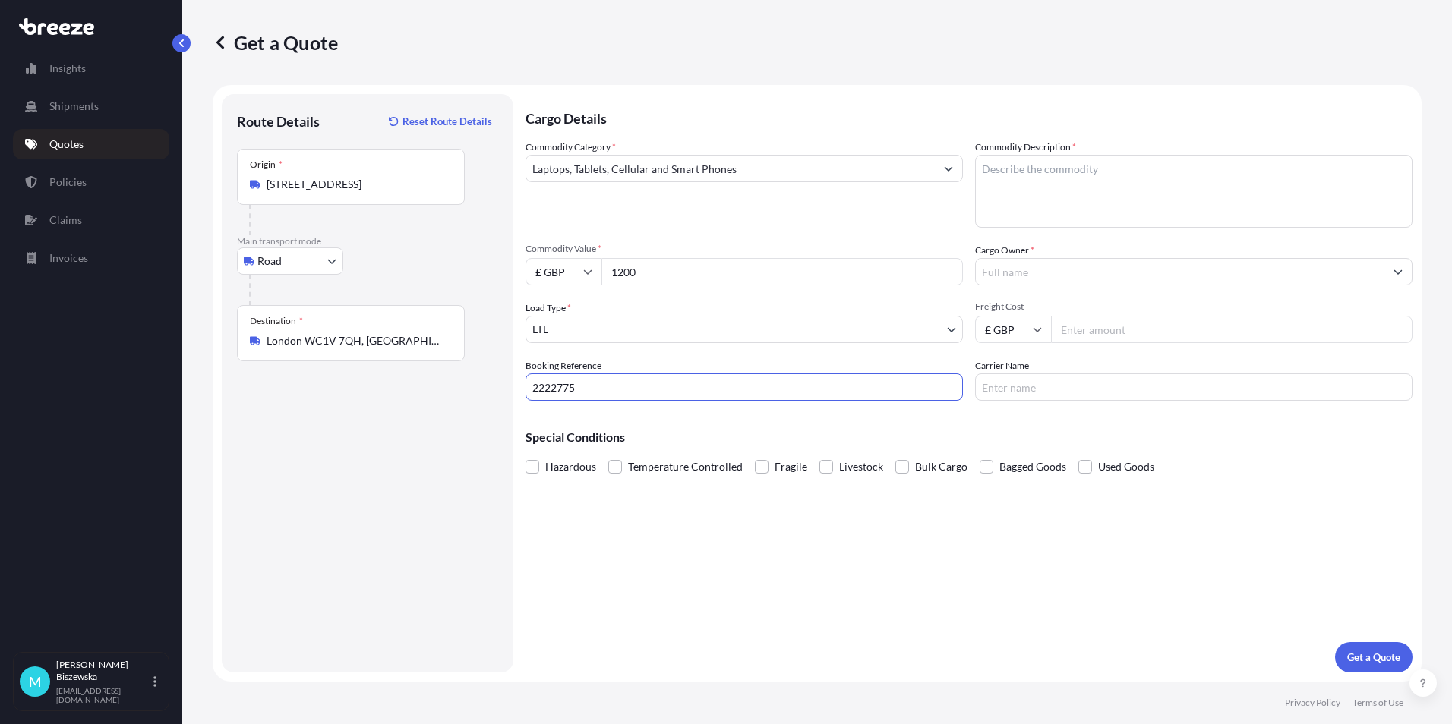
type input "2222775"
click at [613, 534] on div "Cargo Details Commodity Category * Laptops, Tablets, Cellular and Smart Phones …" at bounding box center [968, 383] width 887 height 579
click at [1007, 172] on textarea "Commodity Description *" at bounding box center [1193, 191] width 437 height 73
paste textarea "DELL LAPTOP"
type textarea "DELL LAPTOP"
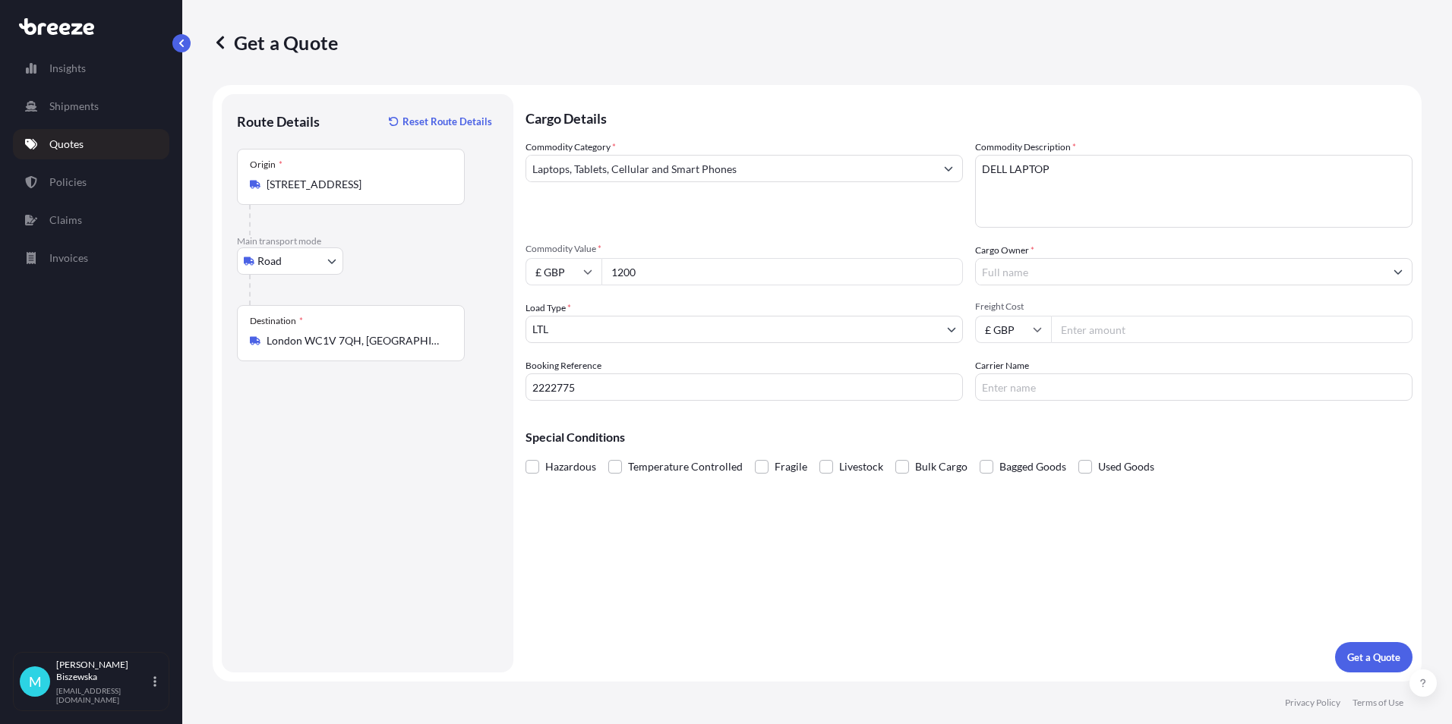
click at [902, 221] on div "Commodity Category * Laptops, Tablets, Cellular and Smart Phones" at bounding box center [743, 184] width 437 height 88
click at [1008, 258] on div at bounding box center [1193, 271] width 437 height 27
click at [1008, 273] on input "Cargo Owner *" at bounding box center [1180, 271] width 408 height 27
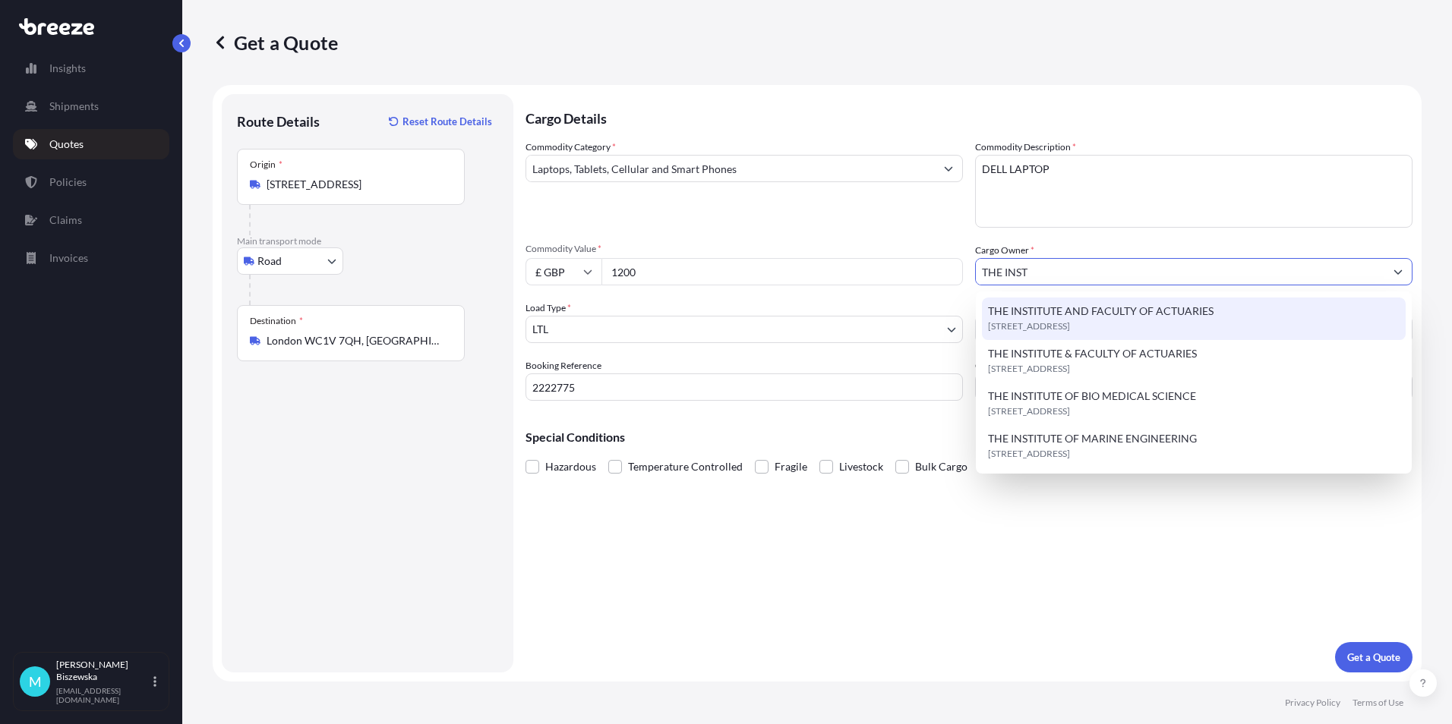
click at [1071, 306] on span "THE INSTITUTE AND FACULTY OF ACTUARIES" at bounding box center [1100, 311] width 225 height 15
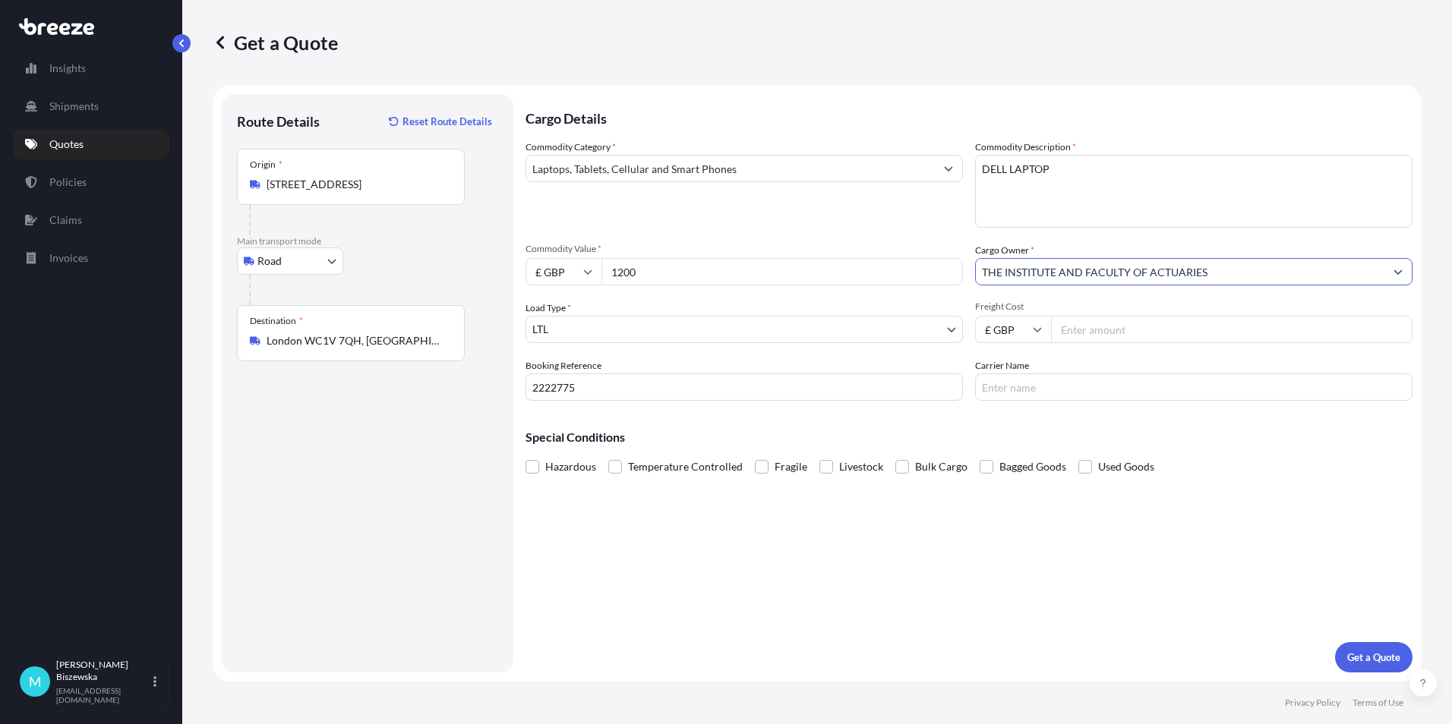
type input "THE INSTITUTE AND FACULTY OF ACTUARIES"
click at [918, 222] on div "Commodity Category * Laptops, Tablets, Cellular and Smart Phones" at bounding box center [743, 184] width 437 height 88
click at [1090, 326] on input "Freight Cost" at bounding box center [1231, 329] width 361 height 27
type input "33.75"
click at [1053, 402] on div "Cargo Details Commodity Category * Laptops, Tablets, Cellular and Smart Phones …" at bounding box center [968, 383] width 887 height 579
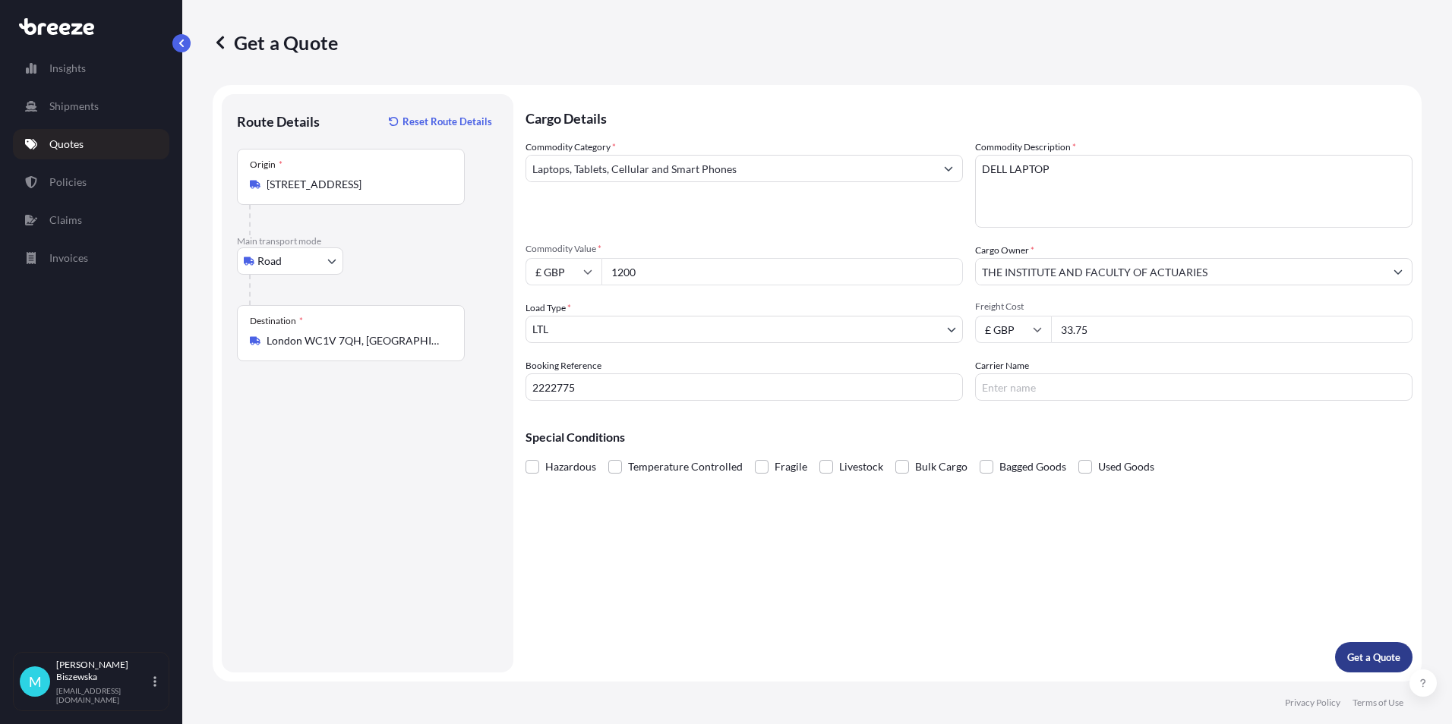
click at [1379, 649] on button "Get a Quote" at bounding box center [1373, 657] width 77 height 30
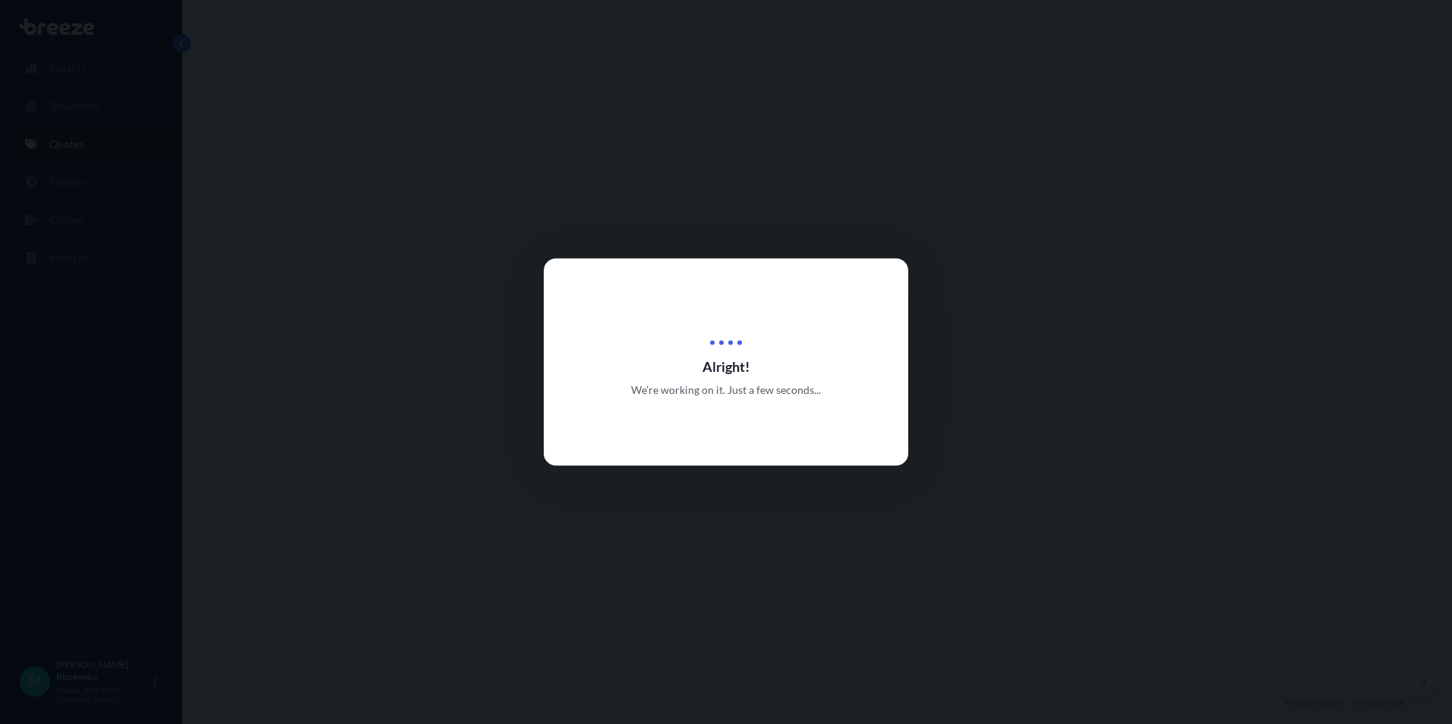
select select "Road"
select select "1"
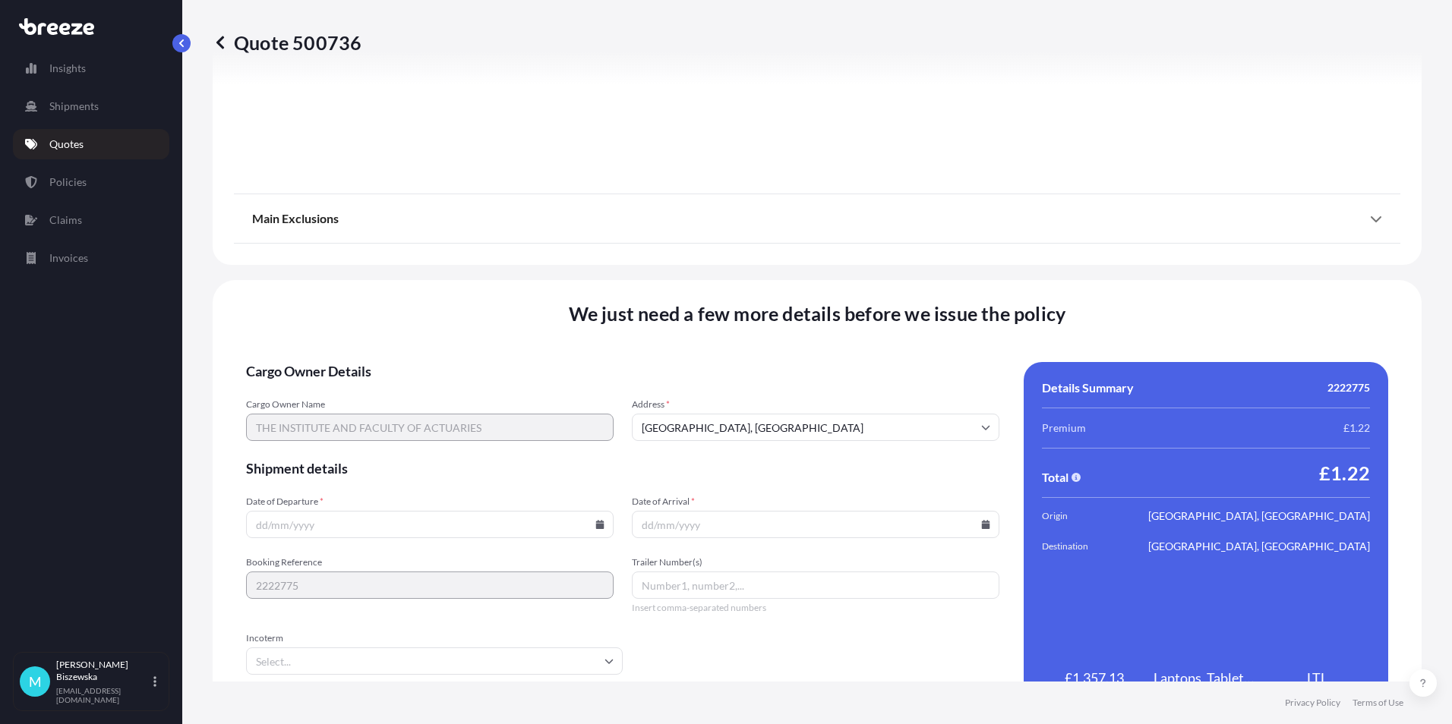
scroll to position [1637, 0]
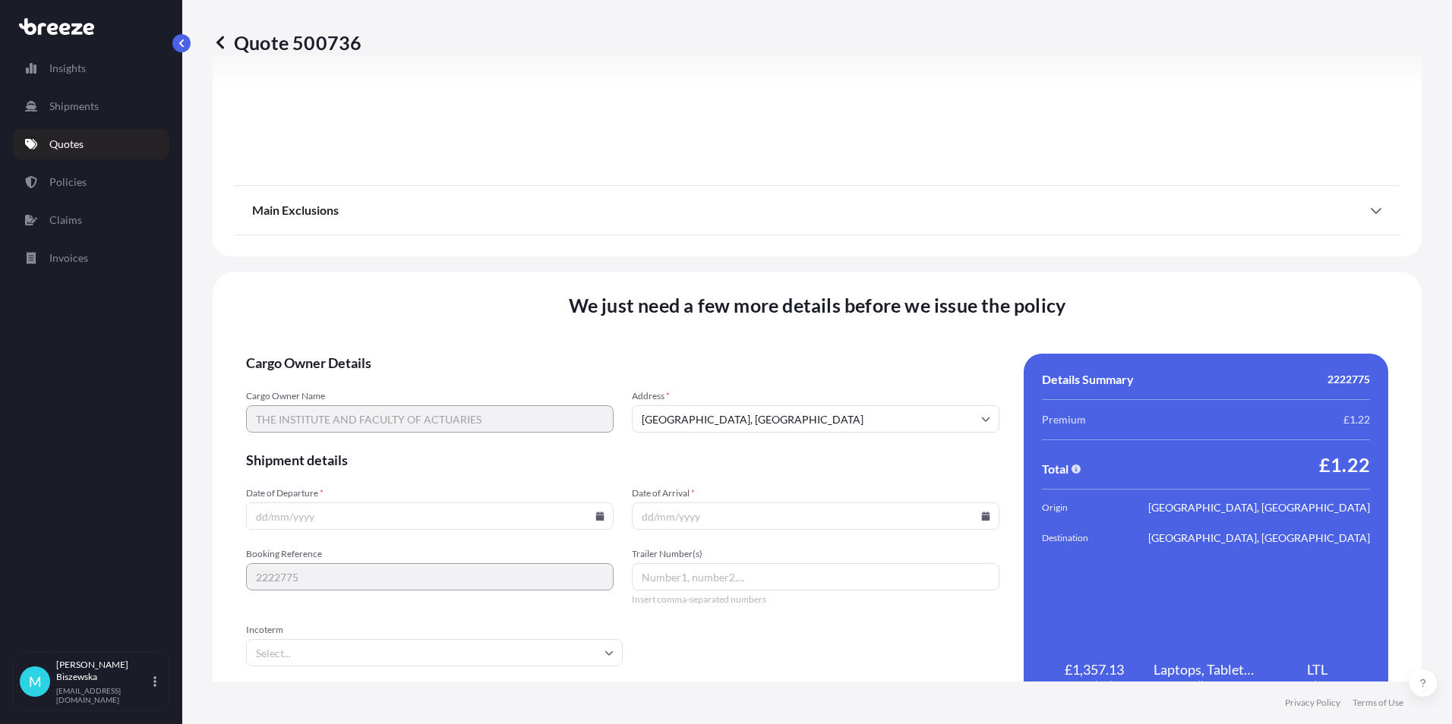
click at [595, 515] on icon at bounding box center [599, 516] width 9 height 9
click at [320, 355] on button "6" at bounding box center [322, 352] width 24 height 24
type input "[DATE]"
click at [797, 462] on span "Shipment details" at bounding box center [622, 460] width 753 height 18
click at [982, 516] on icon at bounding box center [986, 516] width 8 height 9
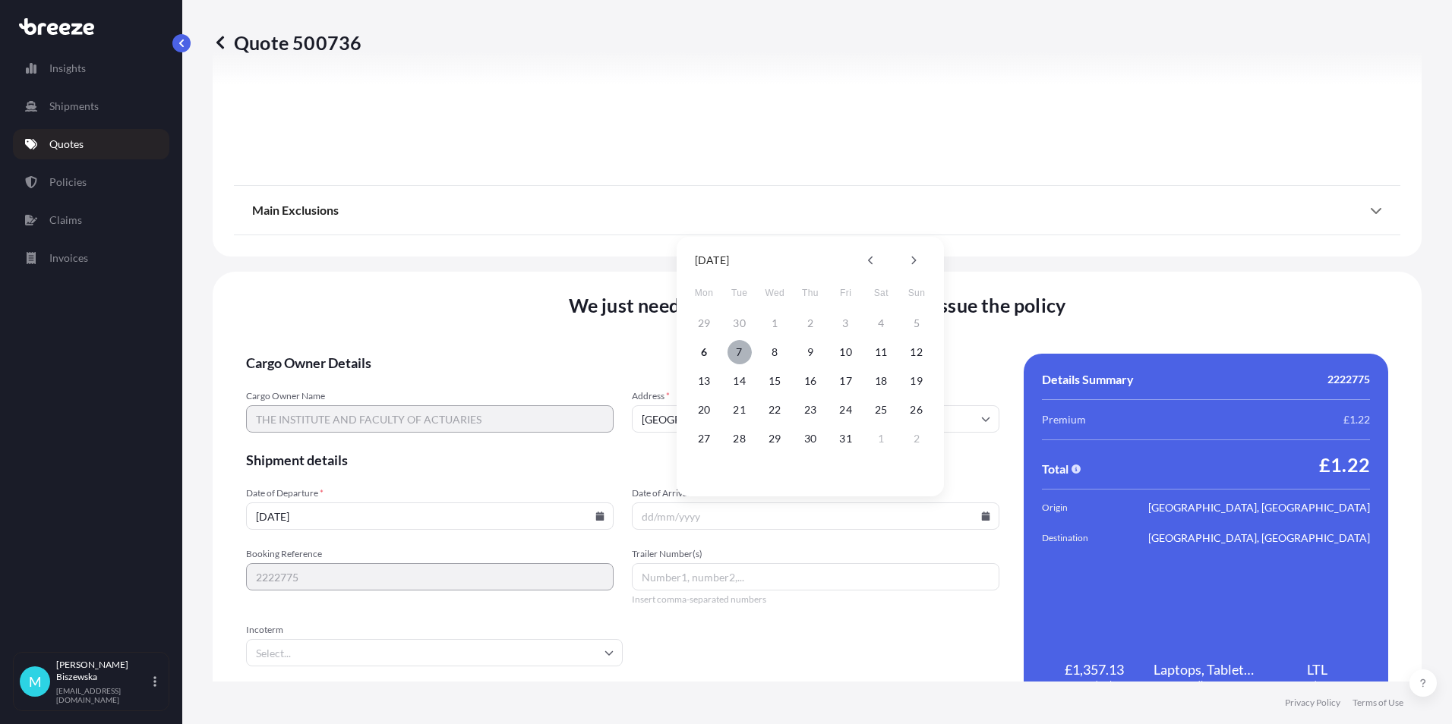
click at [727, 354] on button "7" at bounding box center [739, 352] width 24 height 24
type input "[DATE]"
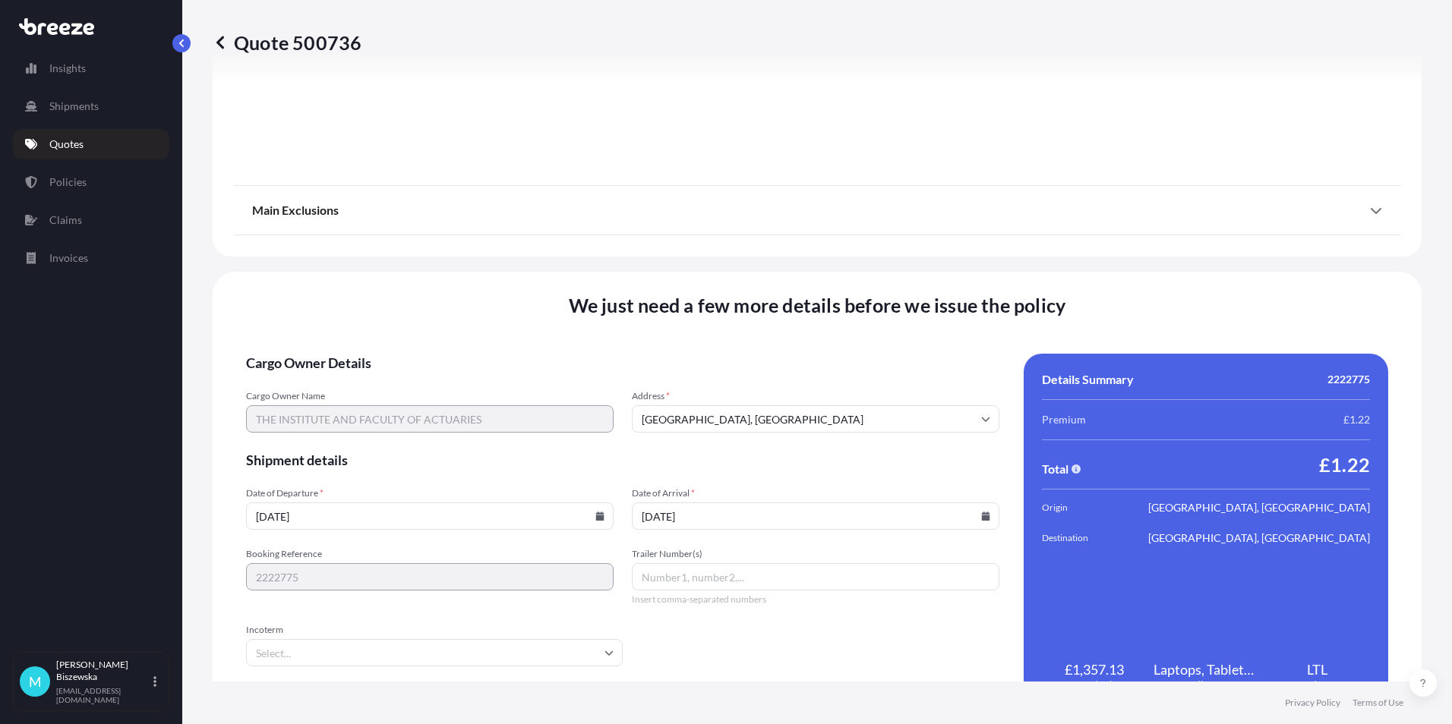
click at [763, 647] on form "Cargo Owner Details Cargo Owner Name THE INSTITUTE AND FACULTY OF ACTUARIES Add…" at bounding box center [622, 531] width 753 height 355
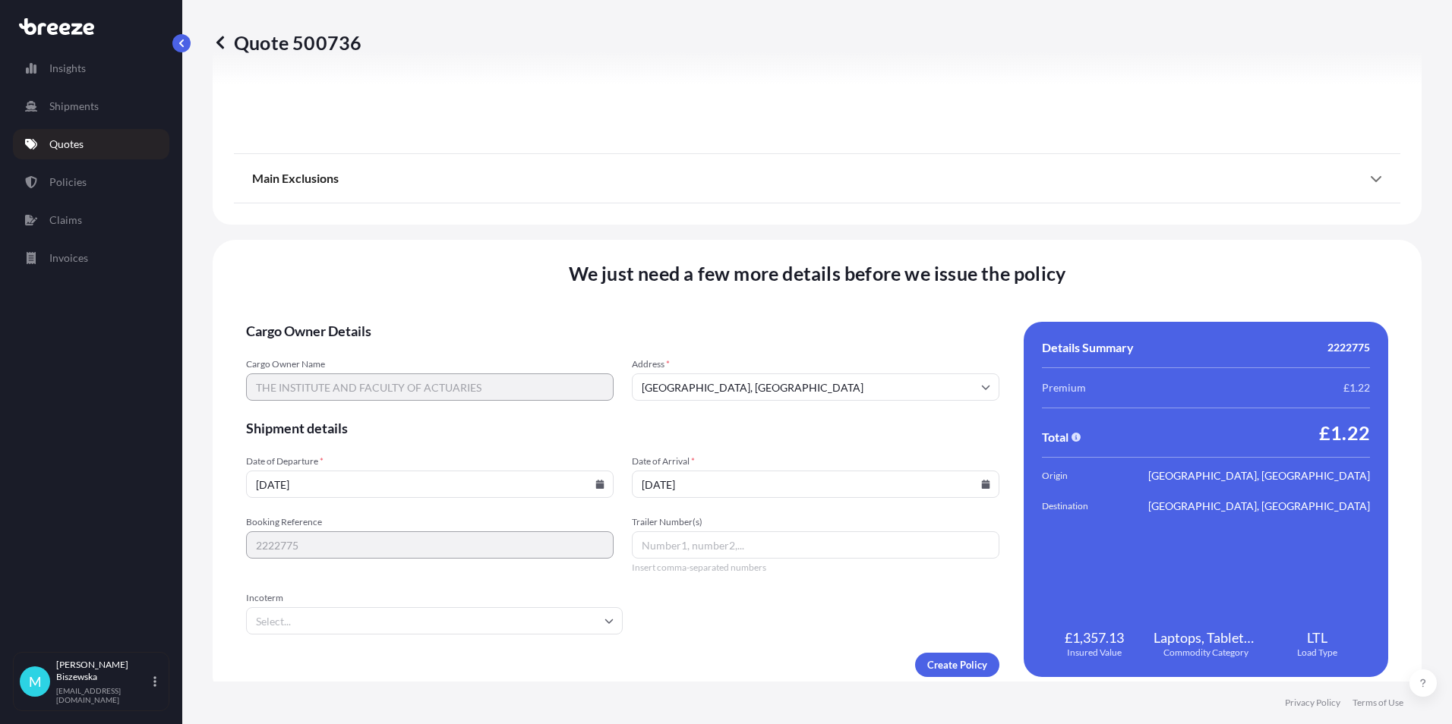
scroll to position [1686, 0]
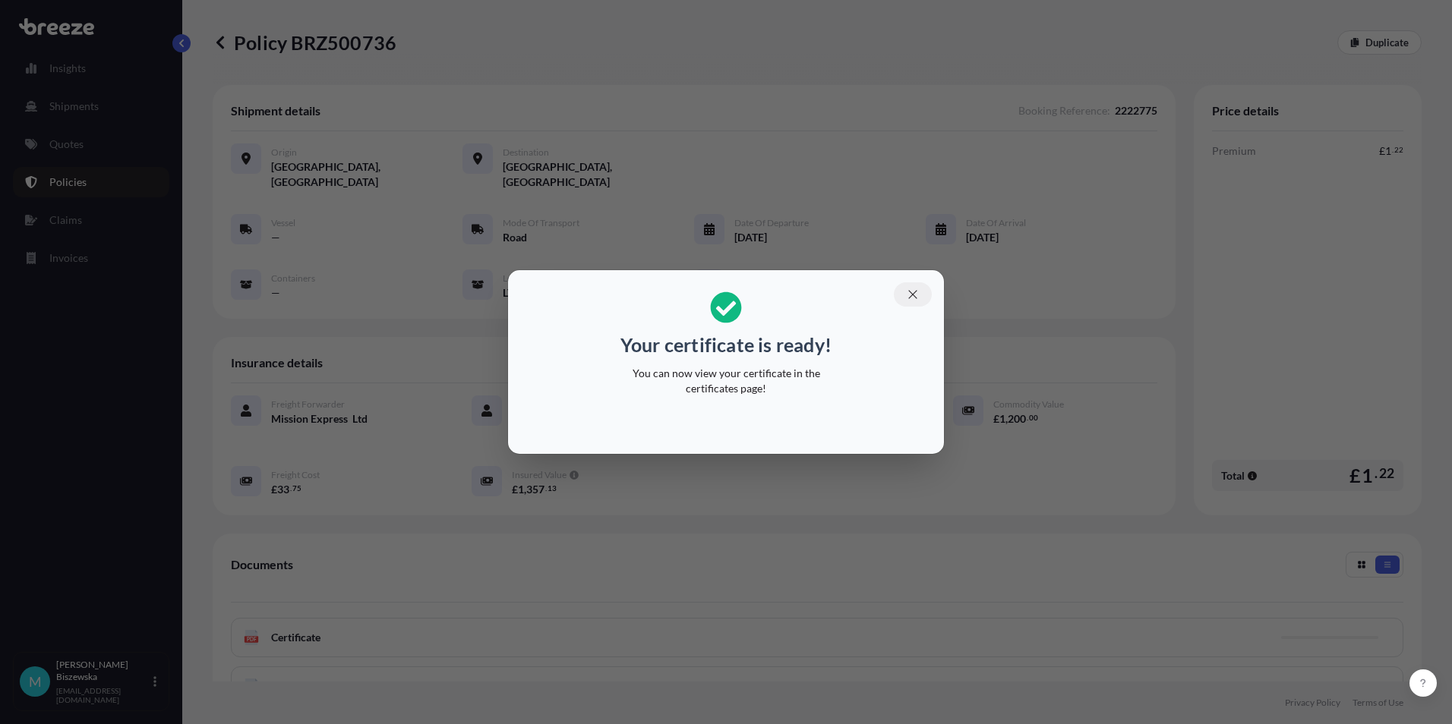
click at [911, 294] on icon "button" at bounding box center [913, 295] width 14 height 14
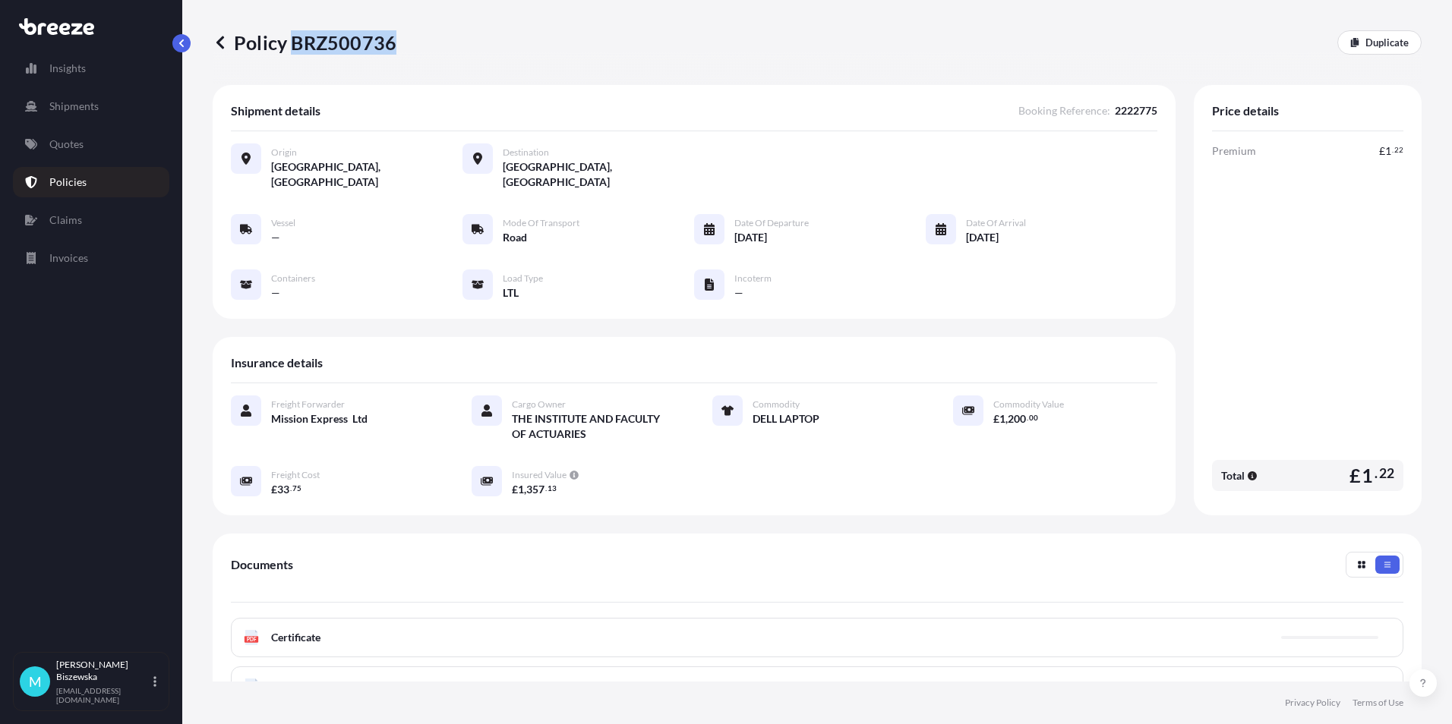
drag, startPoint x: 295, startPoint y: 43, endPoint x: 392, endPoint y: 39, distance: 96.5
click at [392, 39] on p "Policy BRZ500736" at bounding box center [305, 42] width 184 height 24
drag, startPoint x: 392, startPoint y: 39, endPoint x: 371, endPoint y: 39, distance: 21.3
copy p "BRZ500736"
